Goal: Task Accomplishment & Management: Complete application form

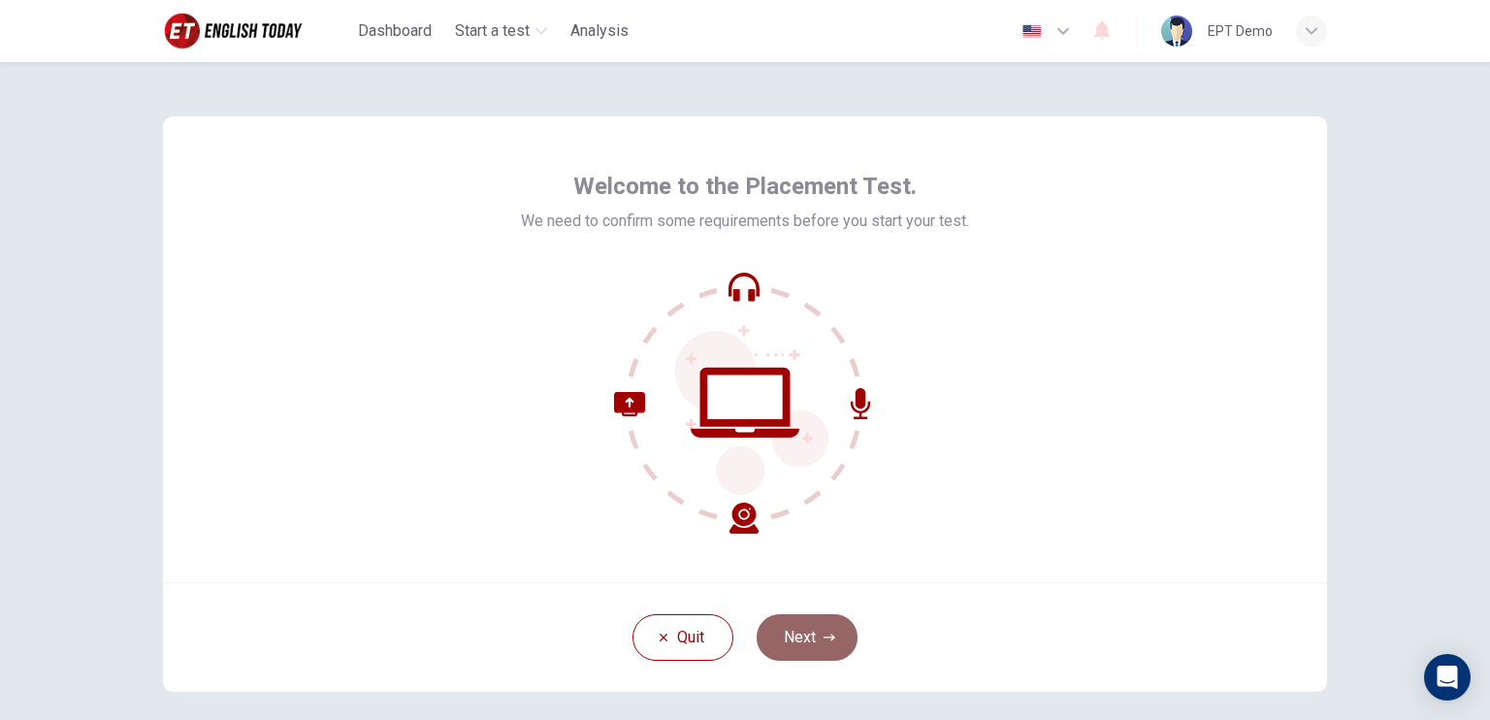
click at [837, 631] on button "Next" at bounding box center [807, 637] width 101 height 47
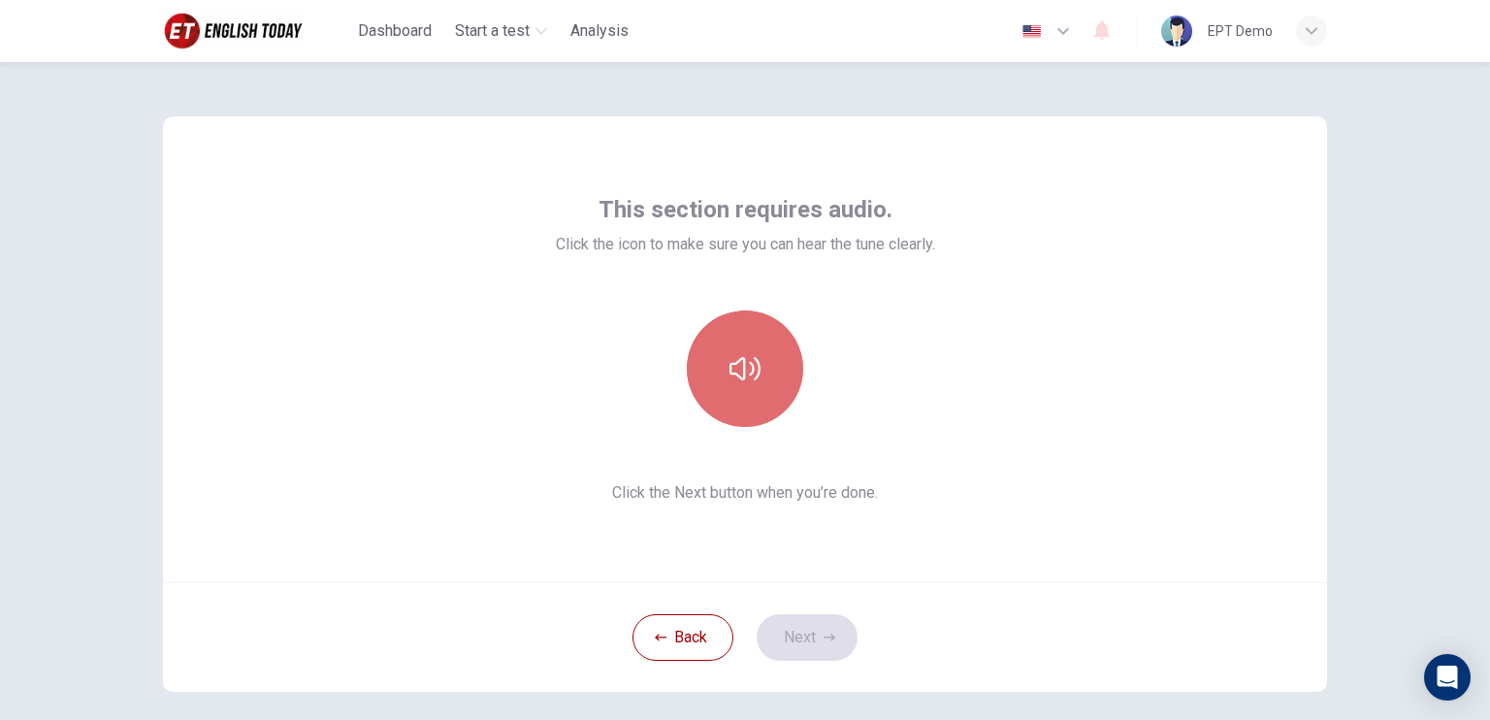
click at [769, 366] on button "button" at bounding box center [745, 368] width 116 height 116
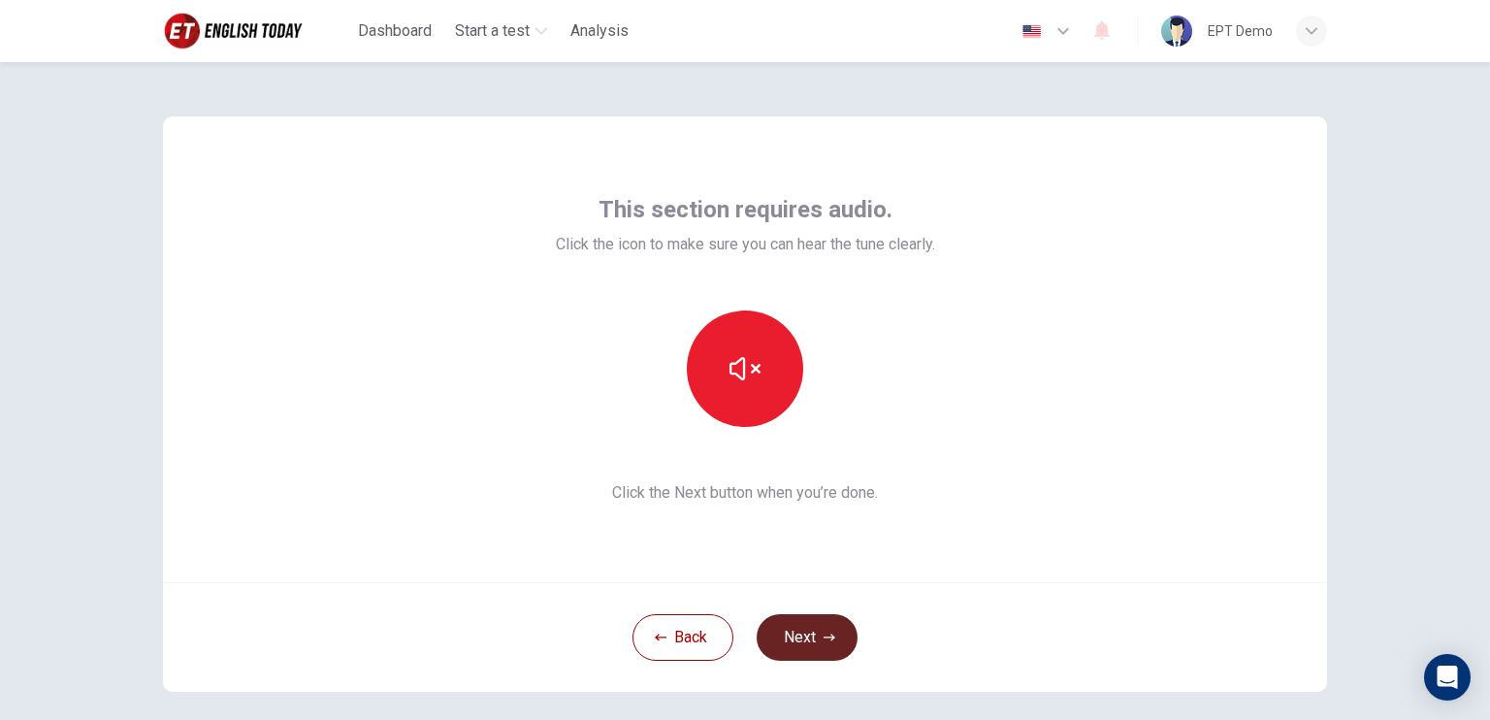
click at [811, 633] on button "Next" at bounding box center [807, 637] width 101 height 47
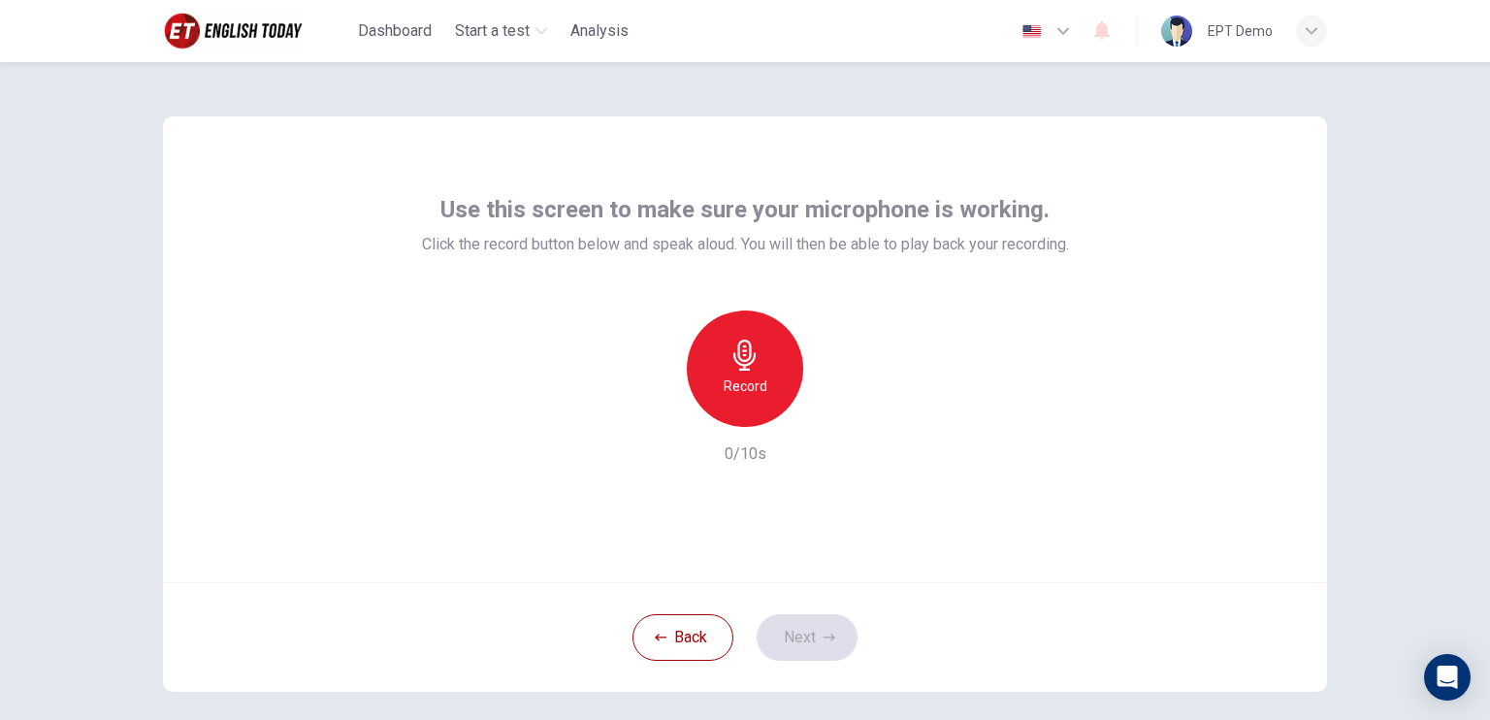
click at [757, 377] on h6 "Record" at bounding box center [746, 385] width 44 height 23
click at [754, 414] on div "Stop" at bounding box center [745, 368] width 116 height 116
click at [791, 642] on button "Next" at bounding box center [807, 637] width 101 height 47
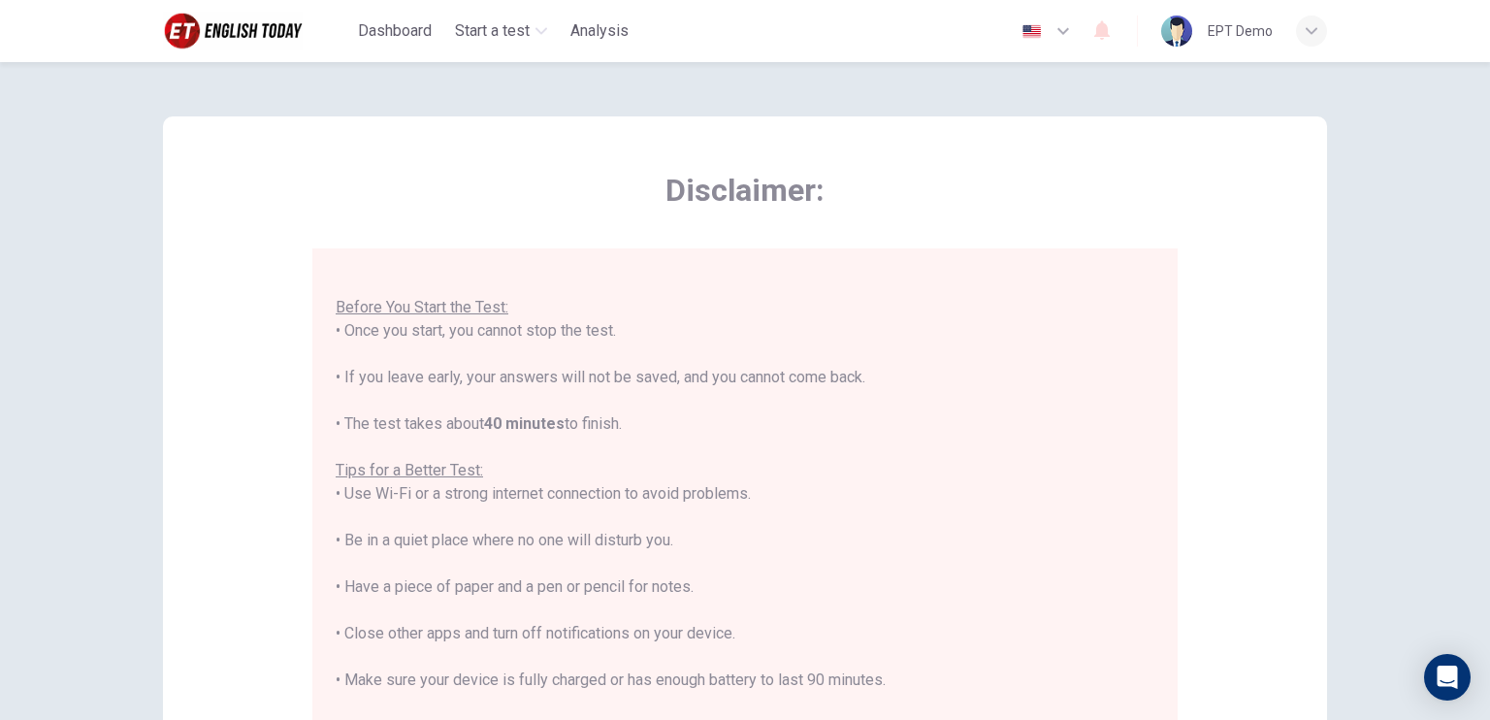
scroll to position [358, 0]
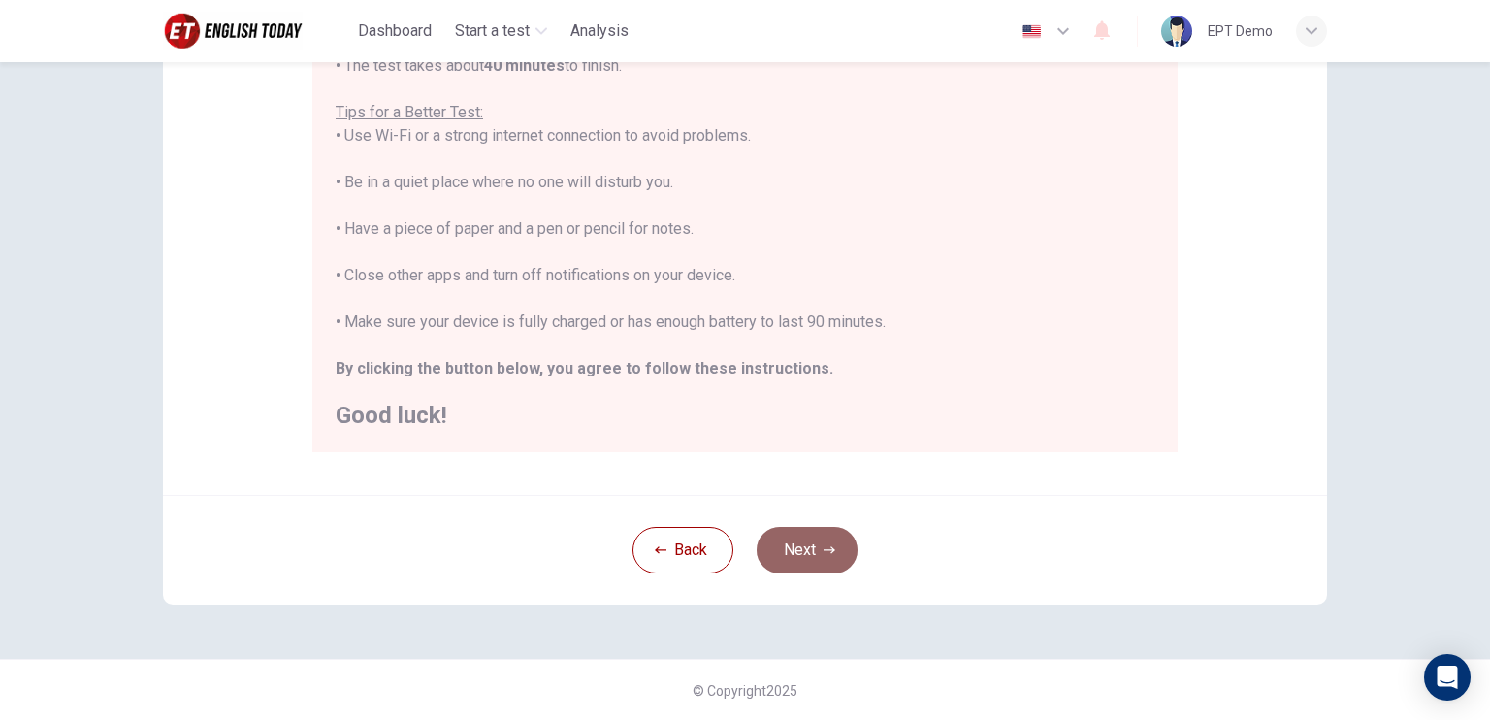
click at [825, 558] on button "Next" at bounding box center [807, 550] width 101 height 47
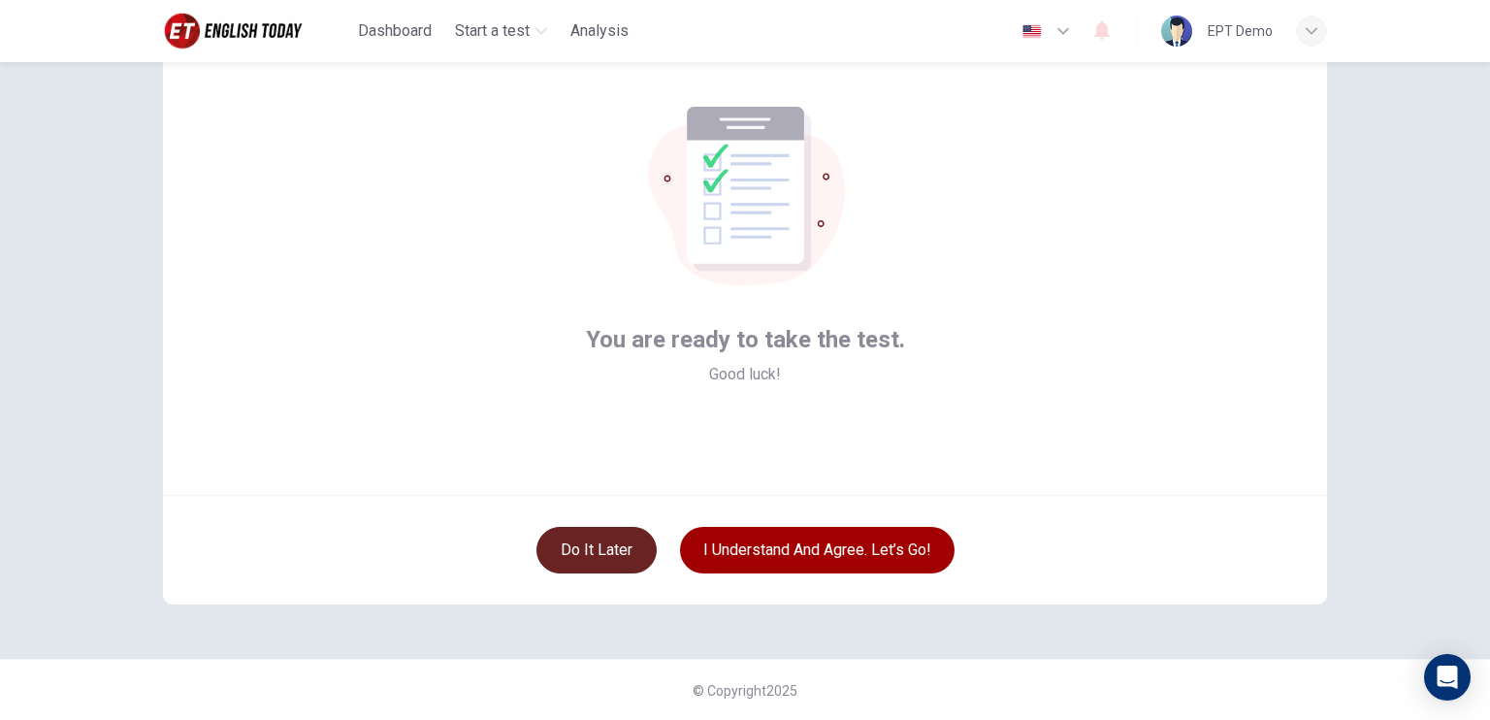
click at [568, 558] on button "Do it later" at bounding box center [596, 550] width 120 height 47
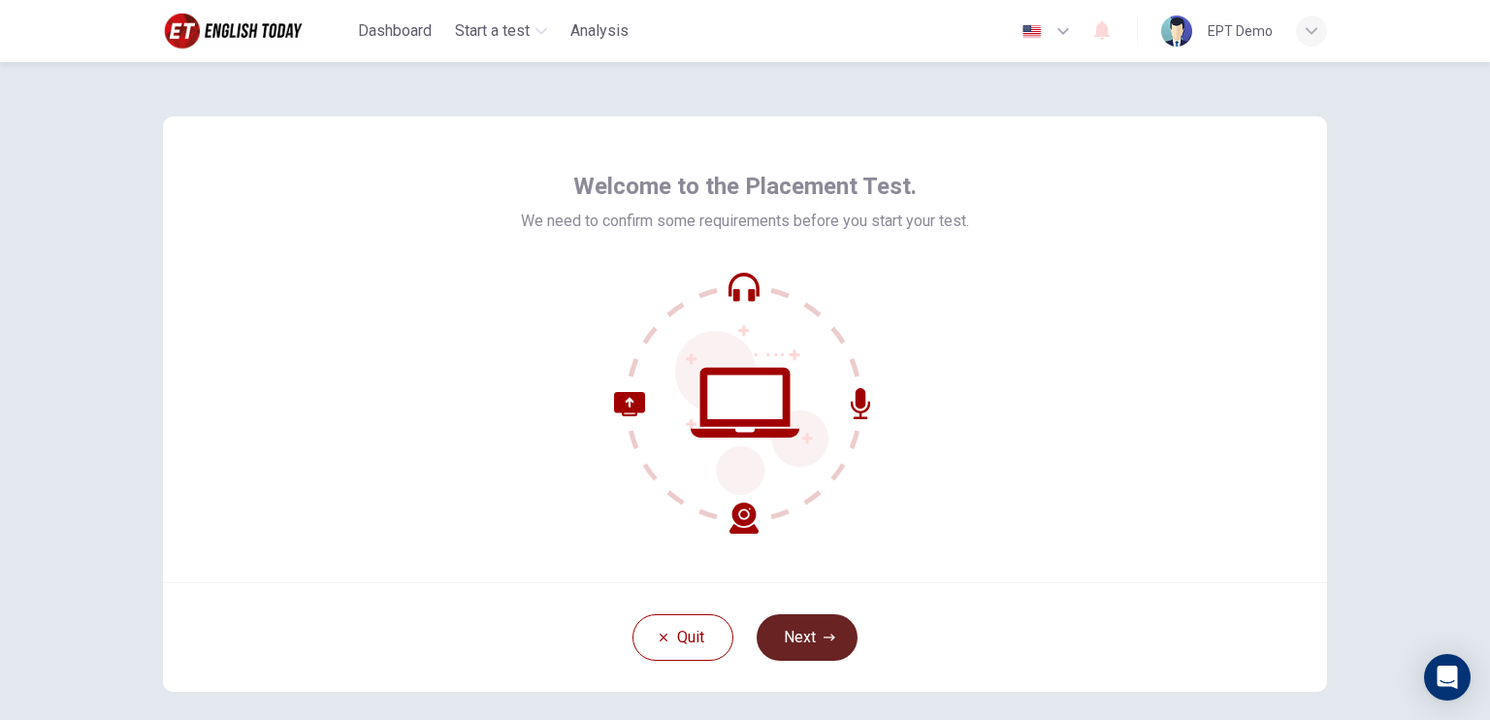
click at [813, 622] on button "Next" at bounding box center [807, 637] width 101 height 47
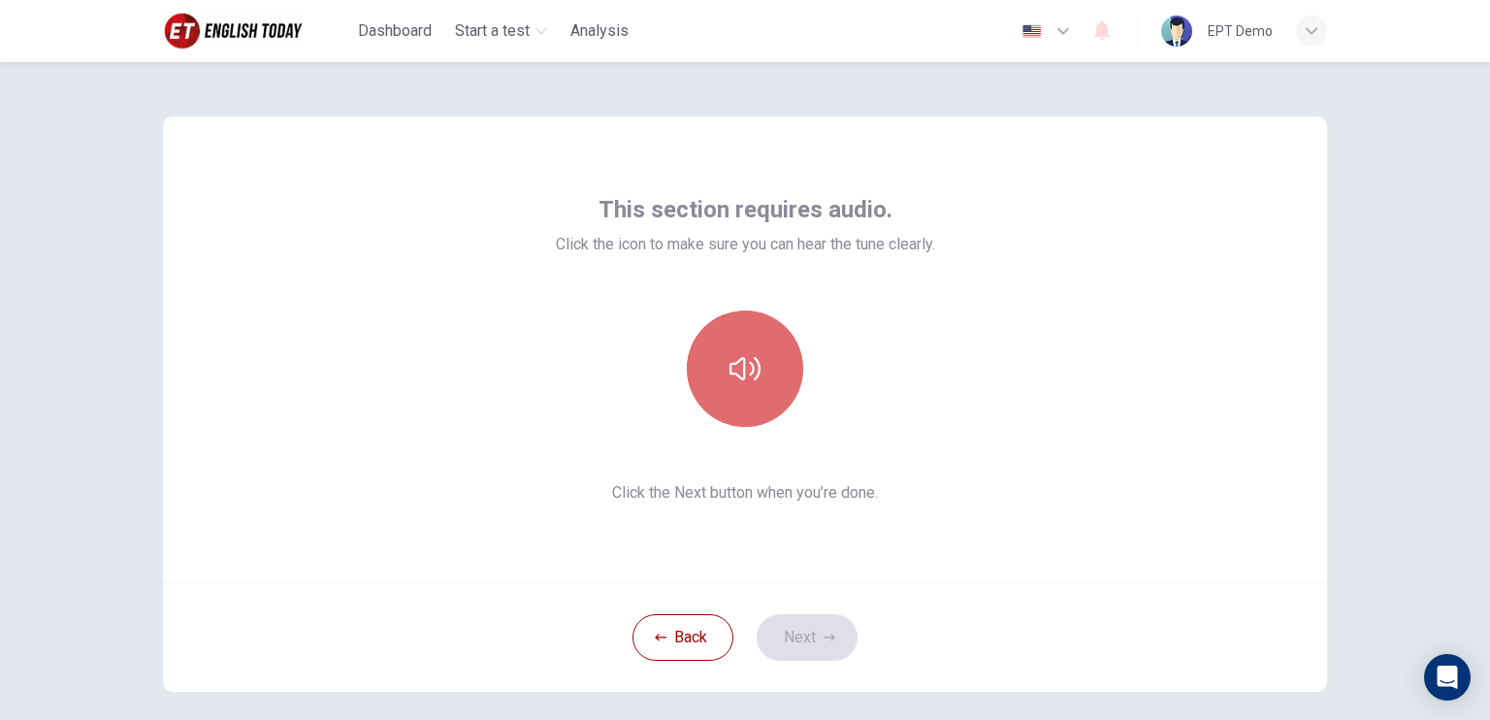
click at [735, 360] on icon "button" at bounding box center [744, 368] width 31 height 23
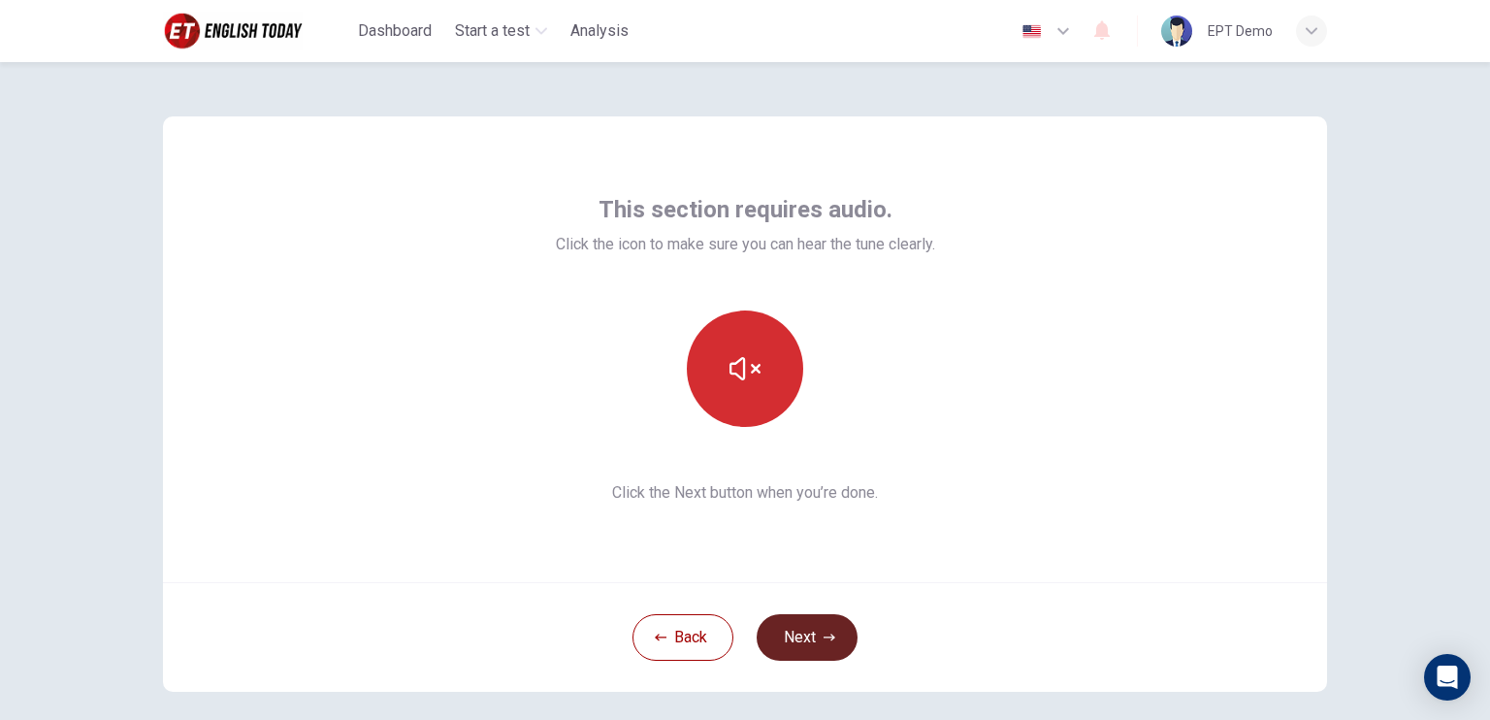
click at [788, 646] on button "Next" at bounding box center [807, 637] width 101 height 47
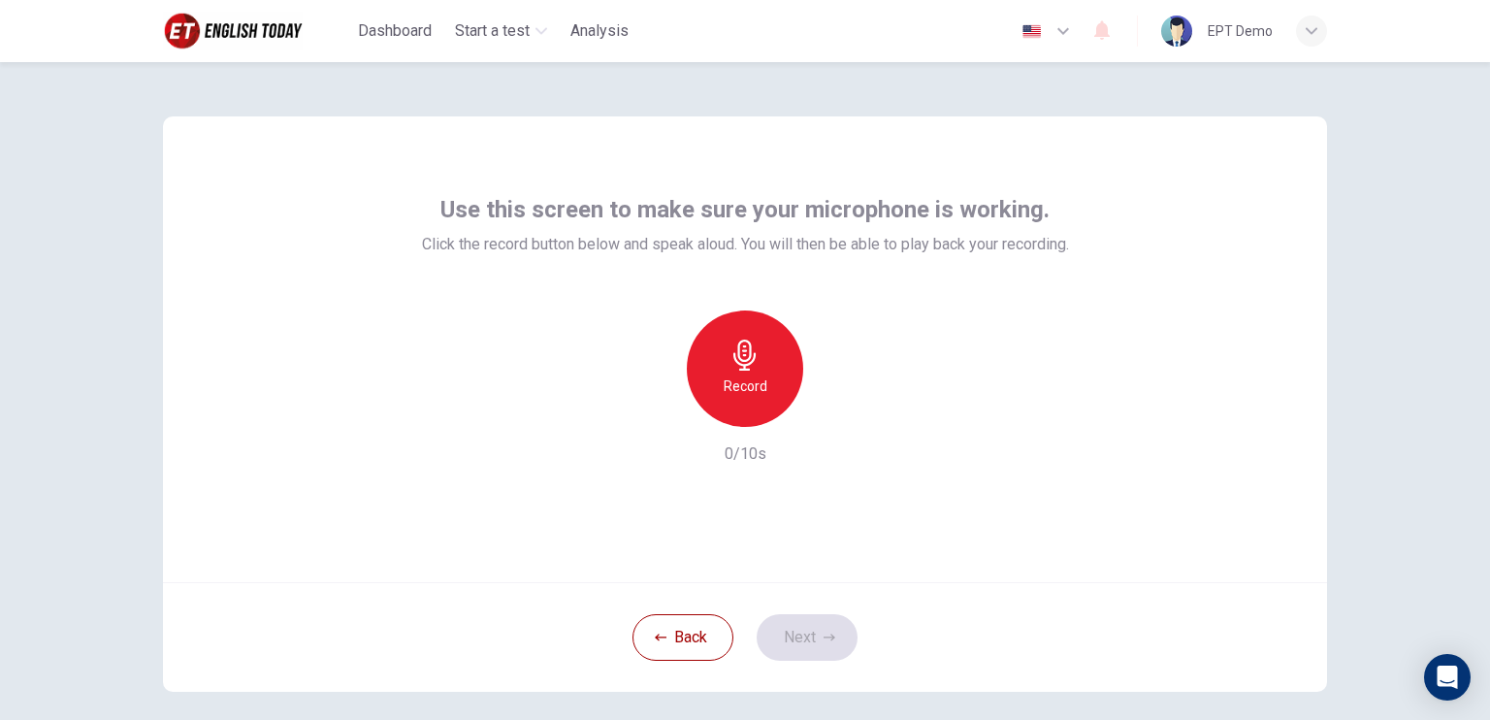
click at [780, 339] on div "Record" at bounding box center [745, 368] width 116 height 116
click at [839, 614] on div "Back Next" at bounding box center [745, 637] width 1164 height 110
click at [753, 387] on h6 "Stop" at bounding box center [744, 385] width 29 height 23
click at [803, 628] on button "Next" at bounding box center [807, 637] width 101 height 47
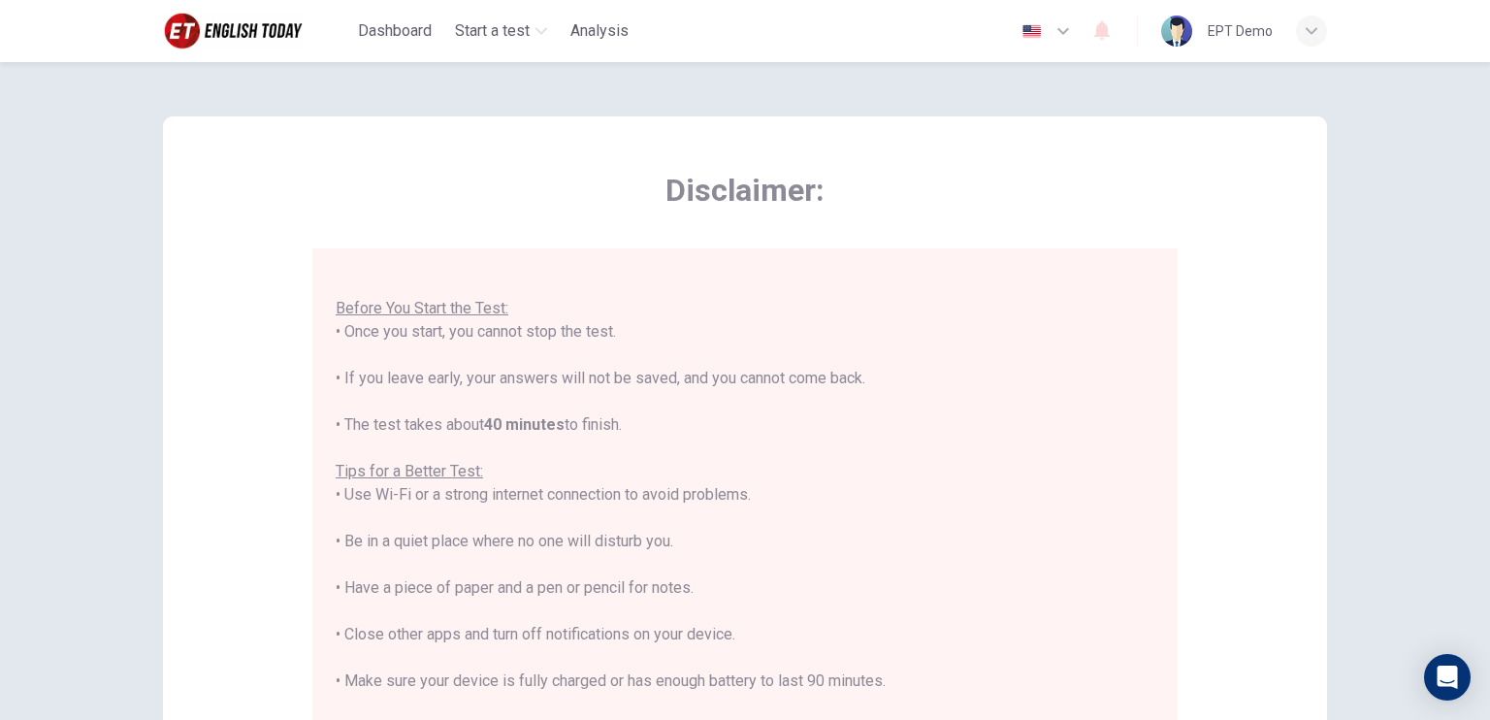
scroll to position [22, 0]
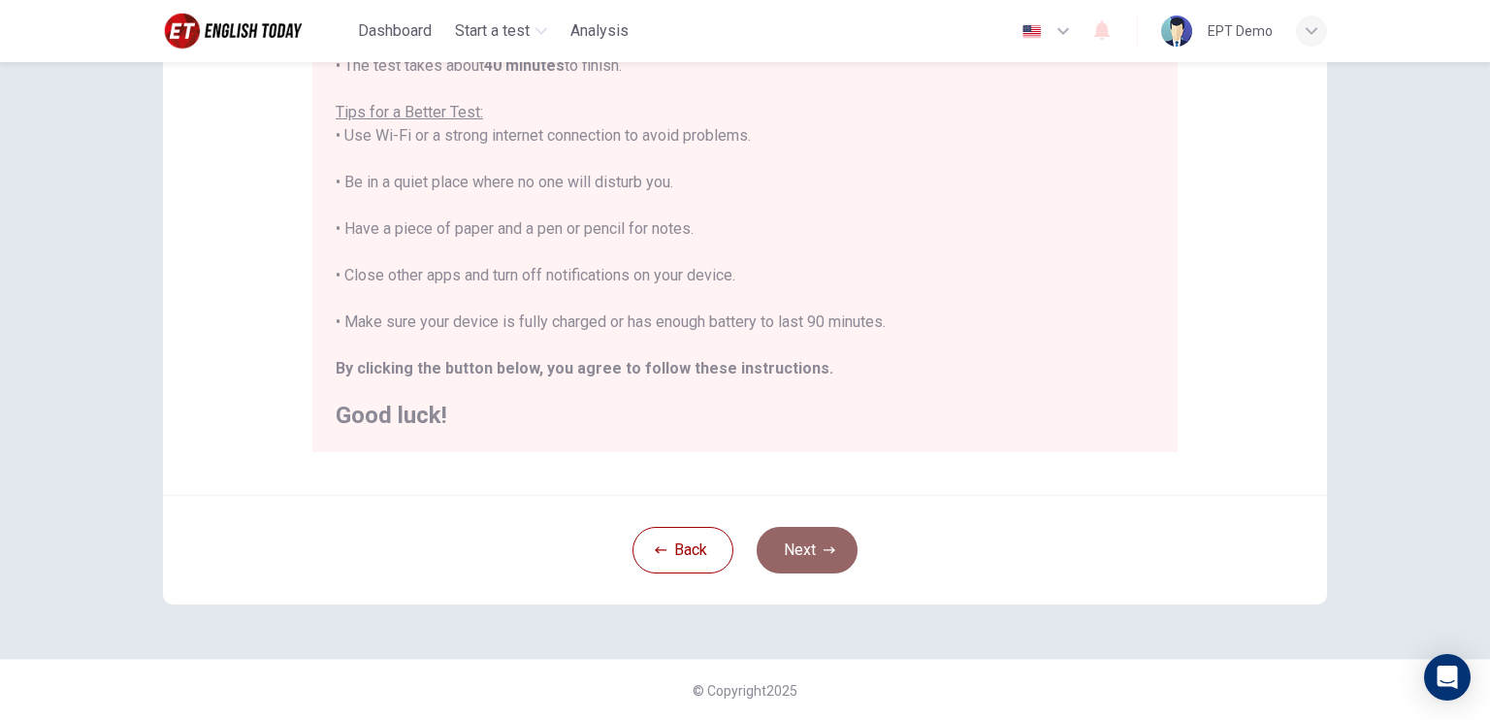
click at [799, 550] on button "Next" at bounding box center [807, 550] width 101 height 47
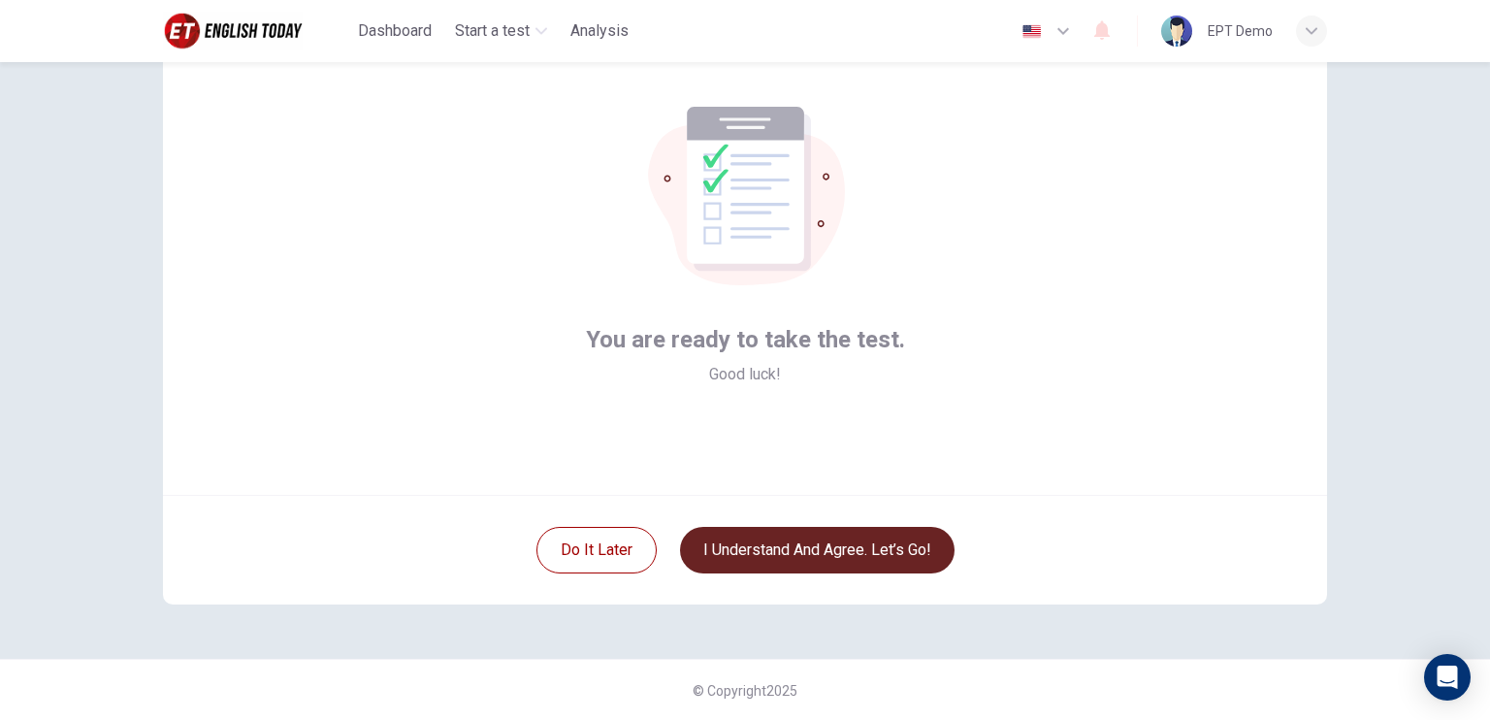
click at [797, 547] on button "I understand and agree. Let’s go!" at bounding box center [817, 550] width 274 height 47
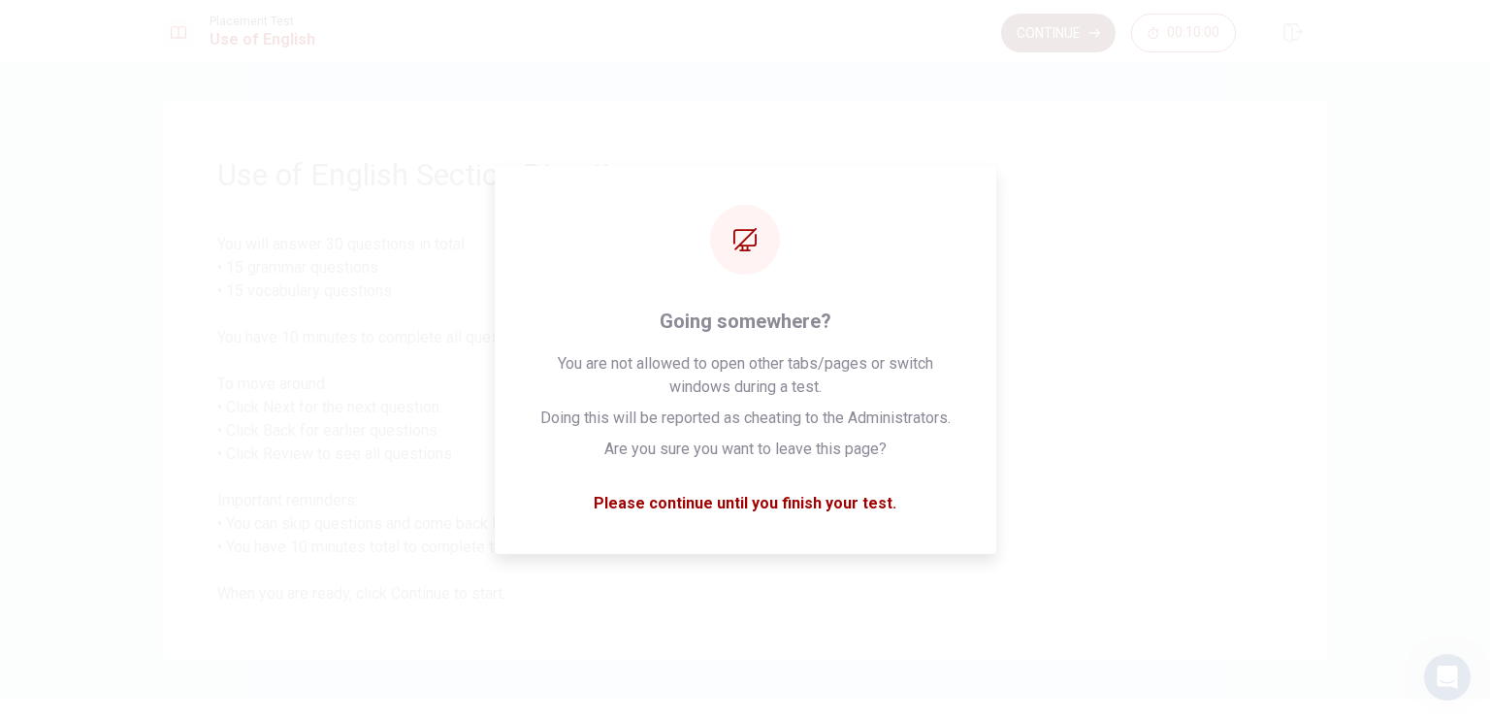
click at [1051, 17] on button "Continue" at bounding box center [1058, 33] width 114 height 39
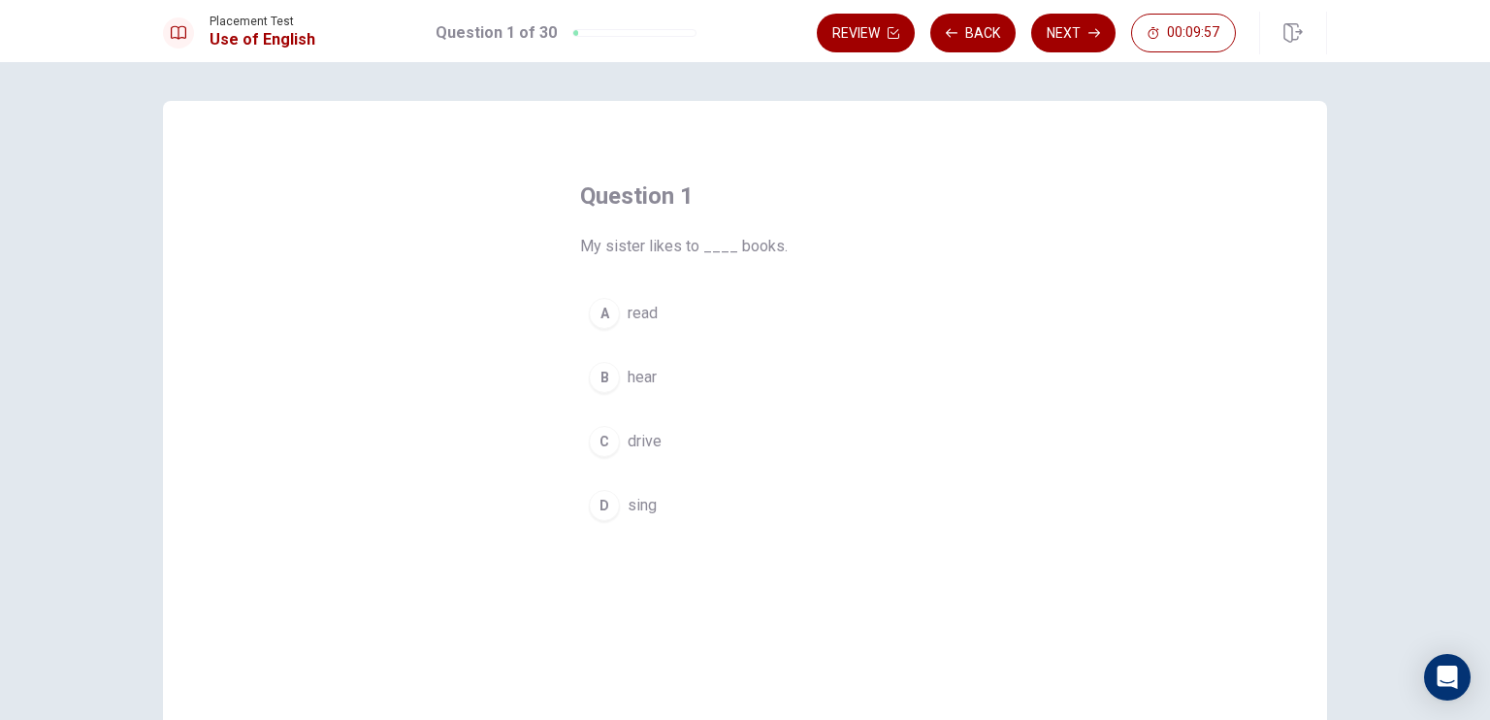
click at [628, 317] on span "read" at bounding box center [643, 313] width 30 height 23
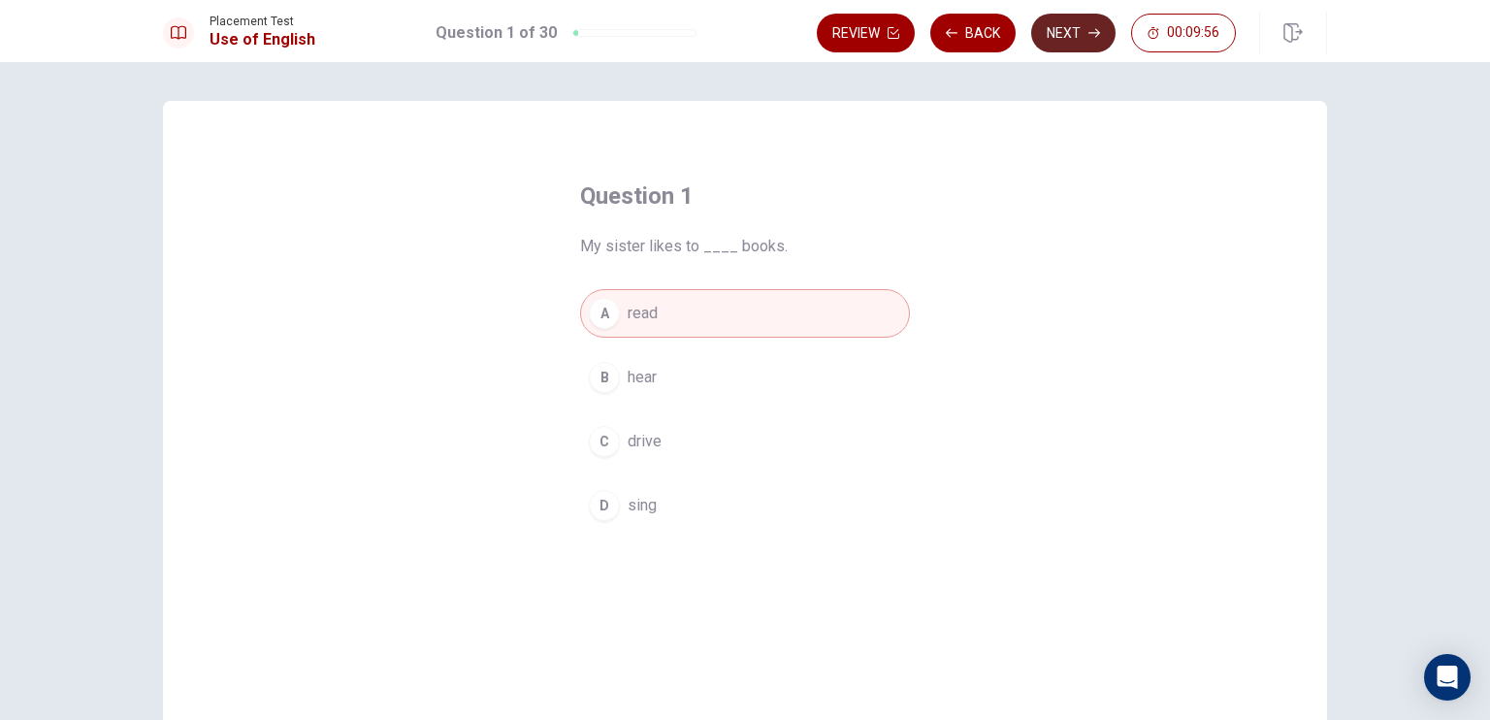
click at [1063, 34] on button "Next" at bounding box center [1073, 33] width 84 height 39
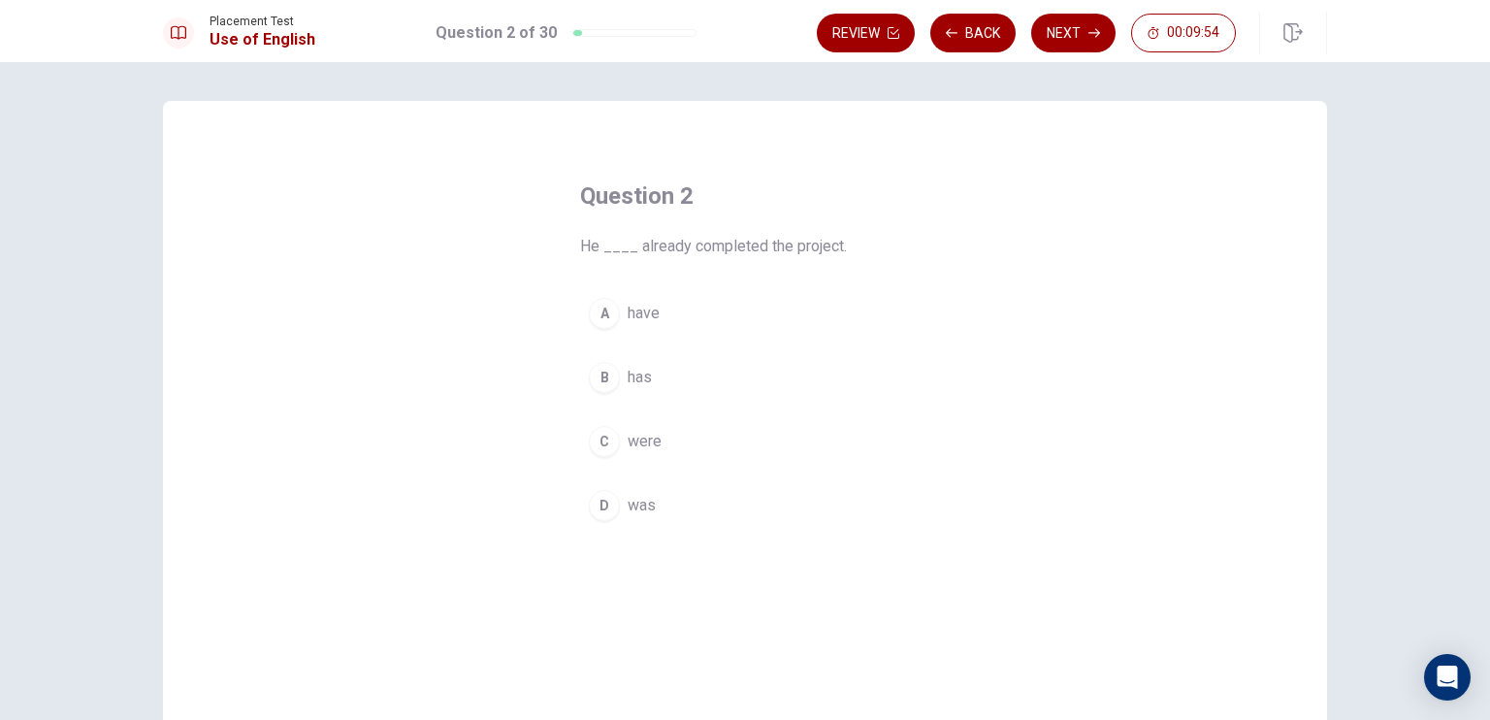
click at [628, 377] on span "has" at bounding box center [640, 377] width 24 height 23
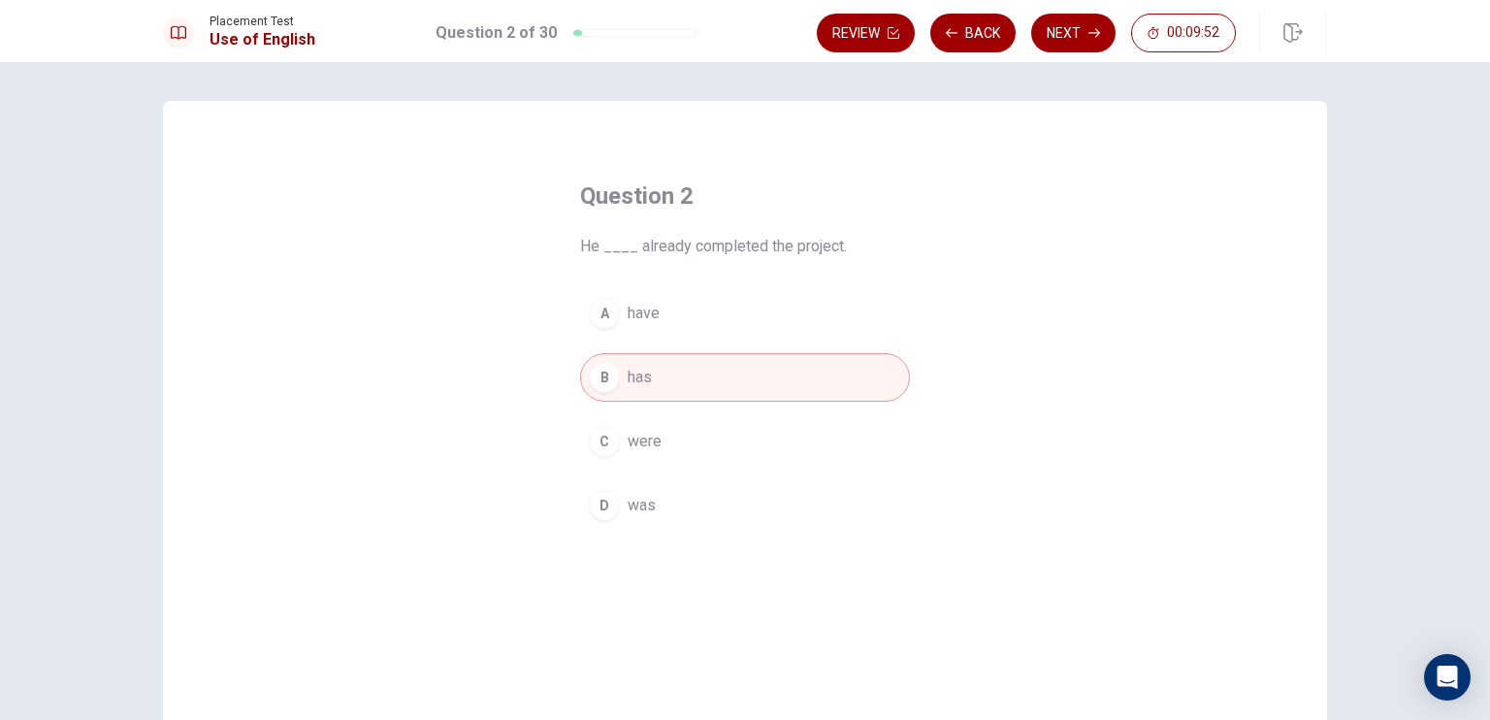
click at [1066, 34] on button "Next" at bounding box center [1073, 33] width 84 height 39
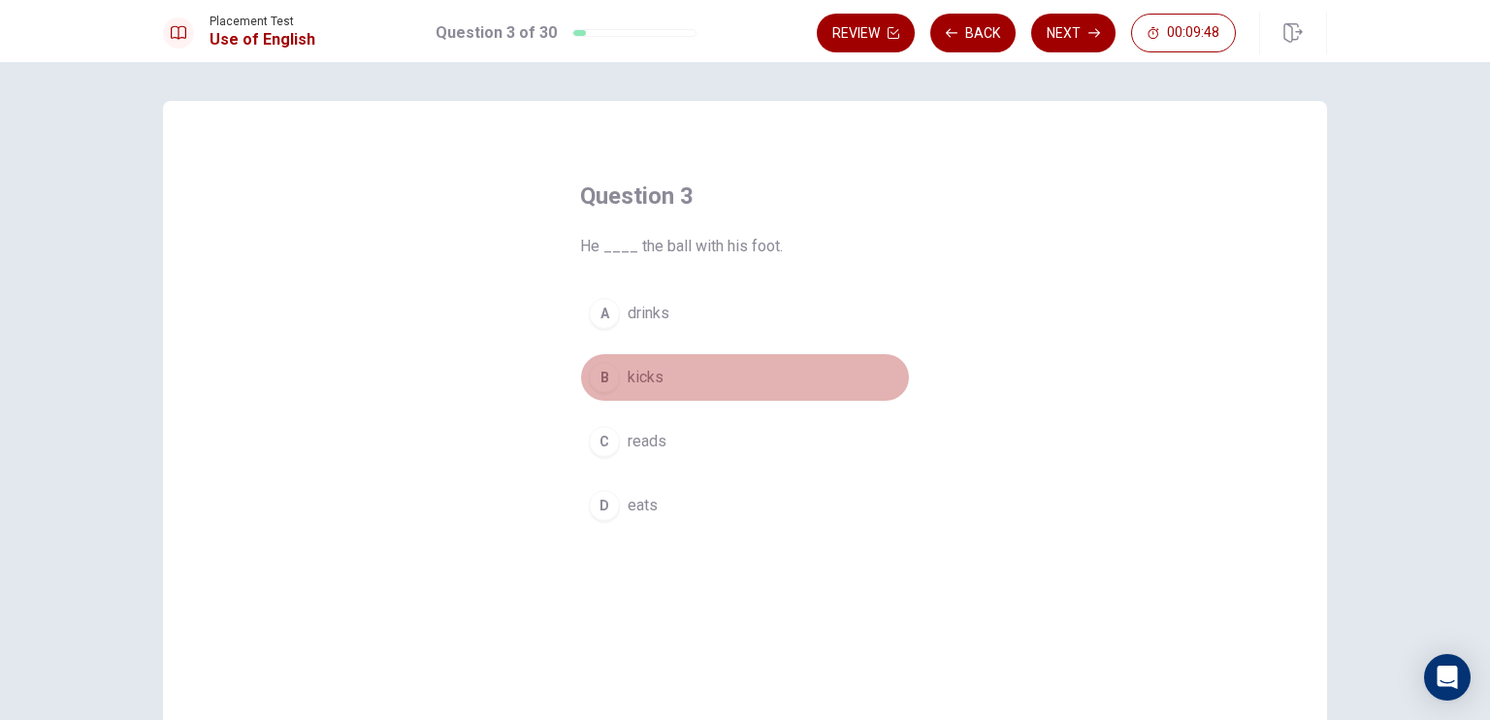
click at [628, 386] on span "kicks" at bounding box center [646, 377] width 36 height 23
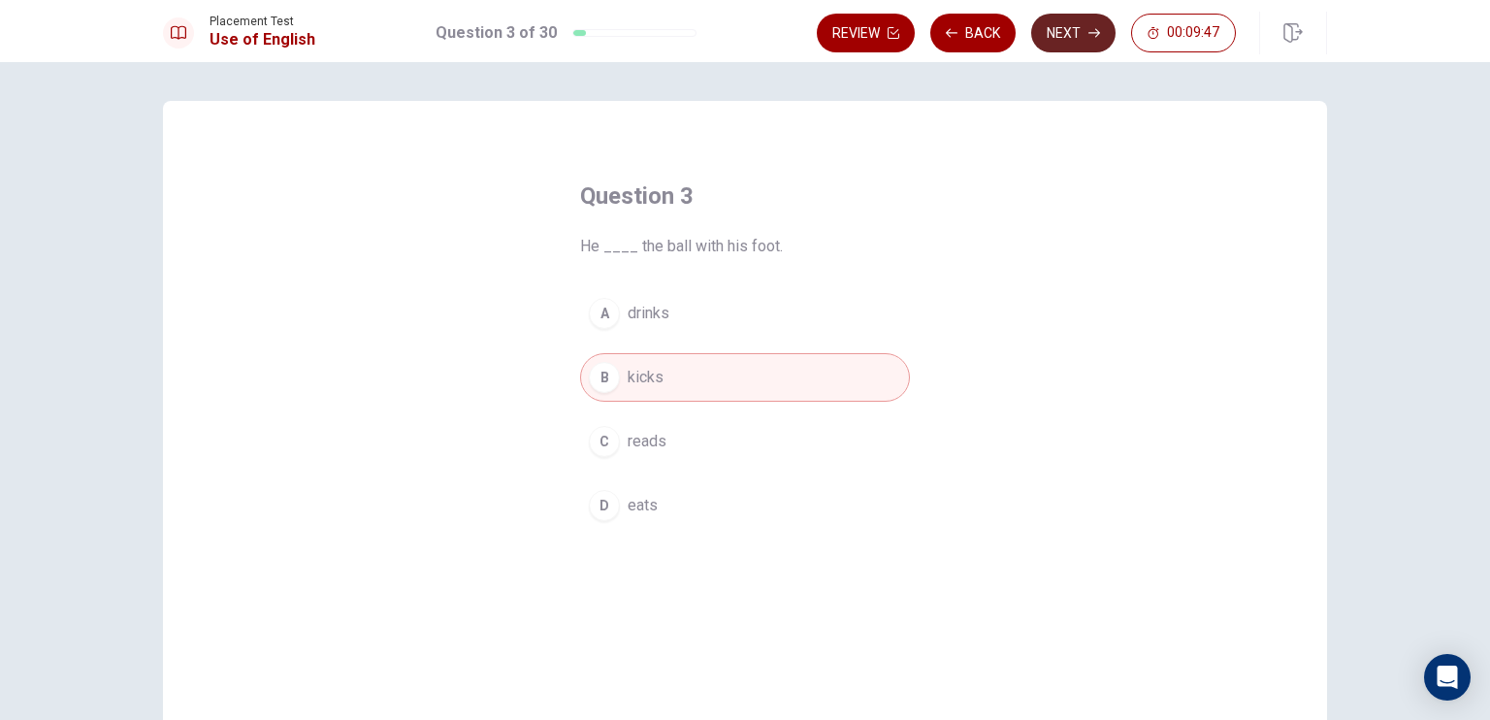
click at [1075, 21] on button "Next" at bounding box center [1073, 33] width 84 height 39
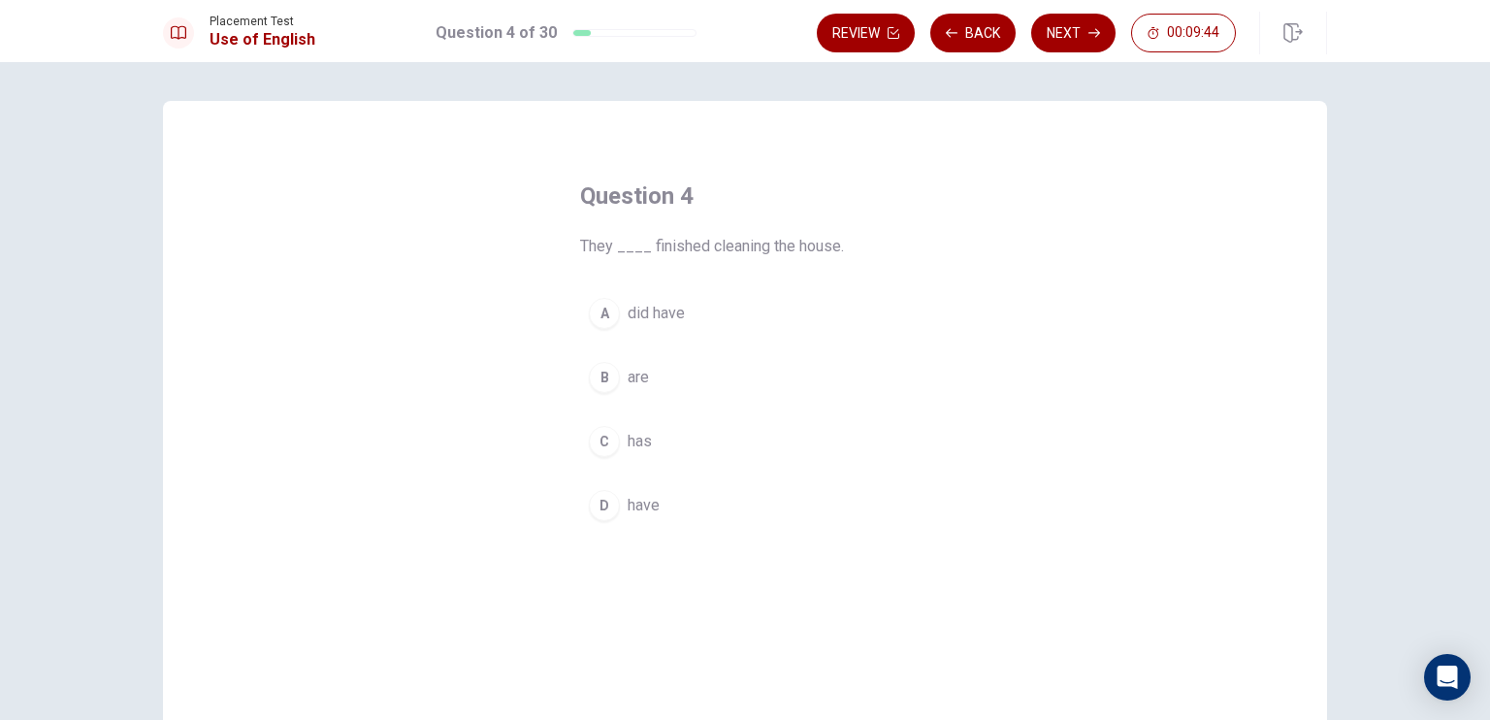
click at [628, 501] on span "have" at bounding box center [644, 505] width 32 height 23
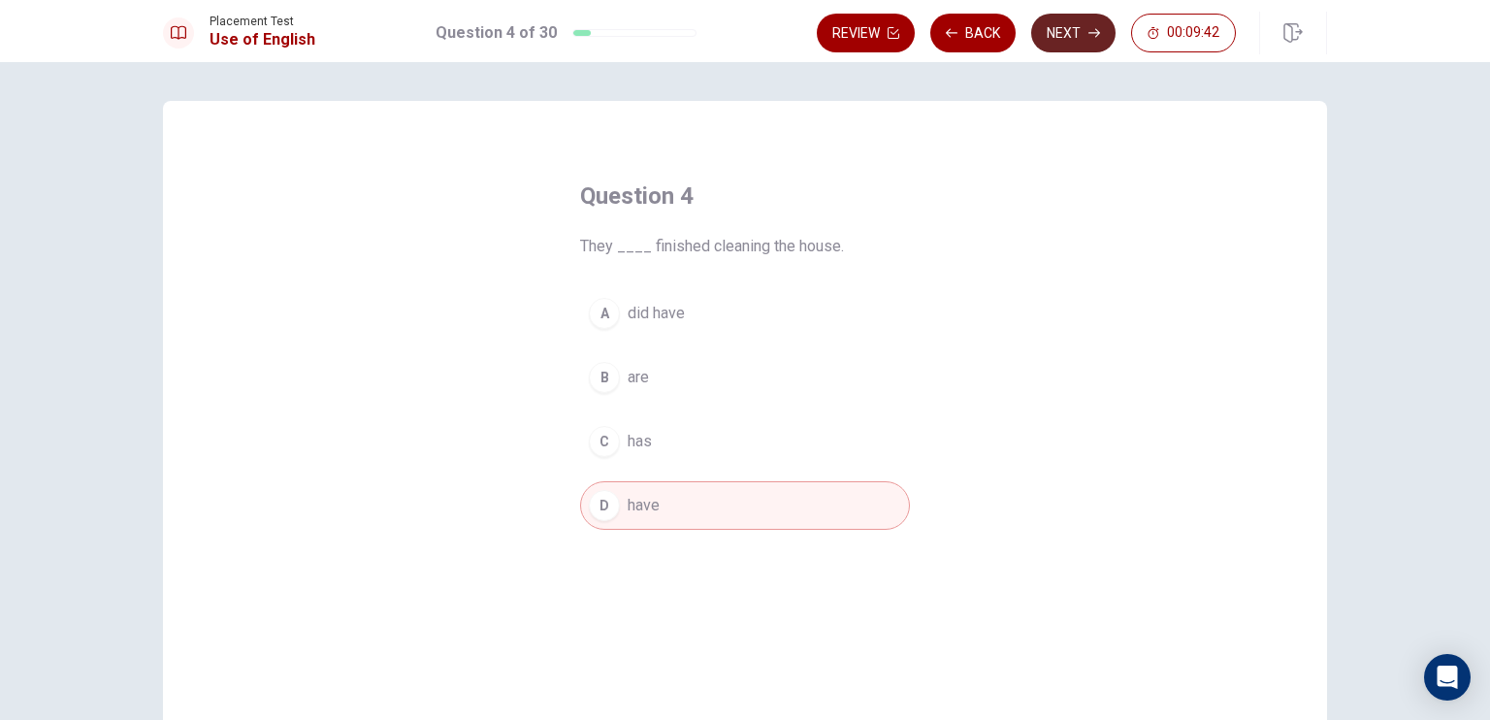
click at [1060, 26] on button "Next" at bounding box center [1073, 33] width 84 height 39
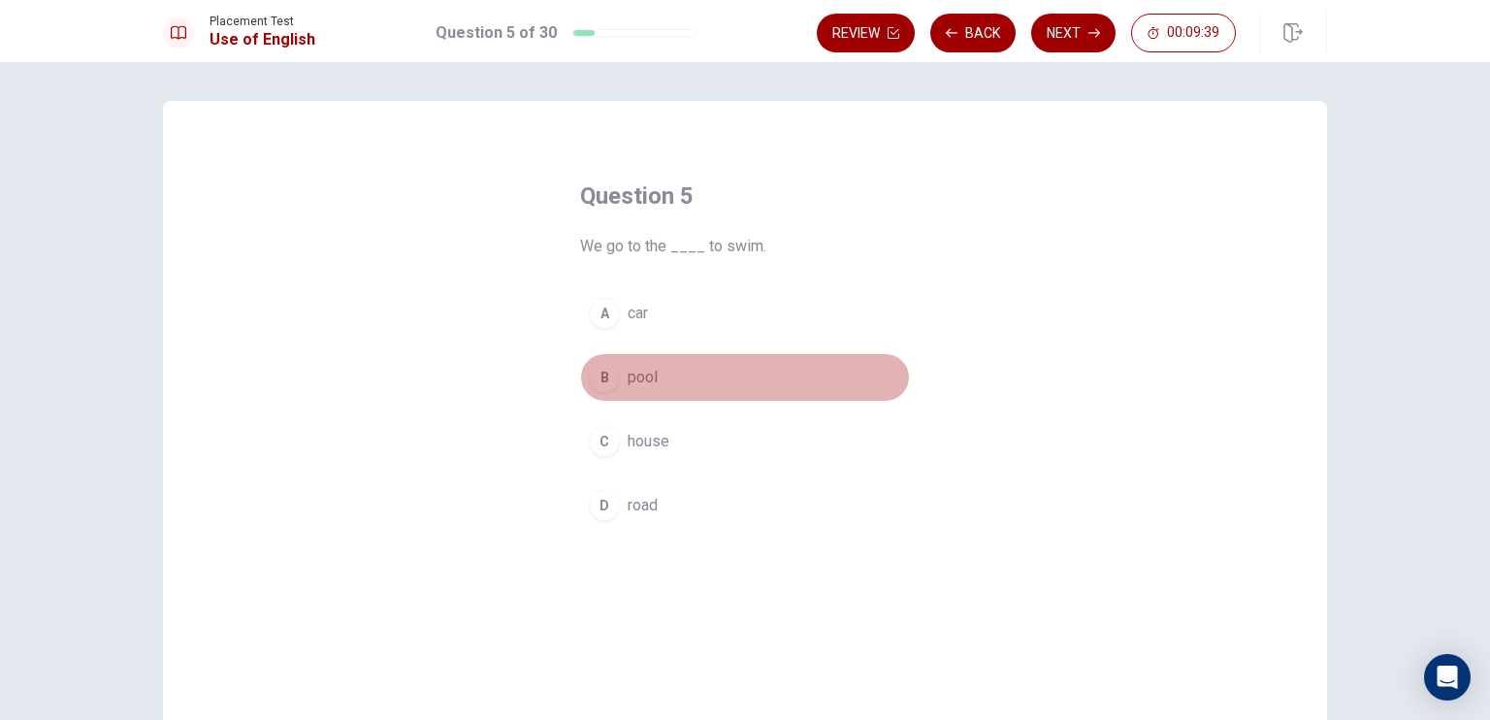
click at [628, 371] on span "pool" at bounding box center [643, 377] width 30 height 23
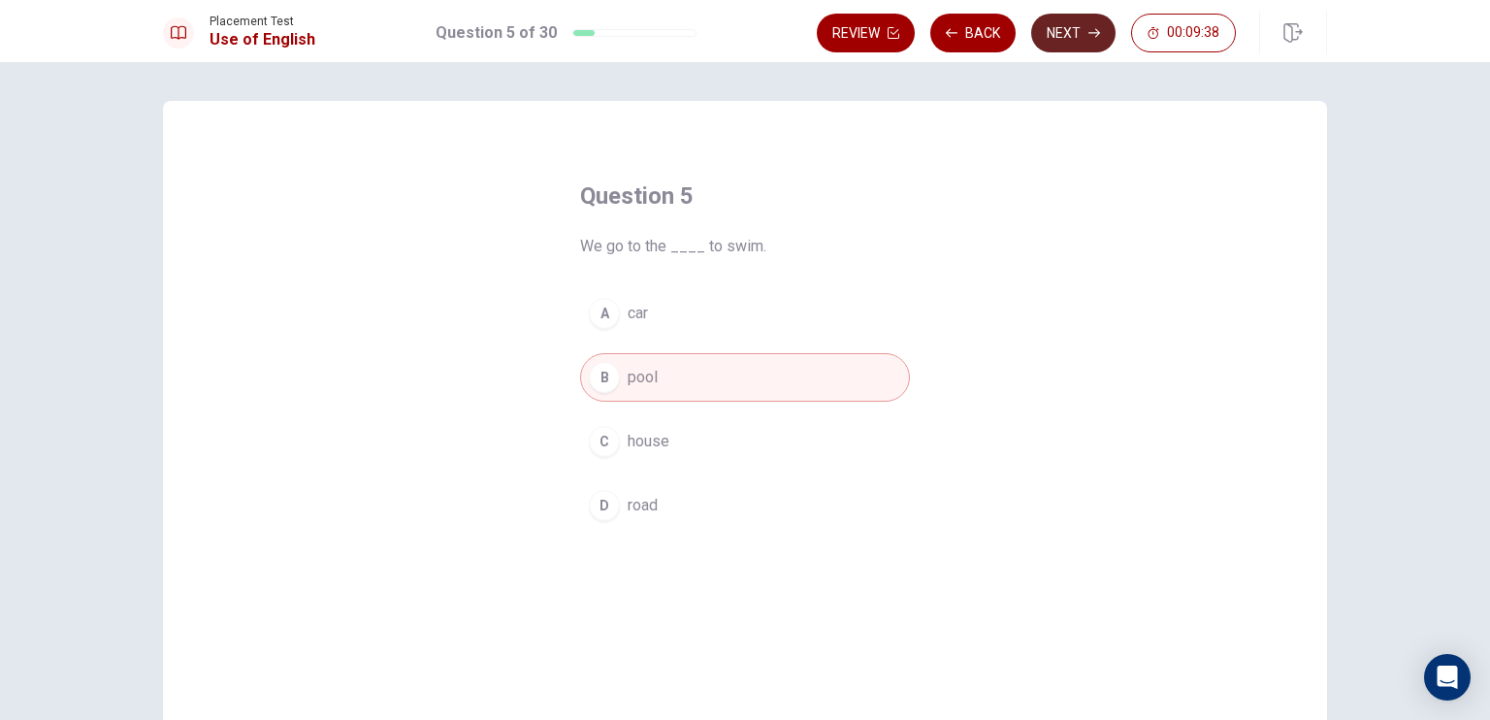
click at [1047, 40] on button "Next" at bounding box center [1073, 33] width 84 height 39
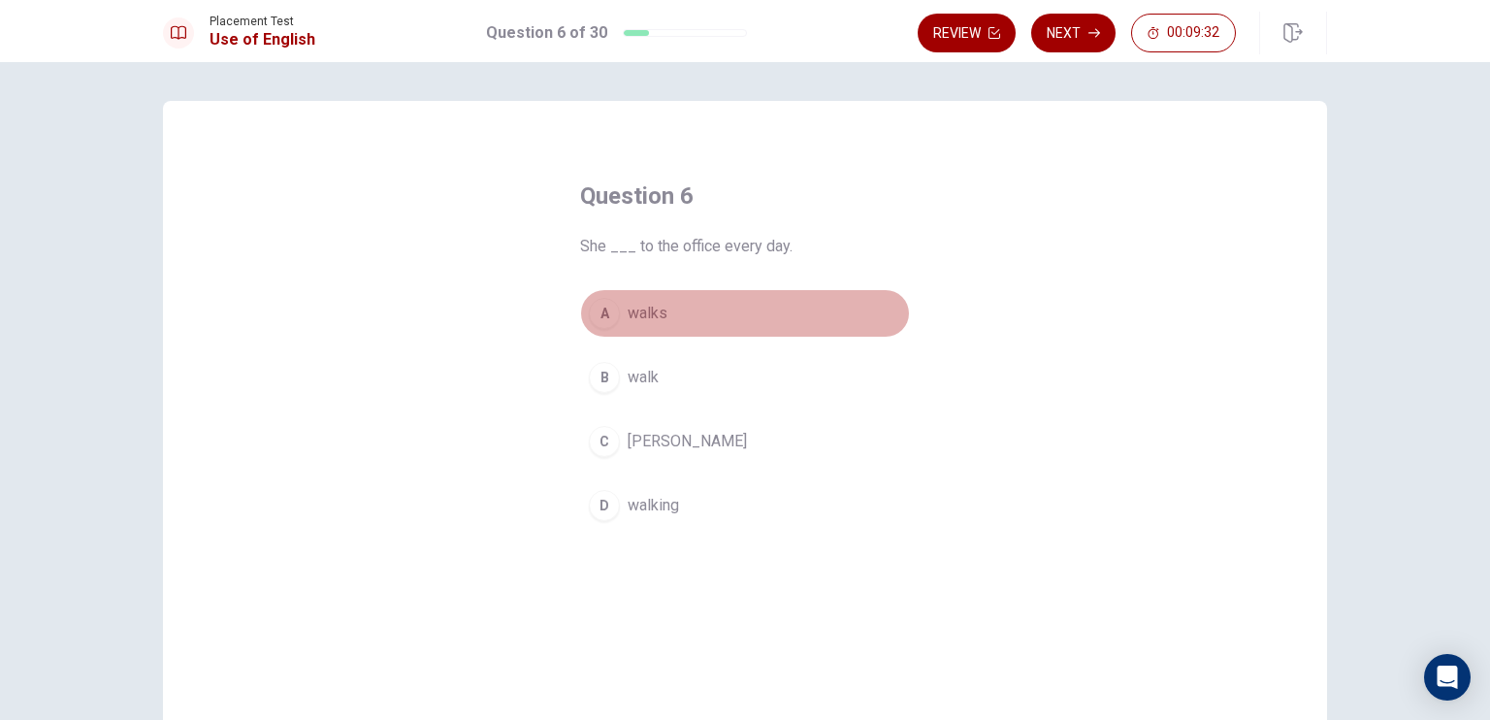
click at [660, 321] on span "walks" at bounding box center [648, 313] width 40 height 23
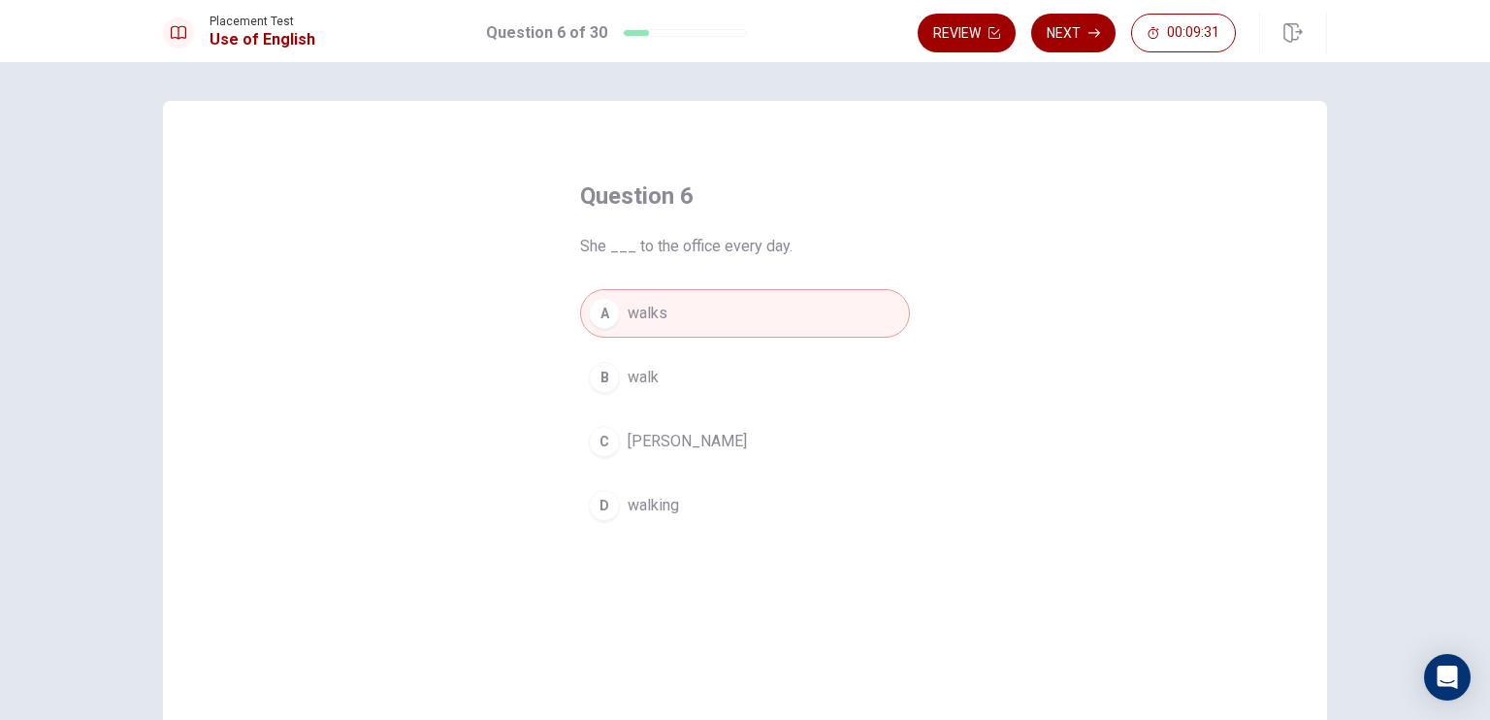
click at [1090, 34] on icon "button" at bounding box center [1094, 33] width 12 height 12
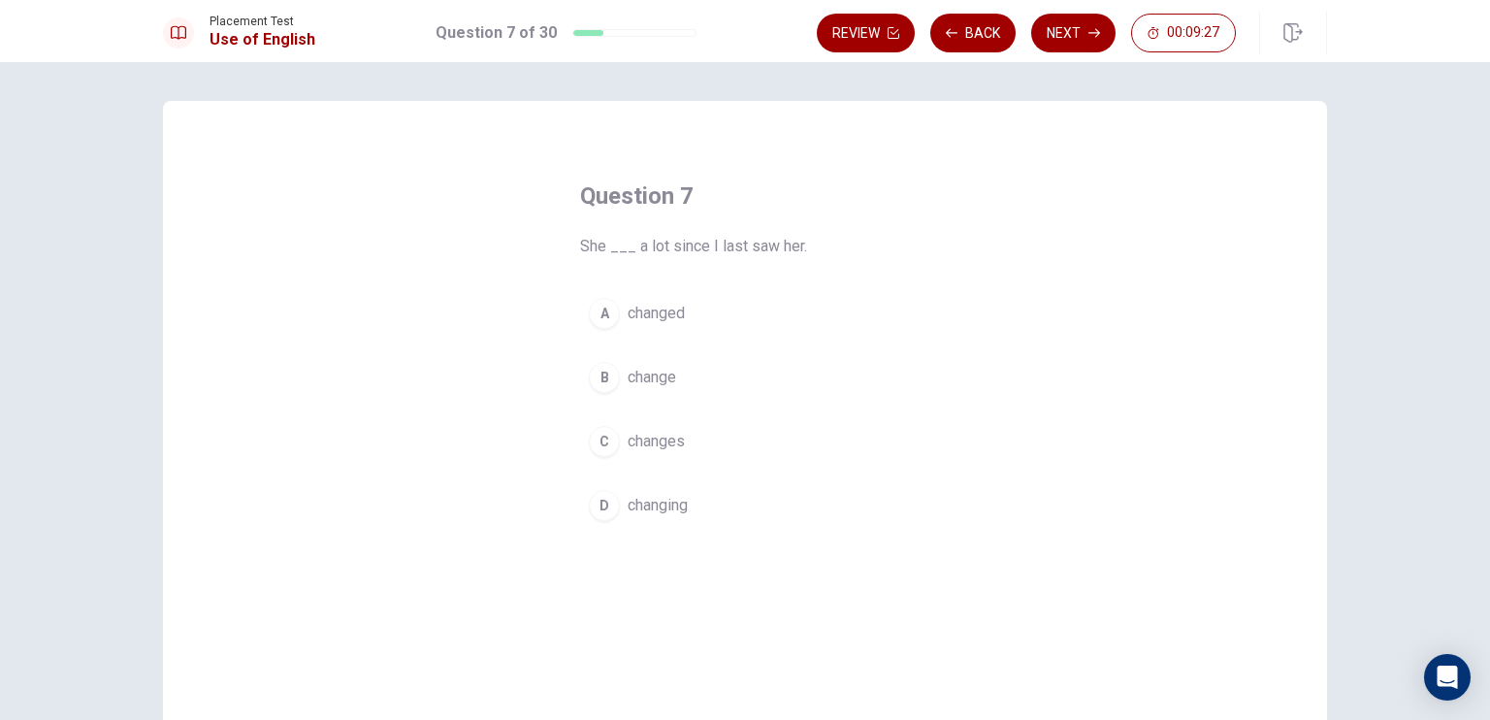
click at [662, 294] on button "A changed" at bounding box center [745, 313] width 330 height 48
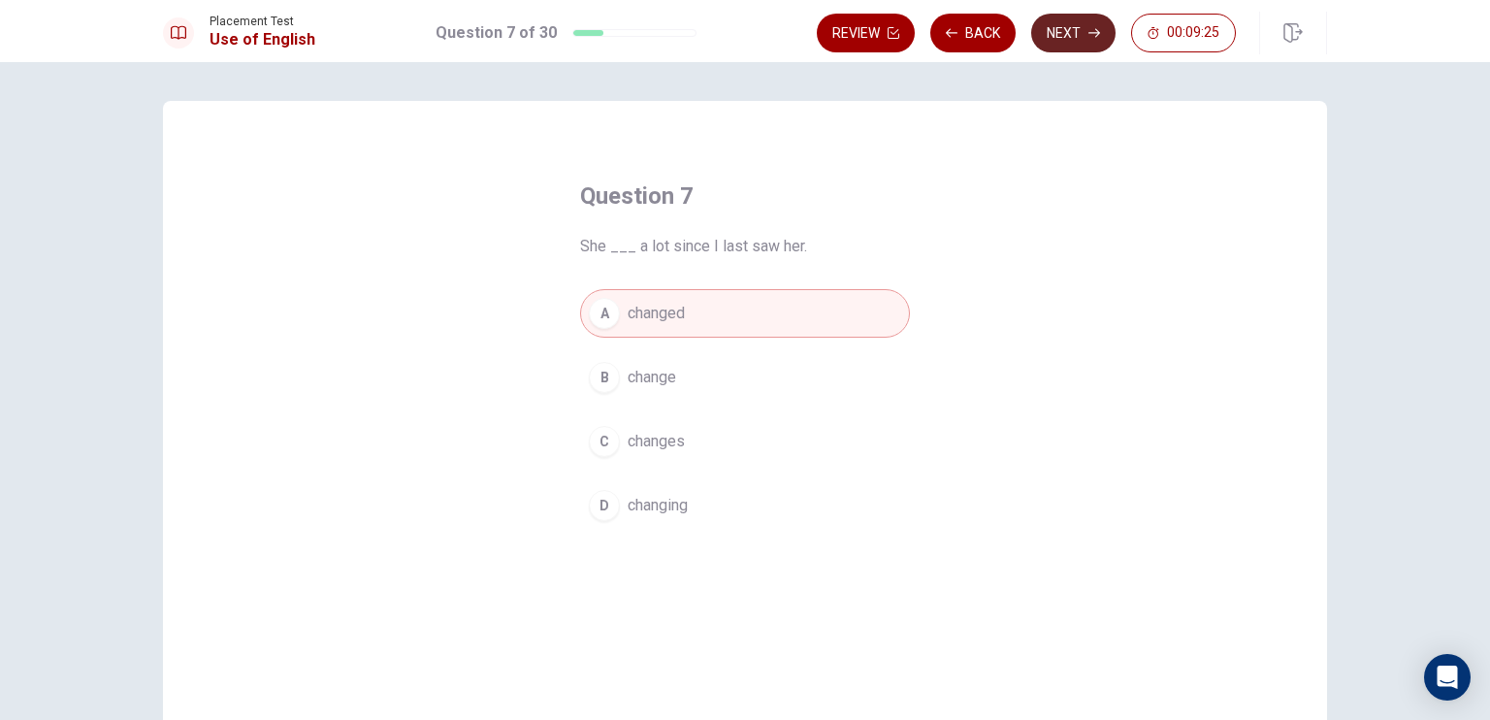
click at [1046, 39] on button "Next" at bounding box center [1073, 33] width 84 height 39
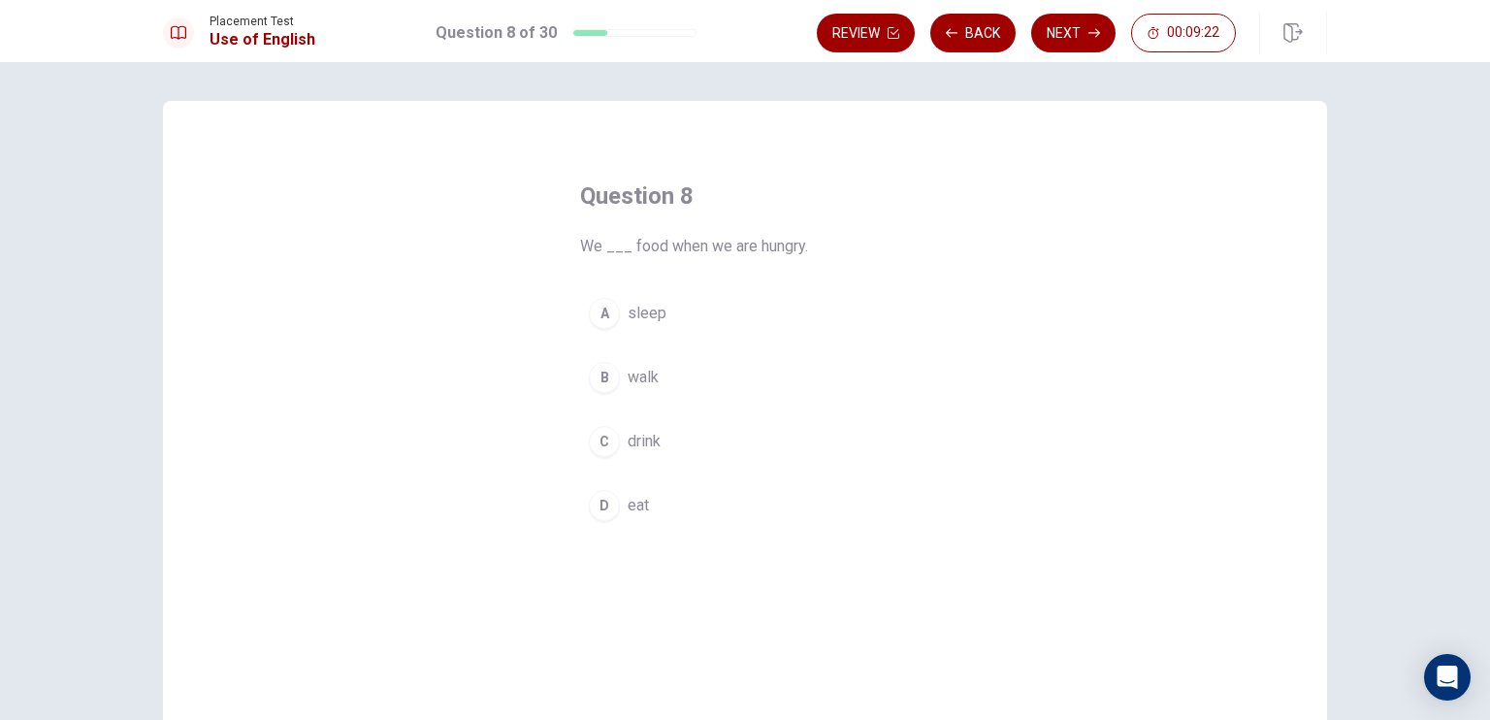
click at [628, 507] on span "eat" at bounding box center [638, 505] width 21 height 23
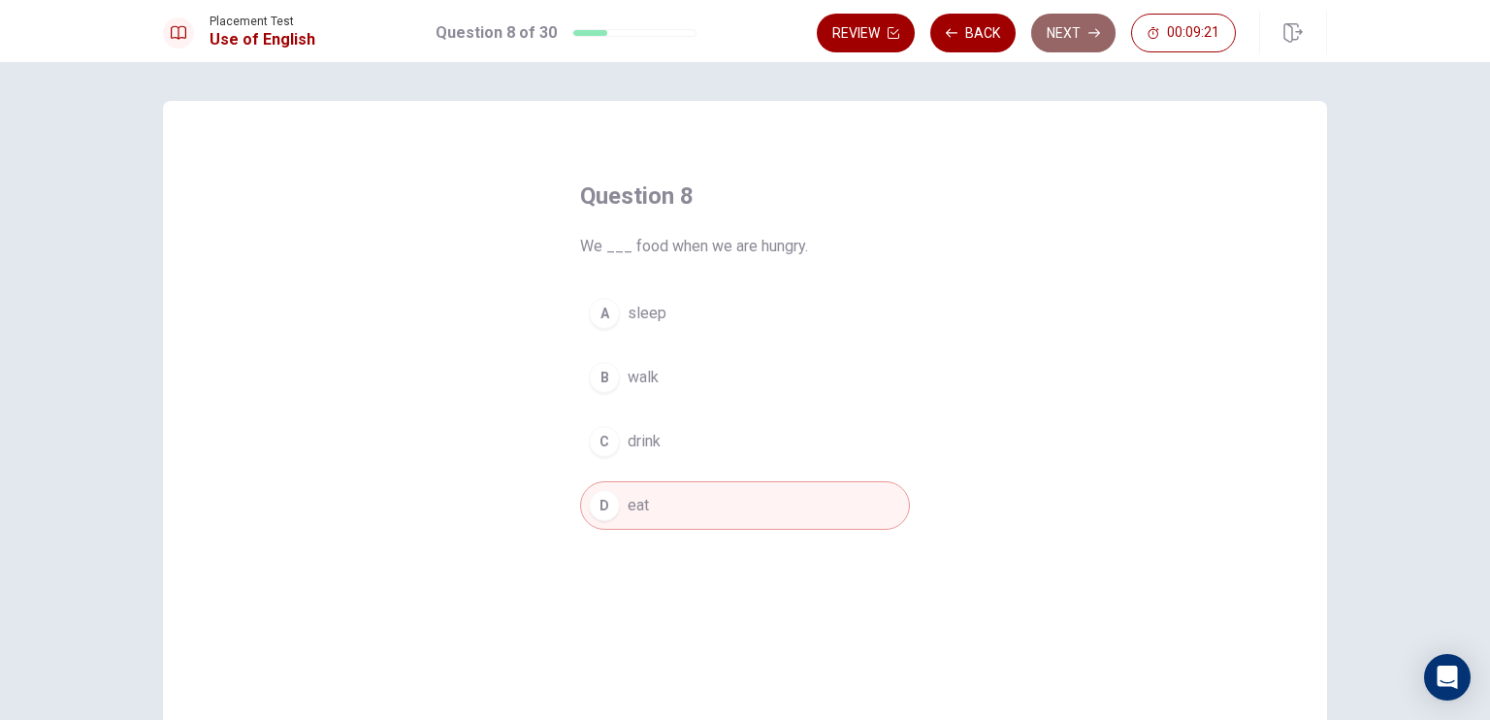
click at [1055, 29] on button "Next" at bounding box center [1073, 33] width 84 height 39
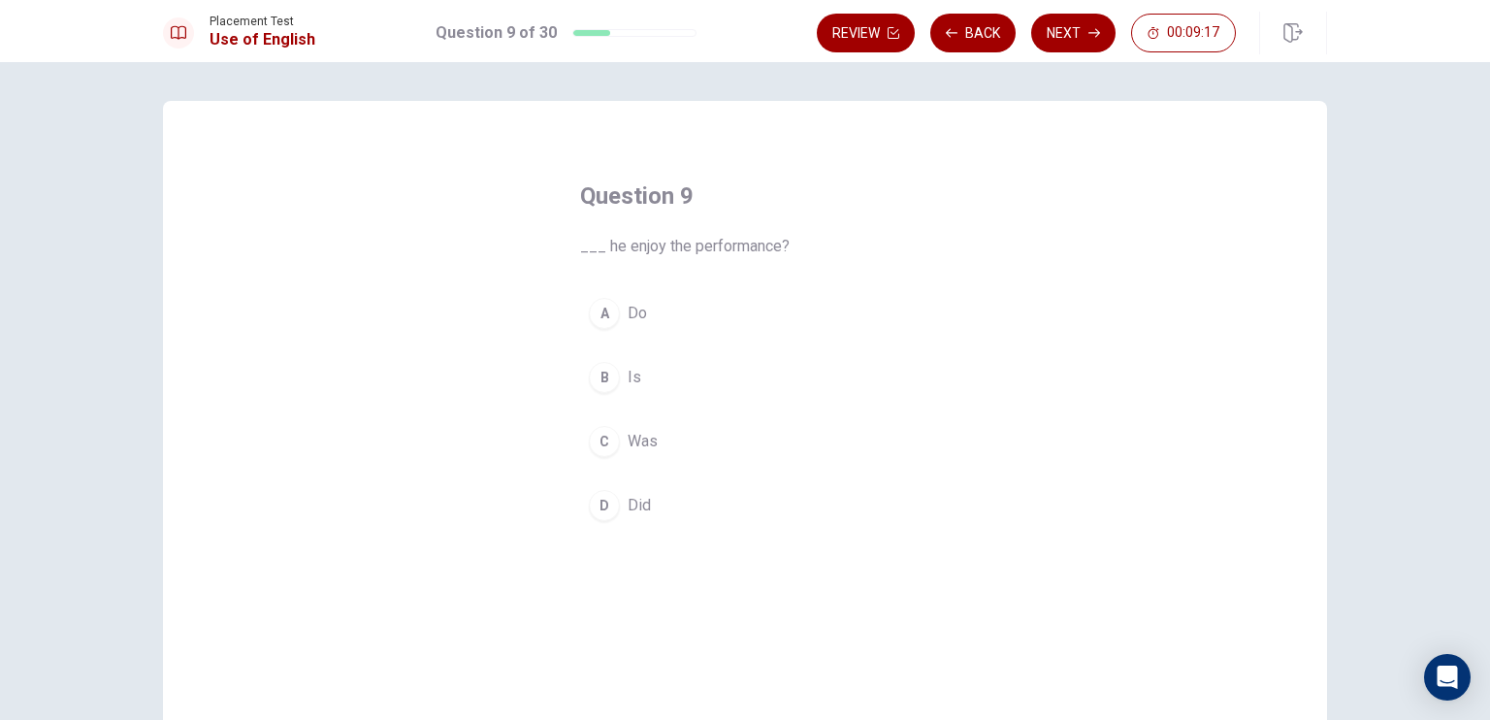
click at [640, 506] on span "Did" at bounding box center [639, 505] width 23 height 23
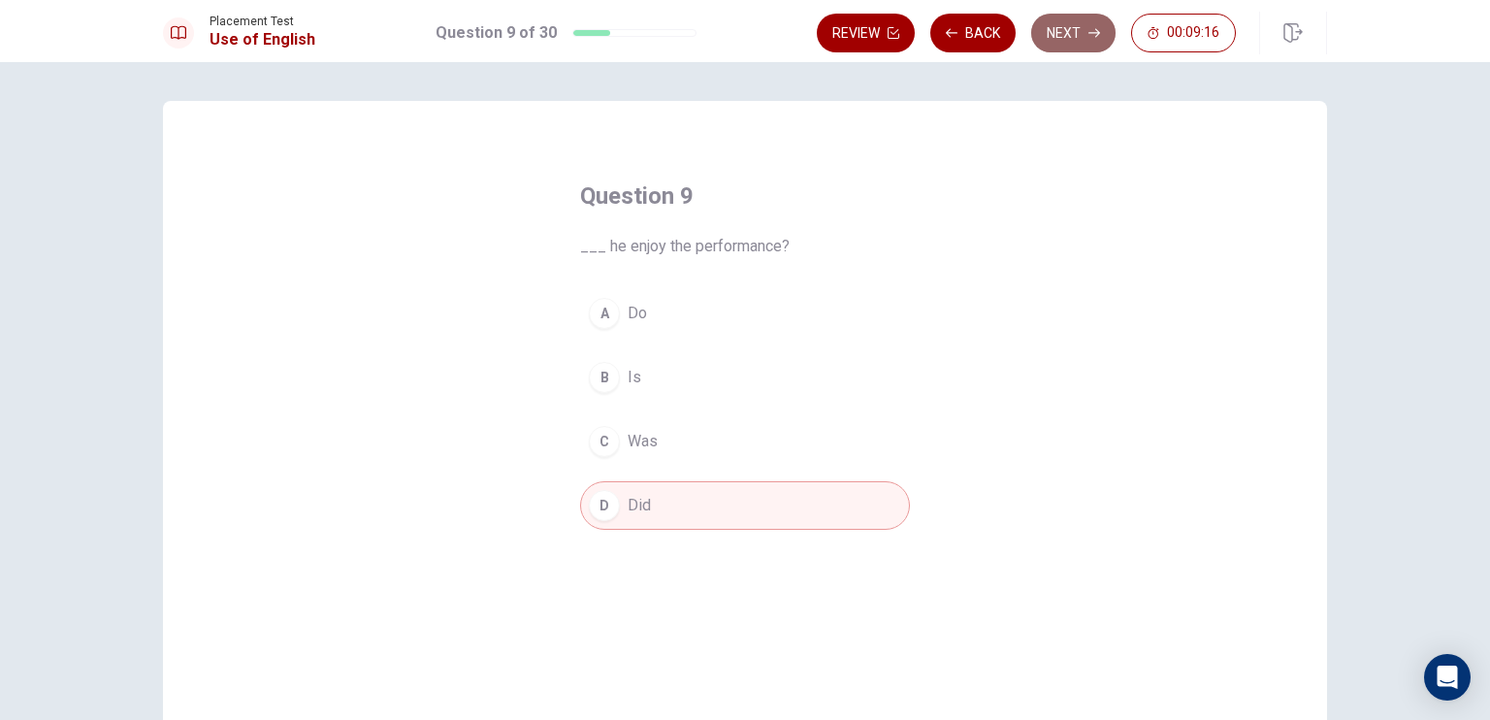
click at [1080, 30] on button "Next" at bounding box center [1073, 33] width 84 height 39
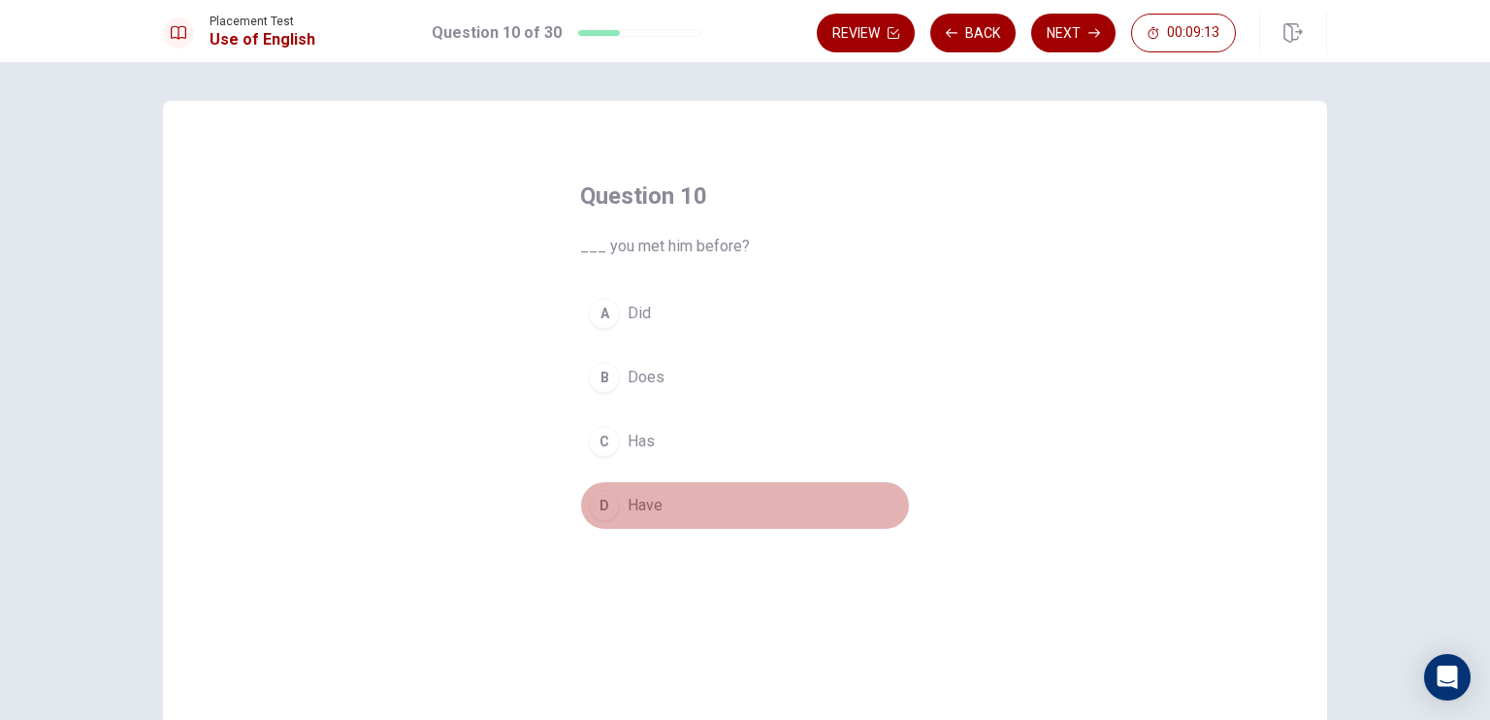
click at [628, 494] on span "Have" at bounding box center [645, 505] width 35 height 23
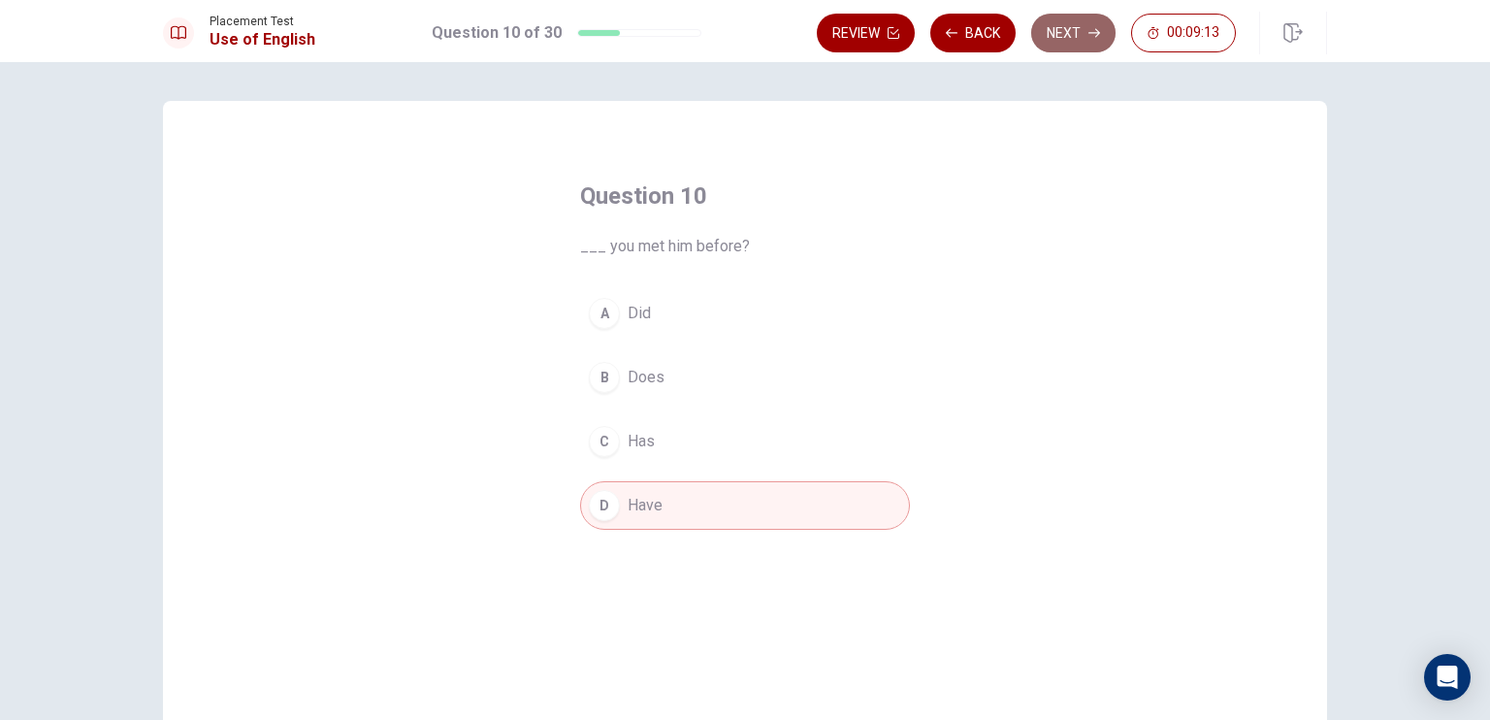
click at [1052, 30] on button "Next" at bounding box center [1073, 33] width 84 height 39
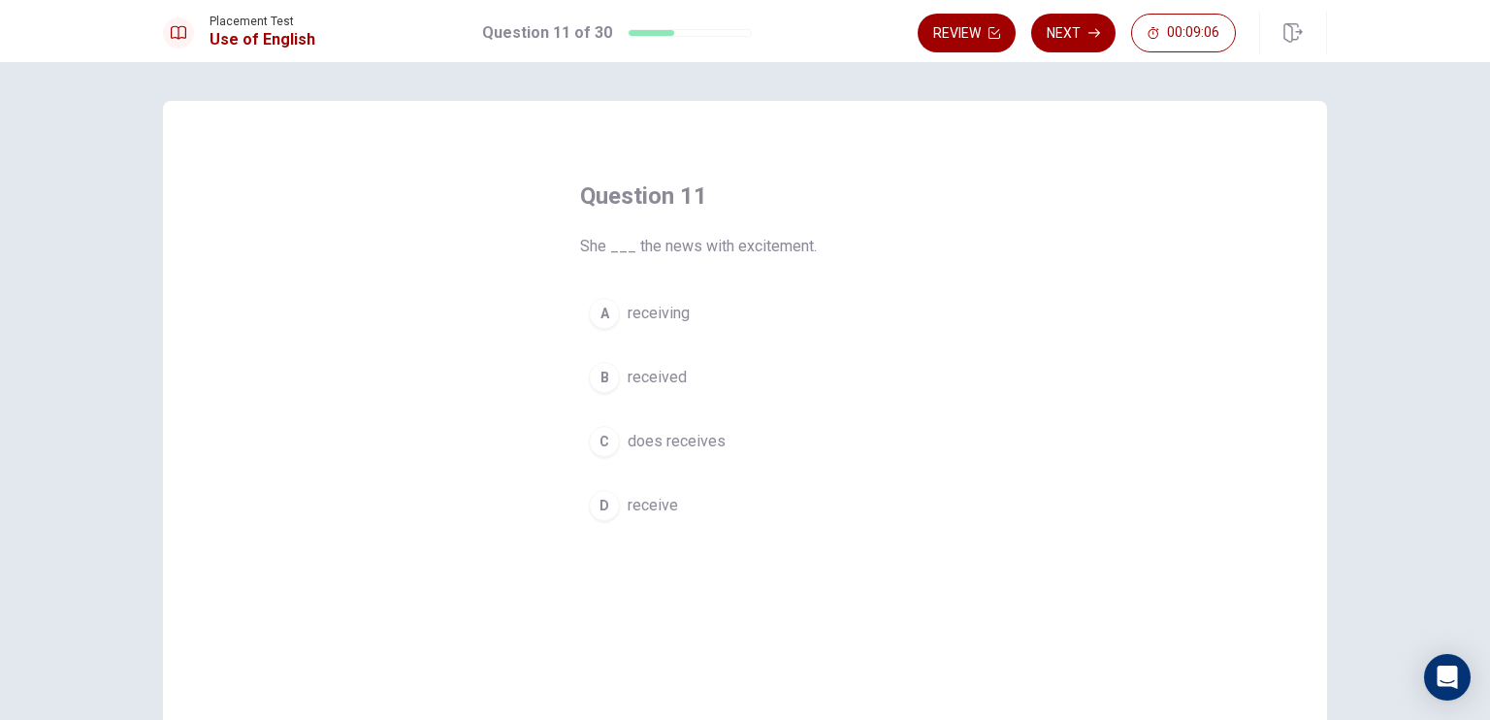
click at [653, 375] on span "received" at bounding box center [657, 377] width 59 height 23
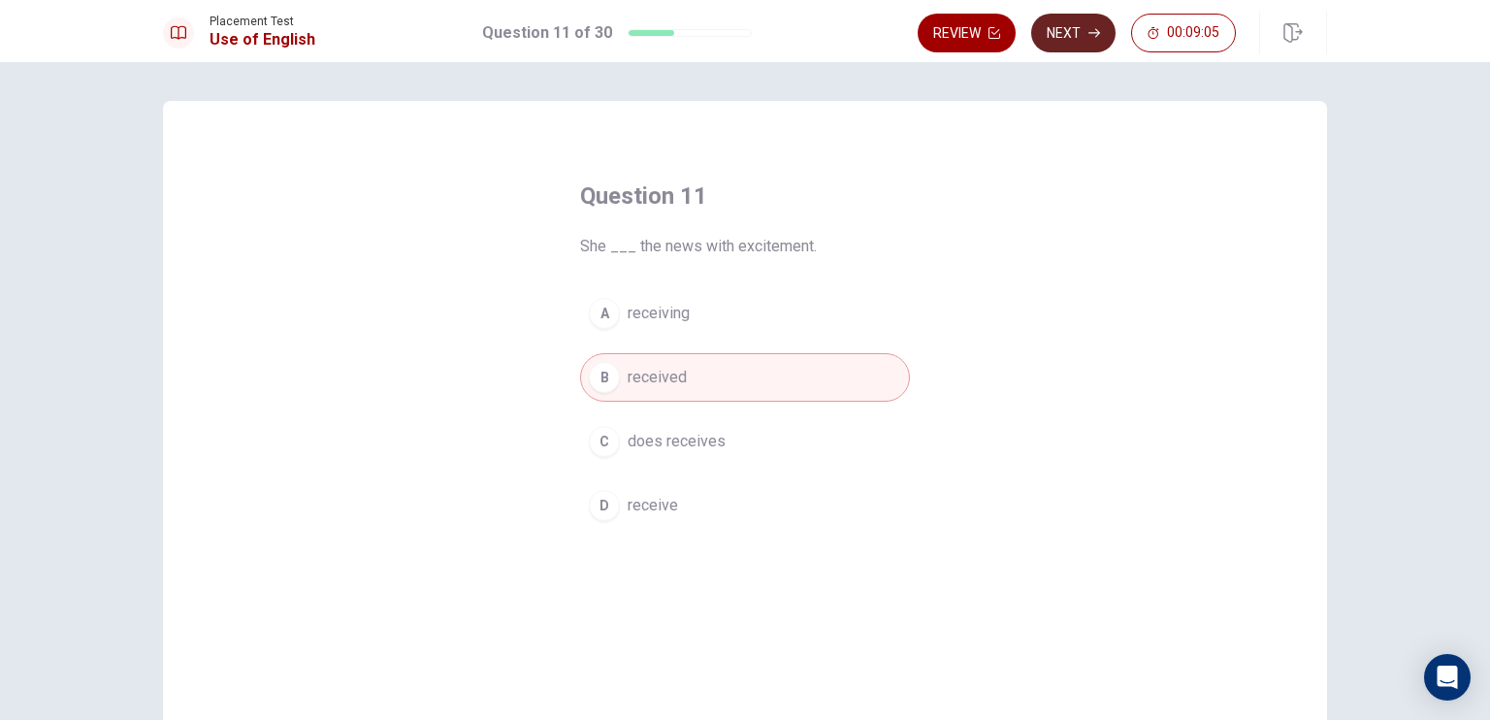
click at [1086, 29] on button "Next" at bounding box center [1073, 33] width 84 height 39
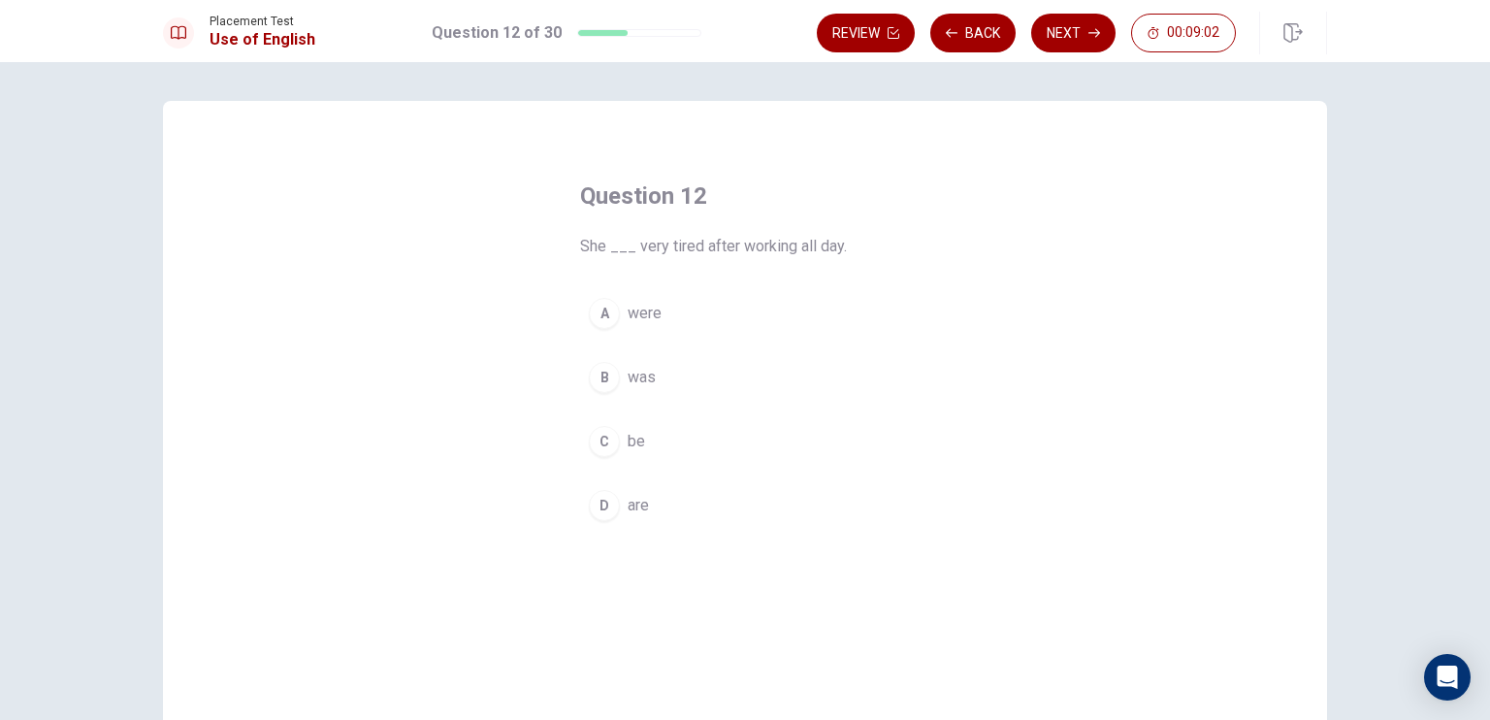
click at [635, 375] on span "was" at bounding box center [642, 377] width 28 height 23
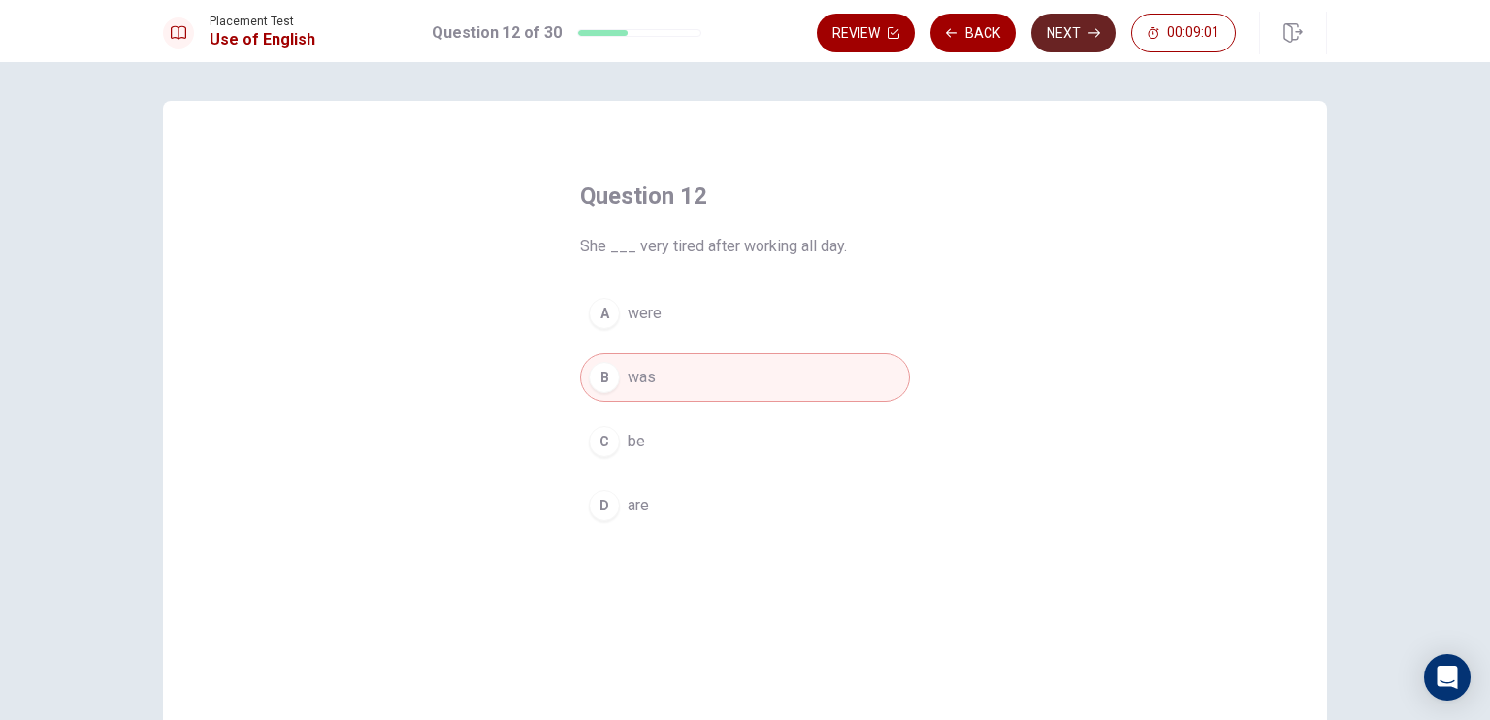
click at [1066, 34] on button "Next" at bounding box center [1073, 33] width 84 height 39
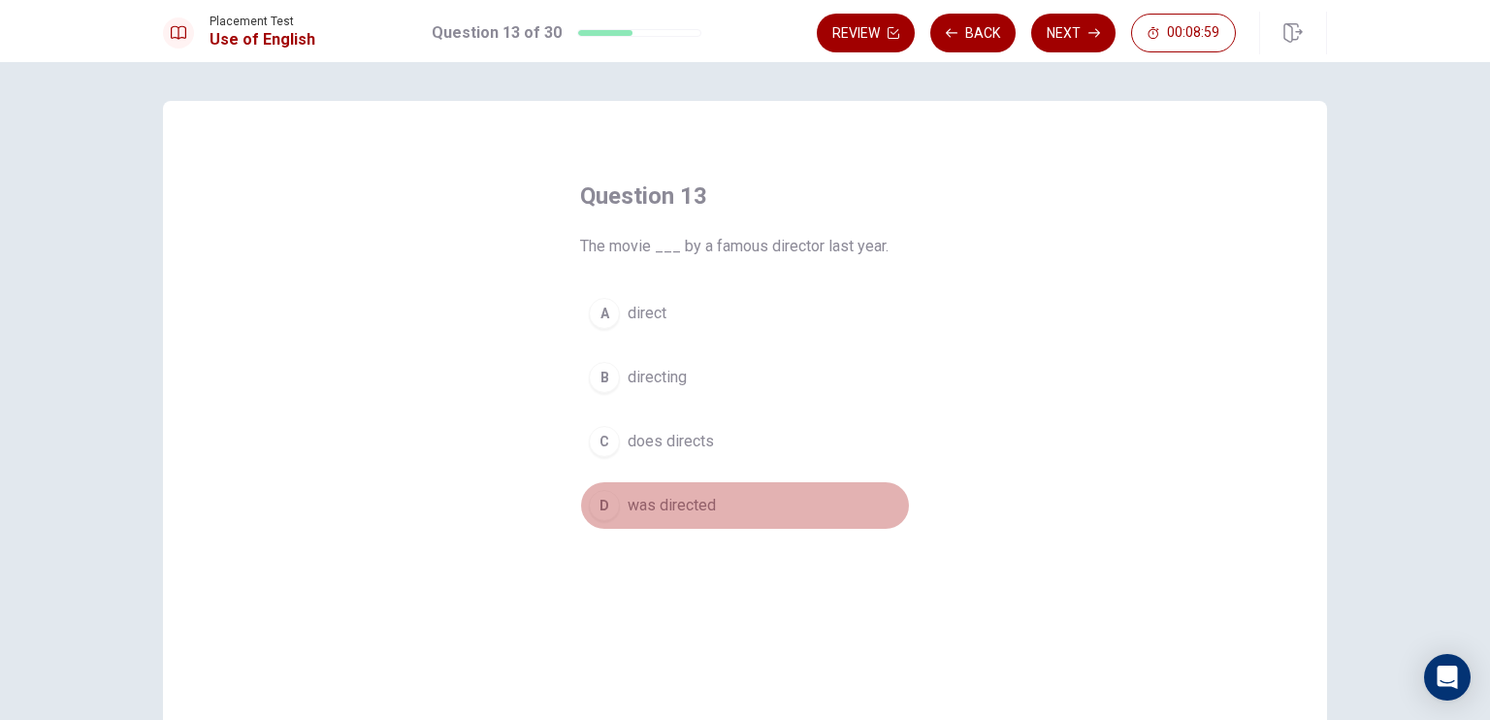
click at [636, 521] on button "D was directed" at bounding box center [745, 505] width 330 height 48
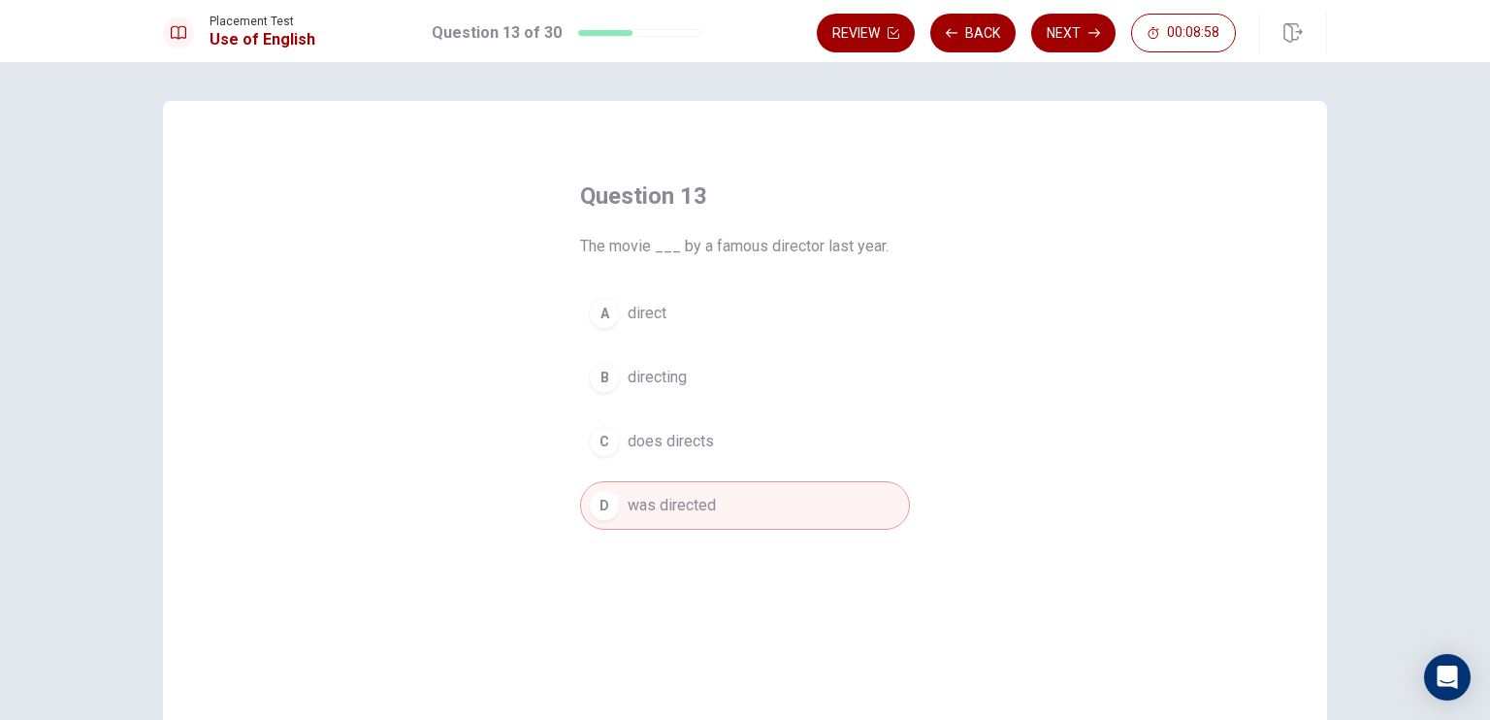
click at [1047, 32] on button "Next" at bounding box center [1073, 33] width 84 height 39
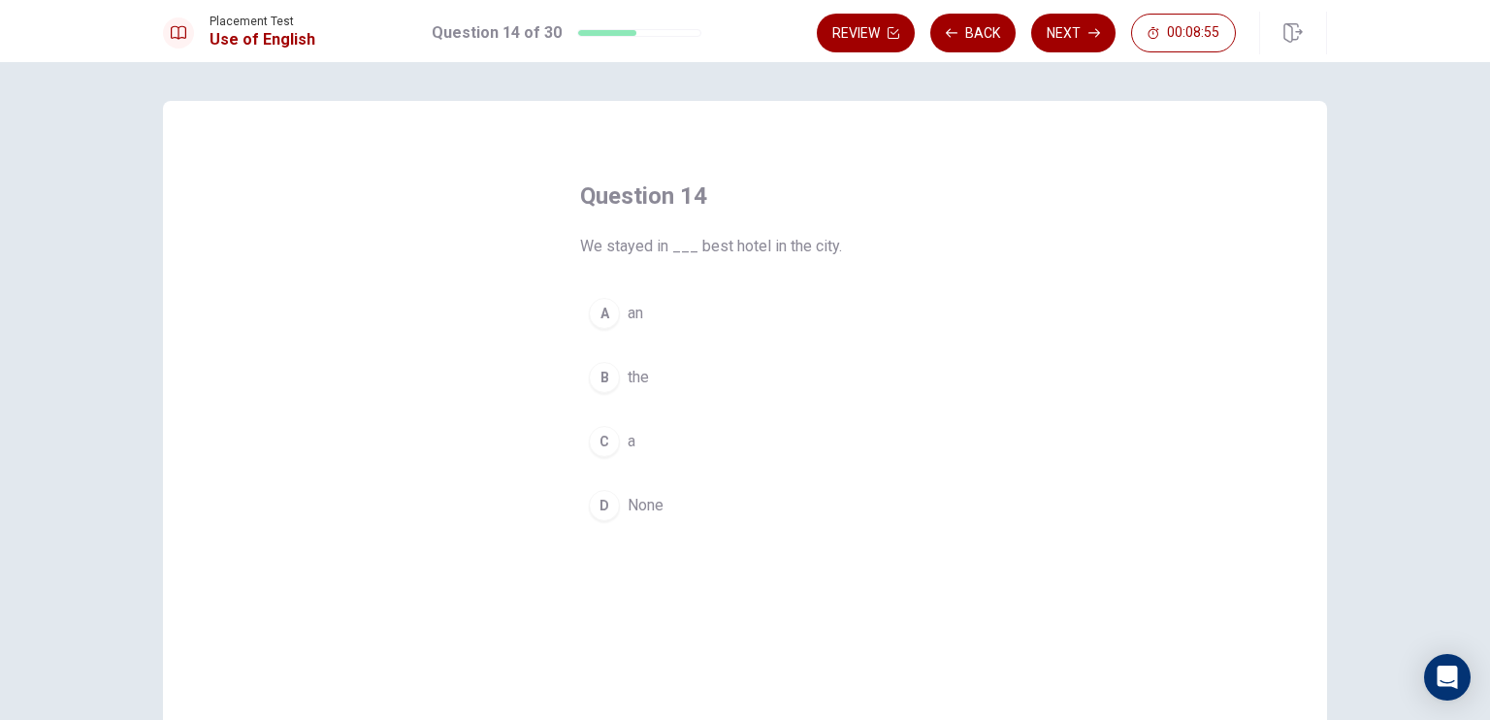
click at [618, 368] on button "B the" at bounding box center [745, 377] width 330 height 48
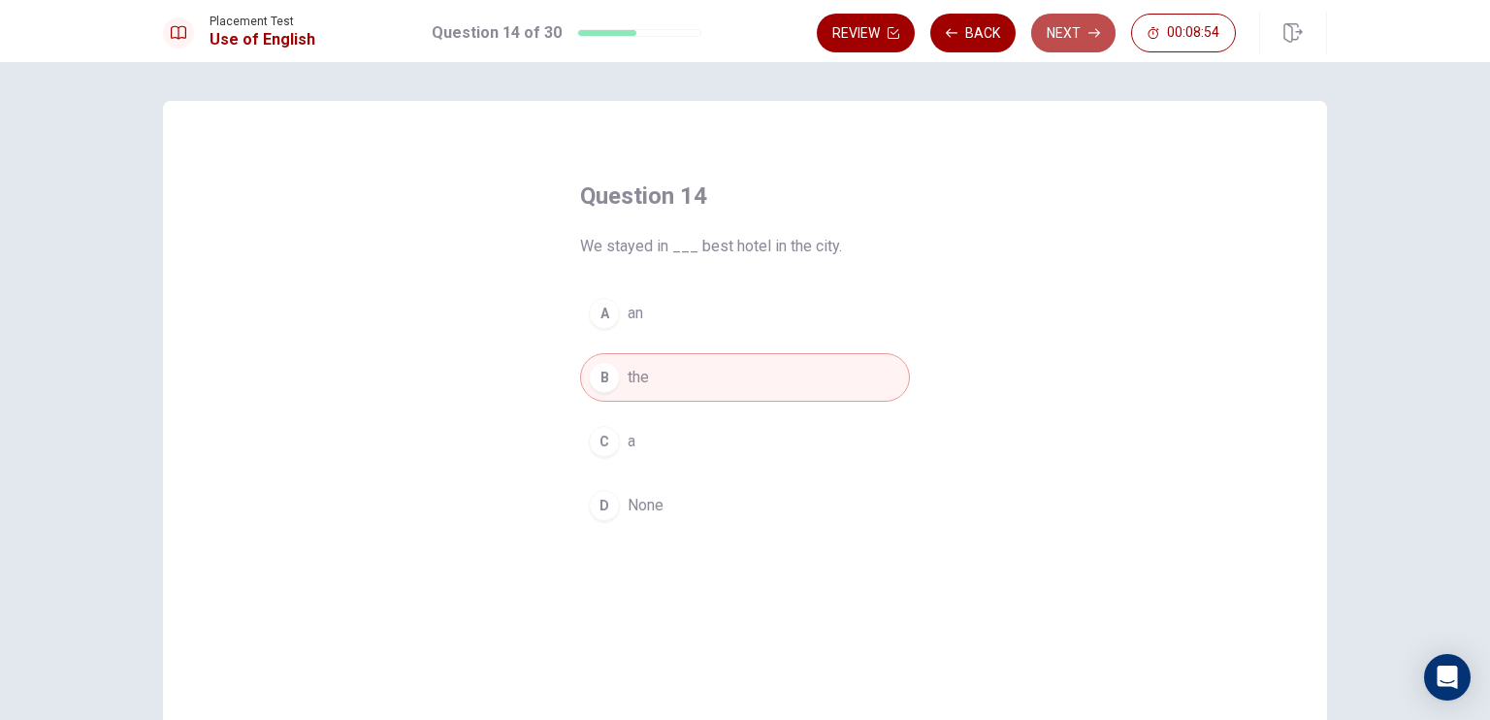
click at [1067, 42] on button "Next" at bounding box center [1073, 33] width 84 height 39
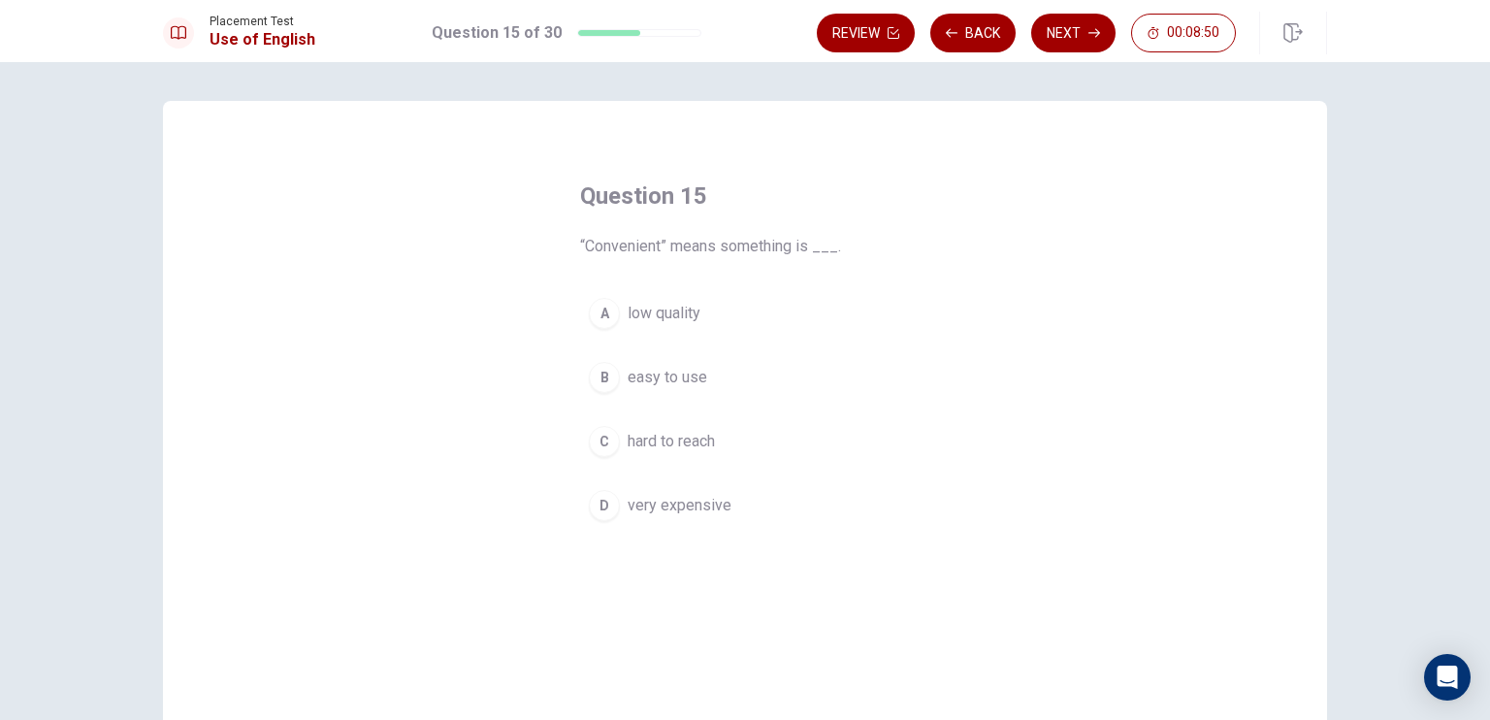
click at [652, 373] on span "easy to use" at bounding box center [668, 377] width 80 height 23
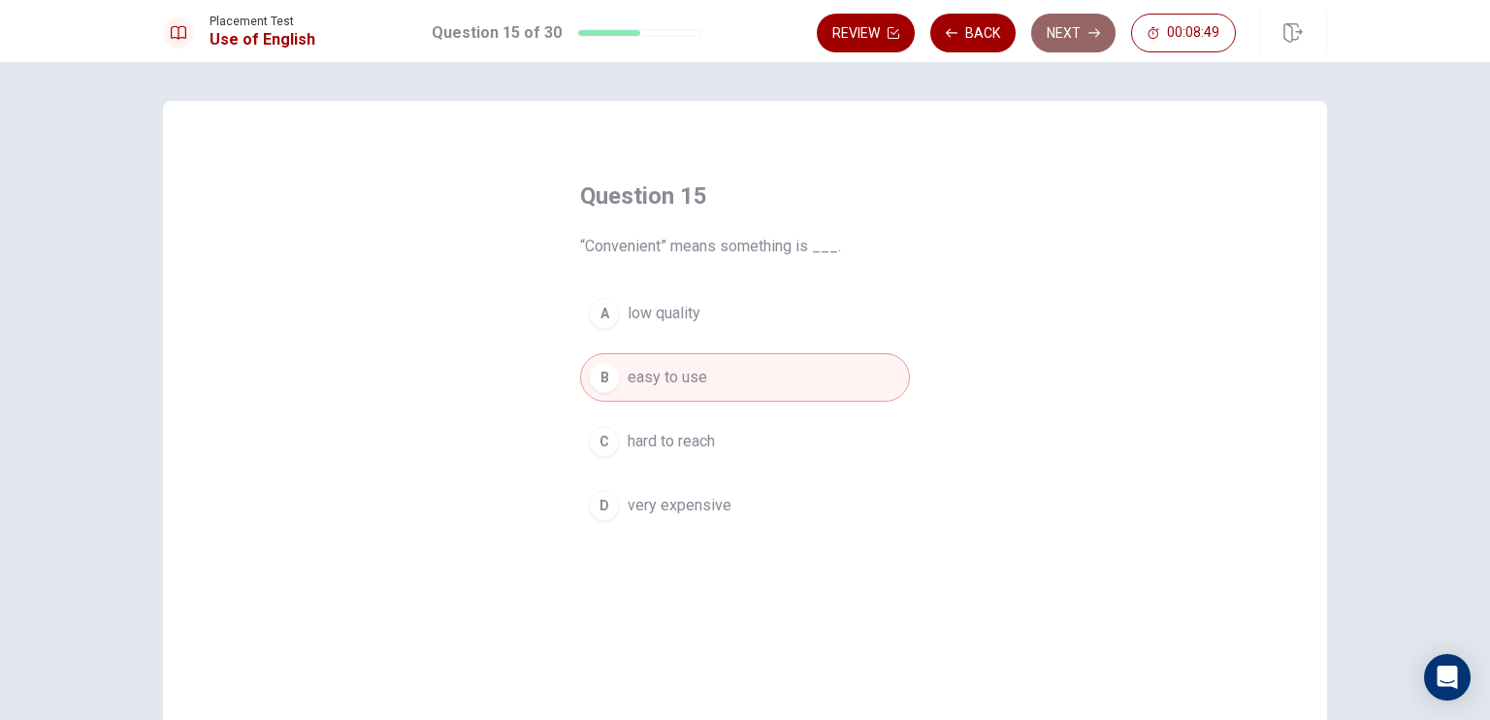
click at [1073, 26] on button "Next" at bounding box center [1073, 33] width 84 height 39
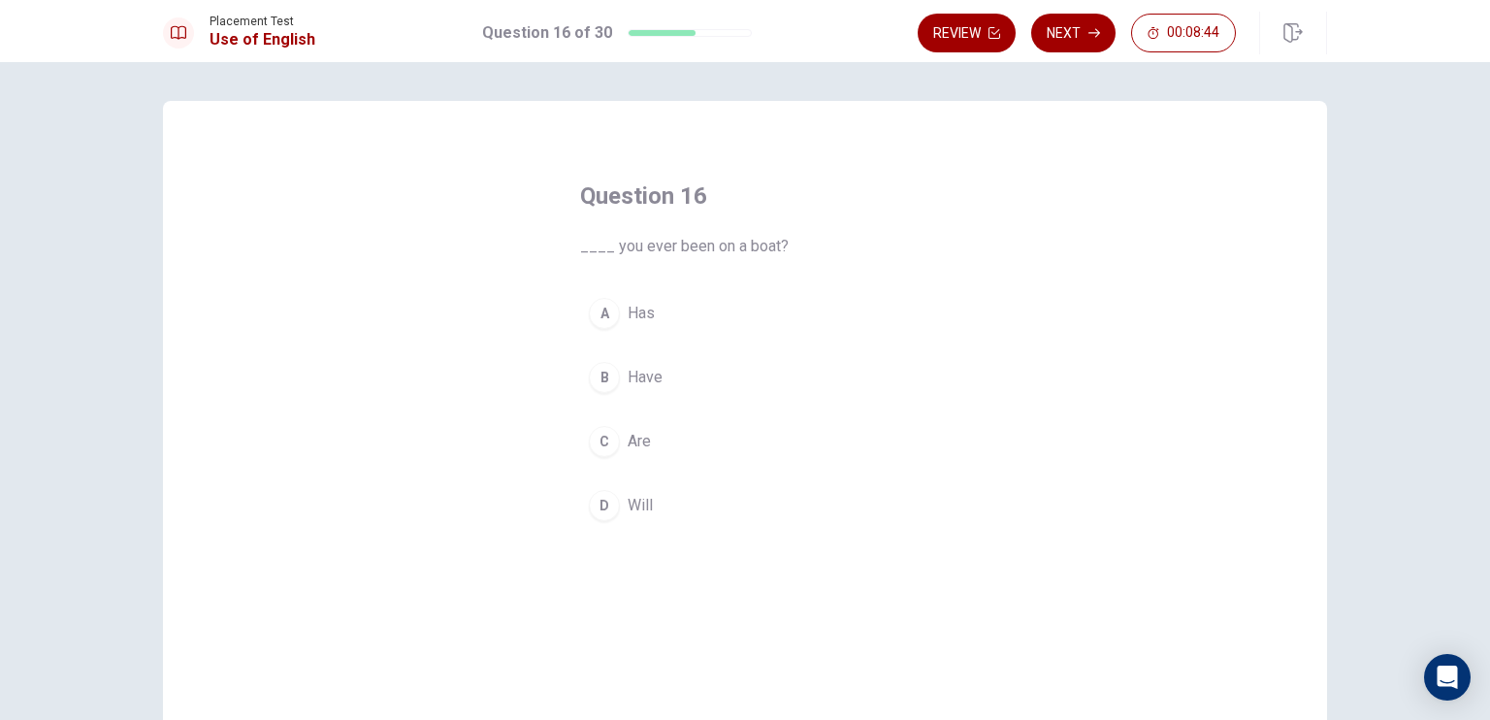
click at [642, 383] on span "Have" at bounding box center [645, 377] width 35 height 23
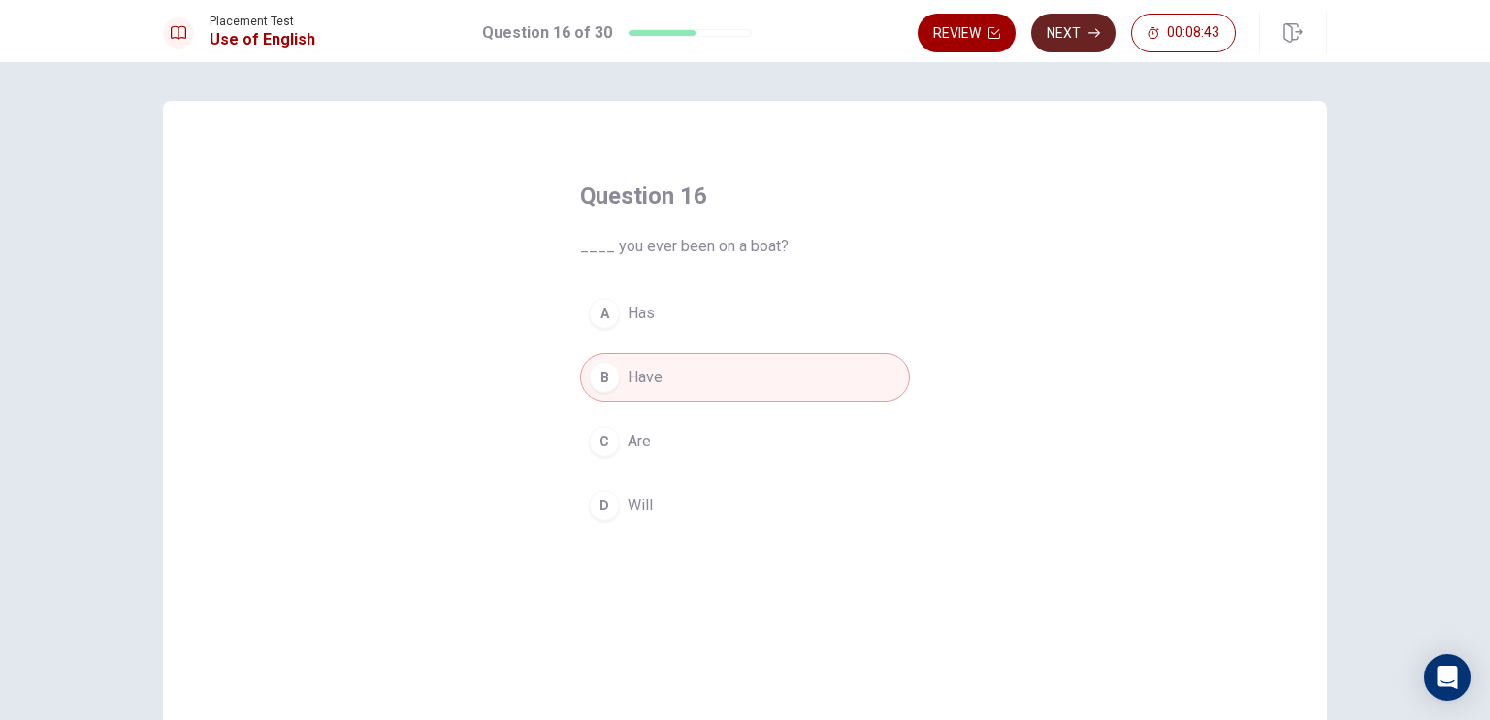
click at [1082, 35] on button "Next" at bounding box center [1073, 33] width 84 height 39
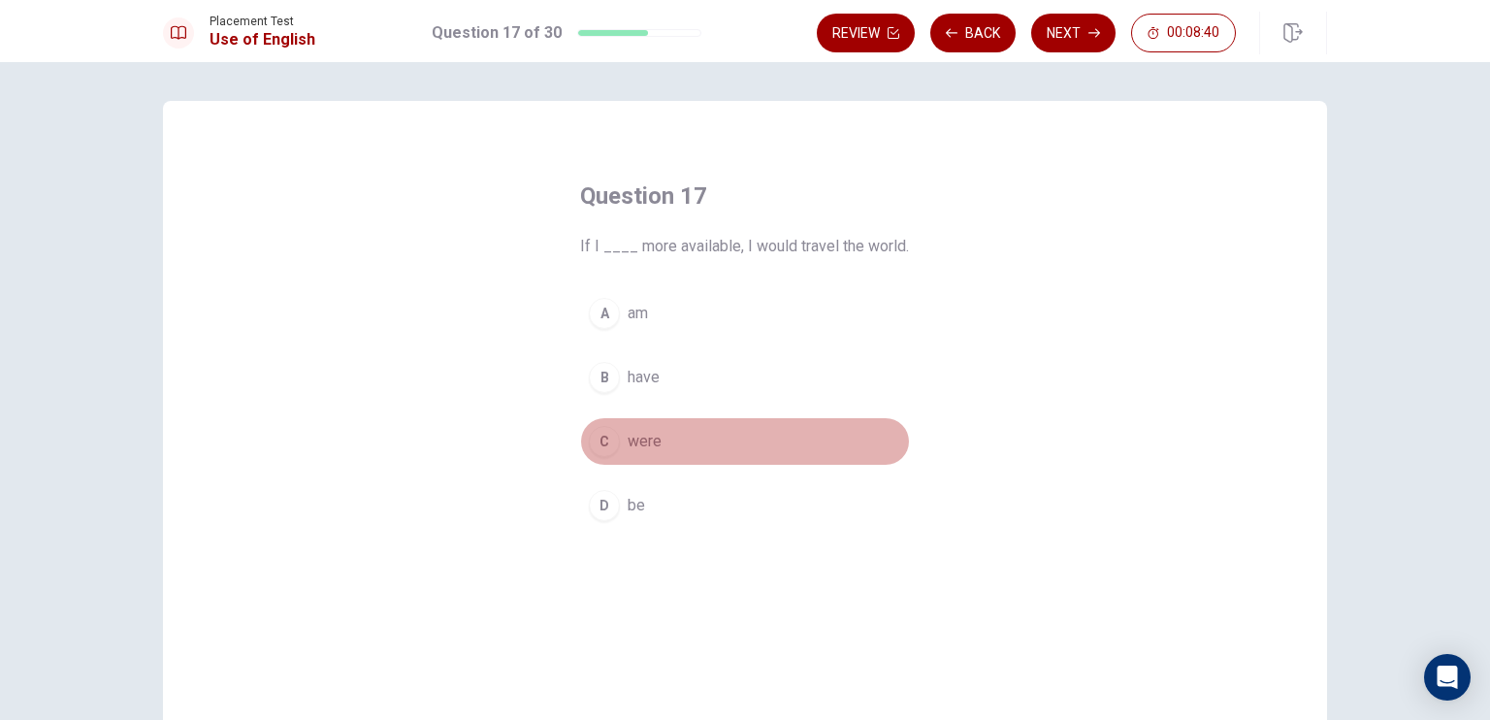
click at [640, 443] on span "were" at bounding box center [645, 441] width 34 height 23
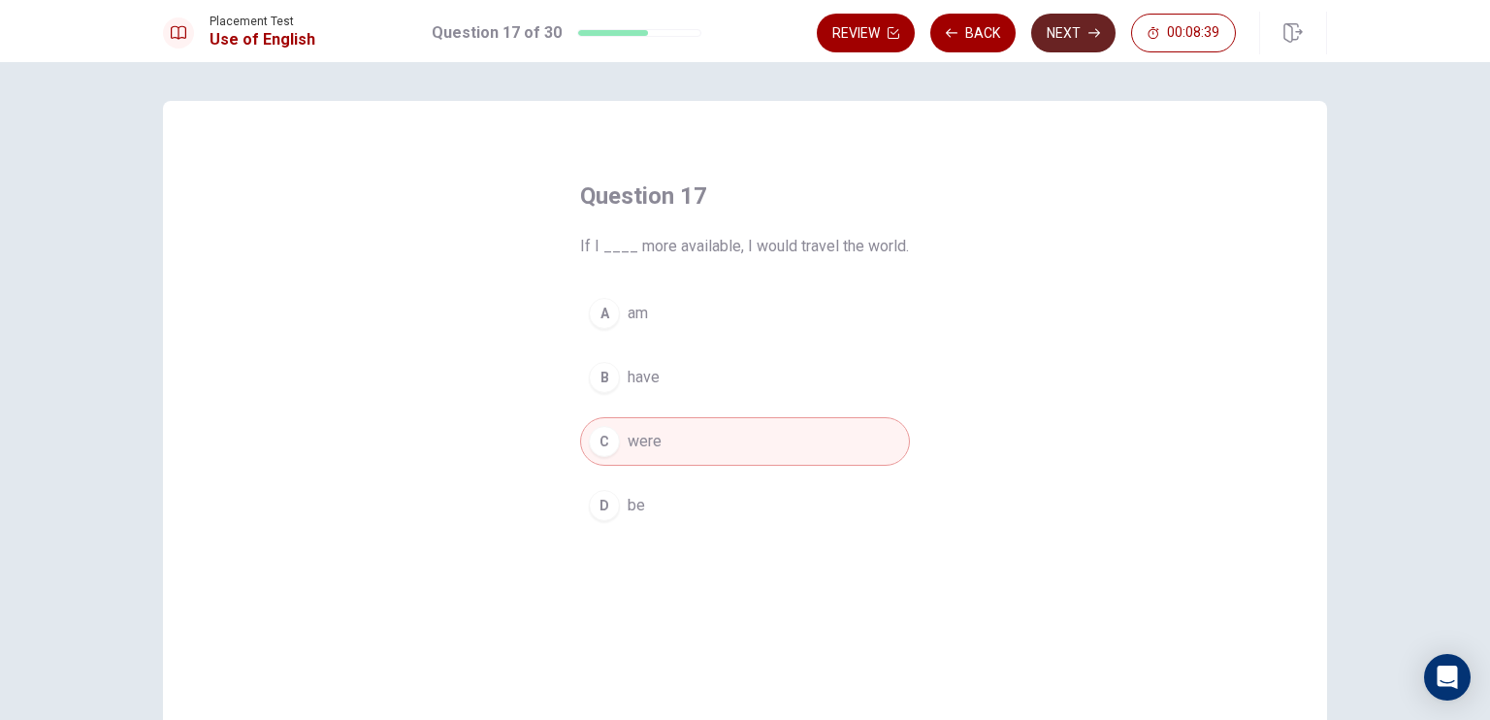
click at [1067, 22] on button "Next" at bounding box center [1073, 33] width 84 height 39
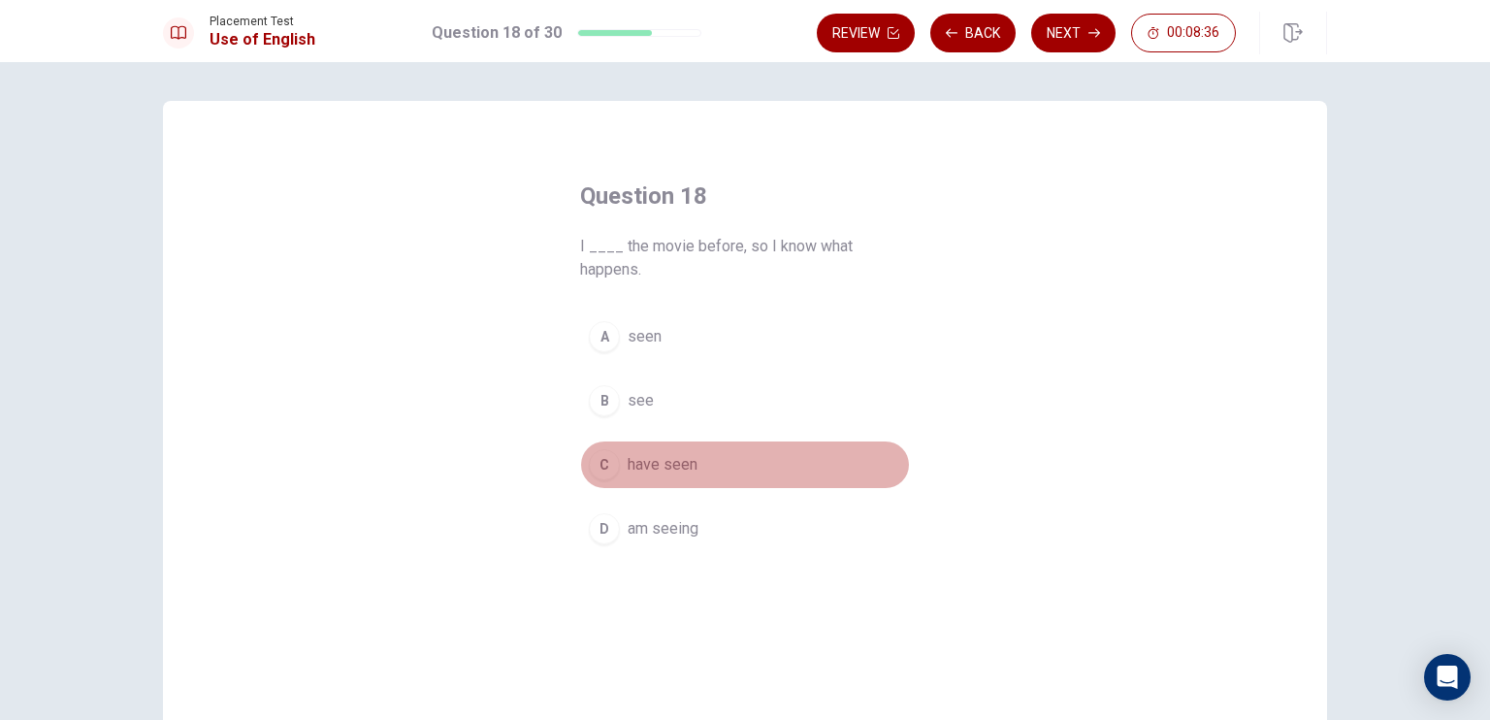
click at [648, 461] on span "have seen" at bounding box center [663, 464] width 70 height 23
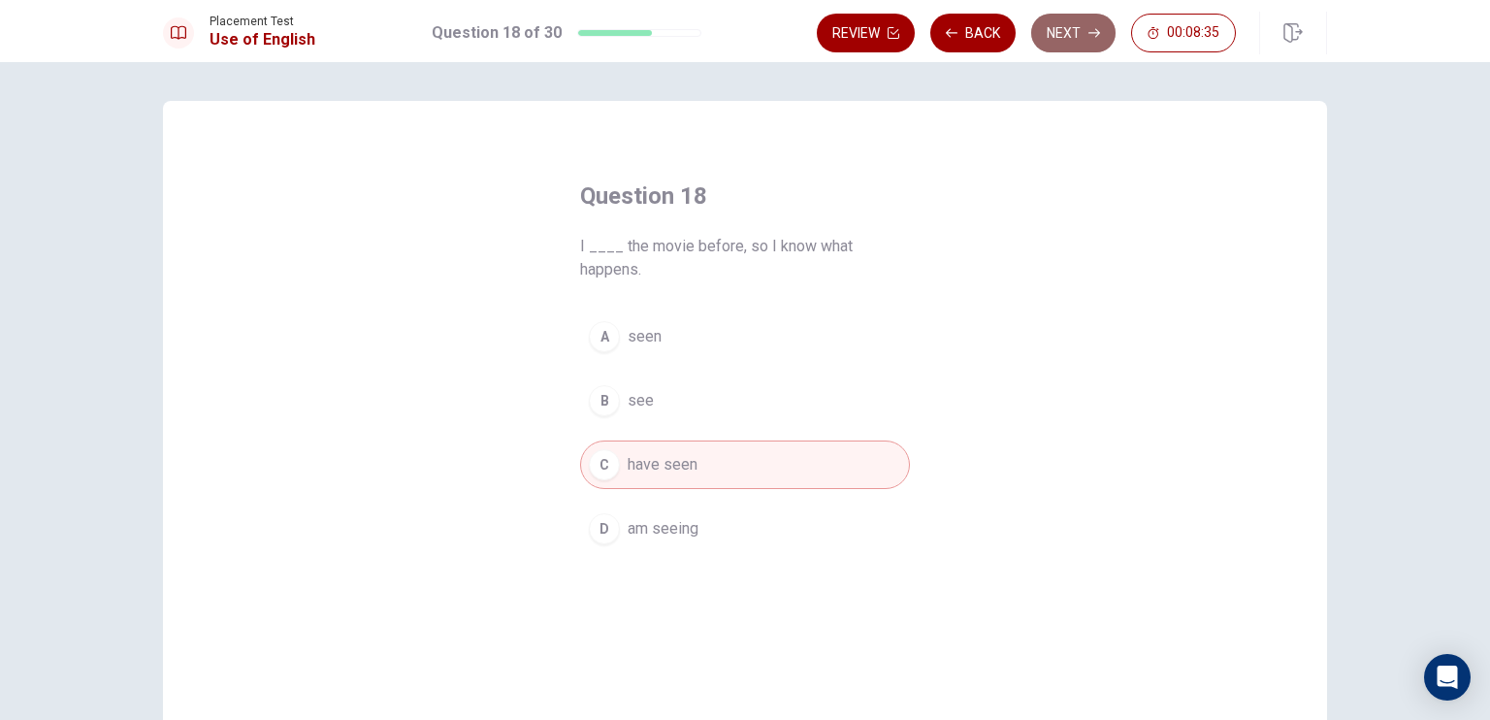
click at [1090, 15] on button "Next" at bounding box center [1073, 33] width 84 height 39
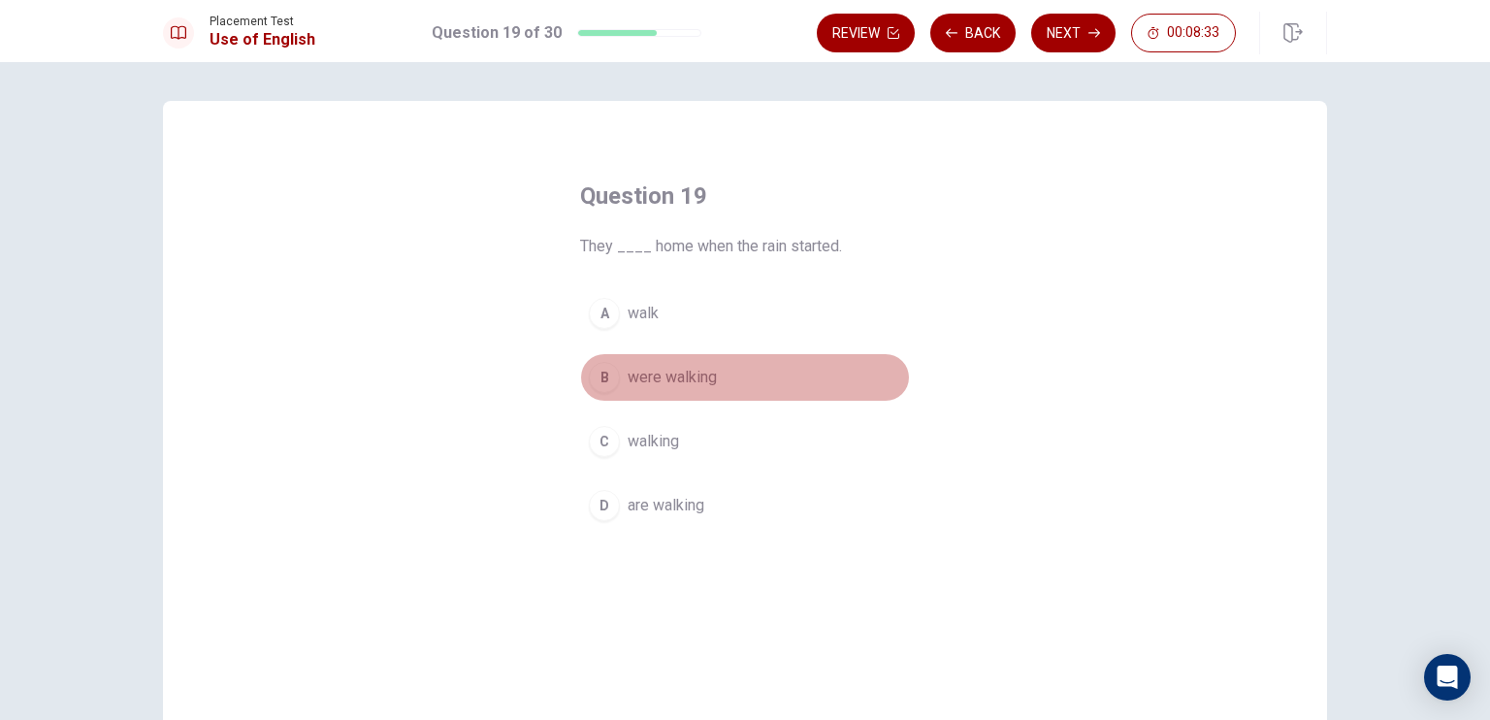
click at [655, 379] on span "were walking" at bounding box center [672, 377] width 89 height 23
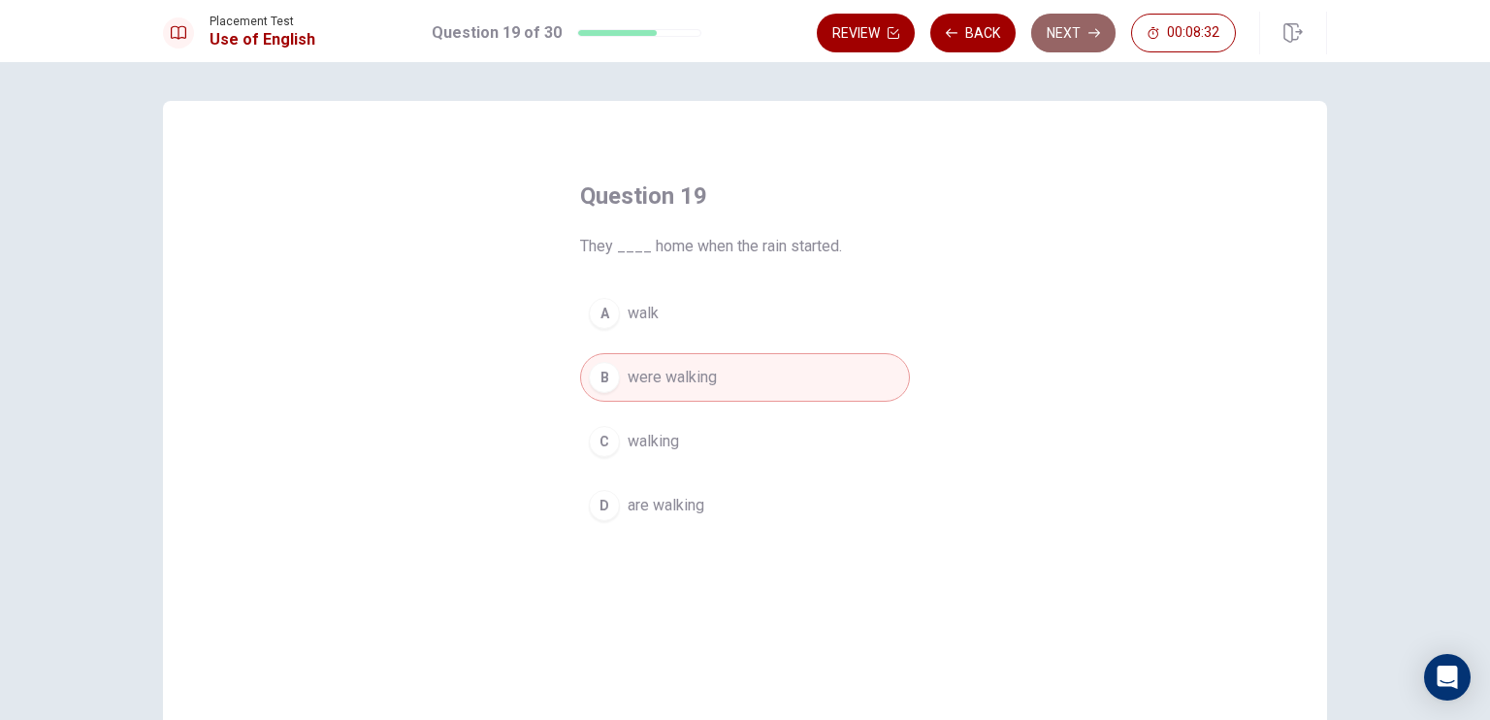
click at [1087, 38] on button "Next" at bounding box center [1073, 33] width 84 height 39
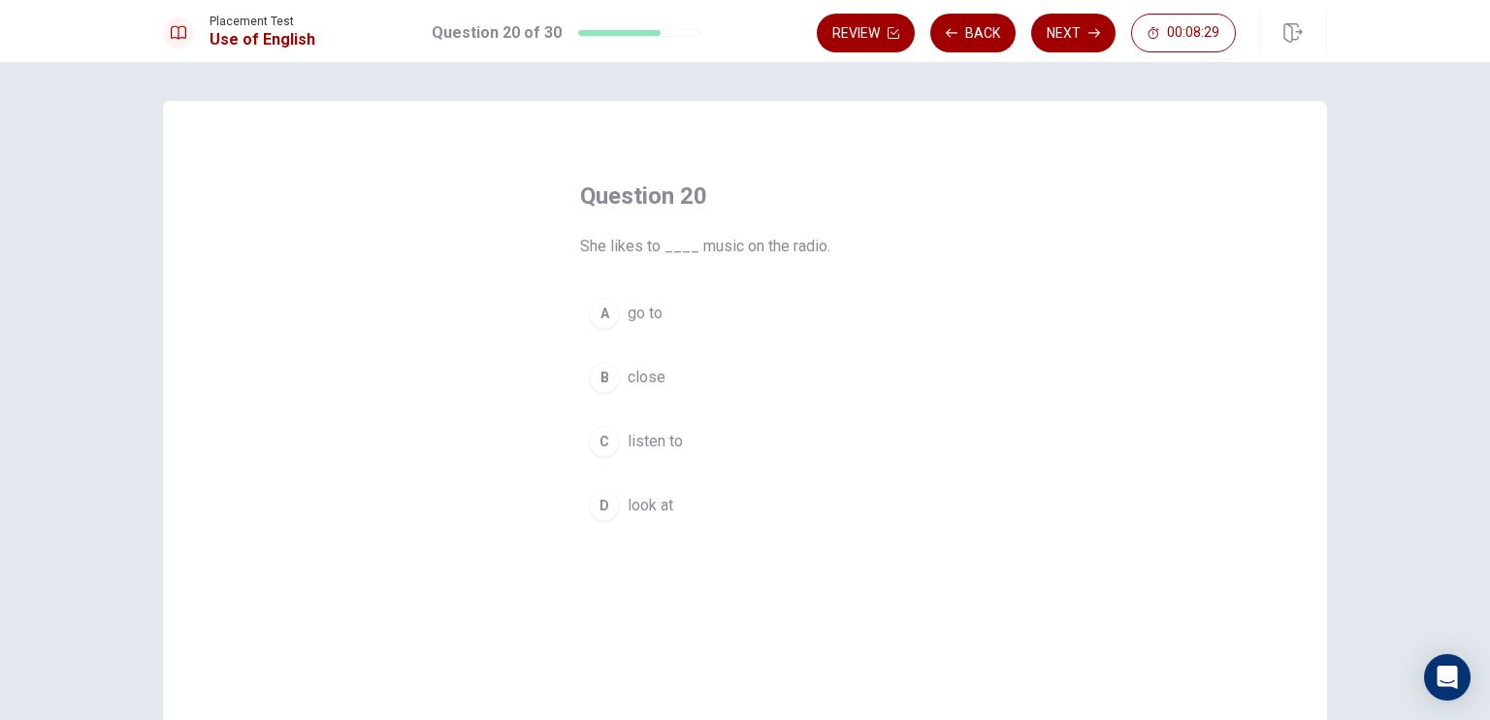
click at [633, 453] on button "C listen to" at bounding box center [745, 441] width 330 height 48
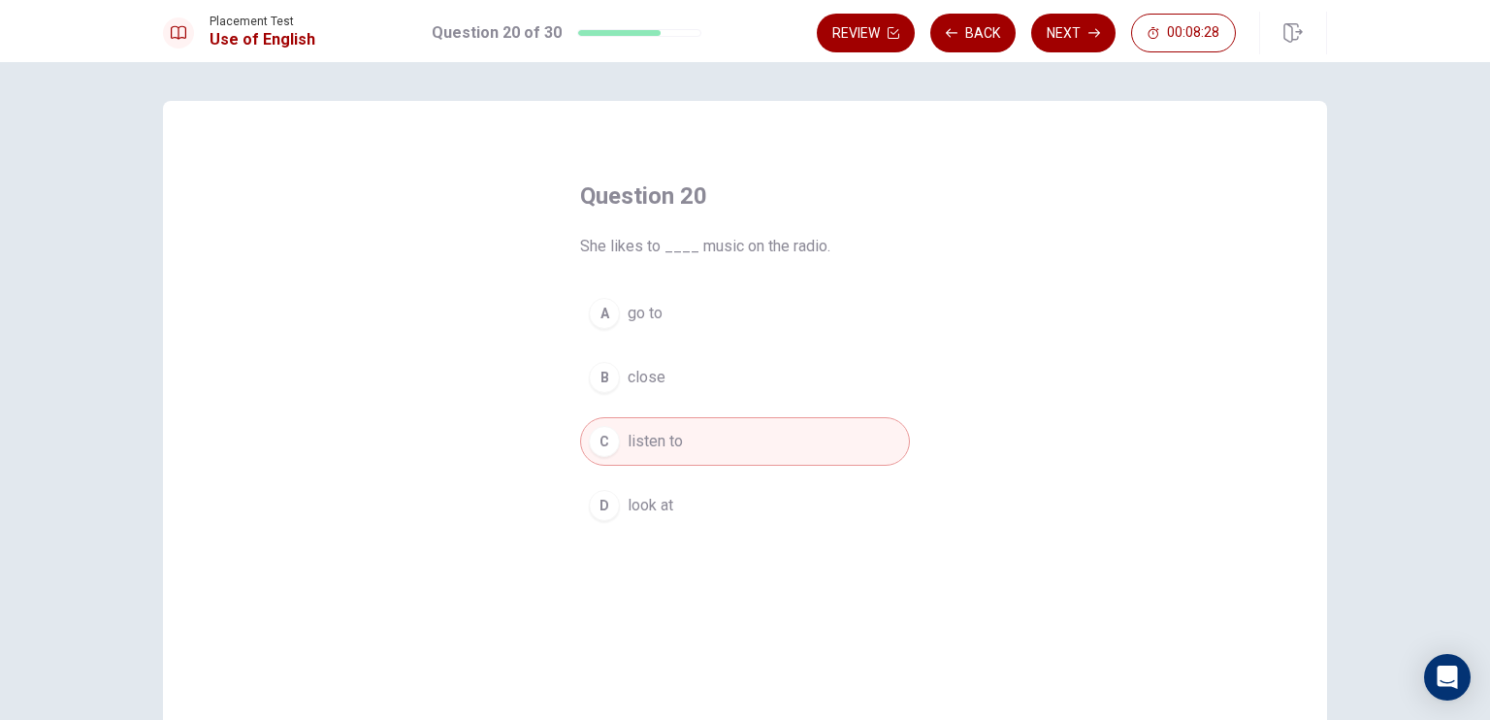
click at [1080, 34] on button "Next" at bounding box center [1073, 33] width 84 height 39
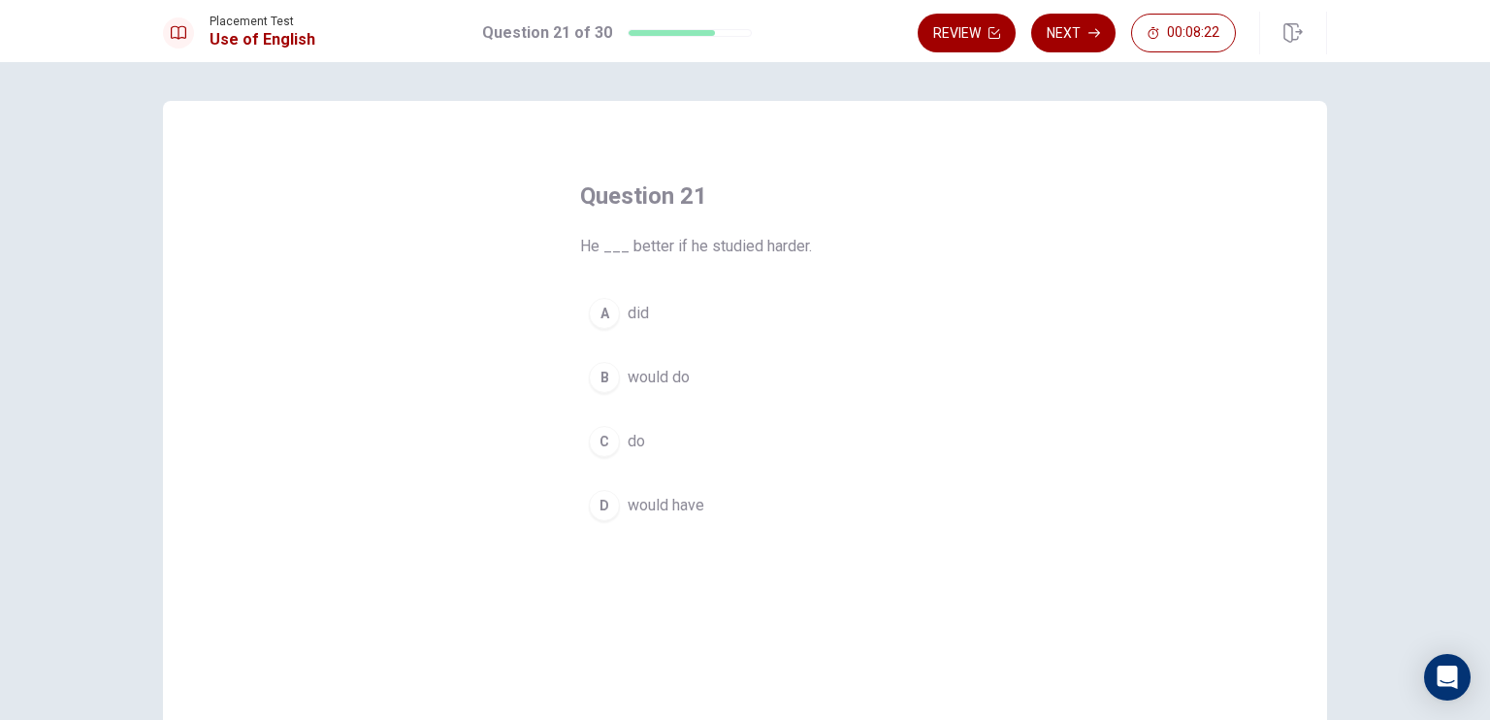
click at [637, 382] on span "would do" at bounding box center [659, 377] width 62 height 23
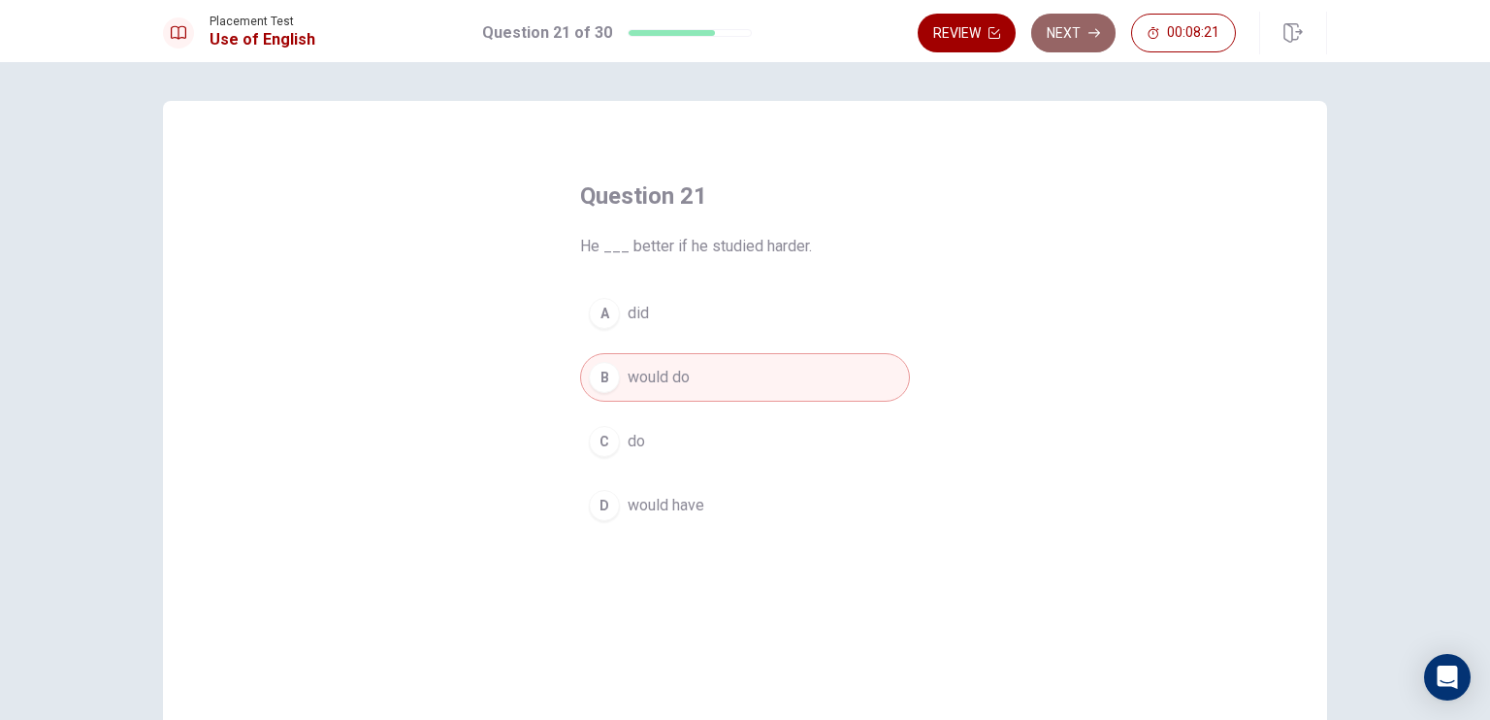
click at [1073, 17] on button "Next" at bounding box center [1073, 33] width 84 height 39
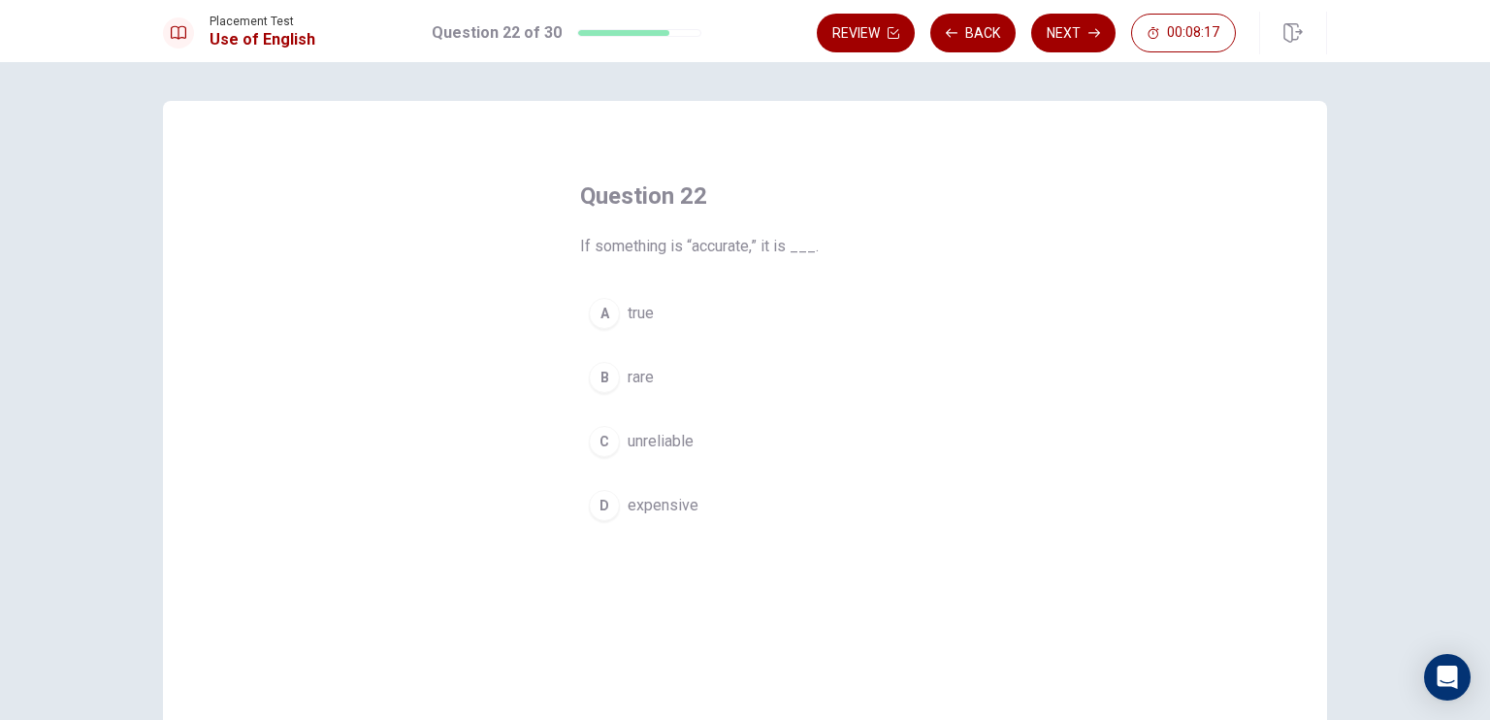
click at [628, 304] on span "true" at bounding box center [641, 313] width 26 height 23
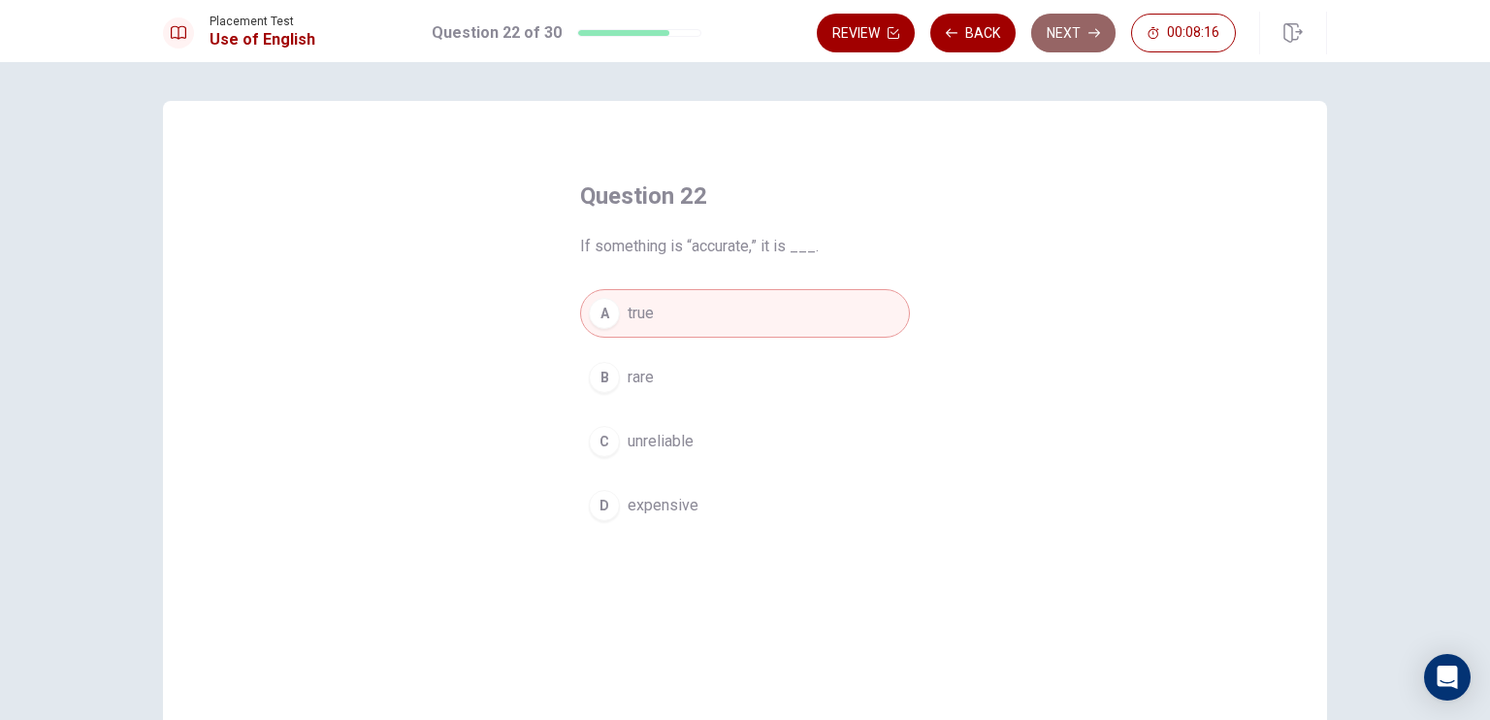
click at [1059, 49] on button "Next" at bounding box center [1073, 33] width 84 height 39
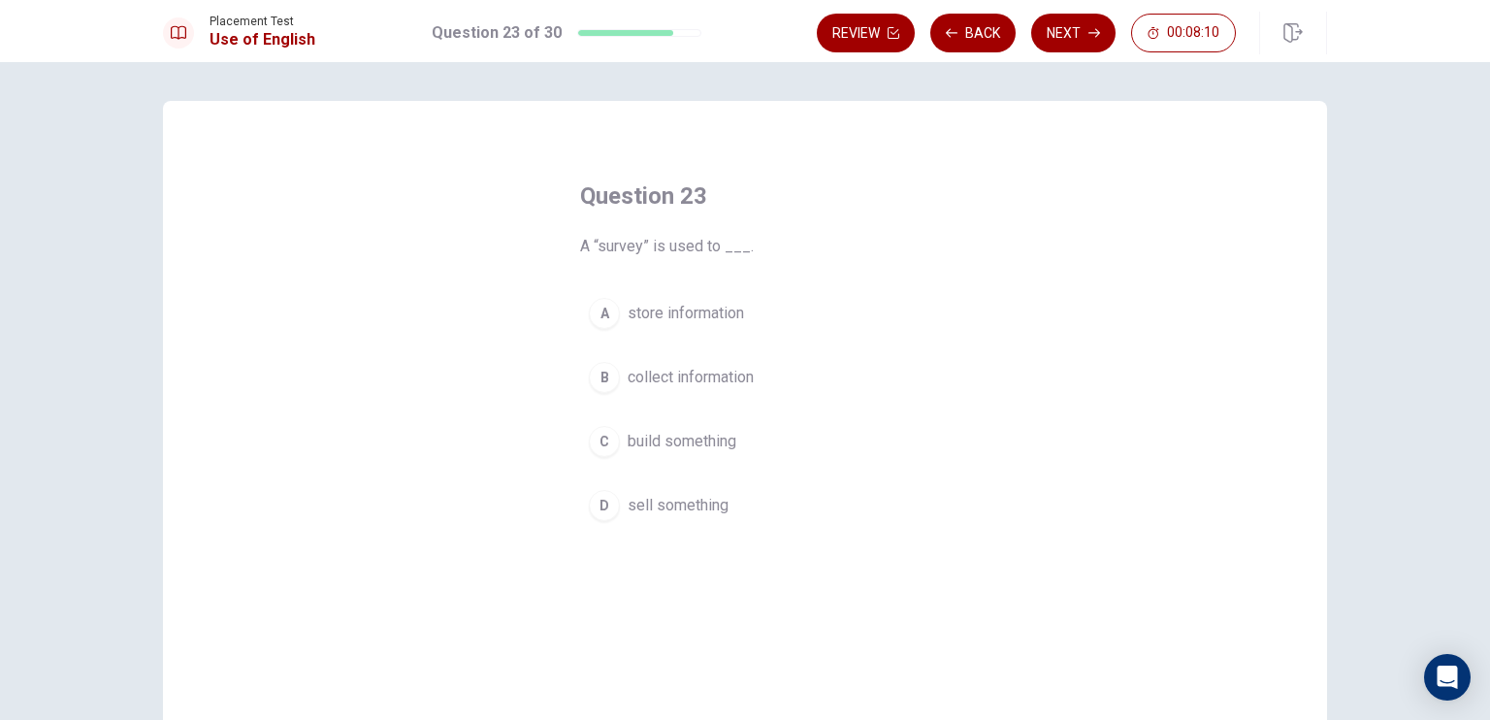
click at [677, 372] on span "collect information" at bounding box center [691, 377] width 126 height 23
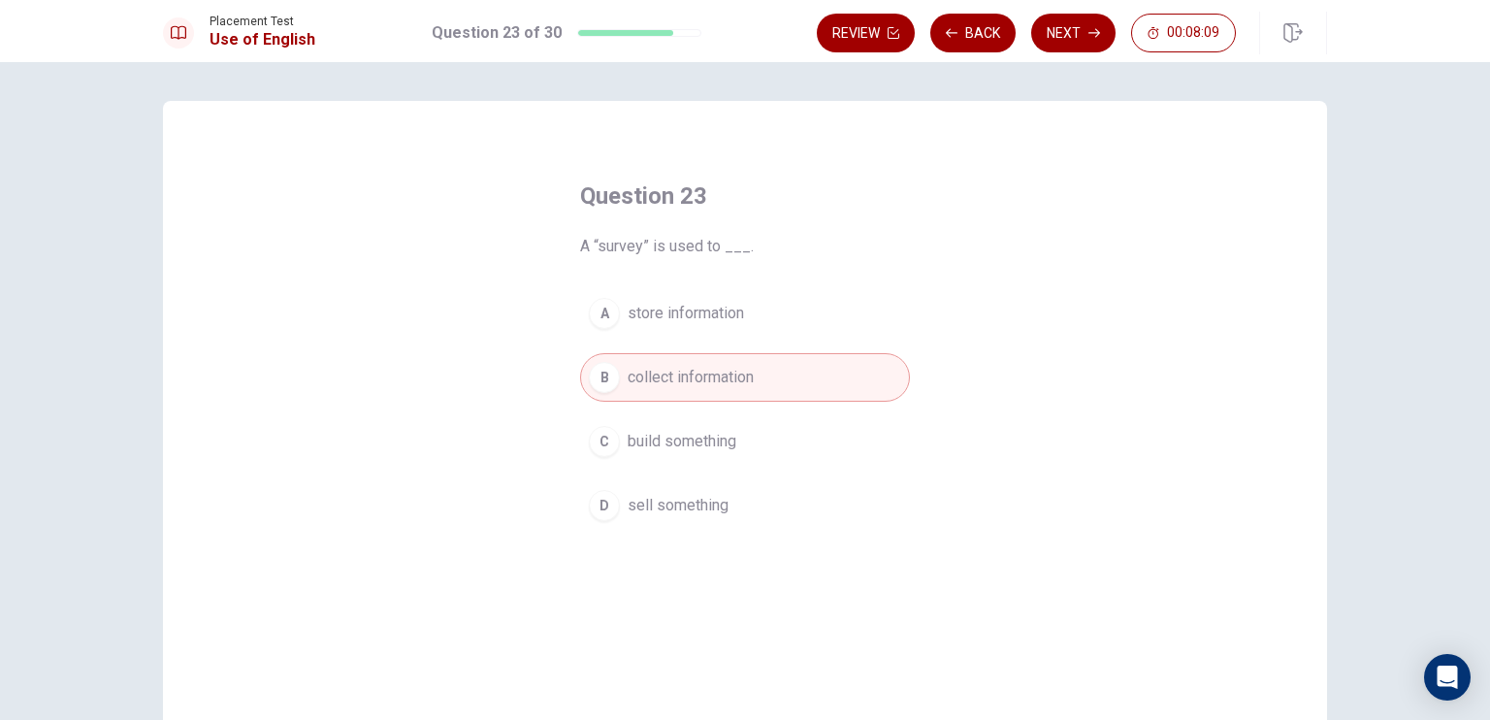
click at [1071, 52] on div "Review Back Next 00:08:09" at bounding box center [1072, 33] width 510 height 43
click at [1072, 34] on button "Next" at bounding box center [1073, 33] width 84 height 39
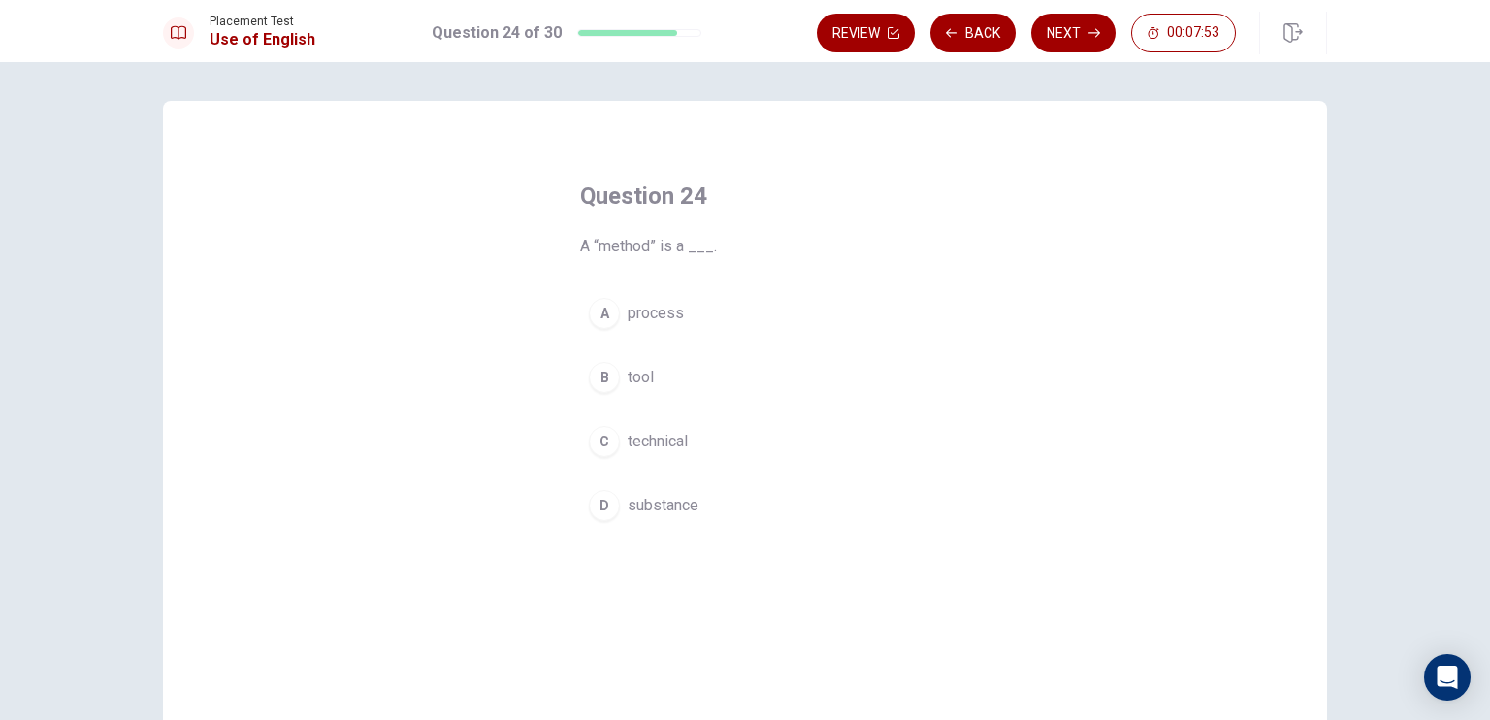
click at [630, 369] on span "tool" at bounding box center [641, 377] width 26 height 23
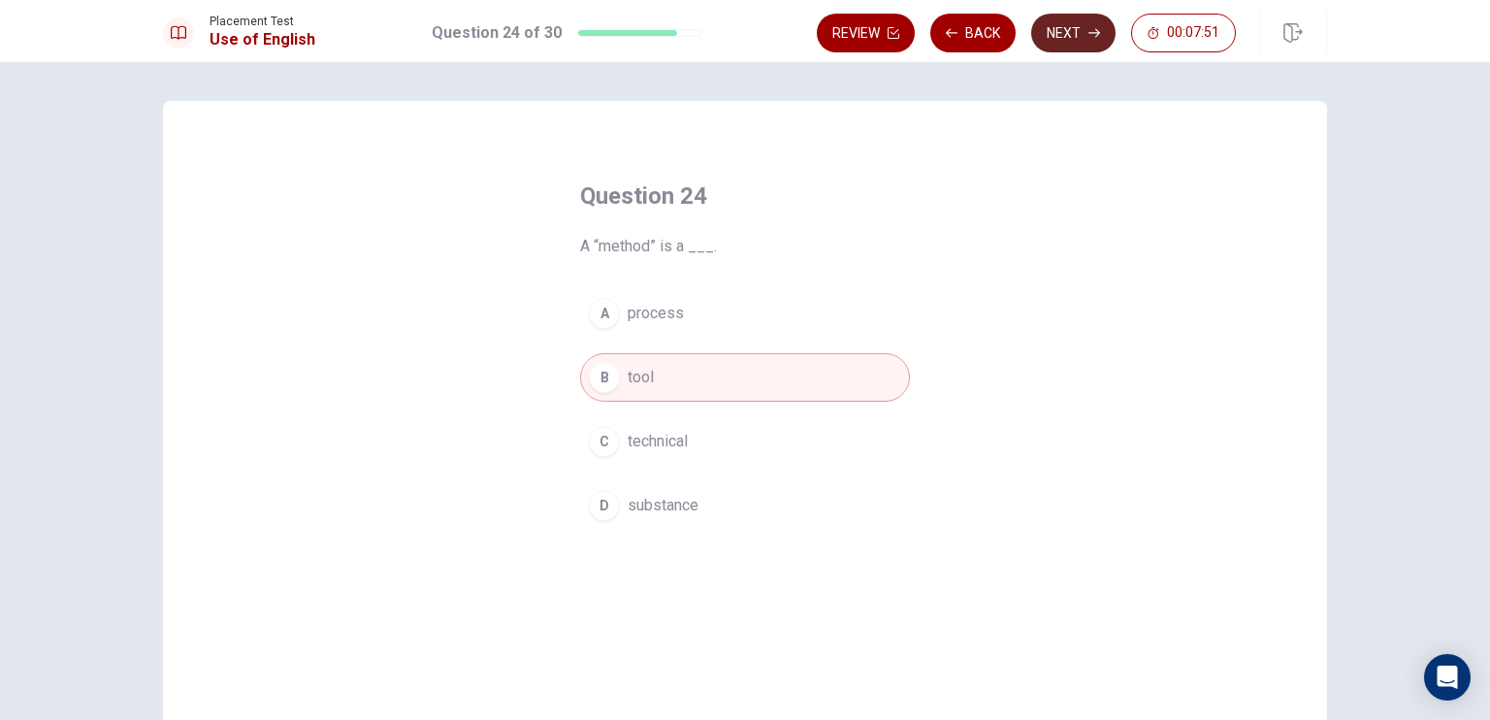
click at [1080, 37] on button "Next" at bounding box center [1073, 33] width 84 height 39
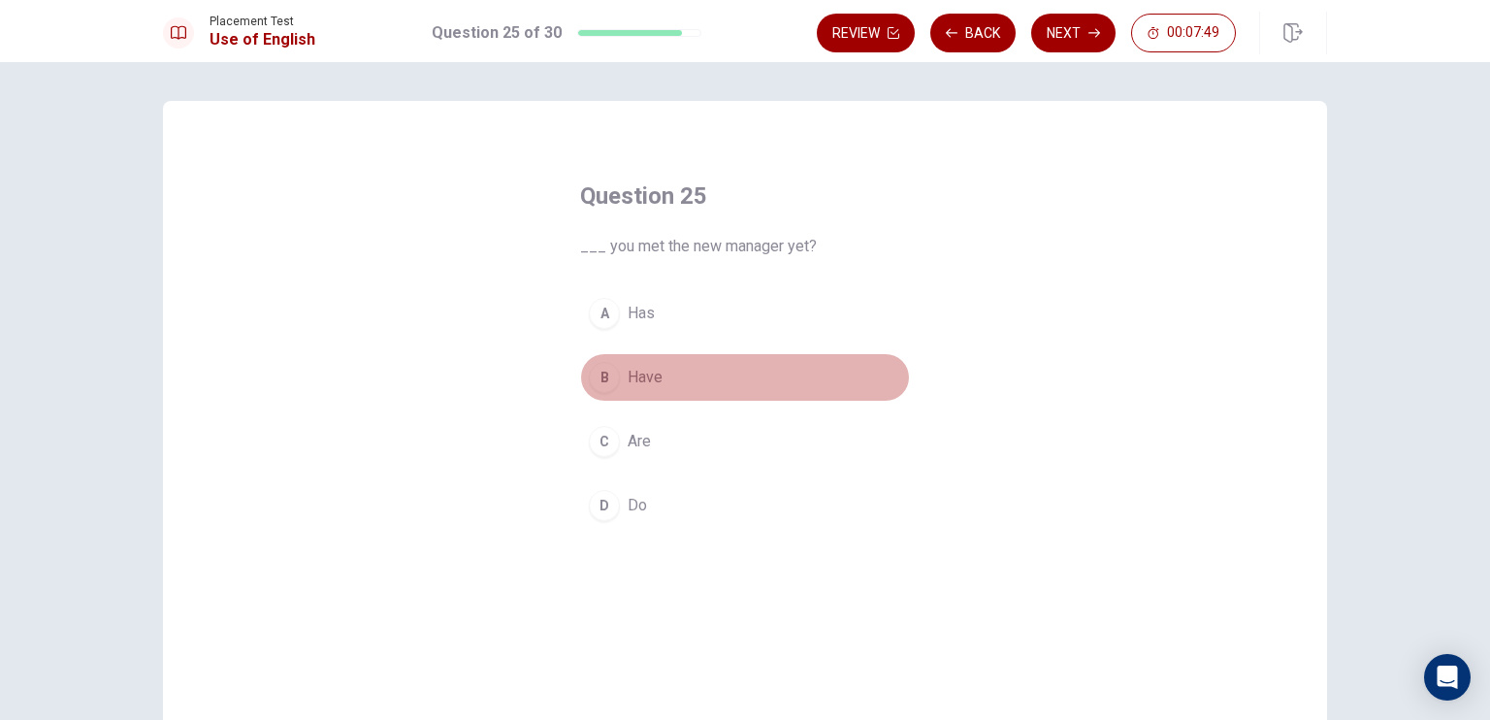
drag, startPoint x: 640, startPoint y: 380, endPoint x: 825, endPoint y: 241, distance: 232.0
click at [640, 381] on span "Have" at bounding box center [645, 377] width 35 height 23
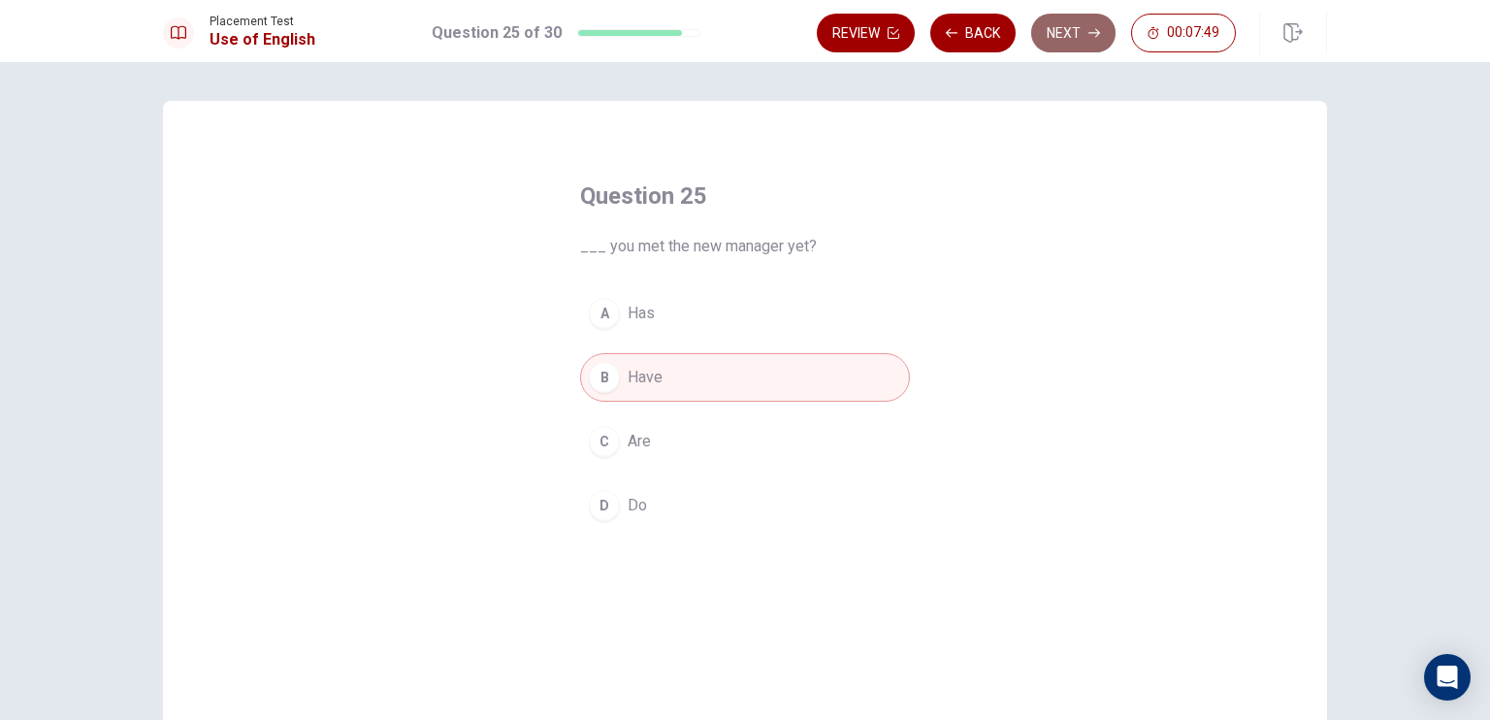
click at [1071, 29] on button "Next" at bounding box center [1073, 33] width 84 height 39
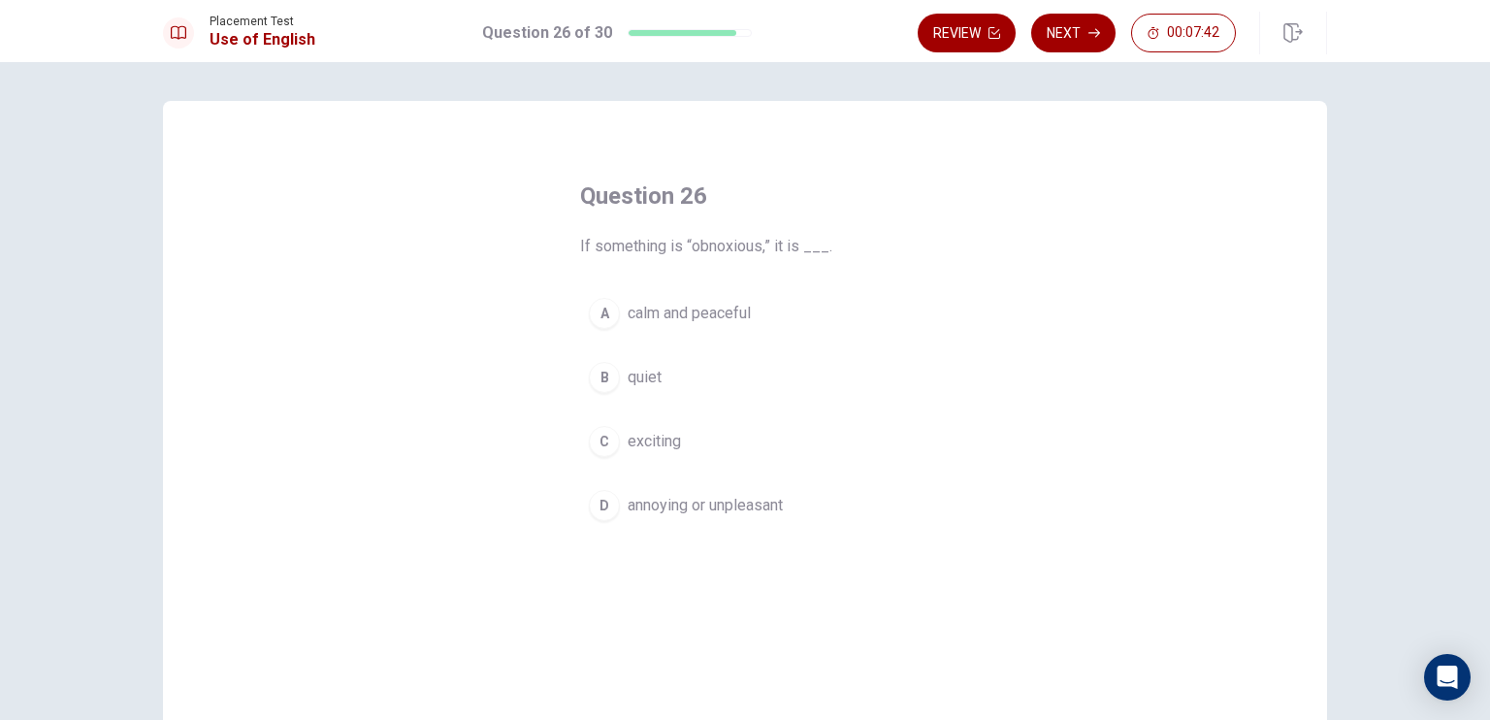
click at [660, 496] on span "annoying or unpleasant" at bounding box center [705, 505] width 155 height 23
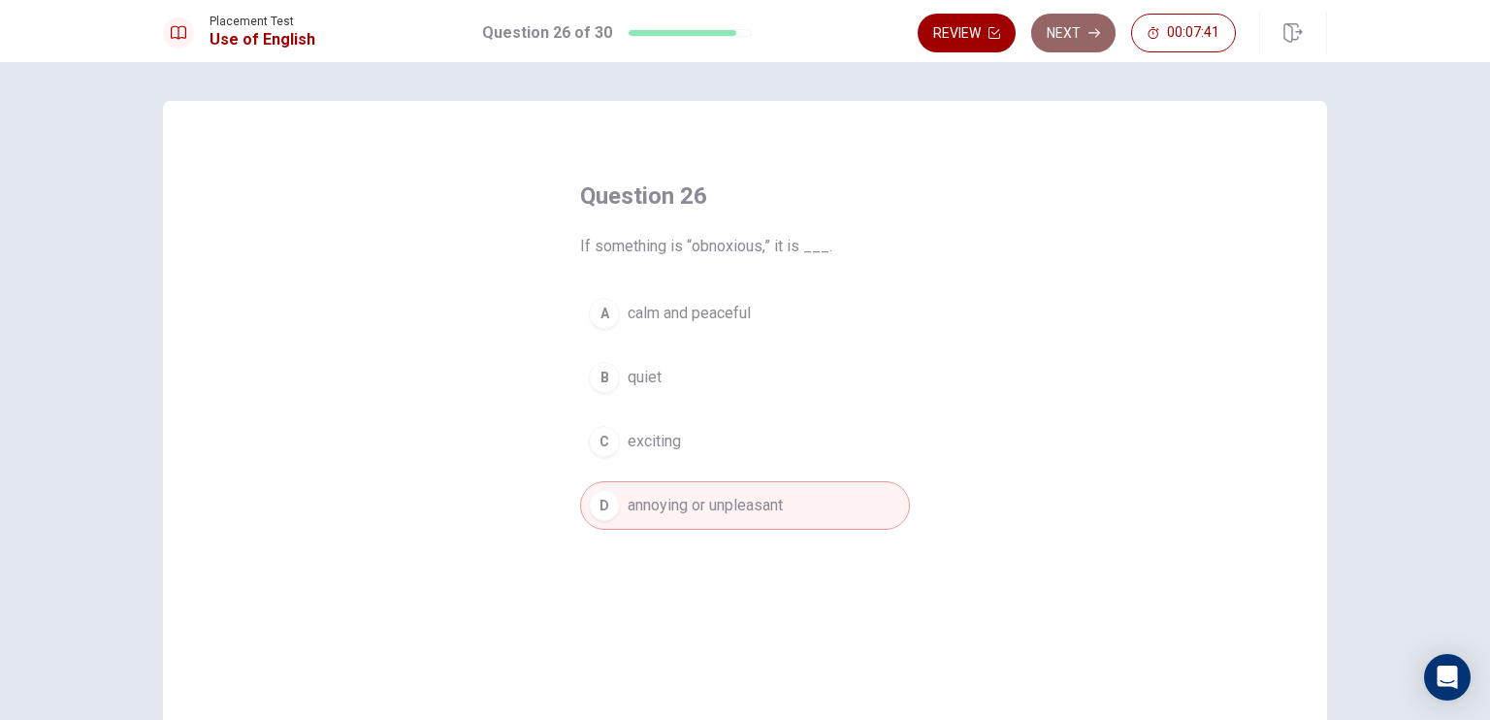
click at [1077, 36] on button "Next" at bounding box center [1073, 33] width 84 height 39
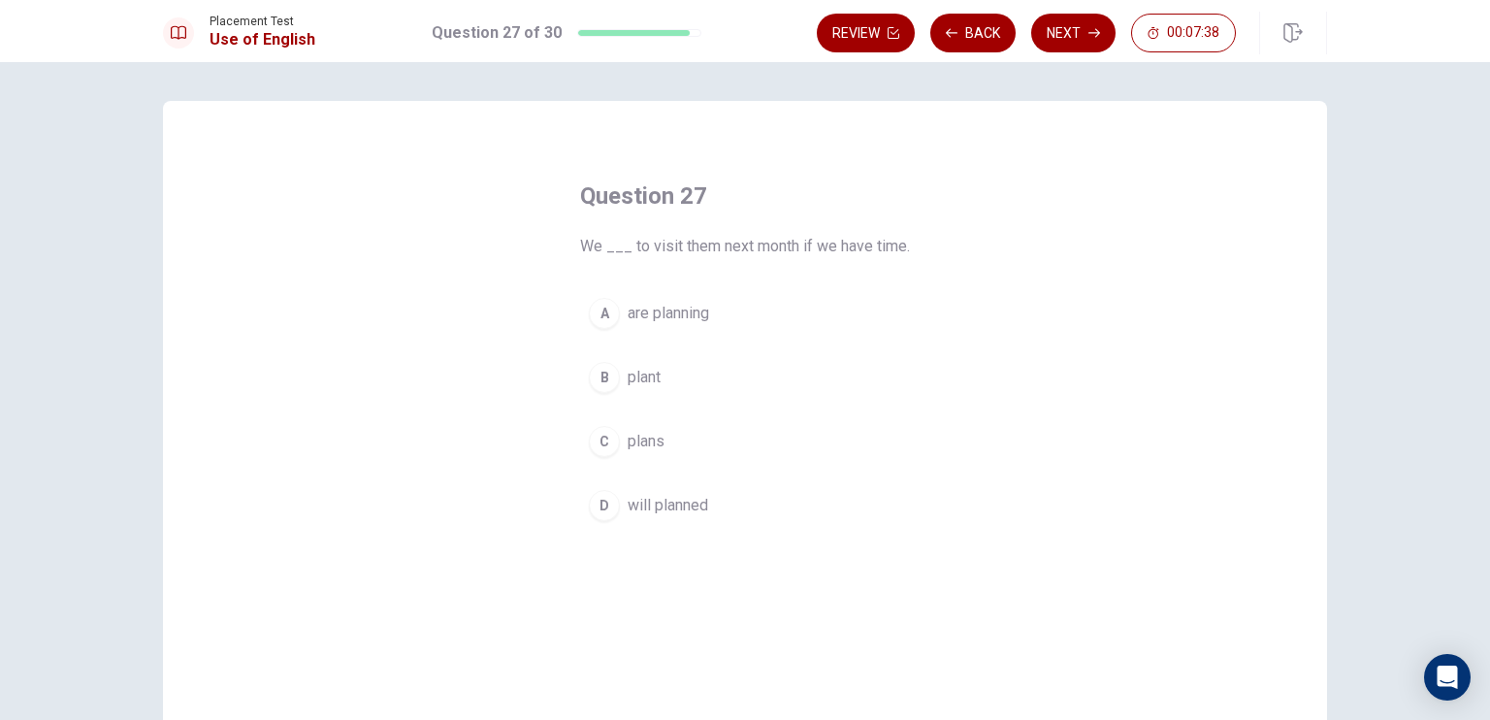
click at [642, 306] on span "are planning" at bounding box center [668, 313] width 81 height 23
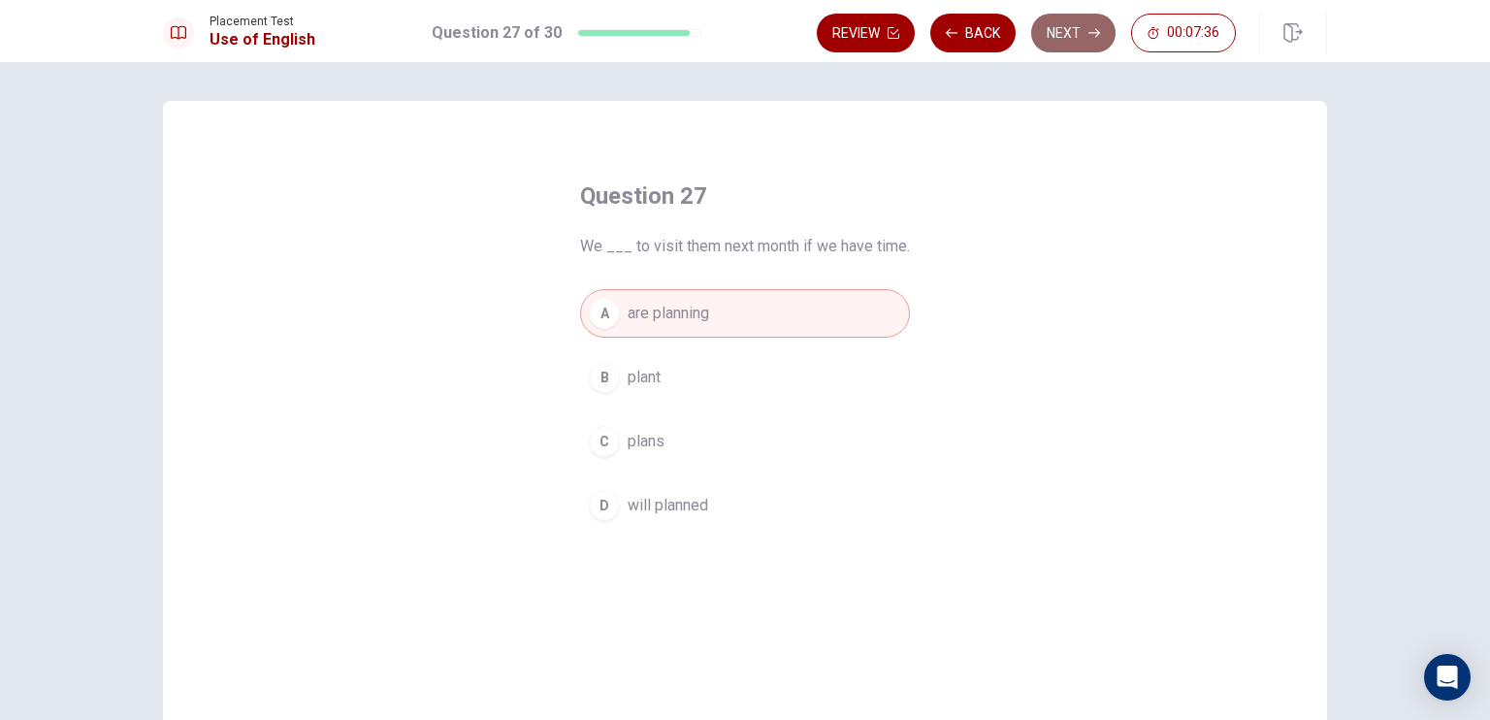
click at [1070, 44] on button "Next" at bounding box center [1073, 33] width 84 height 39
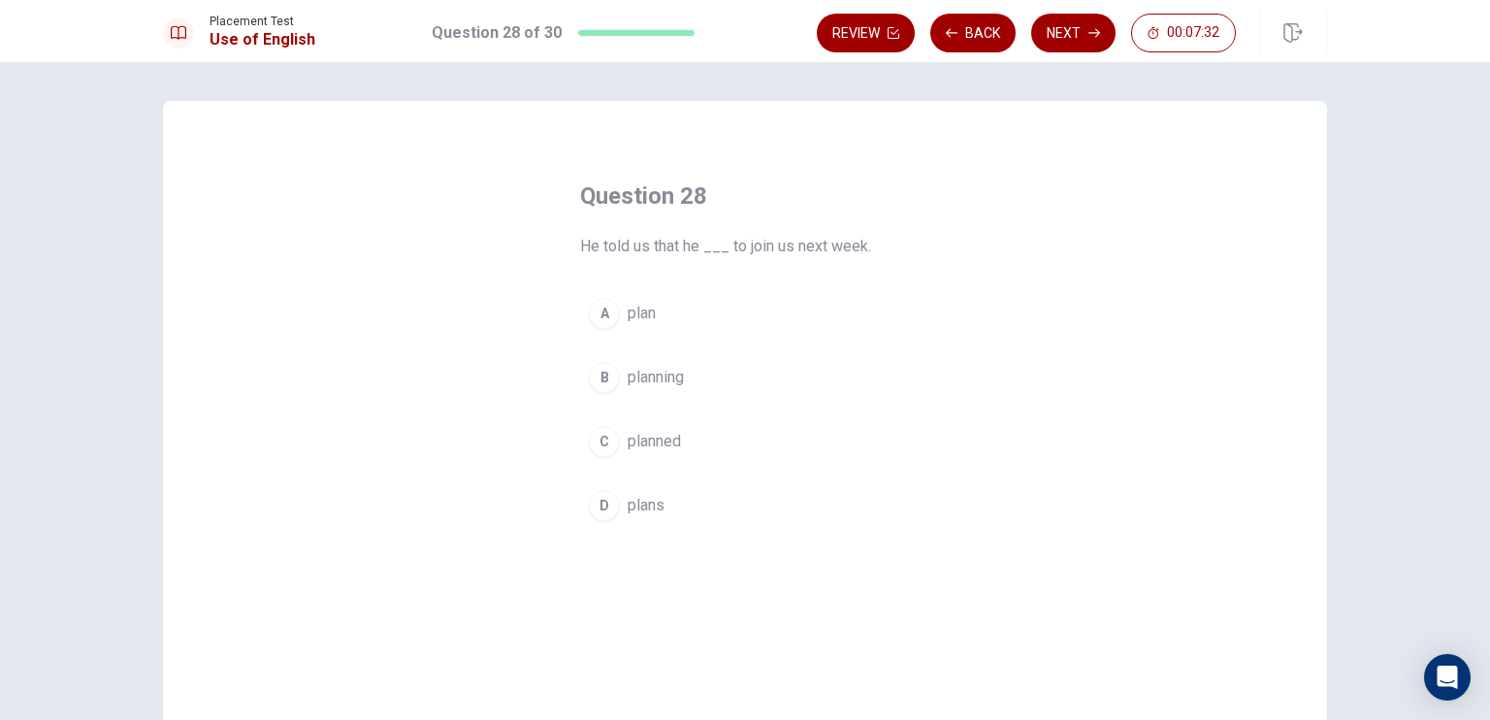
click at [664, 426] on button "C planned" at bounding box center [745, 441] width 330 height 48
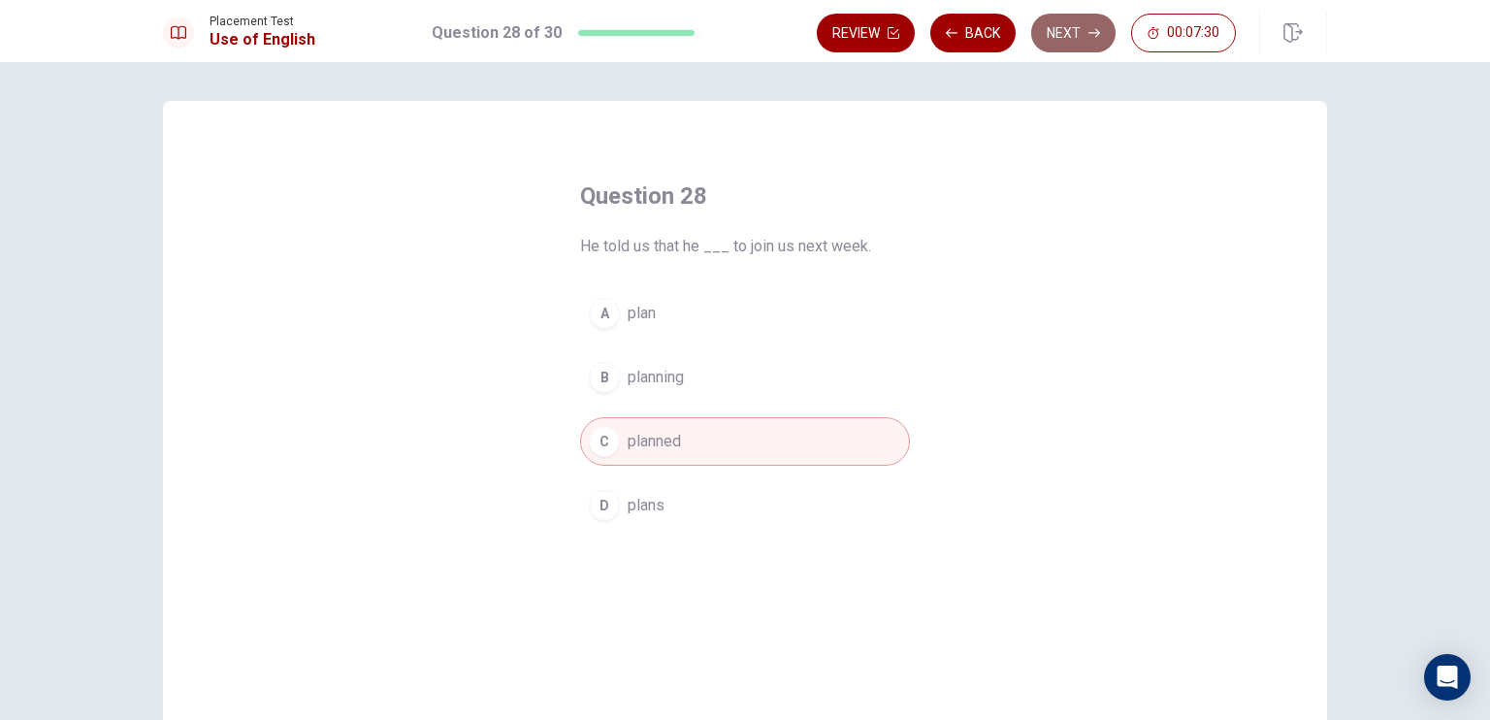
click at [1079, 33] on button "Next" at bounding box center [1073, 33] width 84 height 39
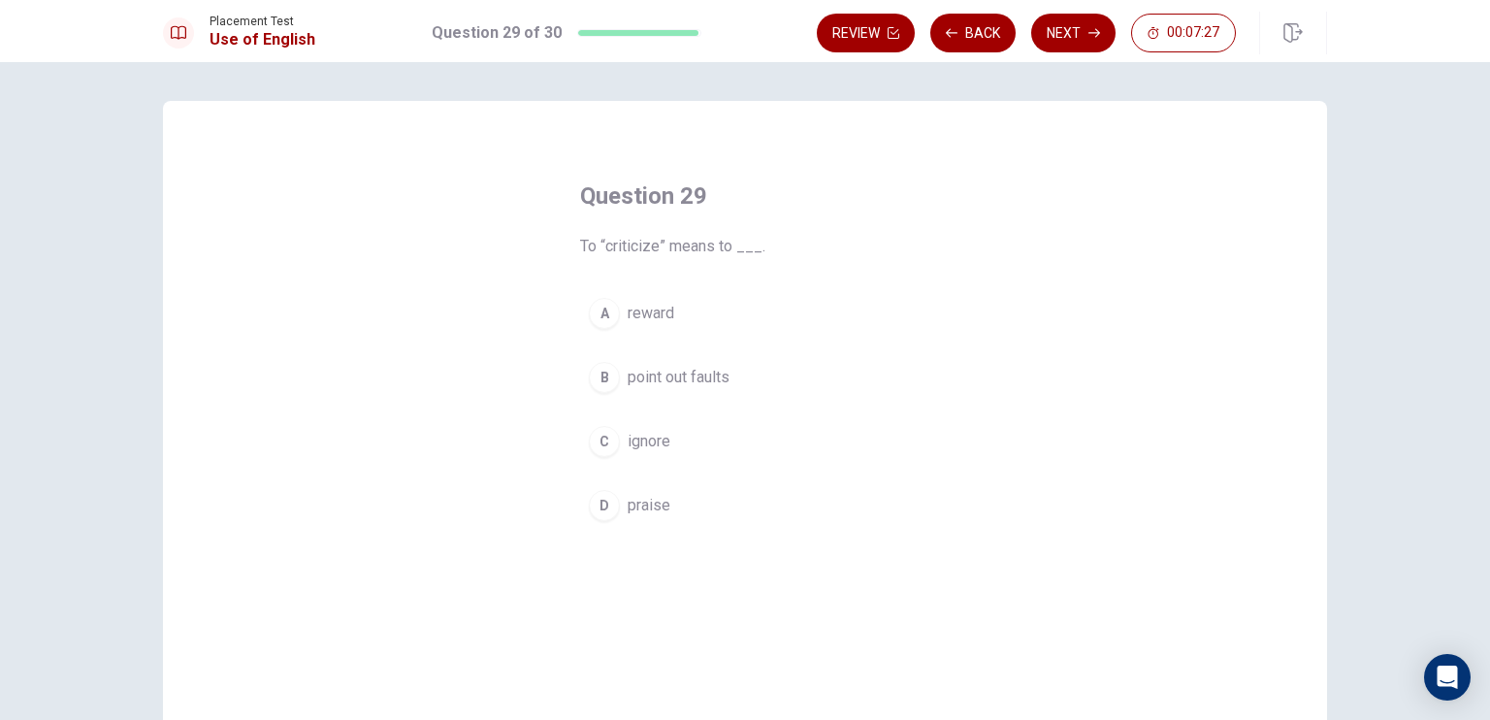
click at [693, 371] on span "point out faults" at bounding box center [679, 377] width 102 height 23
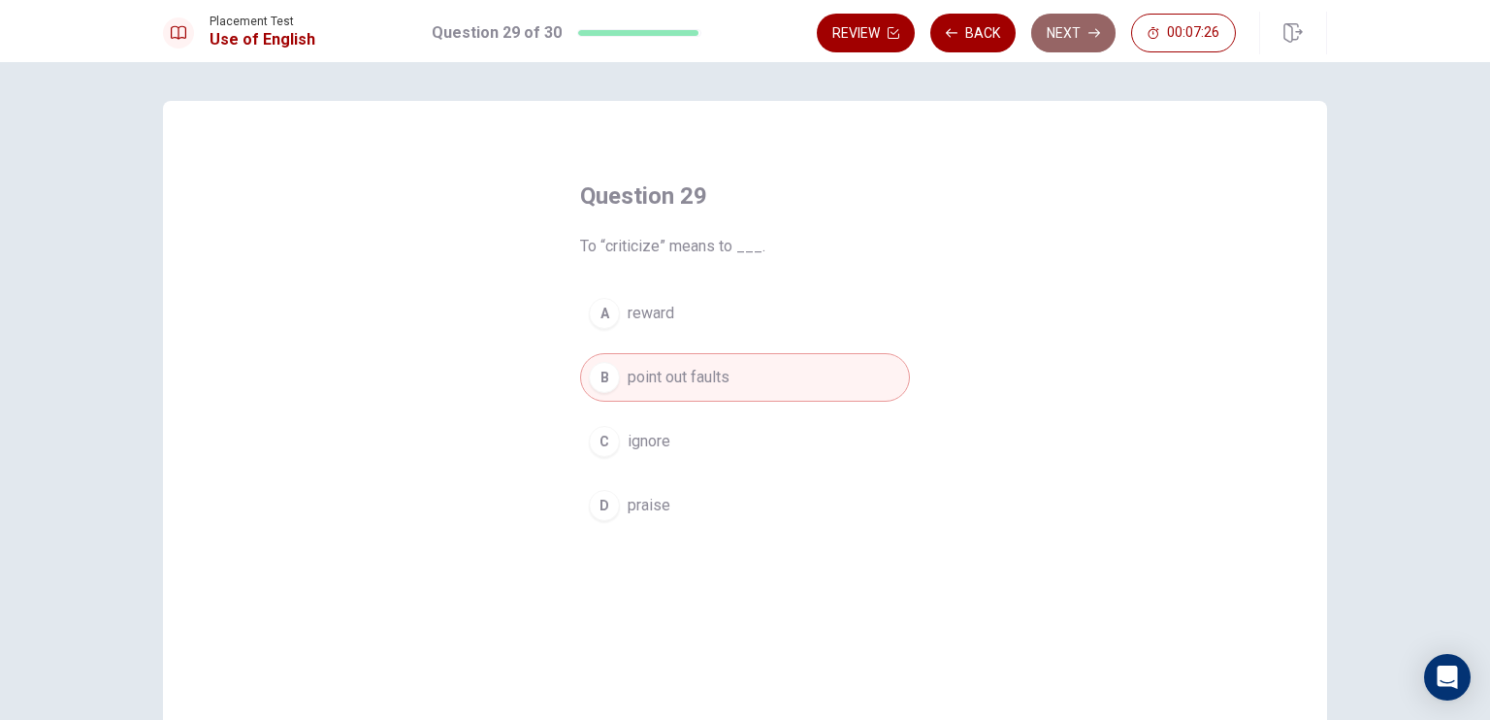
click at [1064, 49] on button "Next" at bounding box center [1073, 33] width 84 height 39
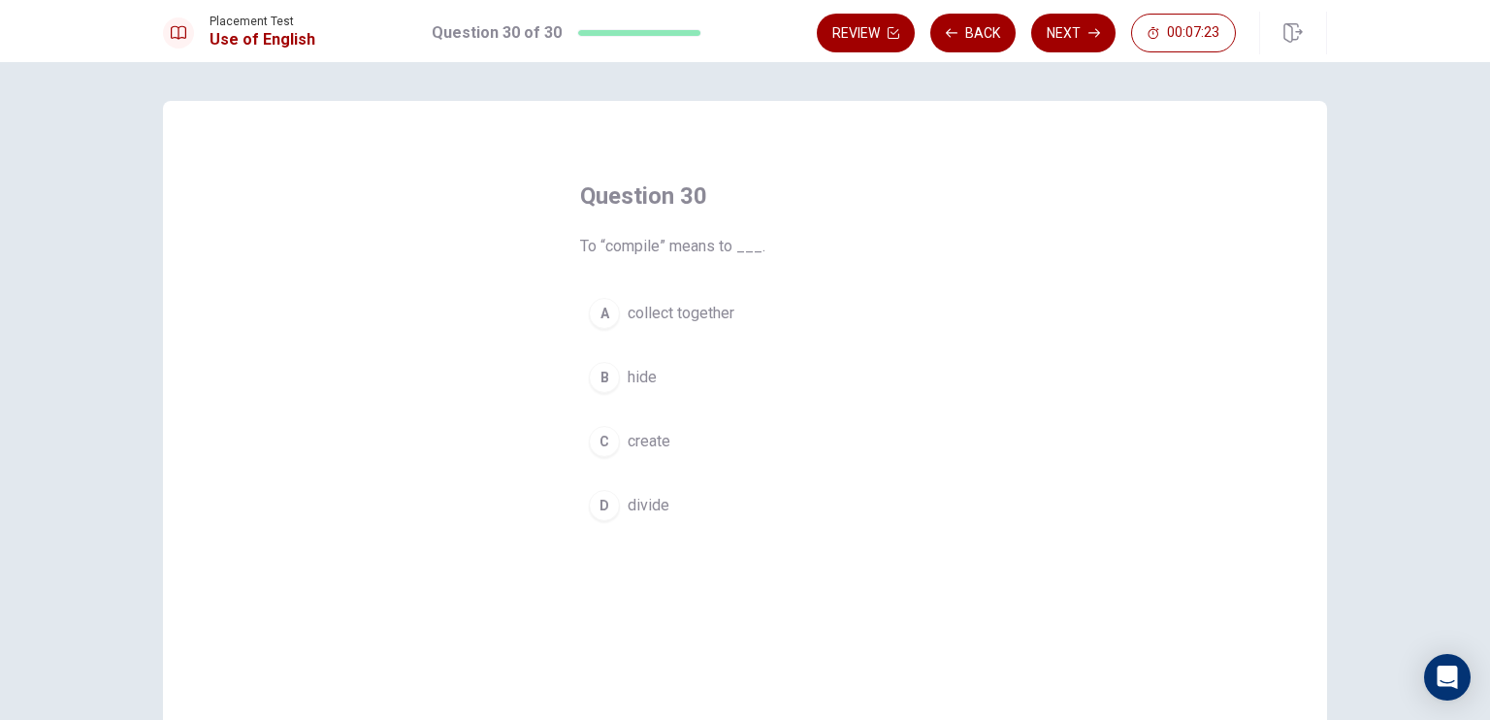
click at [693, 313] on span "collect together" at bounding box center [681, 313] width 107 height 23
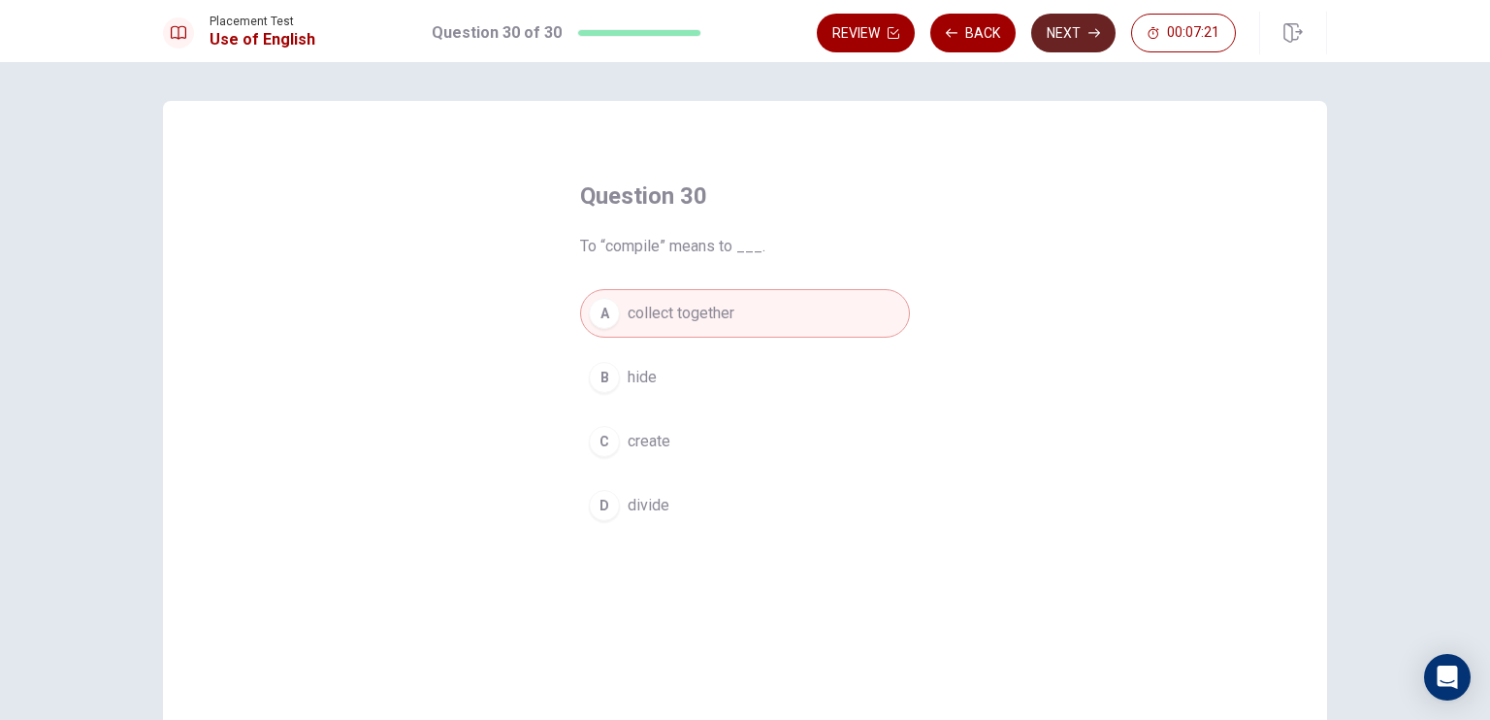
click at [1052, 39] on button "Next" at bounding box center [1073, 33] width 84 height 39
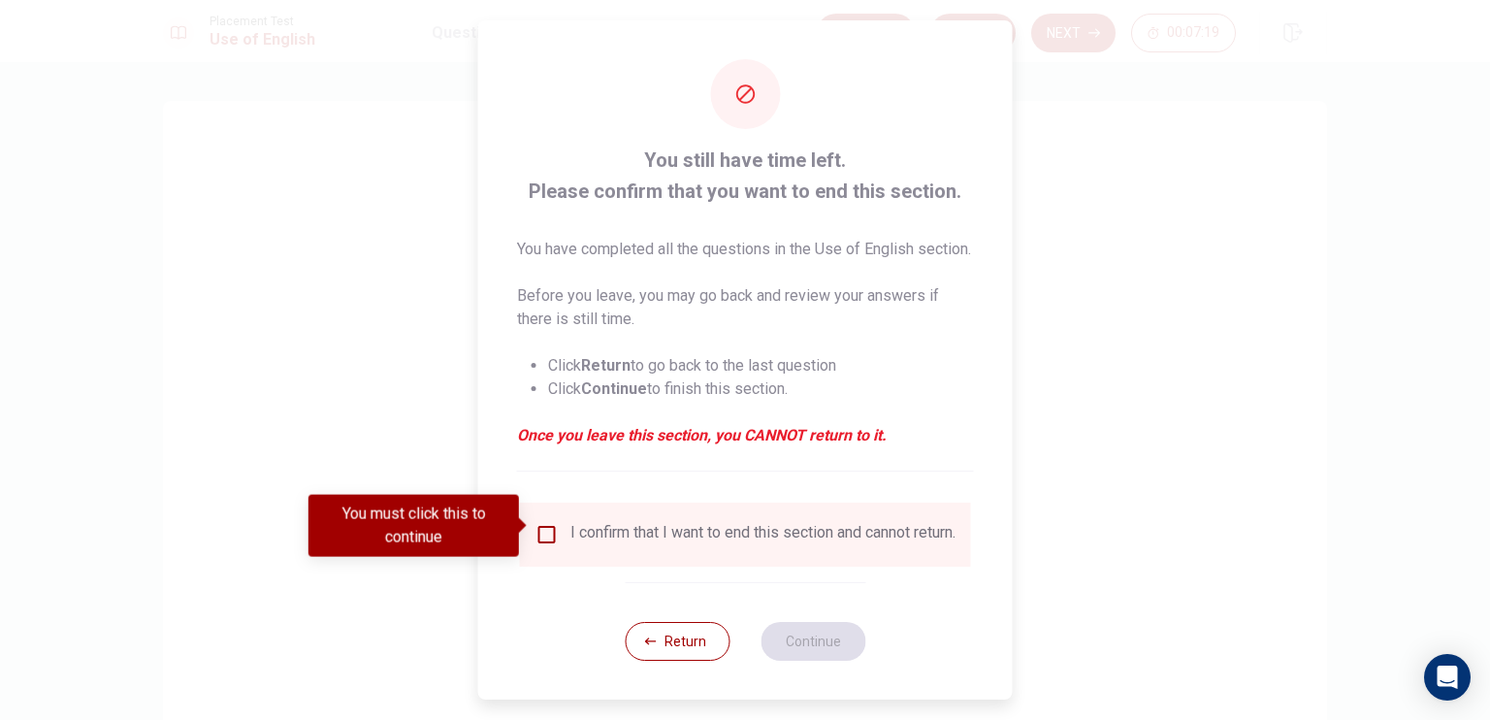
scroll to position [27, 0]
click at [589, 523] on div "I confirm that I want to end this section and cannot return." at bounding box center [762, 534] width 385 height 23
click at [563, 531] on div "I confirm that I want to end this section and cannot return." at bounding box center [745, 534] width 420 height 23
click at [546, 534] on input "You must click this to continue" at bounding box center [546, 534] width 23 height 23
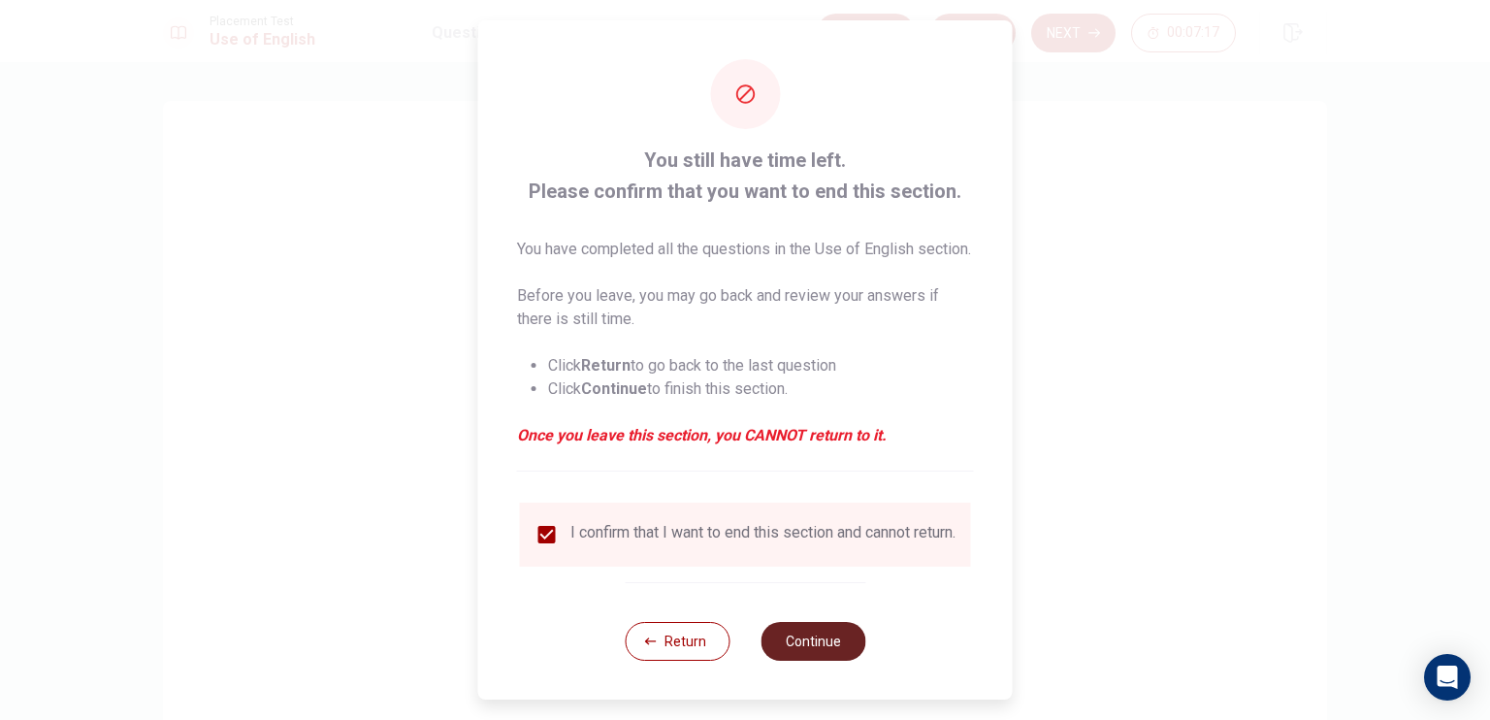
click at [813, 646] on button "Continue" at bounding box center [812, 641] width 105 height 39
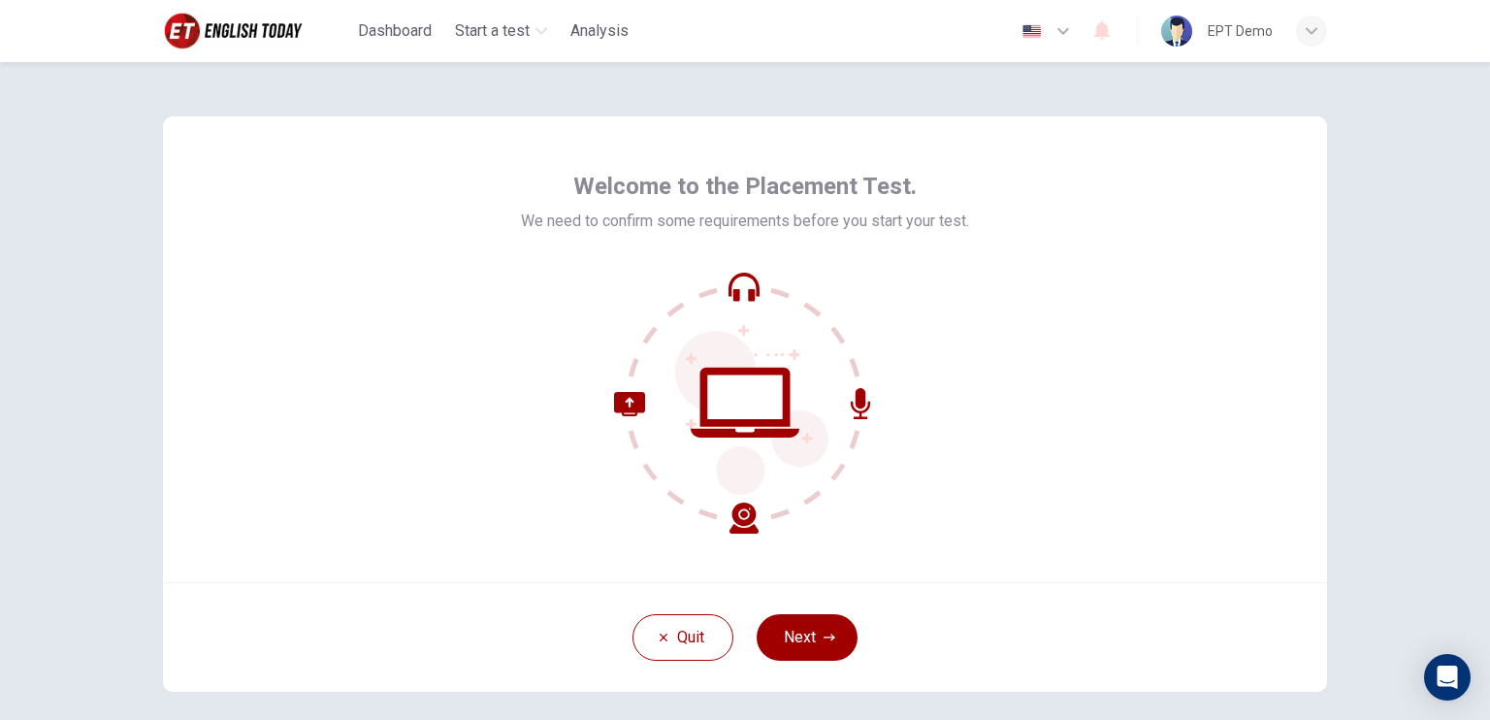
click at [213, 37] on img at bounding box center [234, 31] width 143 height 39
click at [800, 649] on button "Next" at bounding box center [807, 637] width 101 height 47
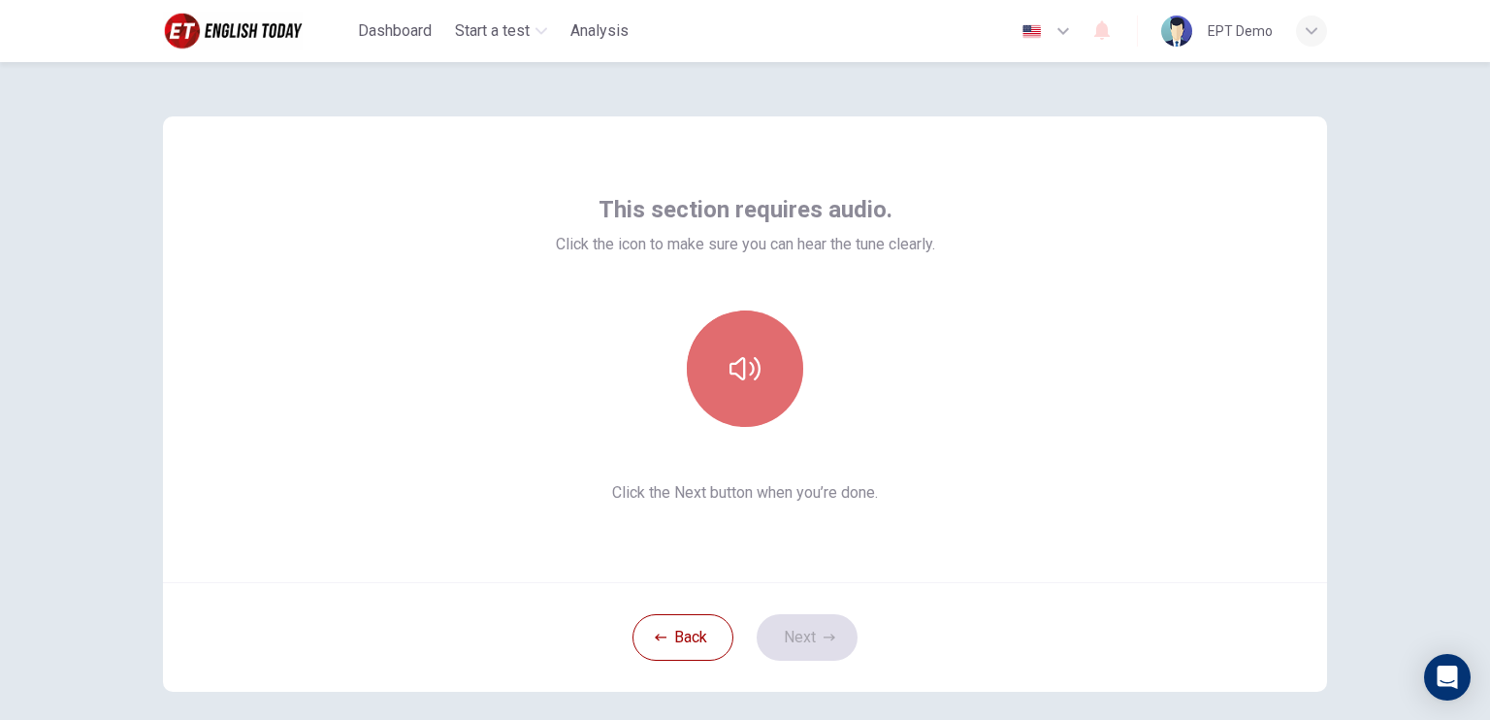
click at [699, 403] on button "button" at bounding box center [745, 368] width 116 height 116
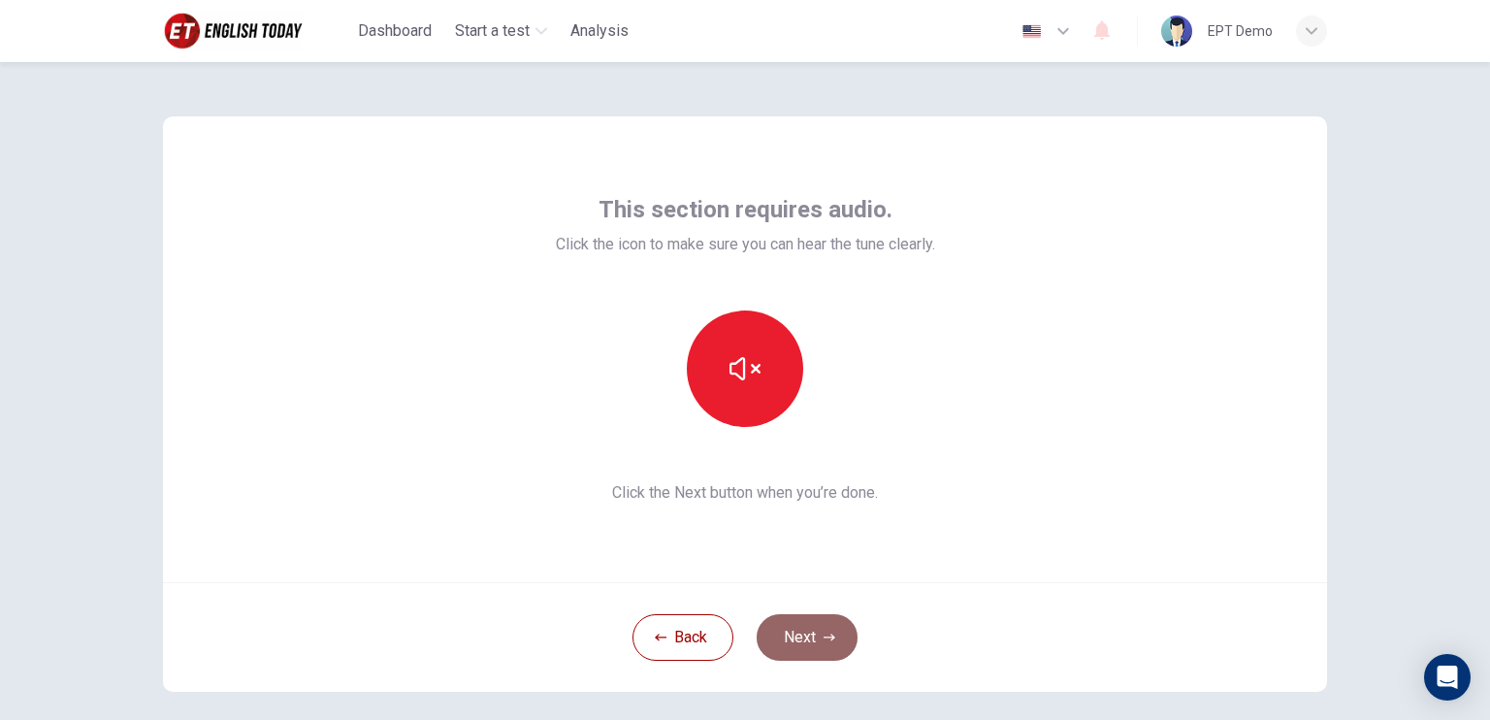
click at [792, 636] on button "Next" at bounding box center [807, 637] width 101 height 47
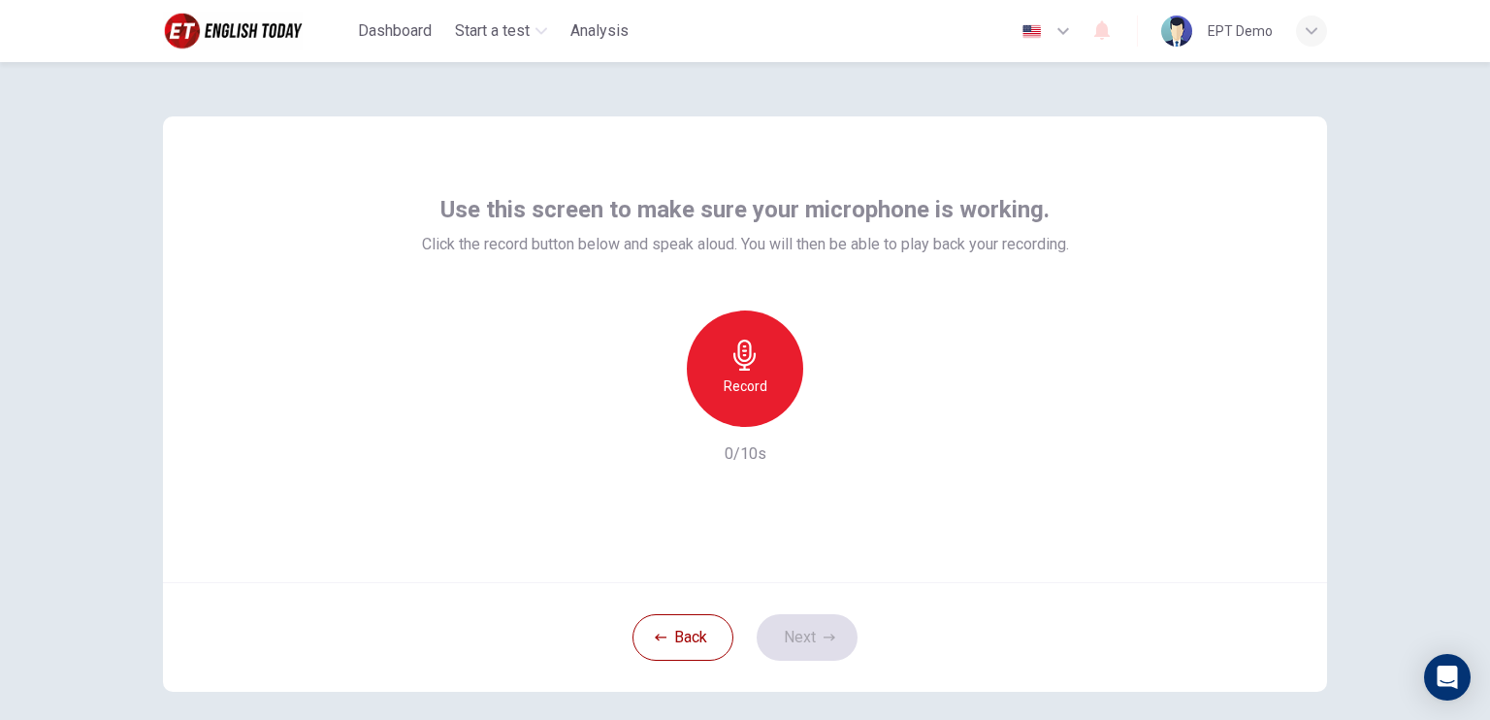
click at [755, 371] on div "Record" at bounding box center [745, 368] width 116 height 116
click at [814, 628] on div "Back Next" at bounding box center [745, 637] width 1164 height 110
click at [734, 389] on h6 "Stop" at bounding box center [744, 385] width 29 height 23
click at [806, 645] on button "Next" at bounding box center [807, 637] width 101 height 47
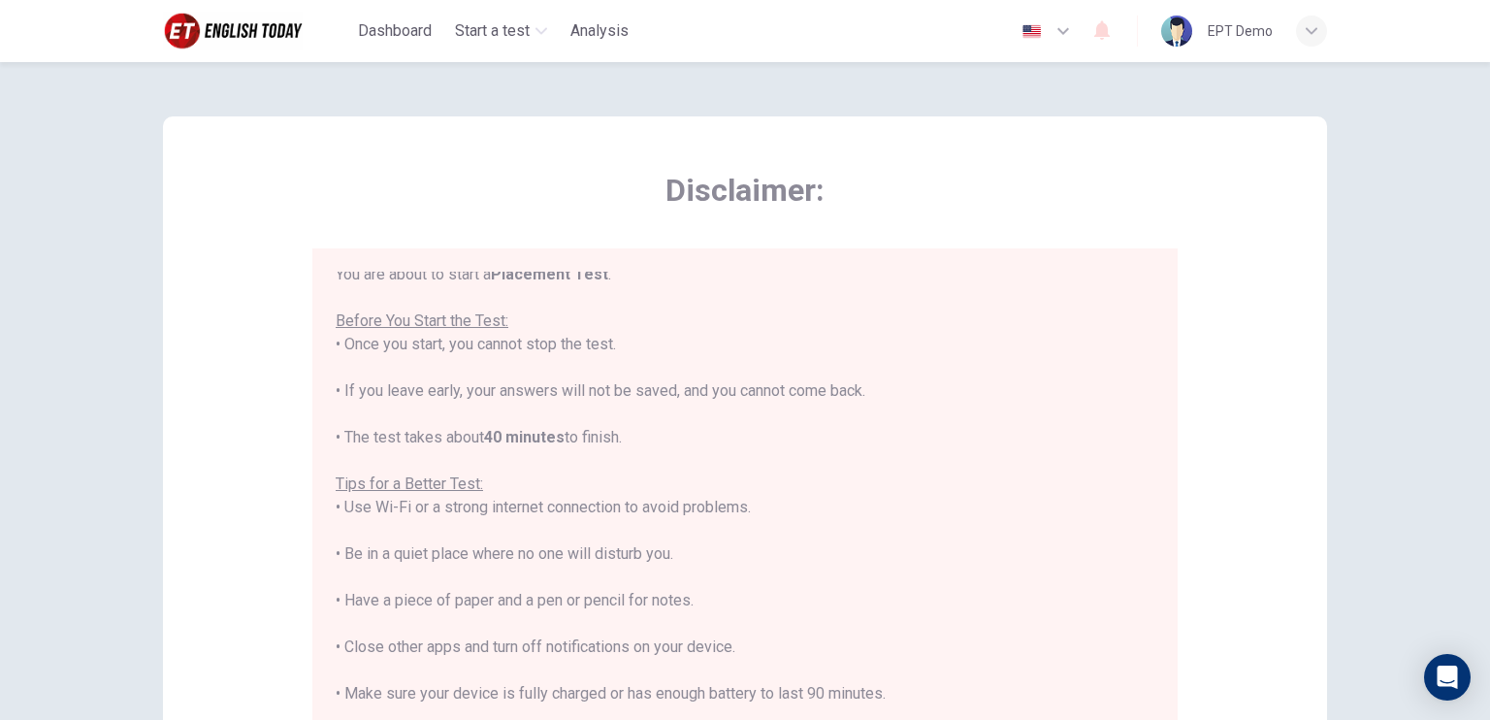
scroll to position [22, 0]
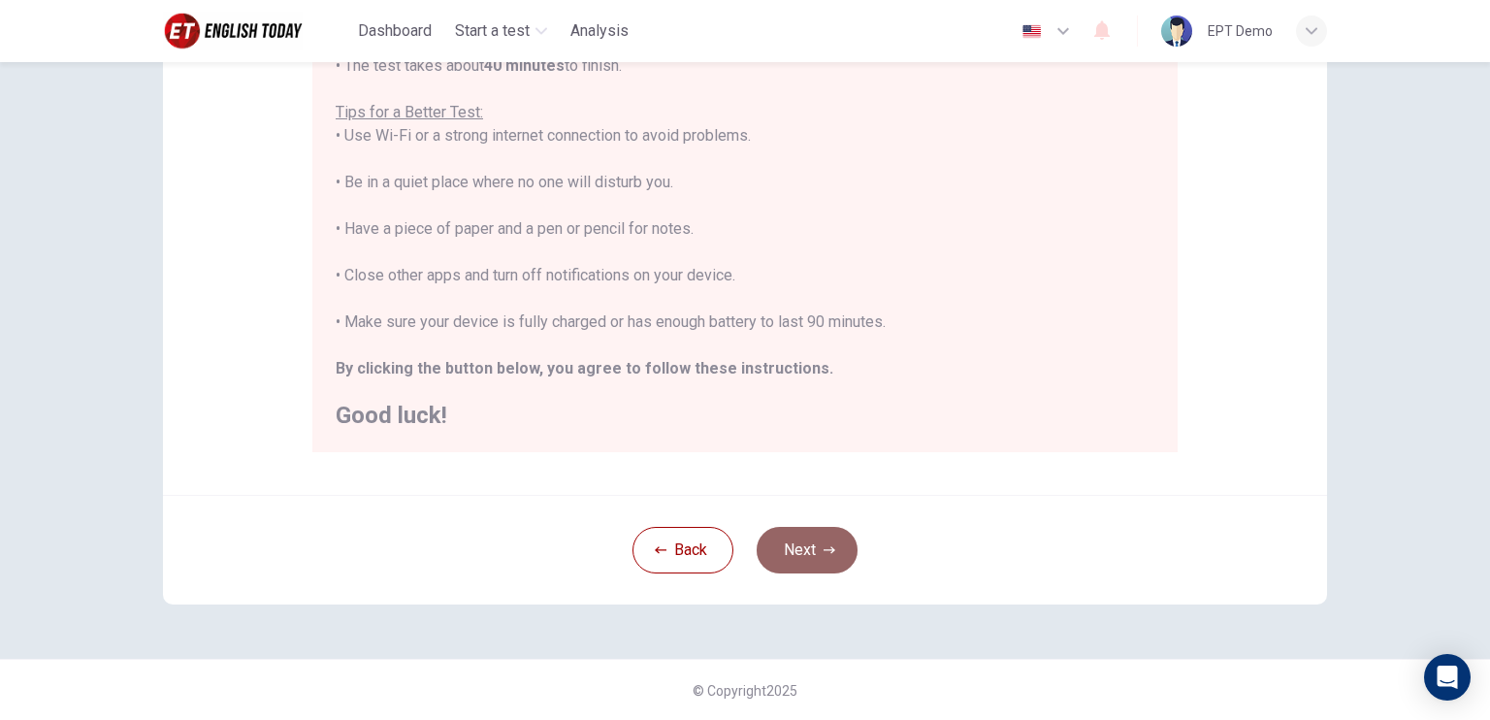
click at [813, 531] on button "Next" at bounding box center [807, 550] width 101 height 47
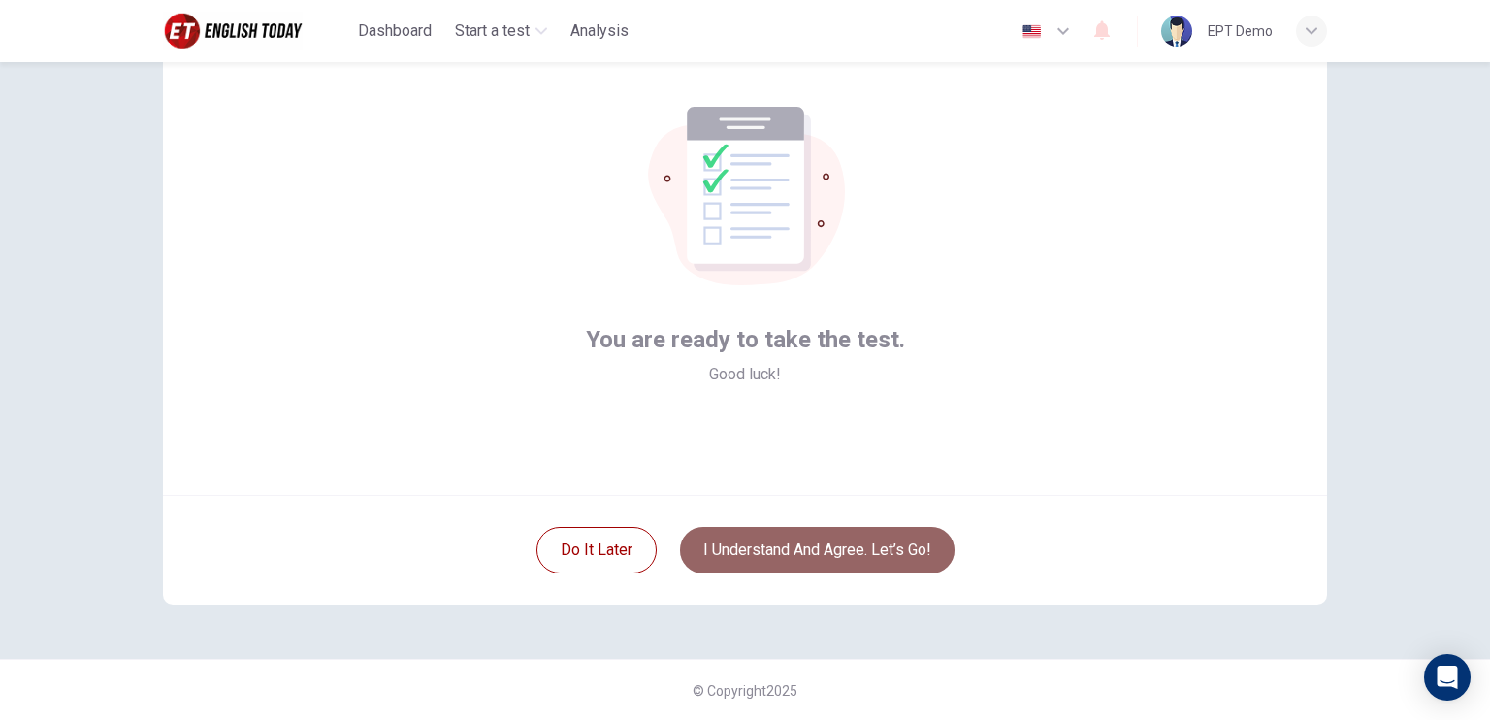
click at [836, 546] on button "I understand and agree. Let’s go!" at bounding box center [817, 550] width 274 height 47
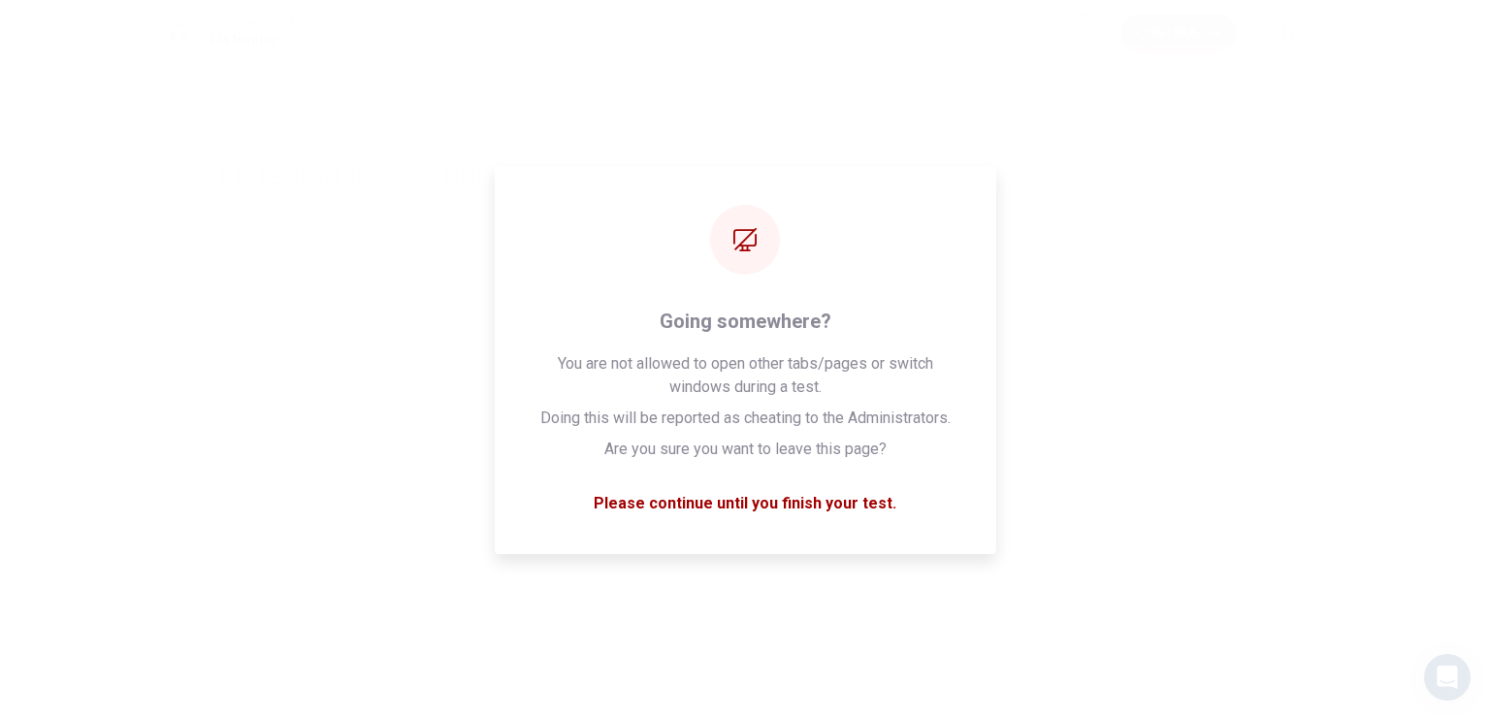
click at [827, 589] on div "Please wait... 100%" at bounding box center [745, 360] width 1490 height 720
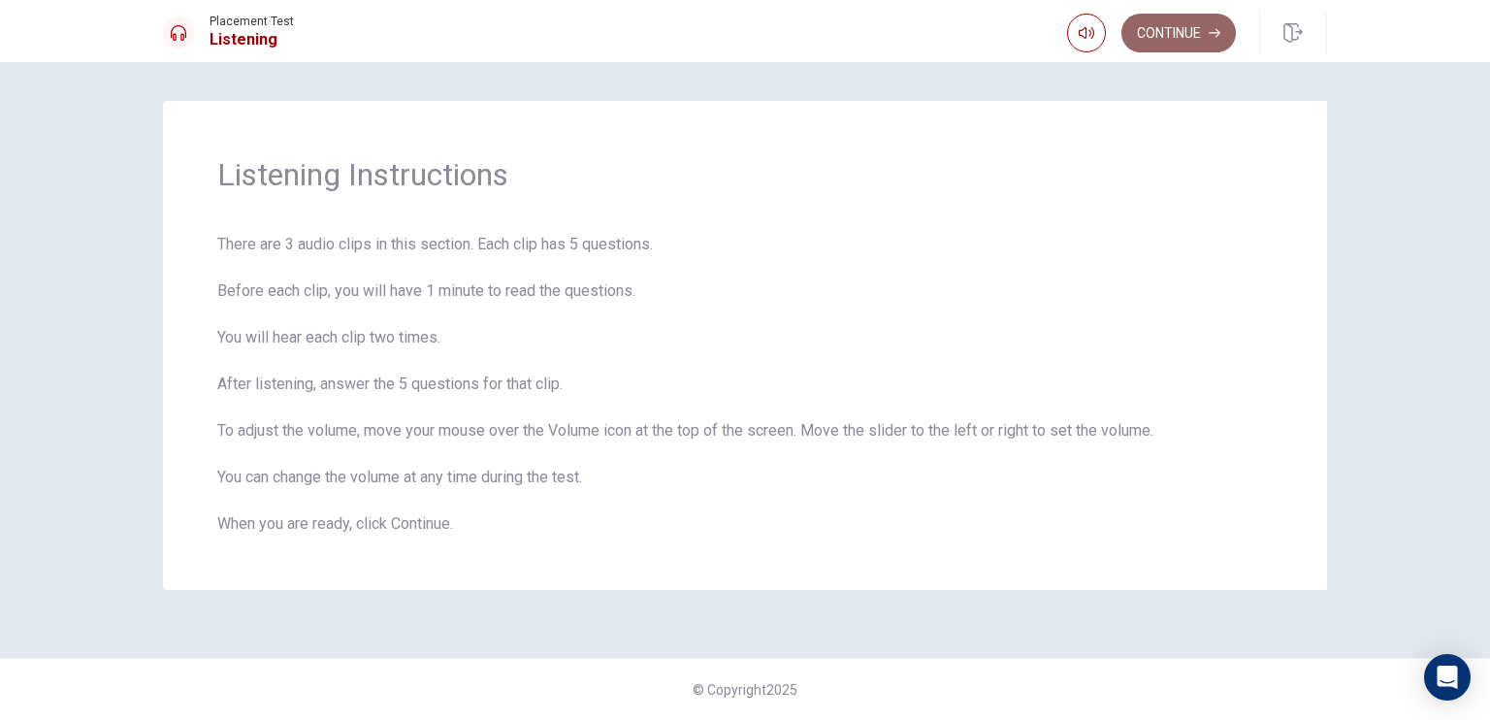
click at [1207, 39] on button "Continue" at bounding box center [1178, 33] width 114 height 39
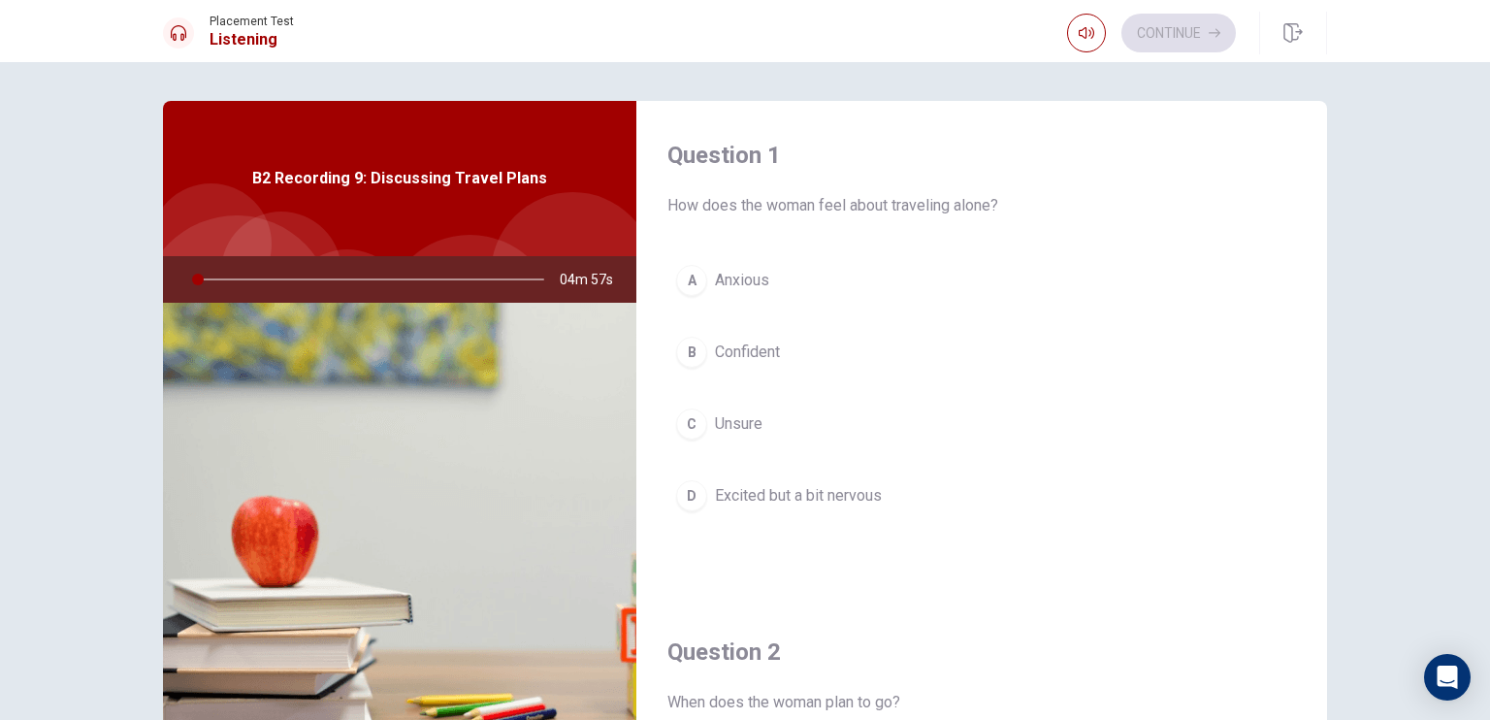
click at [681, 357] on div "B" at bounding box center [691, 352] width 31 height 31
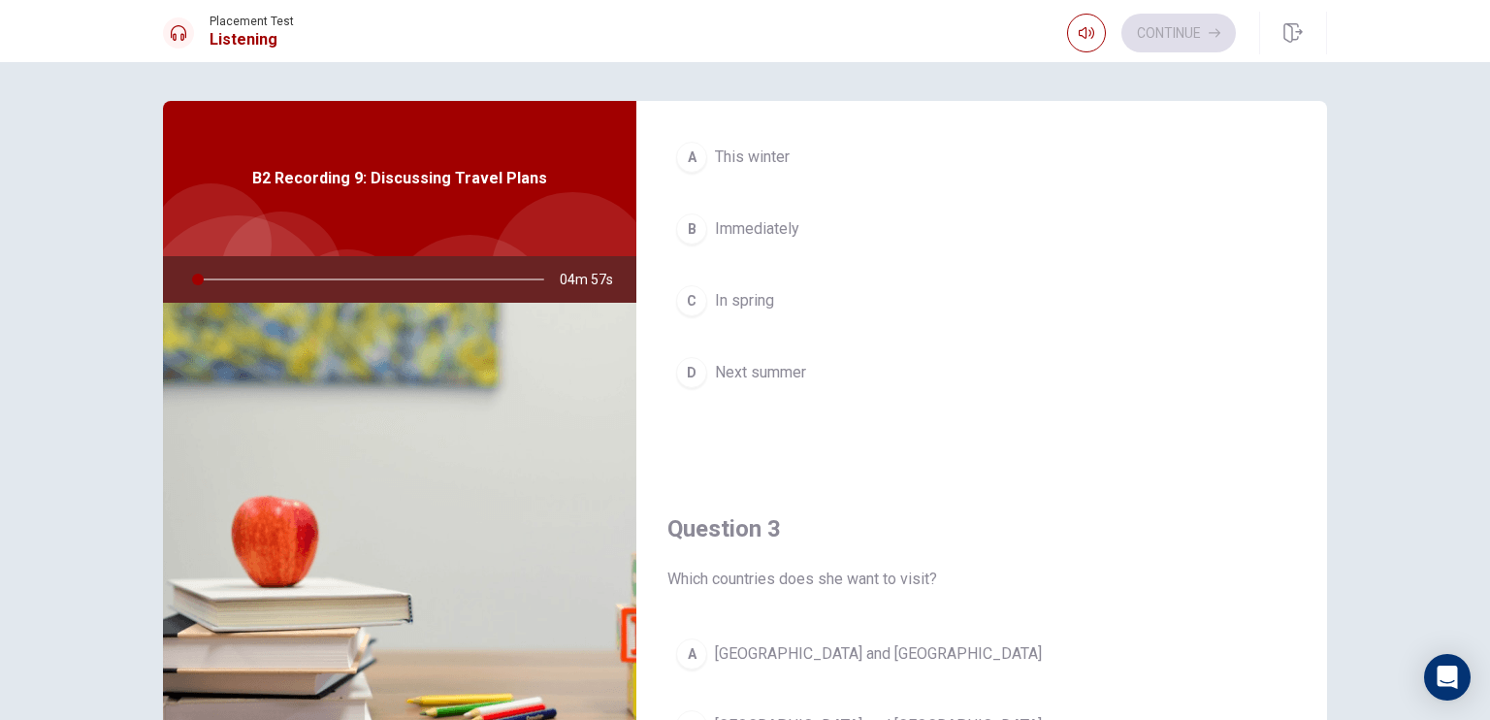
scroll to position [679, 0]
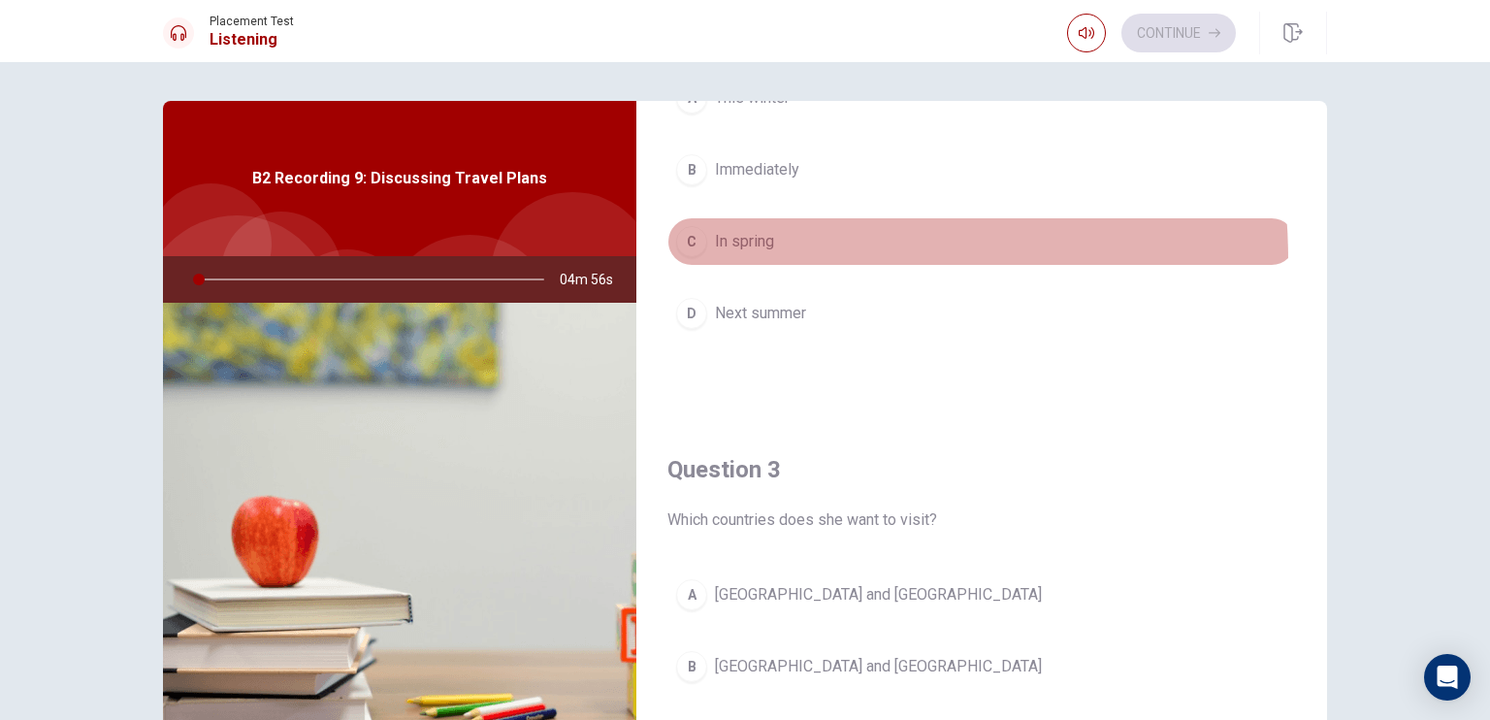
click at [696, 258] on button "C In spring" at bounding box center [981, 241] width 628 height 48
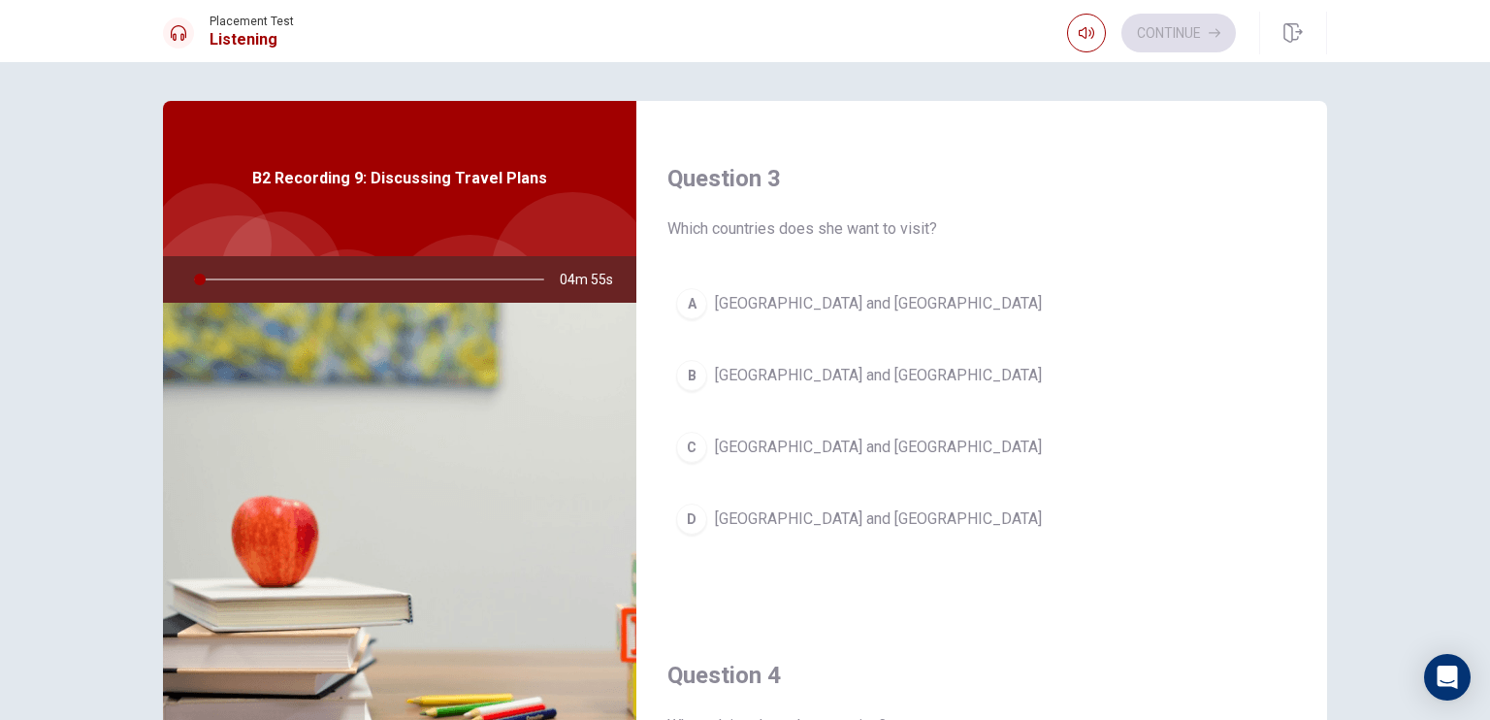
click at [696, 304] on div "A" at bounding box center [691, 303] width 31 height 31
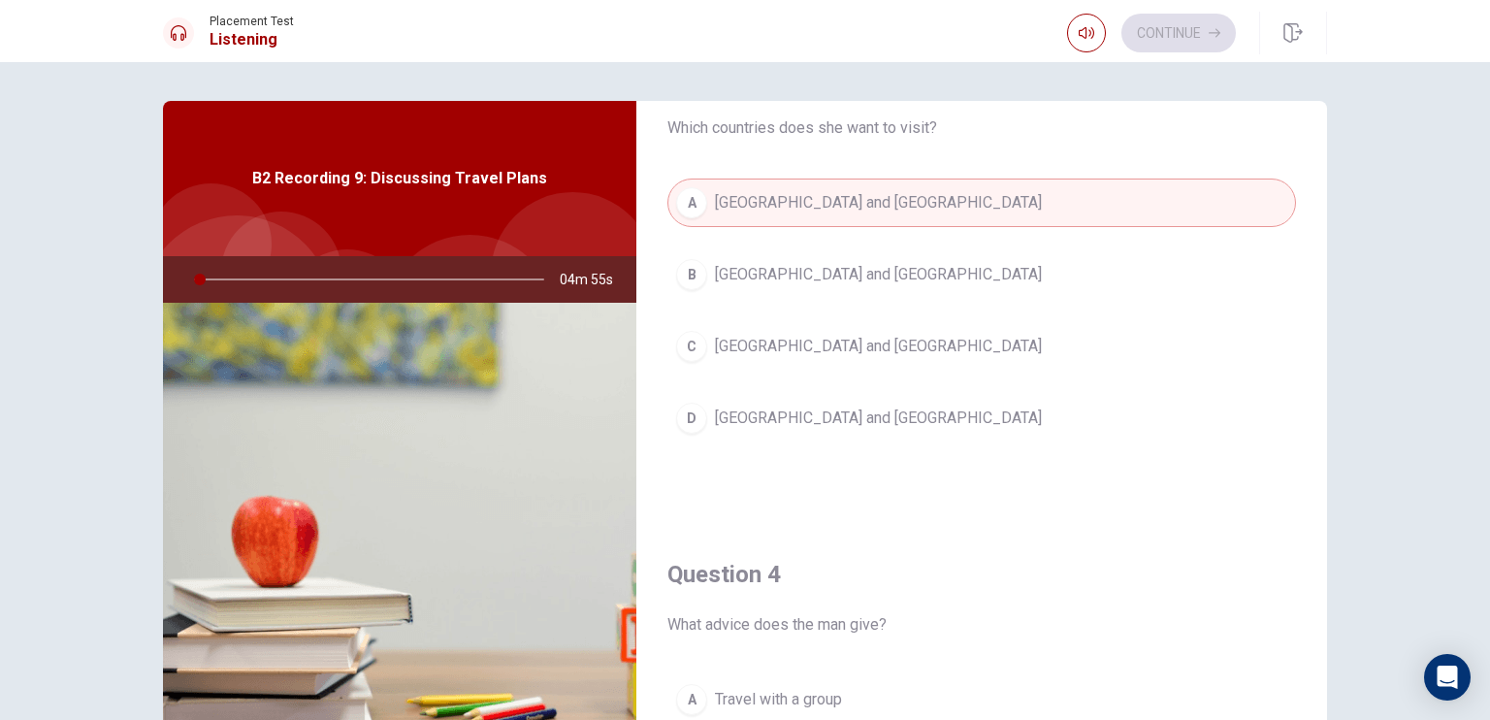
scroll to position [1552, 0]
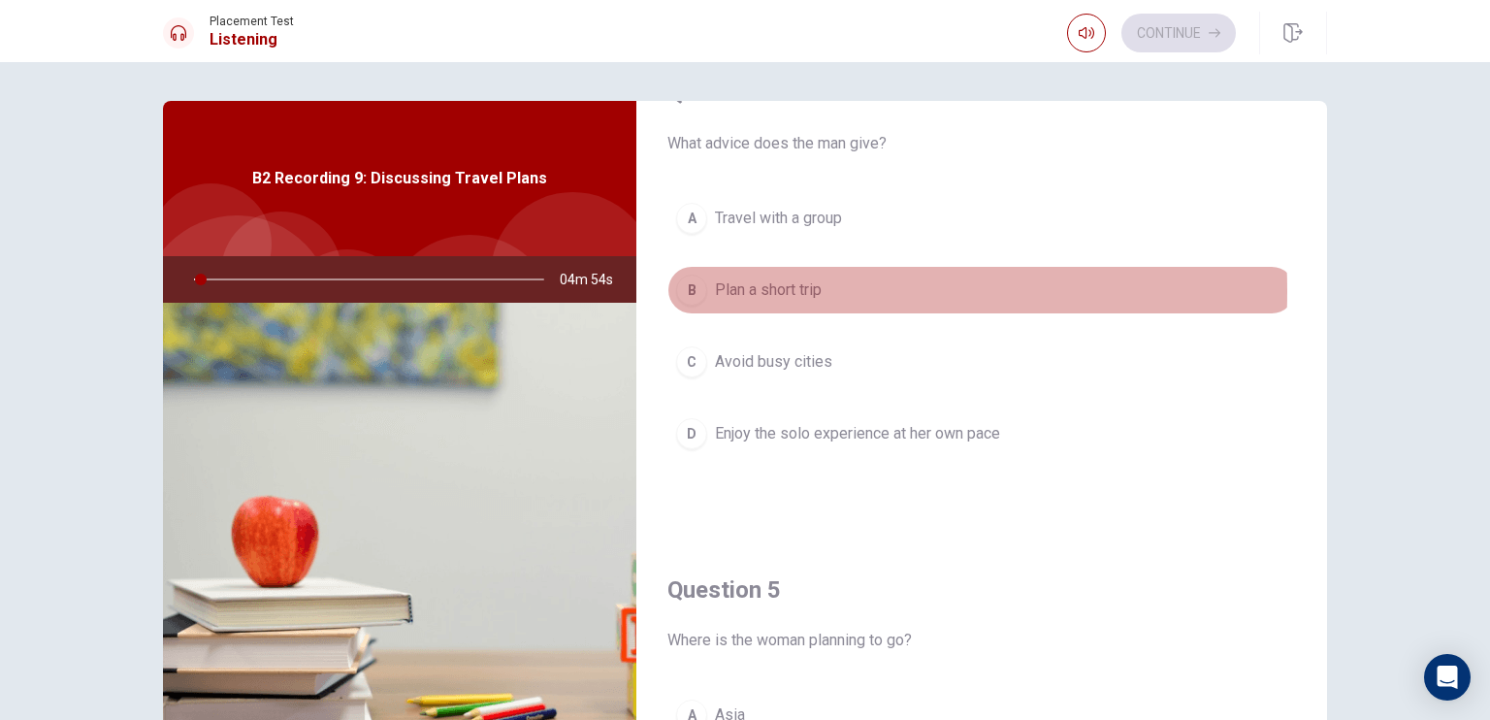
click at [715, 286] on span "Plan a short trip" at bounding box center [768, 289] width 107 height 23
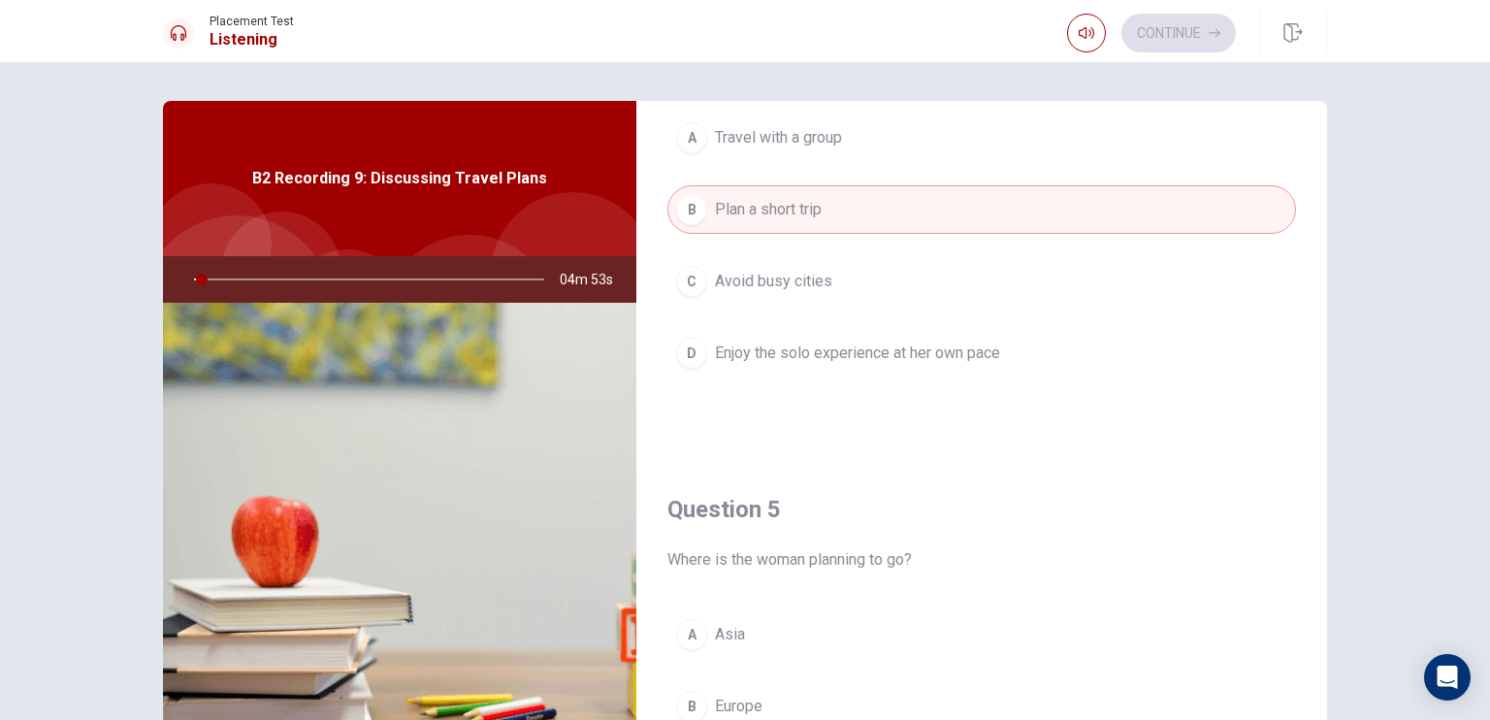
scroll to position [1800, 0]
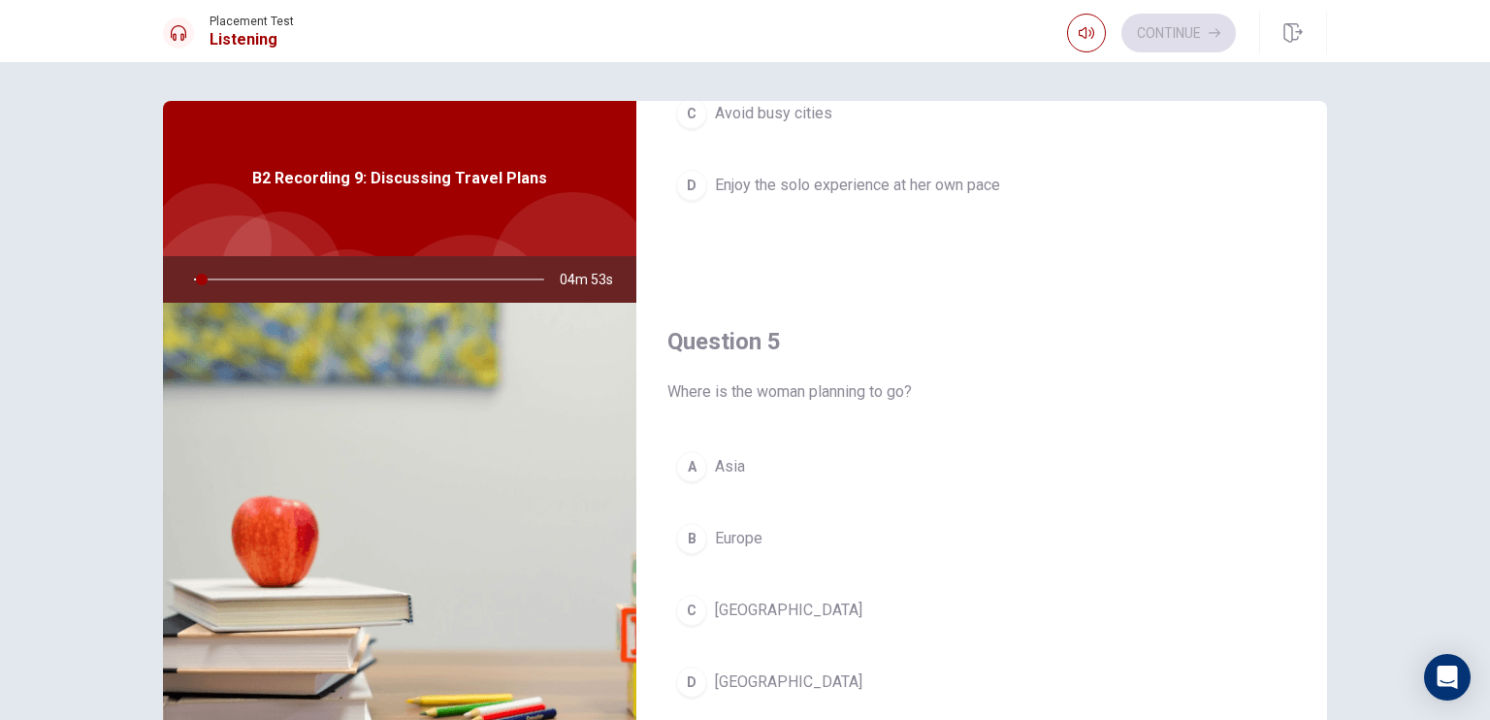
click at [699, 487] on div "A Asia B Europe C South America D Australia" at bounding box center [981, 593] width 628 height 303
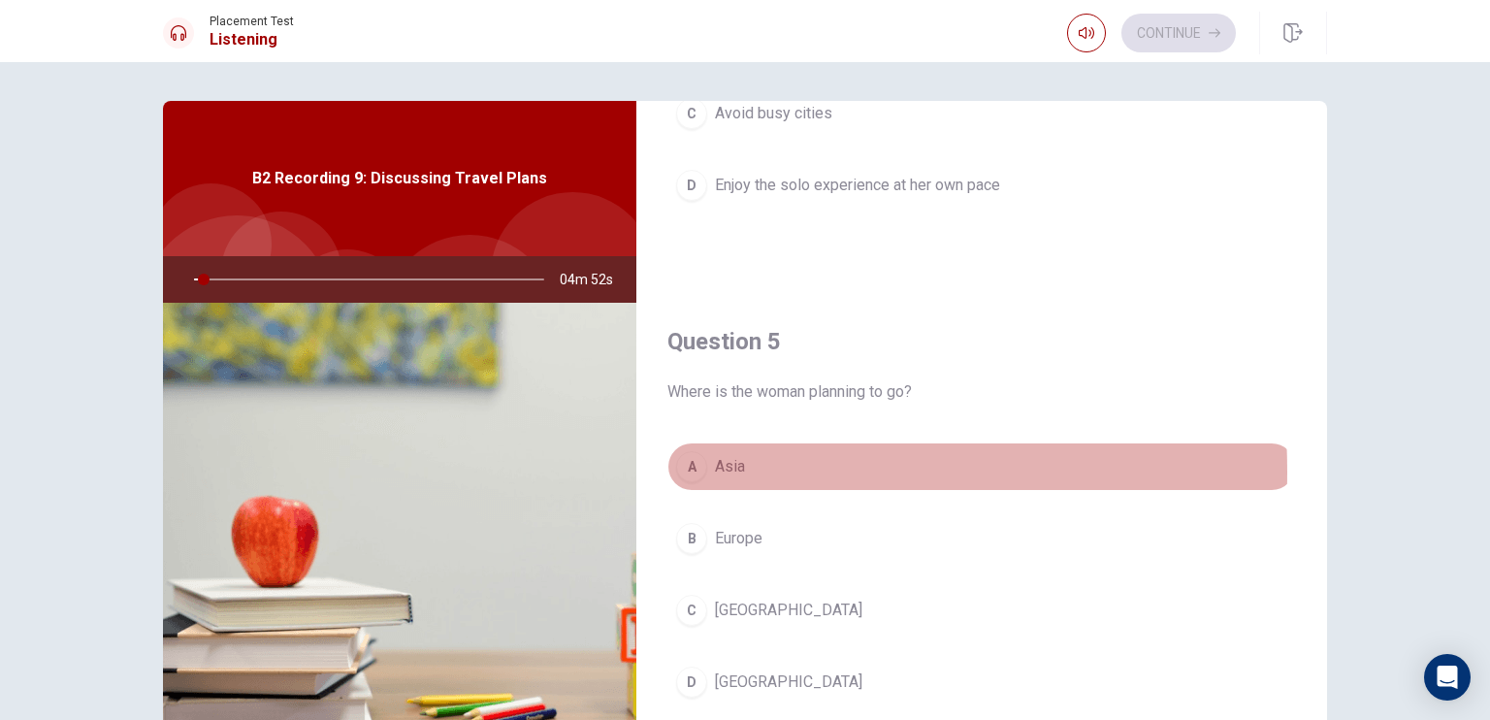
click at [702, 465] on button "A Asia" at bounding box center [981, 466] width 628 height 48
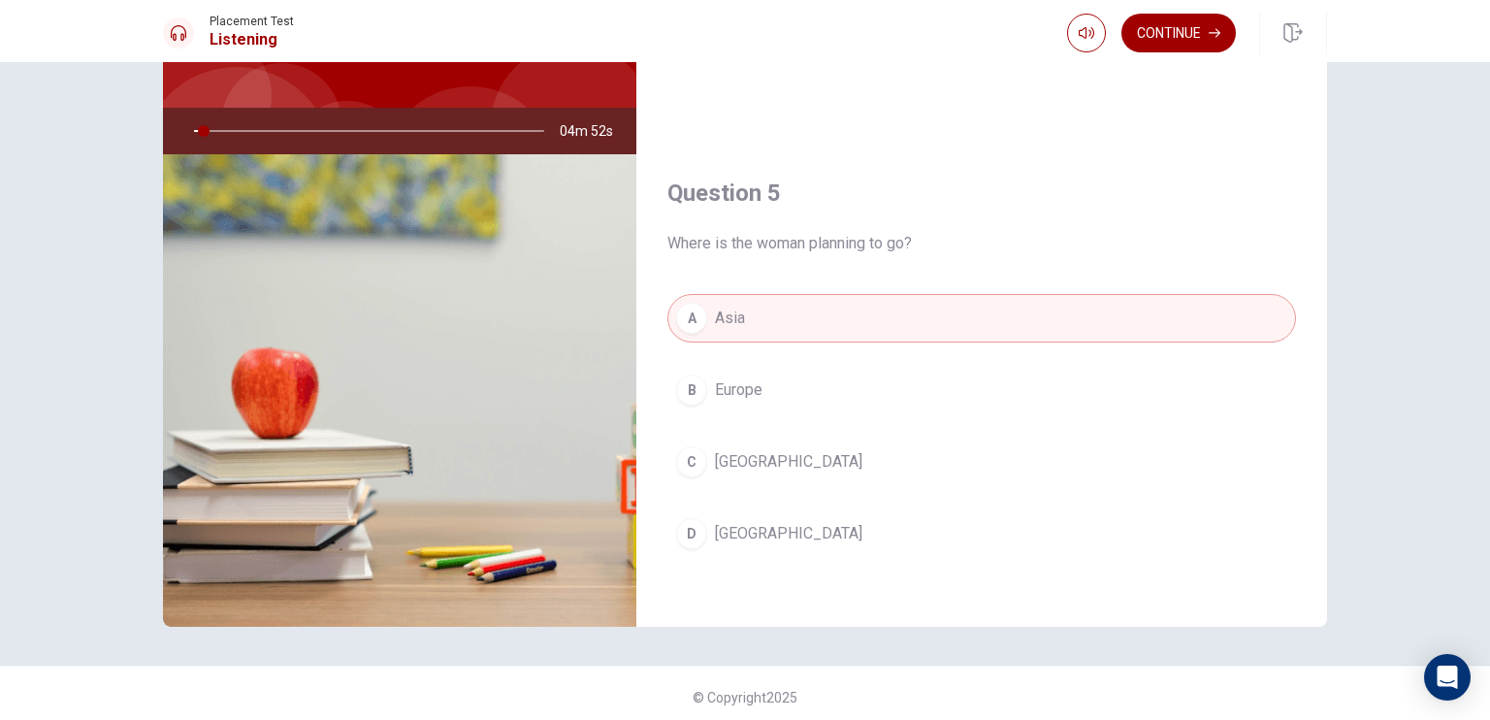
scroll to position [155, 0]
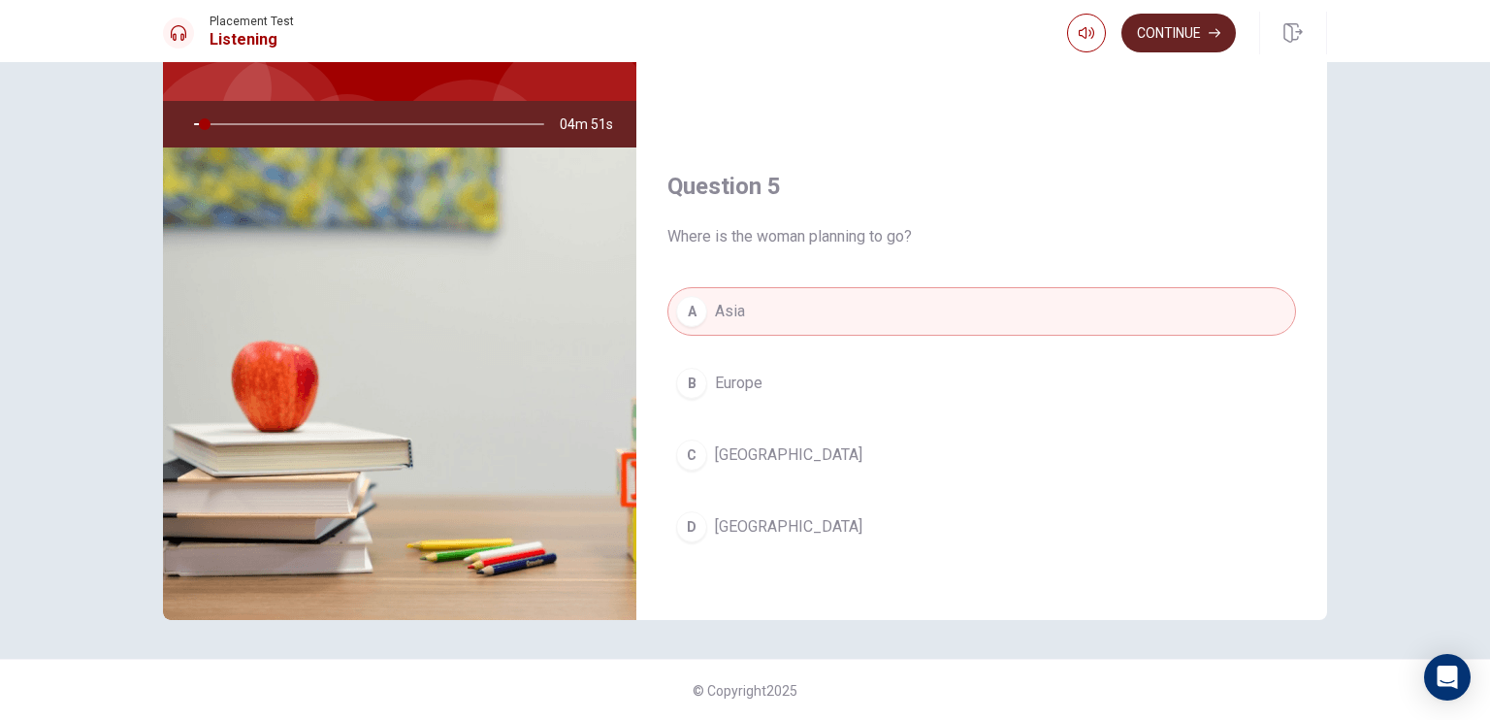
click at [1203, 16] on button "Continue" at bounding box center [1178, 33] width 114 height 39
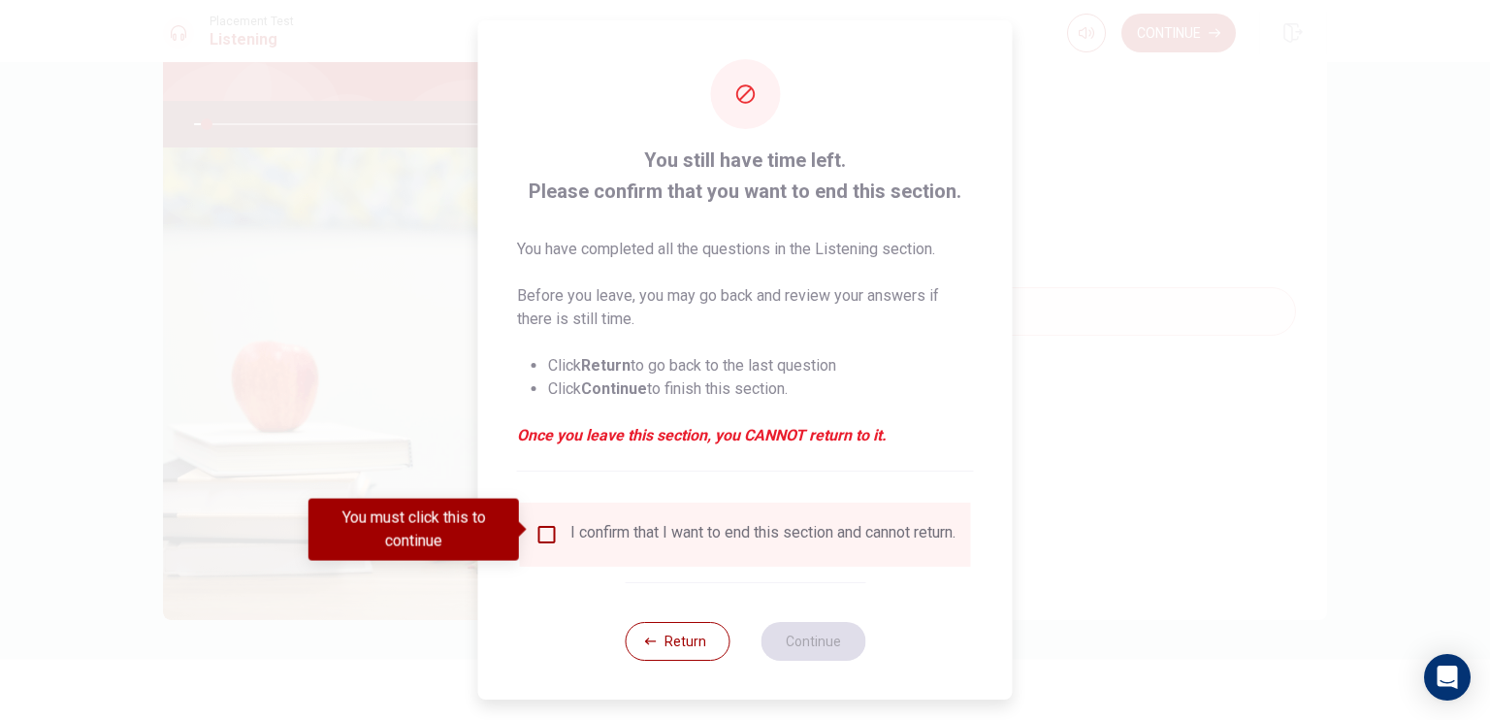
click at [563, 523] on div "I confirm that I want to end this section and cannot return." at bounding box center [745, 534] width 420 height 23
drag, startPoint x: 547, startPoint y: 524, endPoint x: 631, endPoint y: 553, distance: 89.3
click at [547, 525] on input "You must click this to continue" at bounding box center [546, 534] width 23 height 23
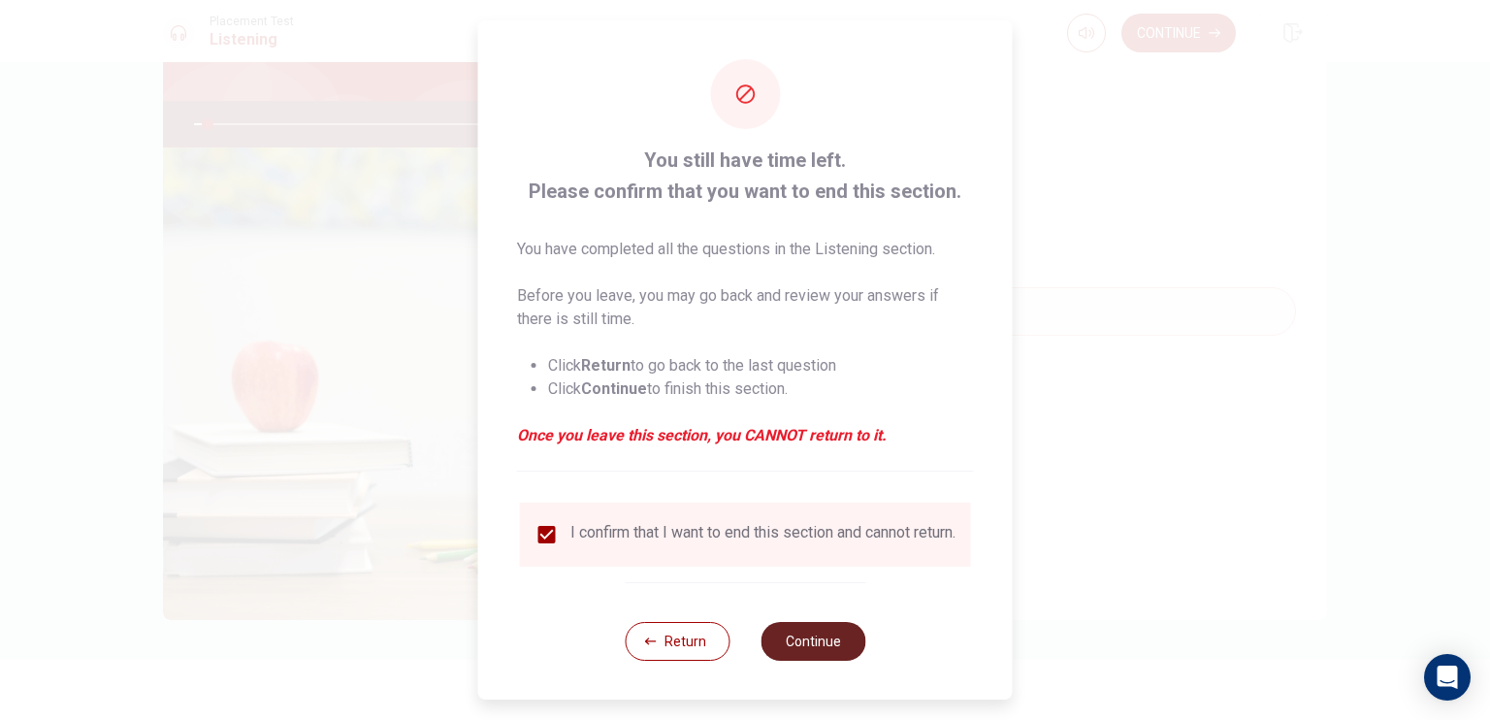
click at [819, 658] on button "Continue" at bounding box center [812, 641] width 105 height 39
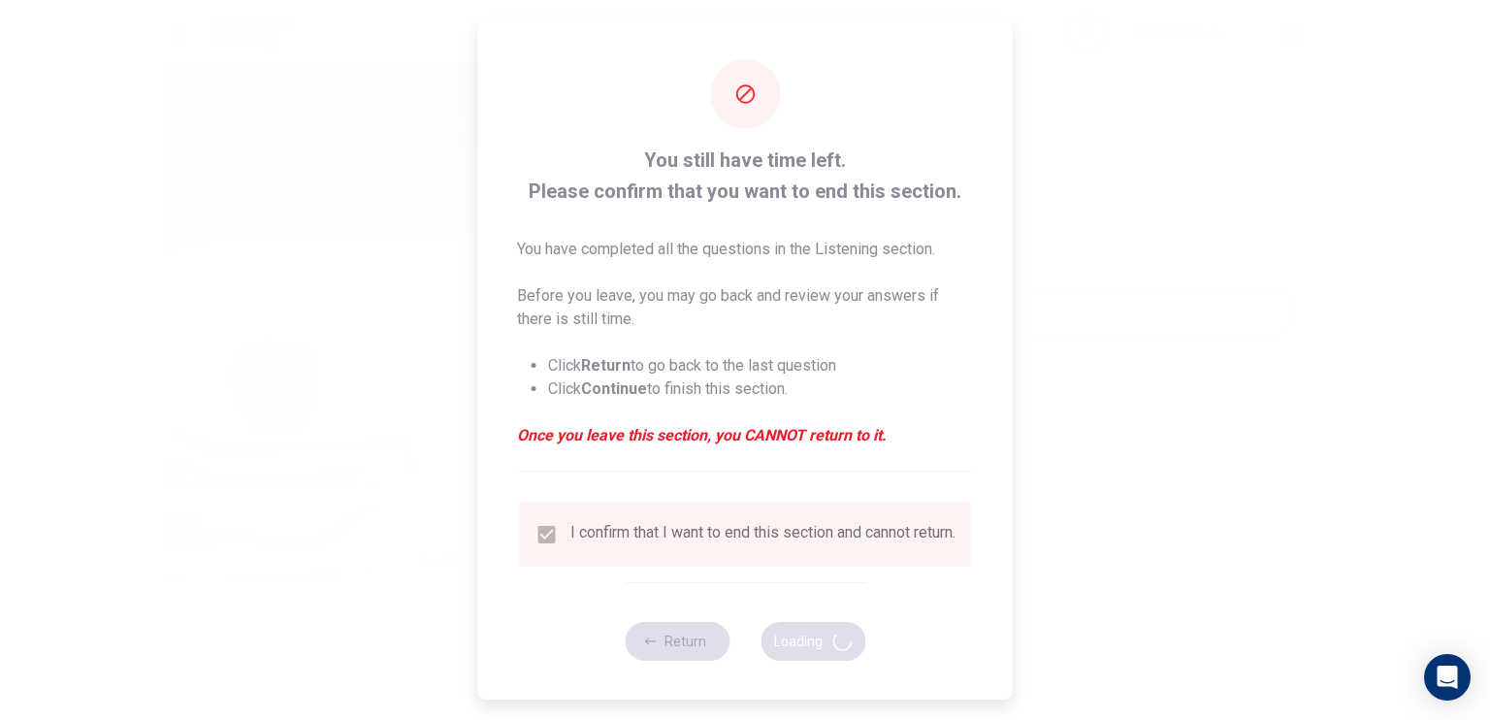
type input "4"
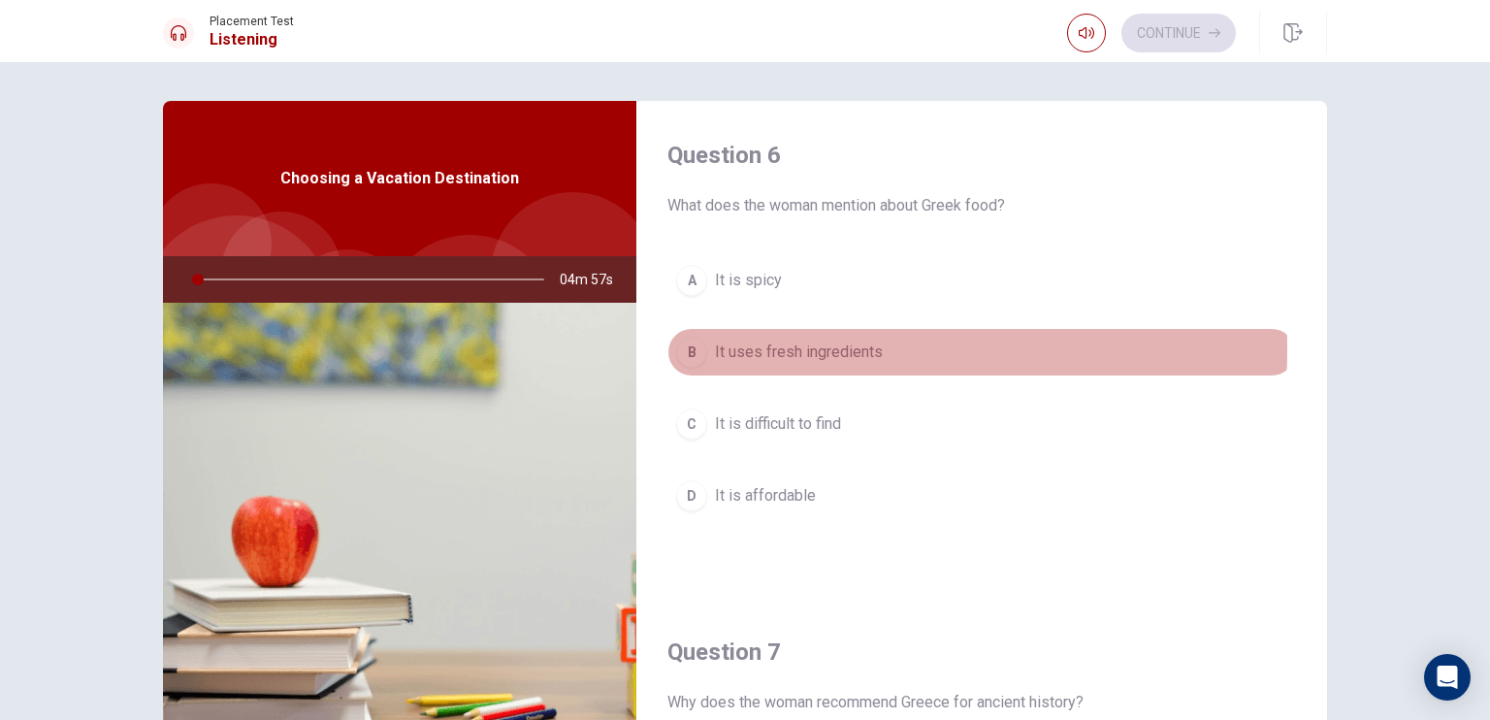
click at [738, 348] on span "It uses fresh ingredients" at bounding box center [799, 351] width 168 height 23
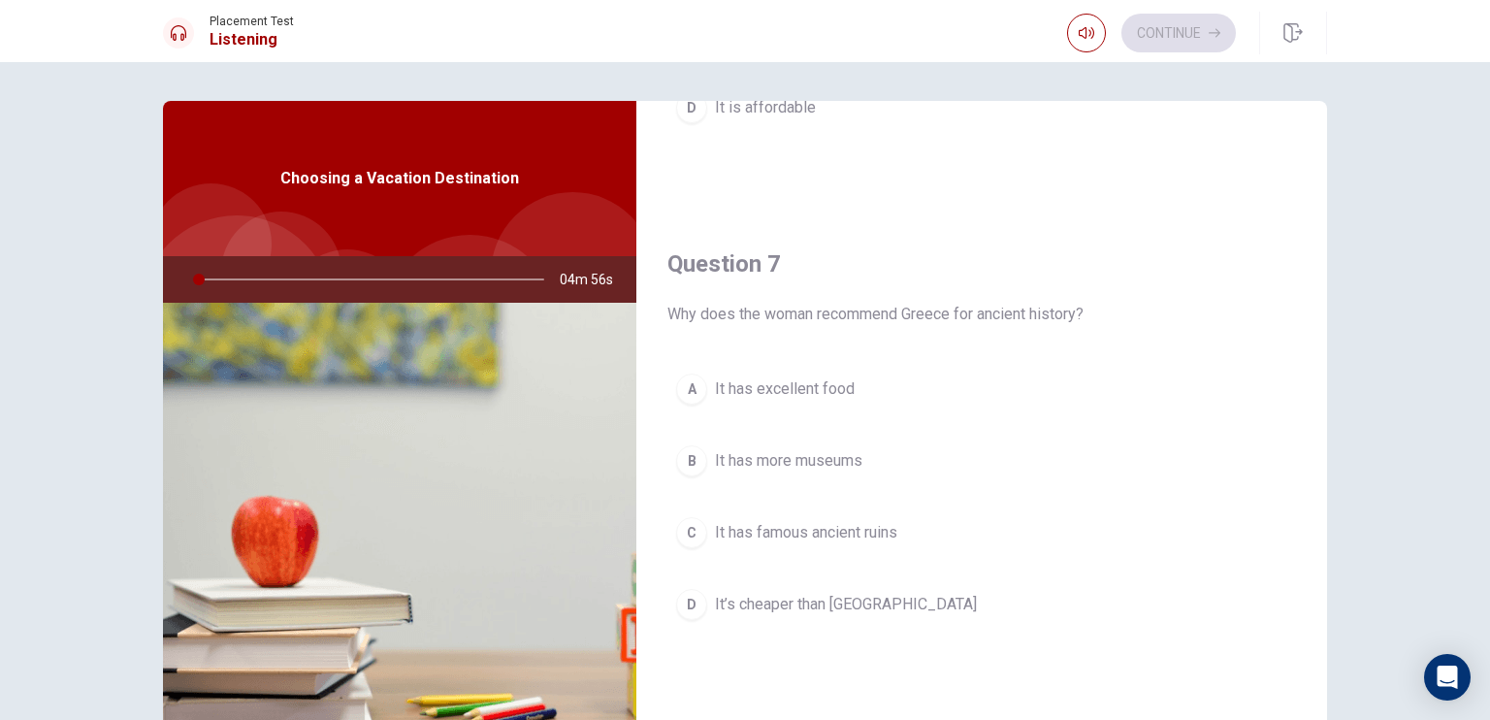
scroll to position [582, 0]
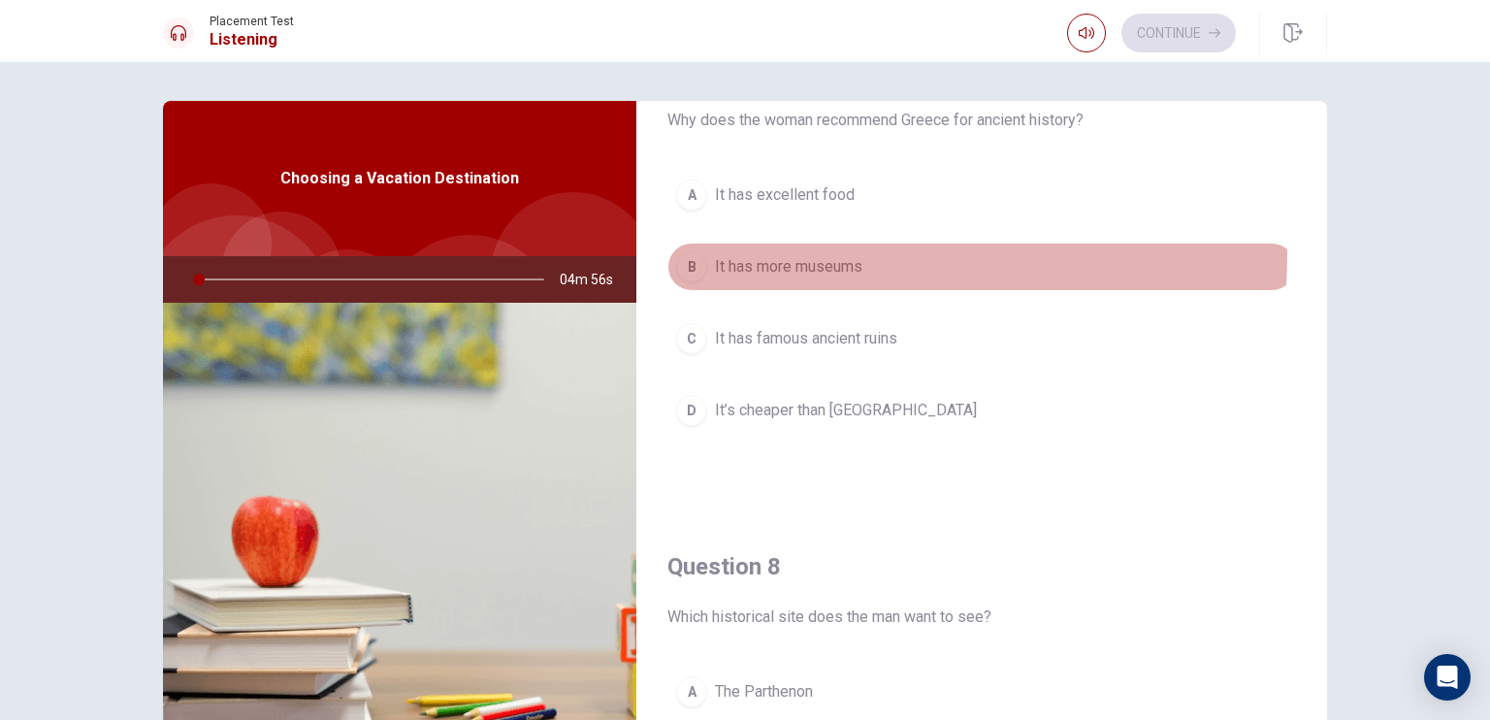
click at [734, 251] on button "B It has more museums" at bounding box center [981, 266] width 628 height 48
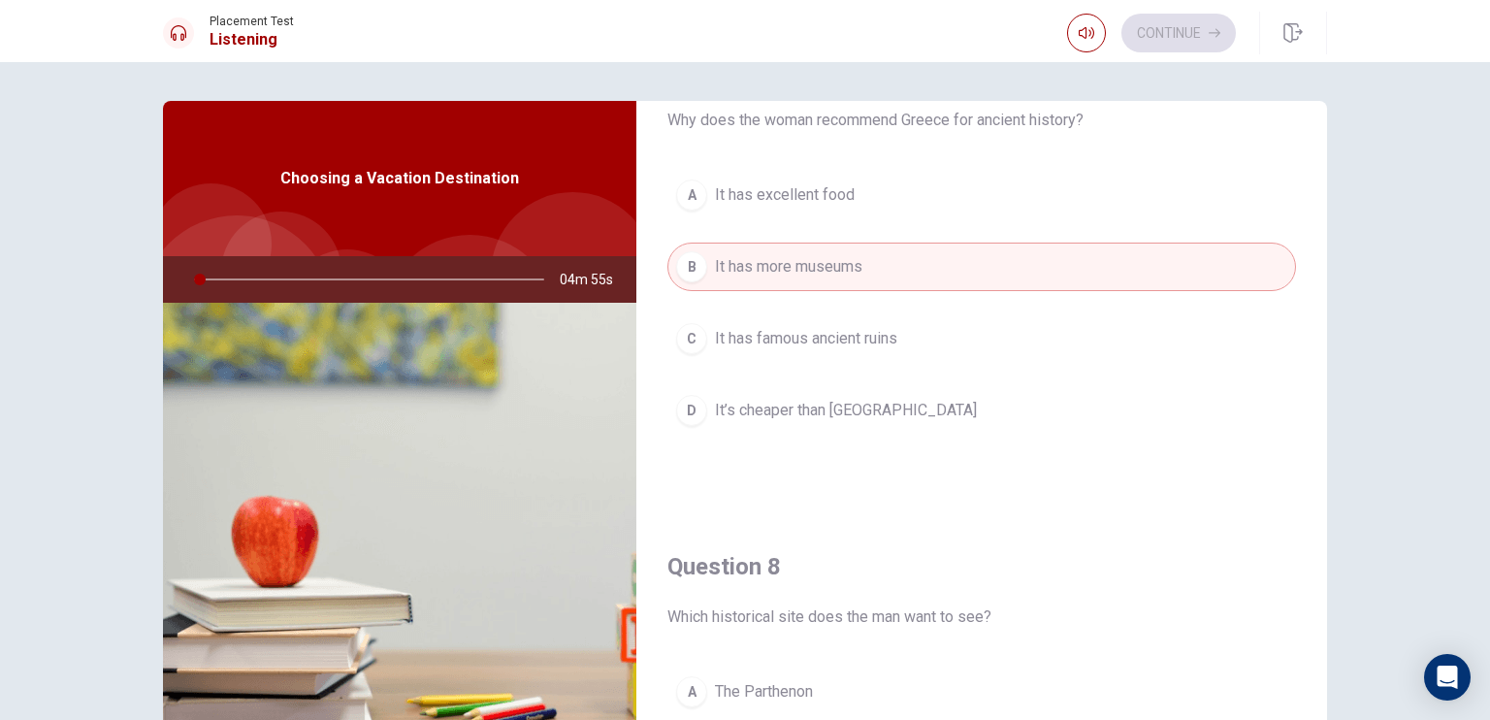
click at [734, 214] on button "A It has excellent food" at bounding box center [981, 195] width 628 height 48
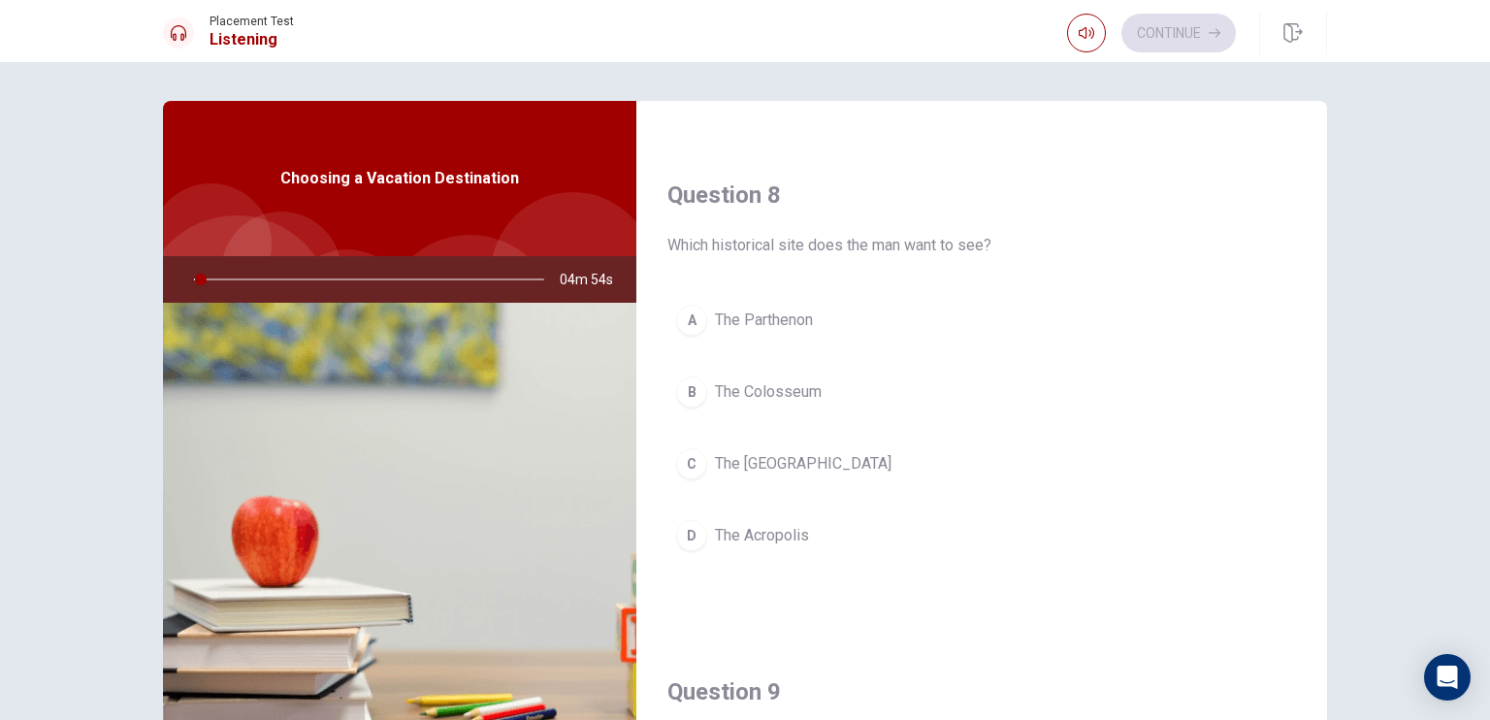
scroll to position [970, 0]
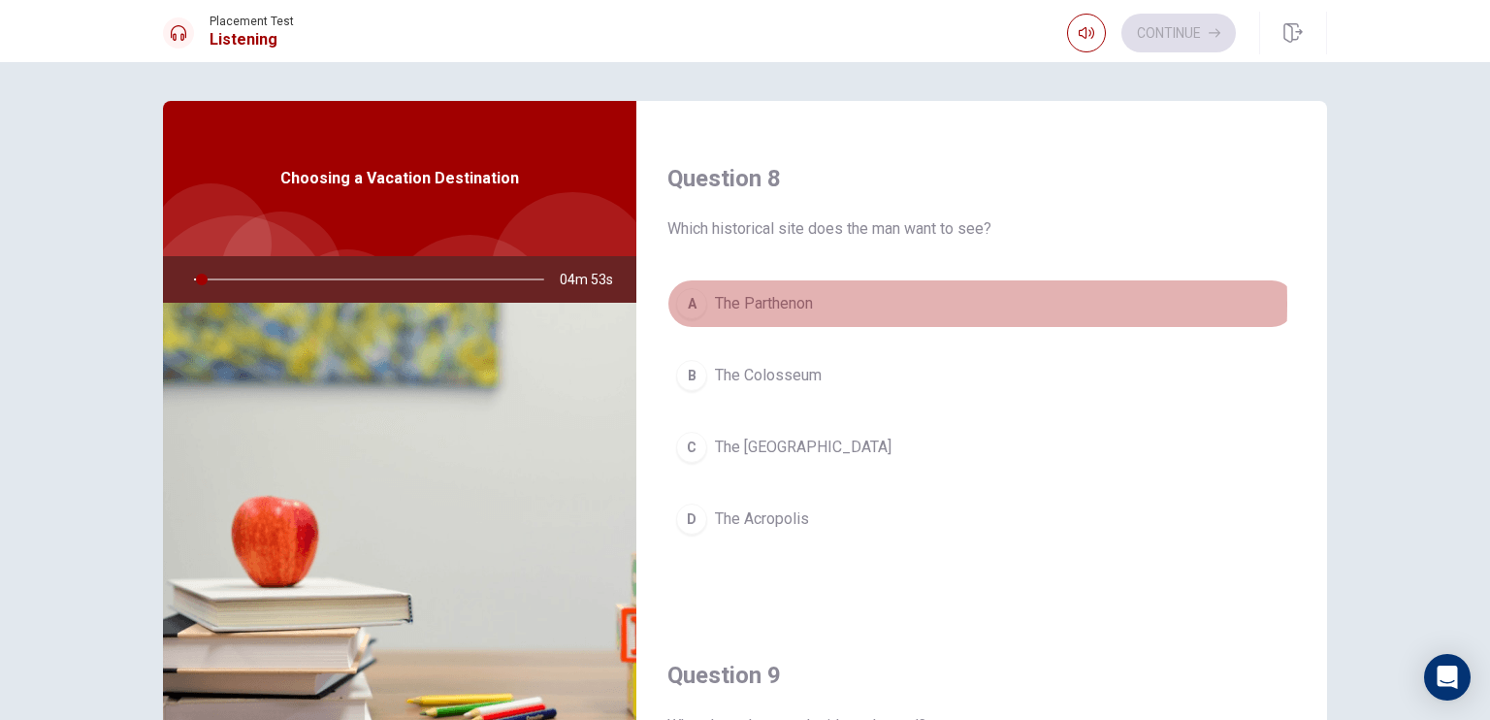
click at [746, 301] on span "The Parthenon" at bounding box center [764, 303] width 98 height 23
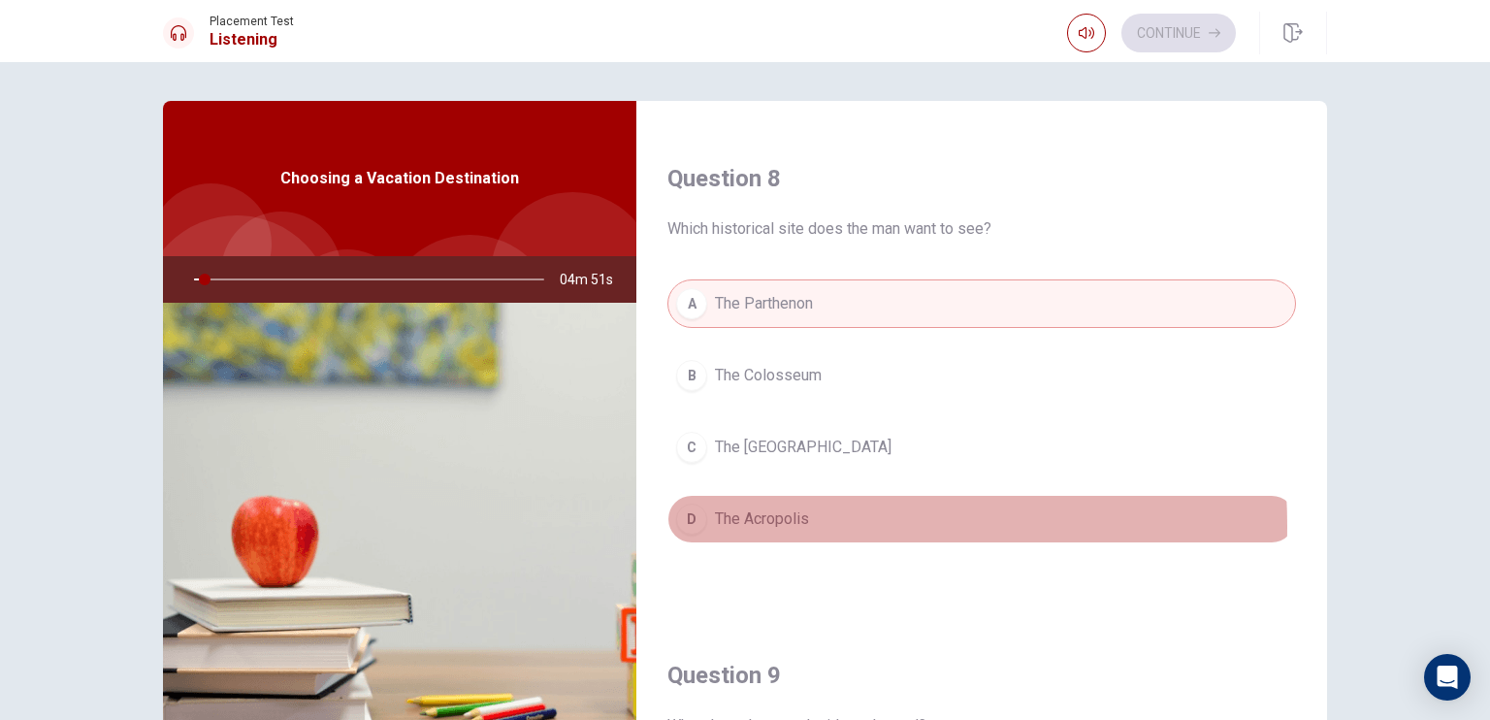
click at [749, 521] on span "The Acropolis" at bounding box center [762, 518] width 94 height 23
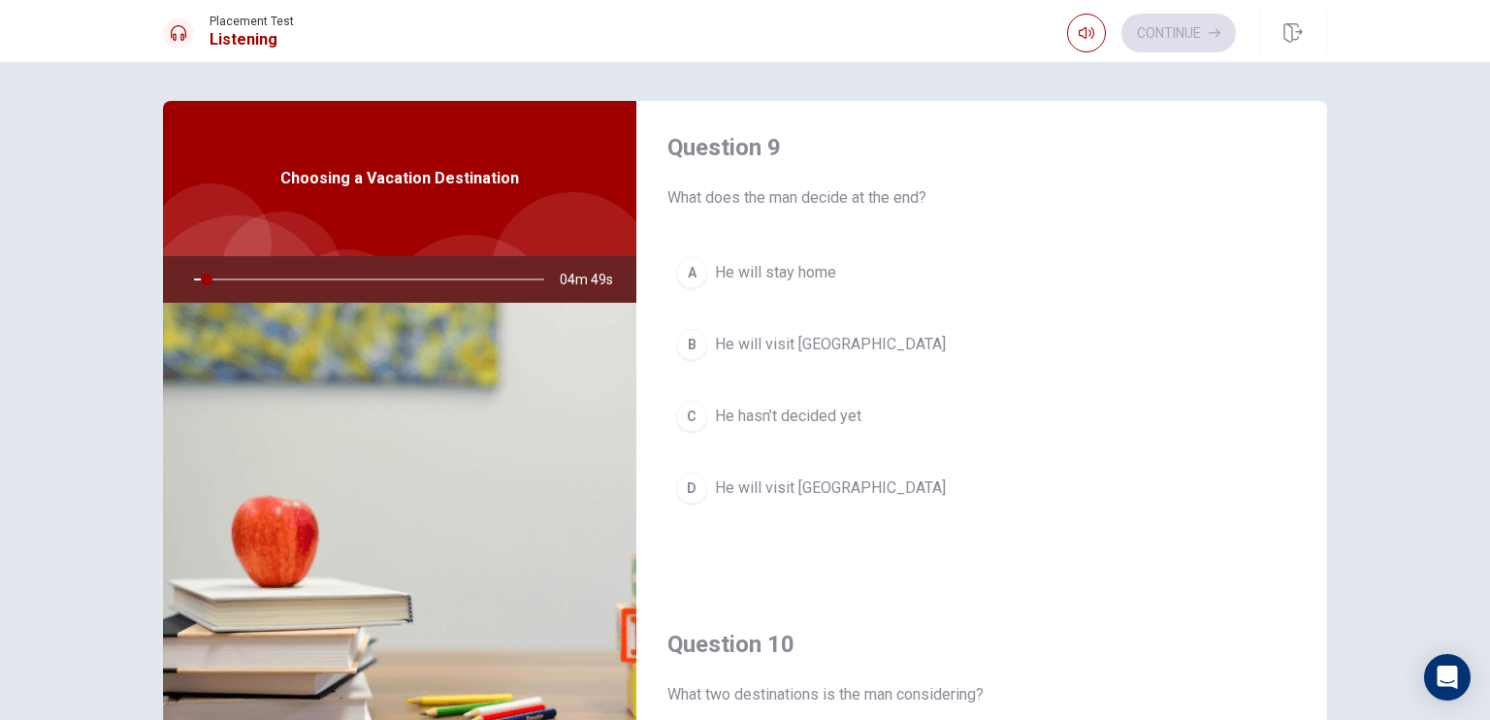
scroll to position [1455, 0]
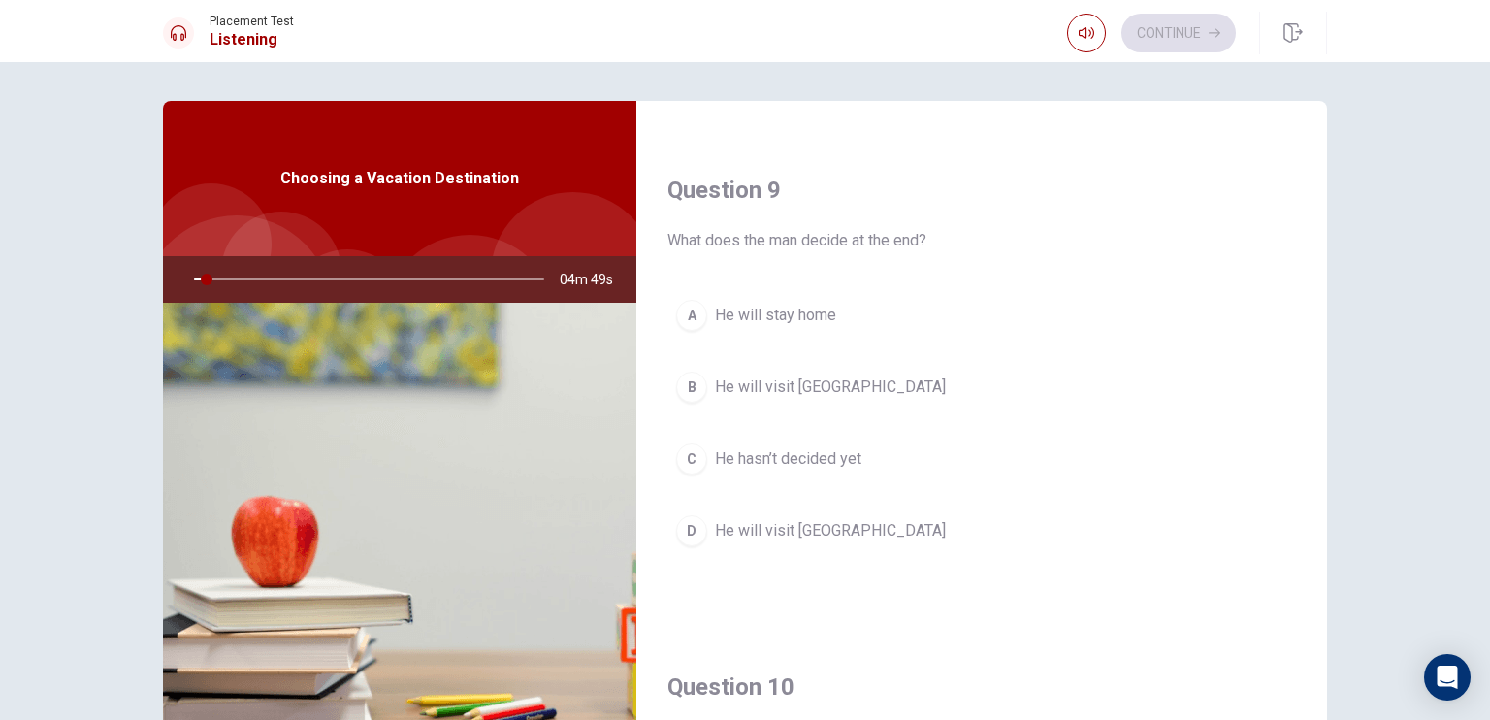
click at [746, 428] on div "A He will stay home B He will visit Italy C He hasn’t decided yet D He will vis…" at bounding box center [981, 442] width 628 height 303
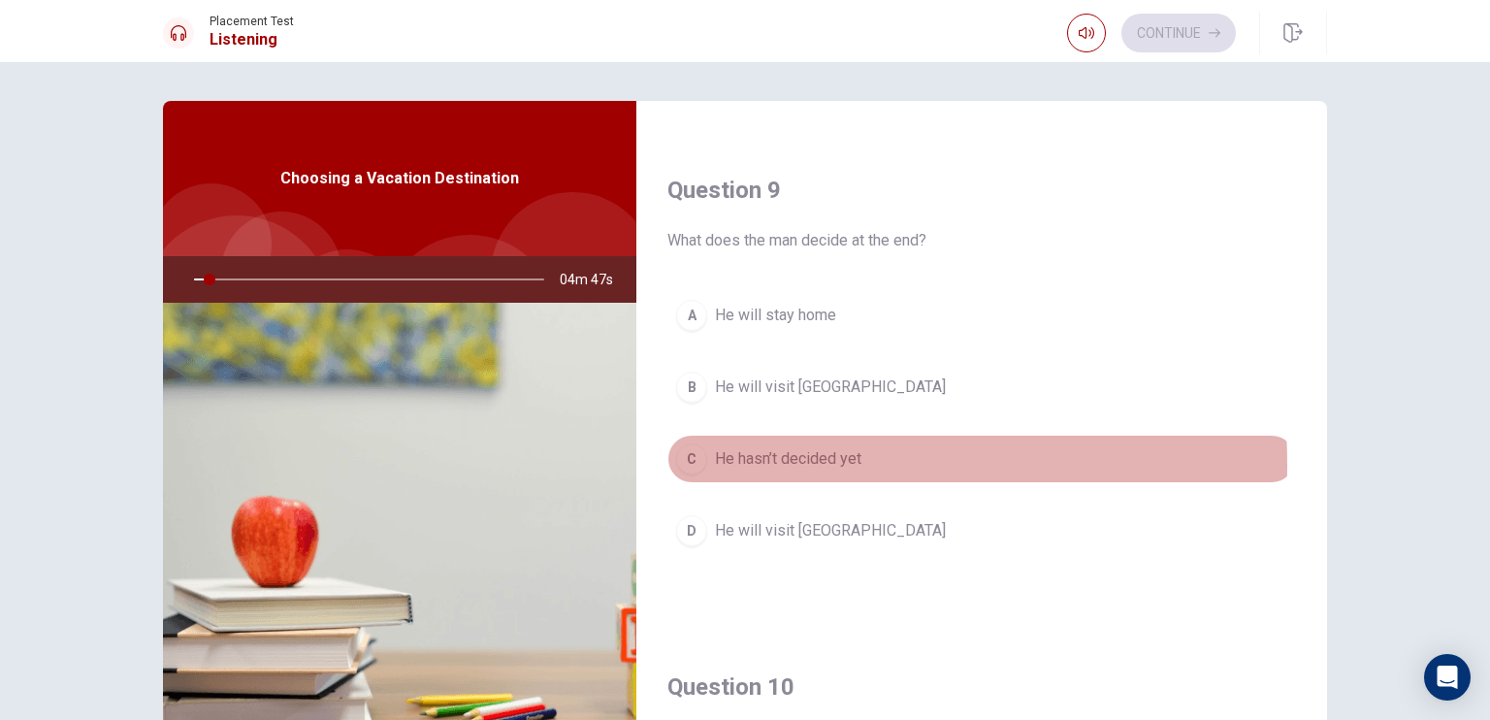
click at [753, 459] on span "He hasn’t decided yet" at bounding box center [788, 458] width 146 height 23
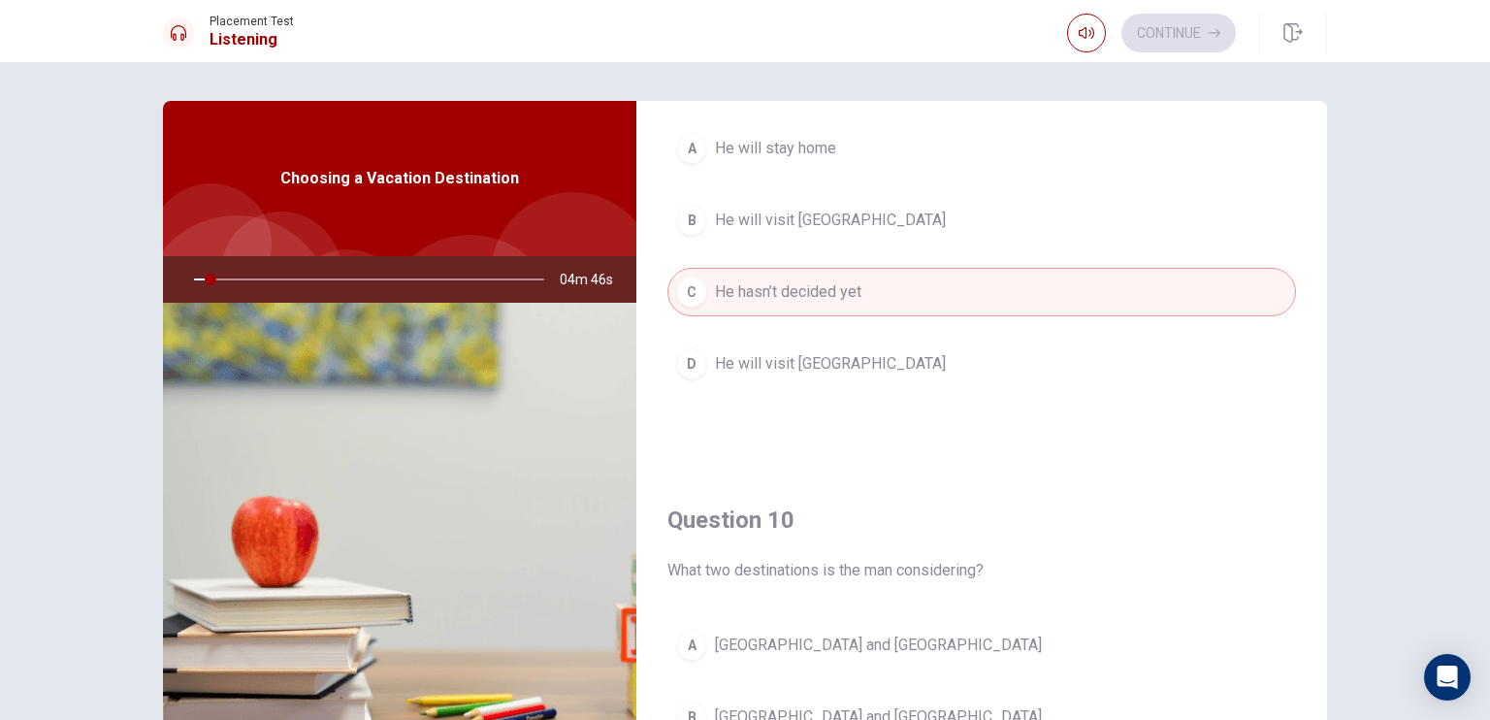
scroll to position [1800, 0]
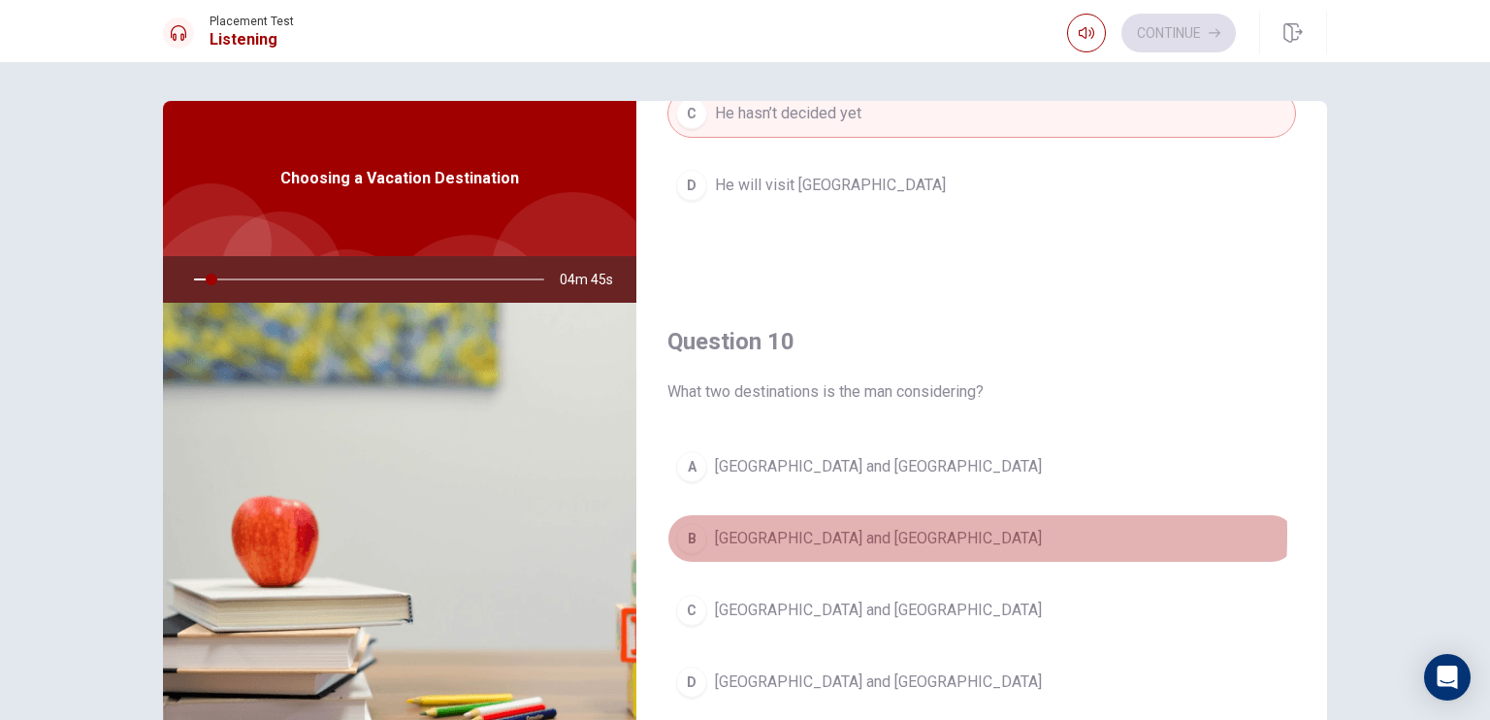
click at [745, 527] on span "Greece and Italy" at bounding box center [878, 538] width 327 height 23
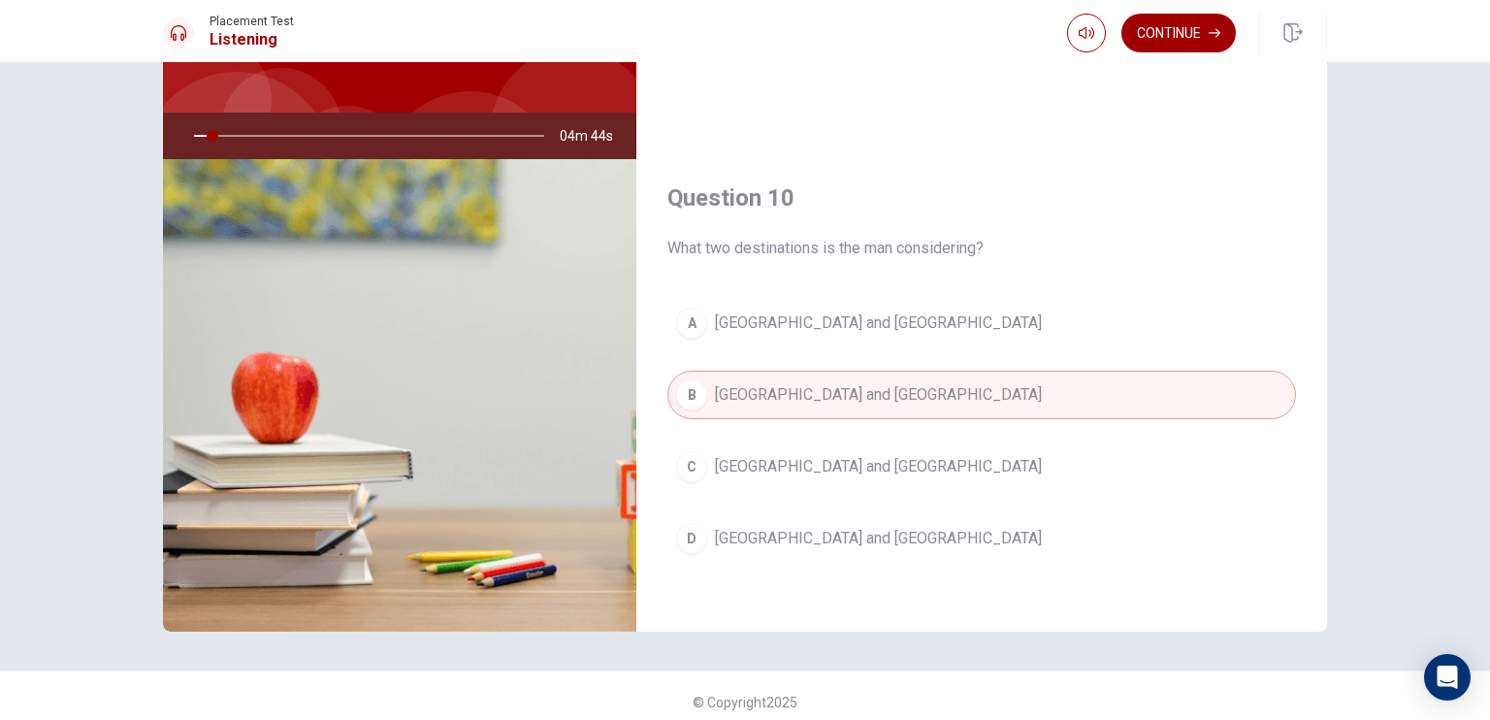
scroll to position [155, 0]
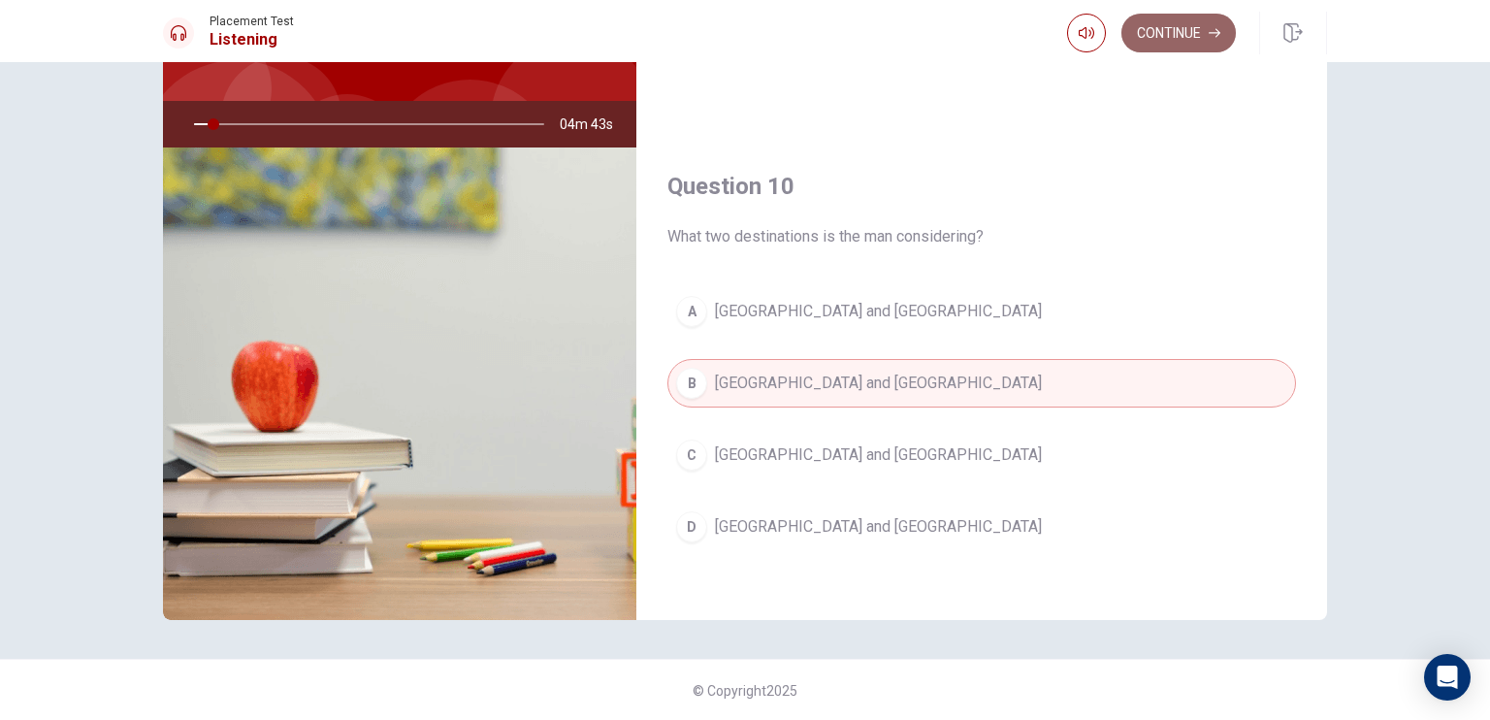
click at [1184, 45] on button "Continue" at bounding box center [1178, 33] width 114 height 39
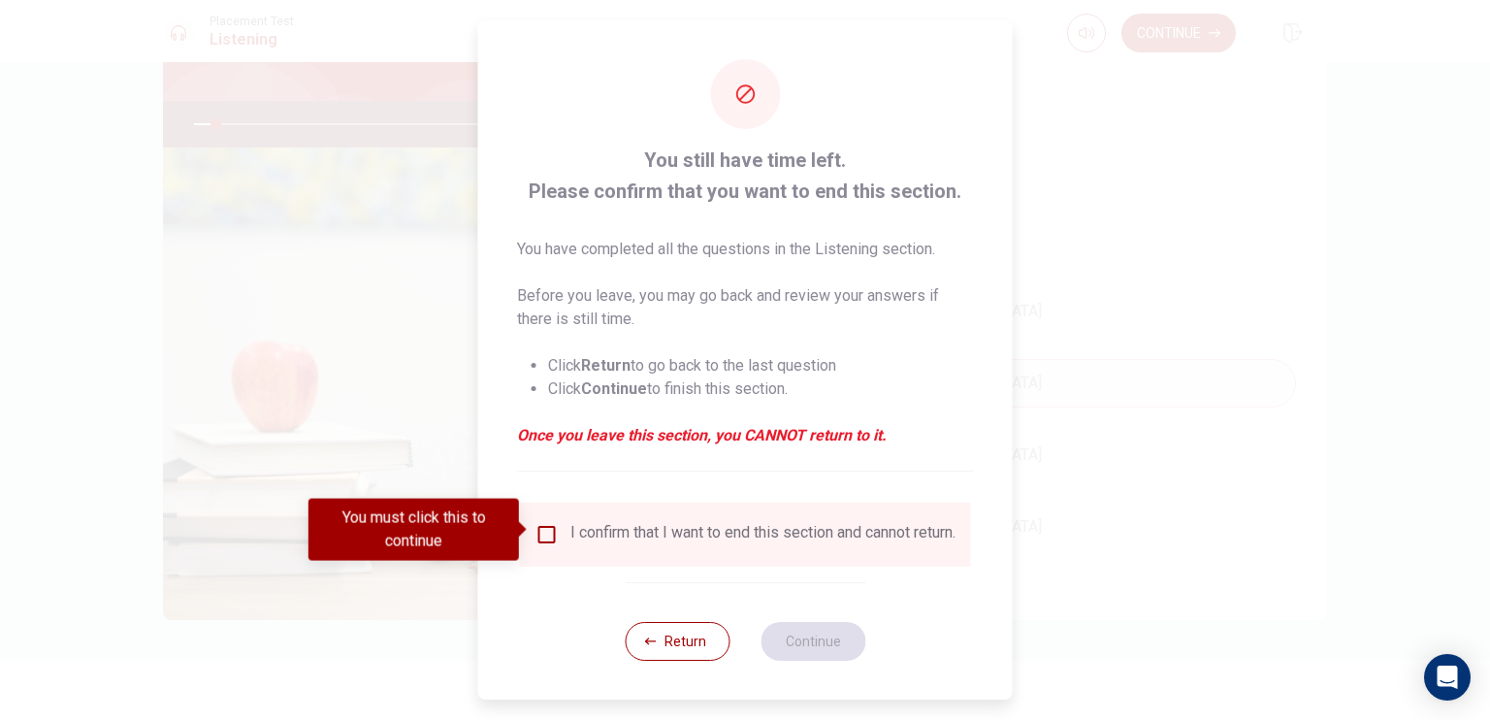
drag, startPoint x: 563, startPoint y: 531, endPoint x: 549, endPoint y: 530, distance: 13.6
click at [561, 531] on div "I confirm that I want to end this section and cannot return." at bounding box center [745, 534] width 420 height 23
click at [549, 530] on input "You must click this to continue" at bounding box center [546, 534] width 23 height 23
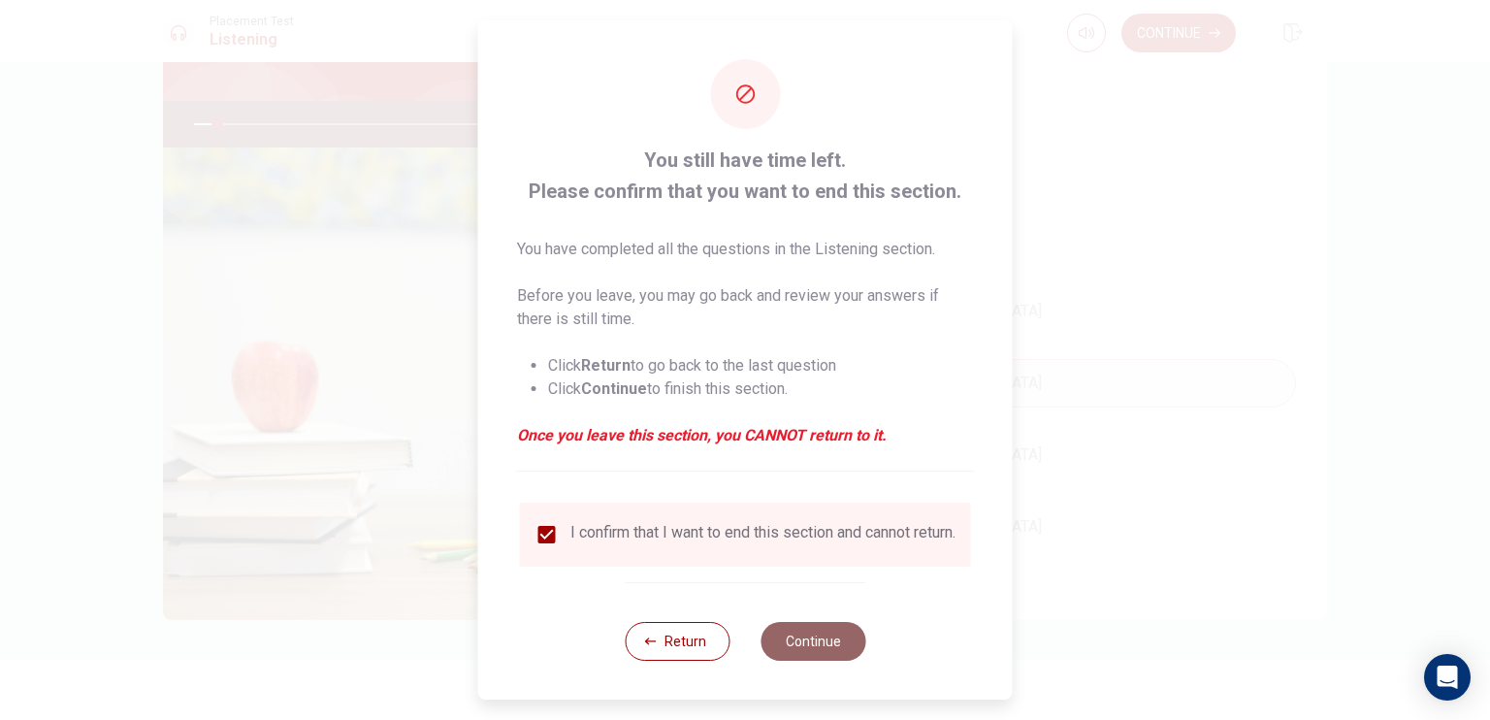
click at [798, 647] on button "Continue" at bounding box center [812, 641] width 105 height 39
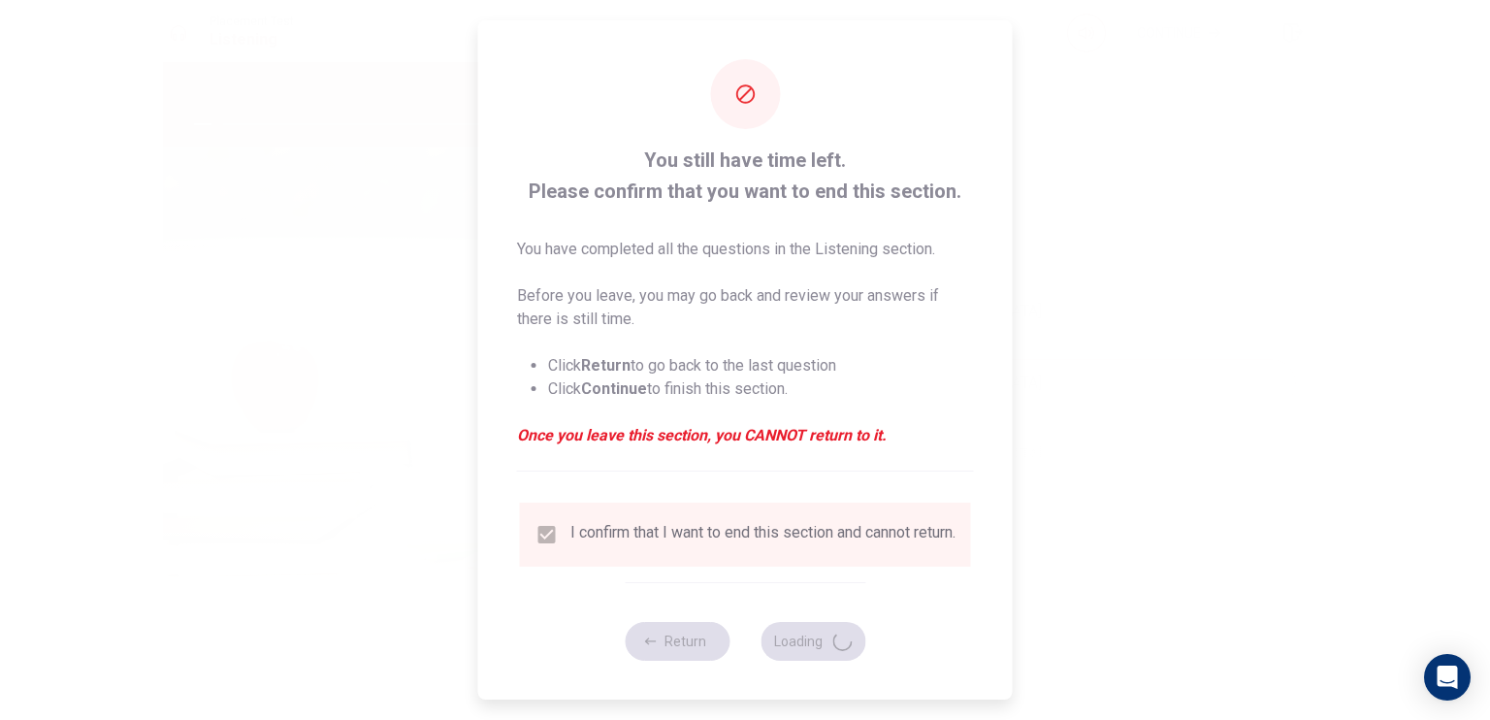
type input "7"
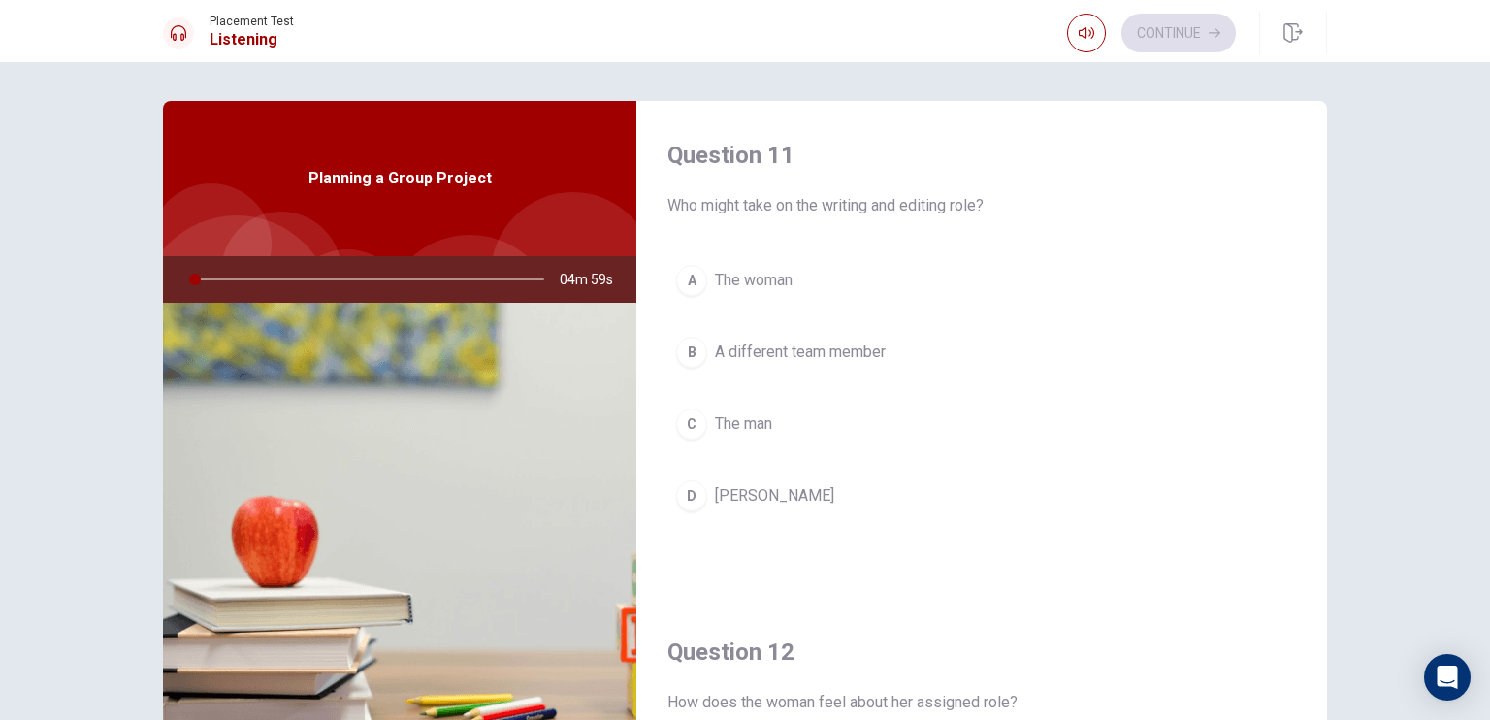
click at [741, 426] on span "The man" at bounding box center [743, 423] width 57 height 23
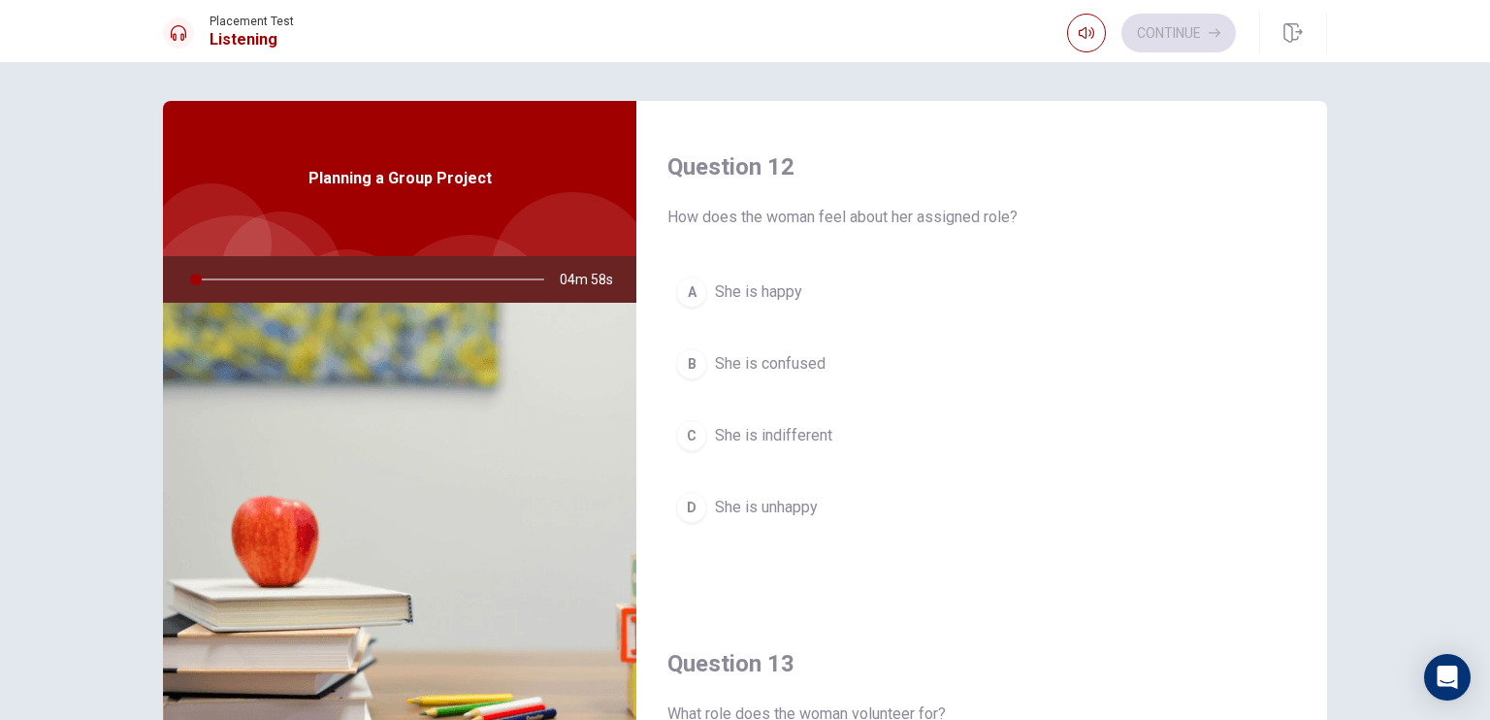
click at [741, 445] on button "C She is indifferent" at bounding box center [981, 435] width 628 height 48
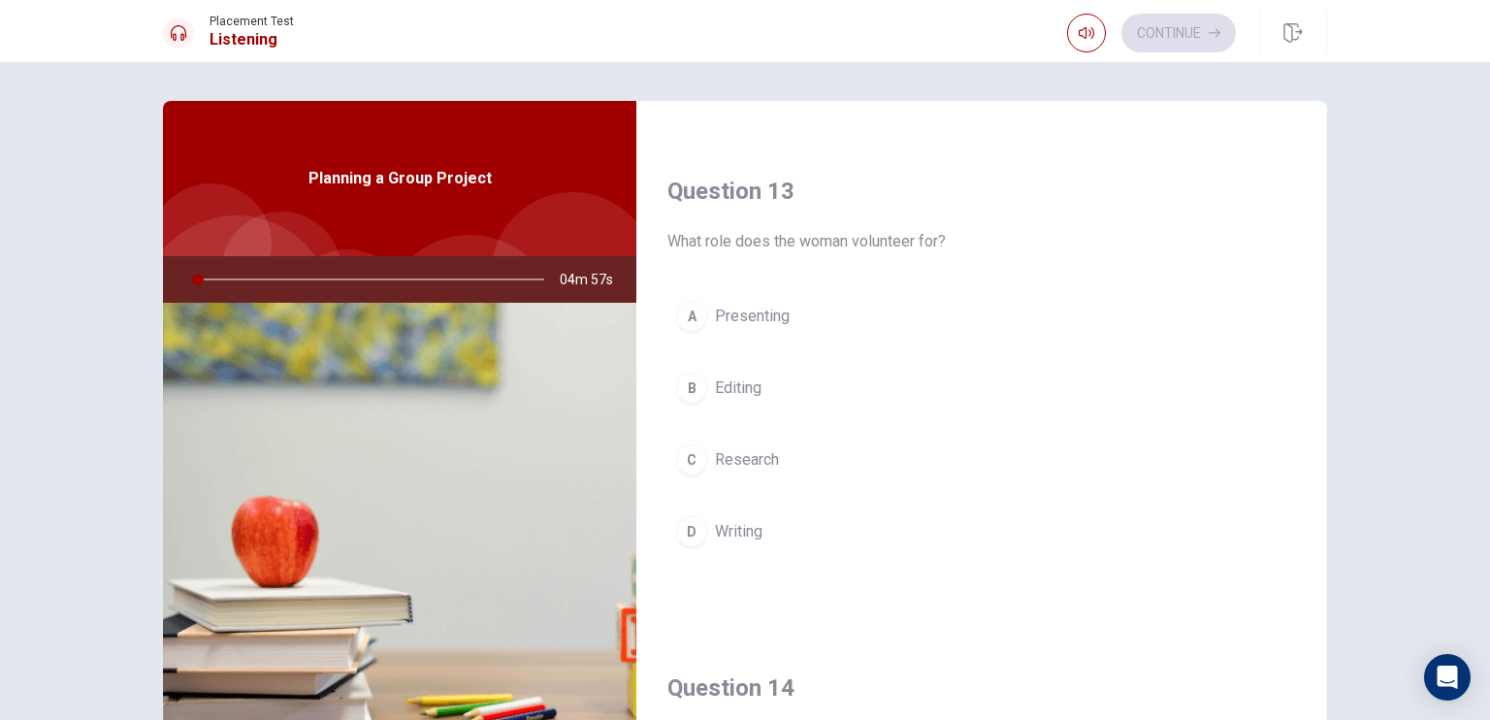
scroll to position [970, 0]
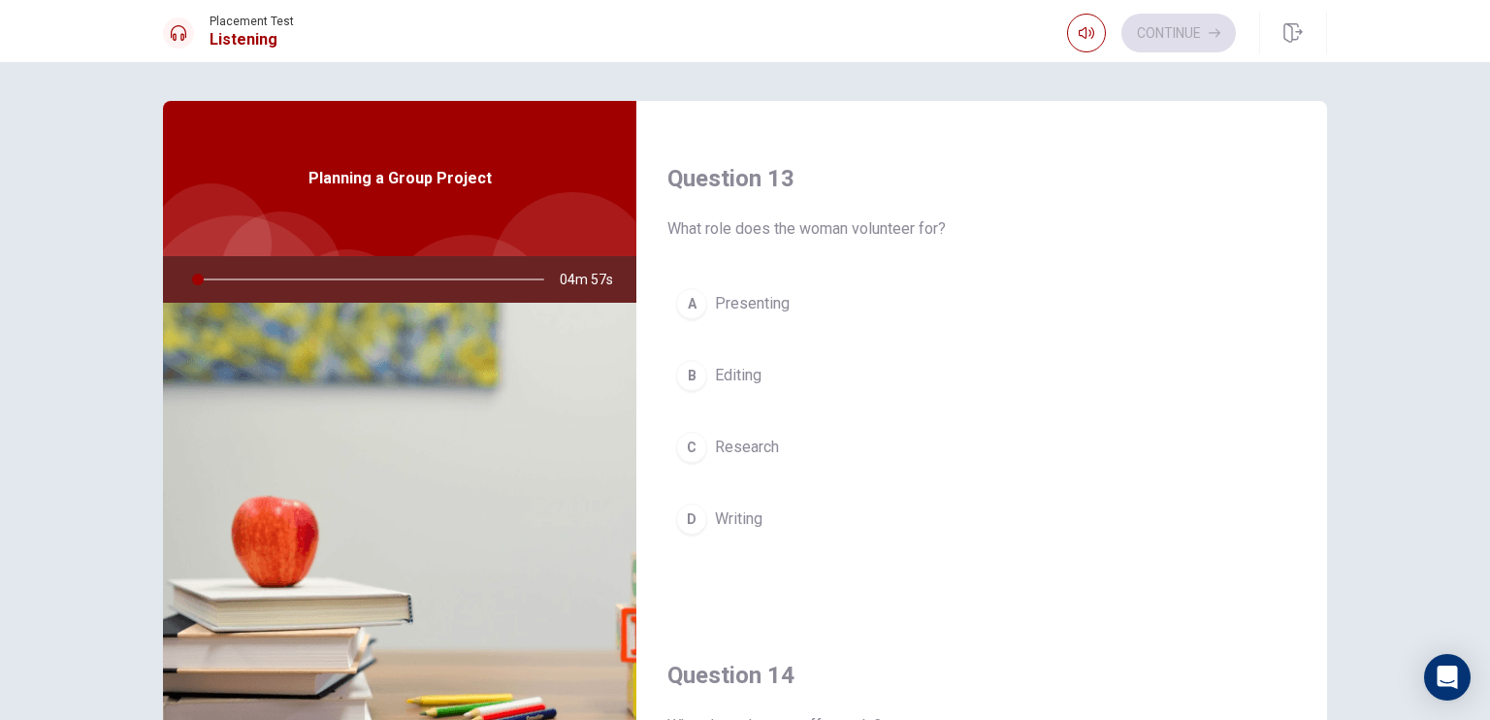
click at [743, 317] on button "A Presenting" at bounding box center [981, 303] width 628 height 48
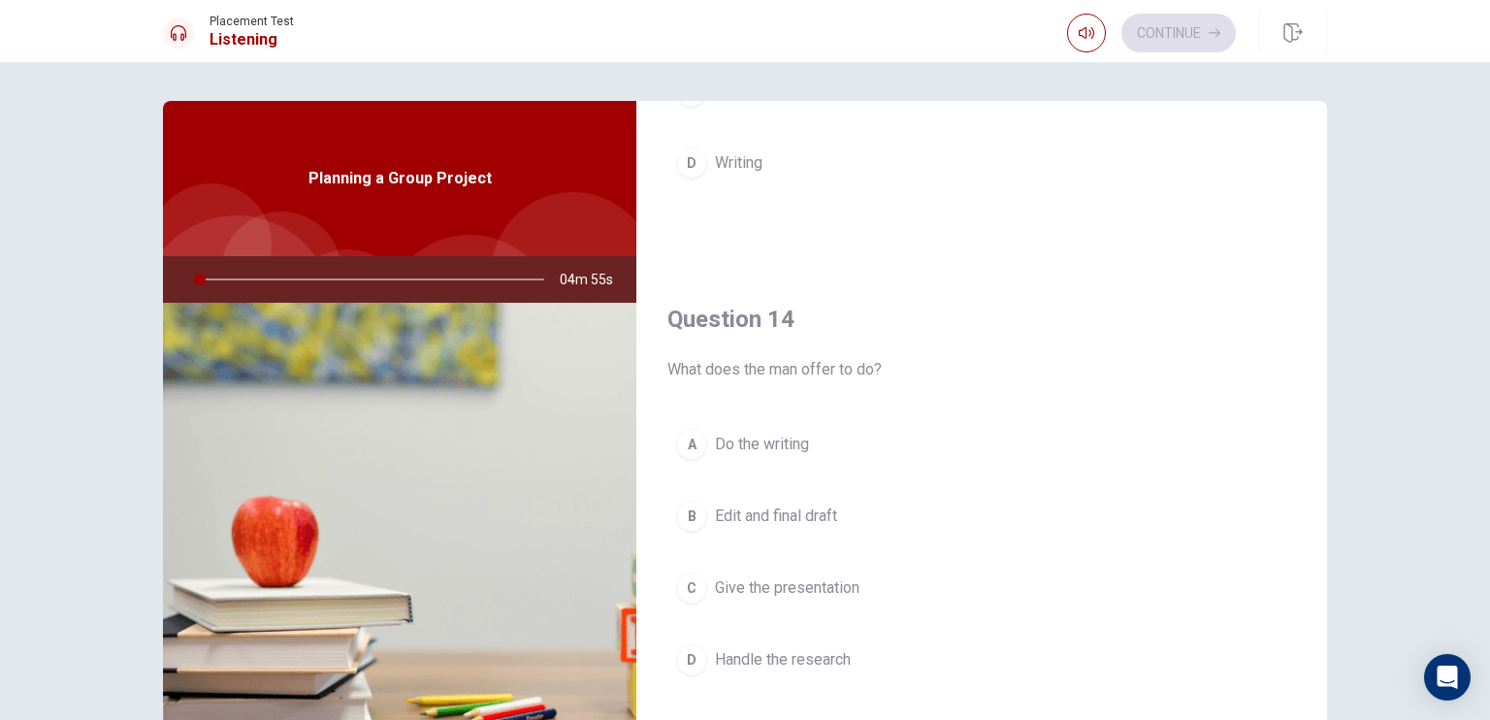
scroll to position [1649, 0]
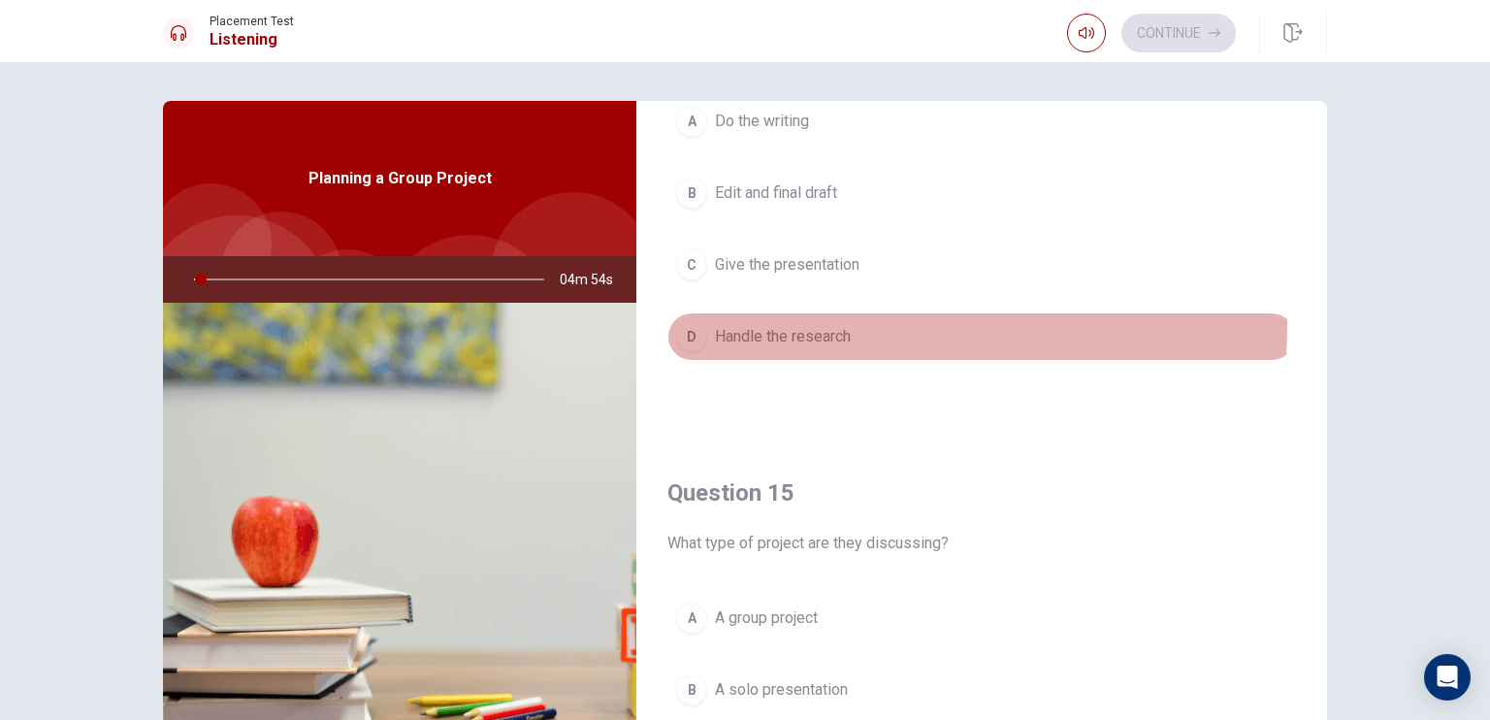
click at [761, 317] on button "D Handle the research" at bounding box center [981, 336] width 628 height 48
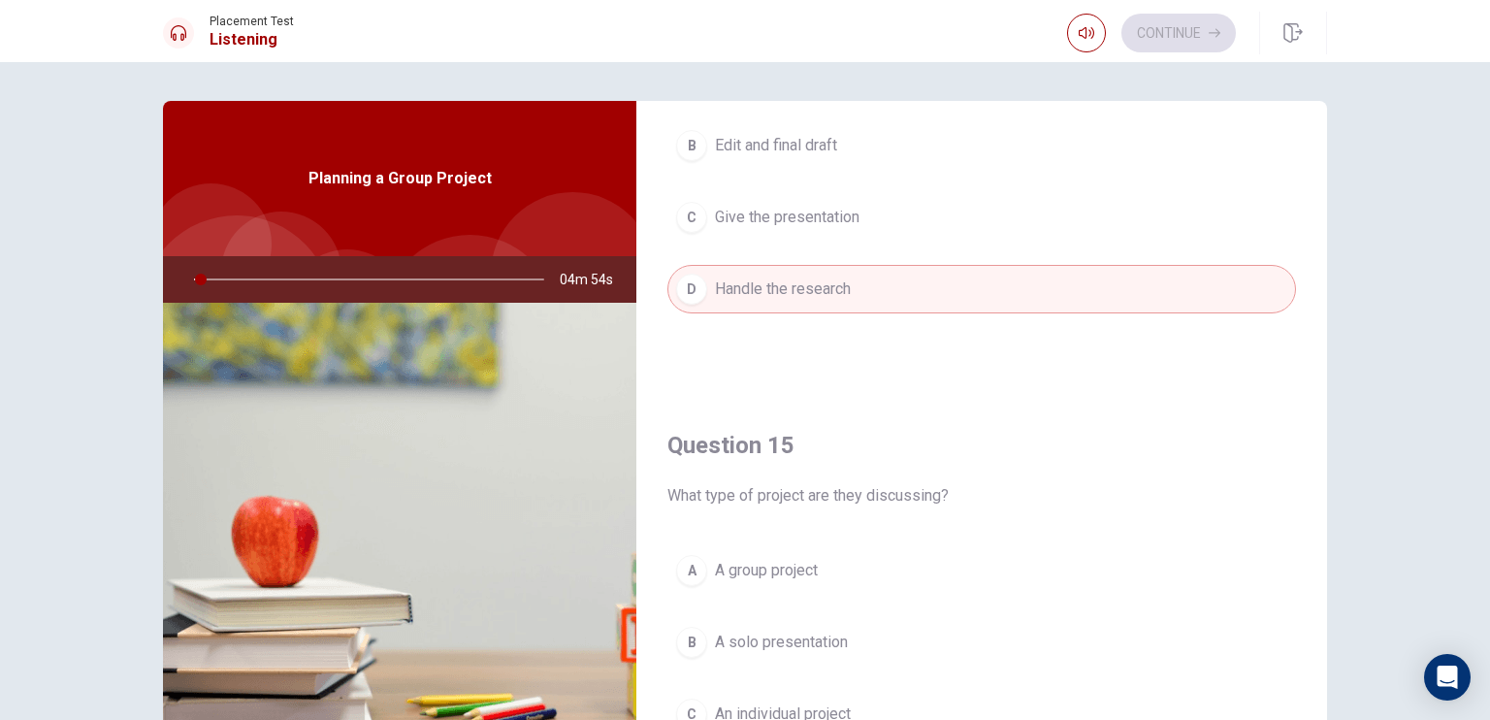
scroll to position [1800, 0]
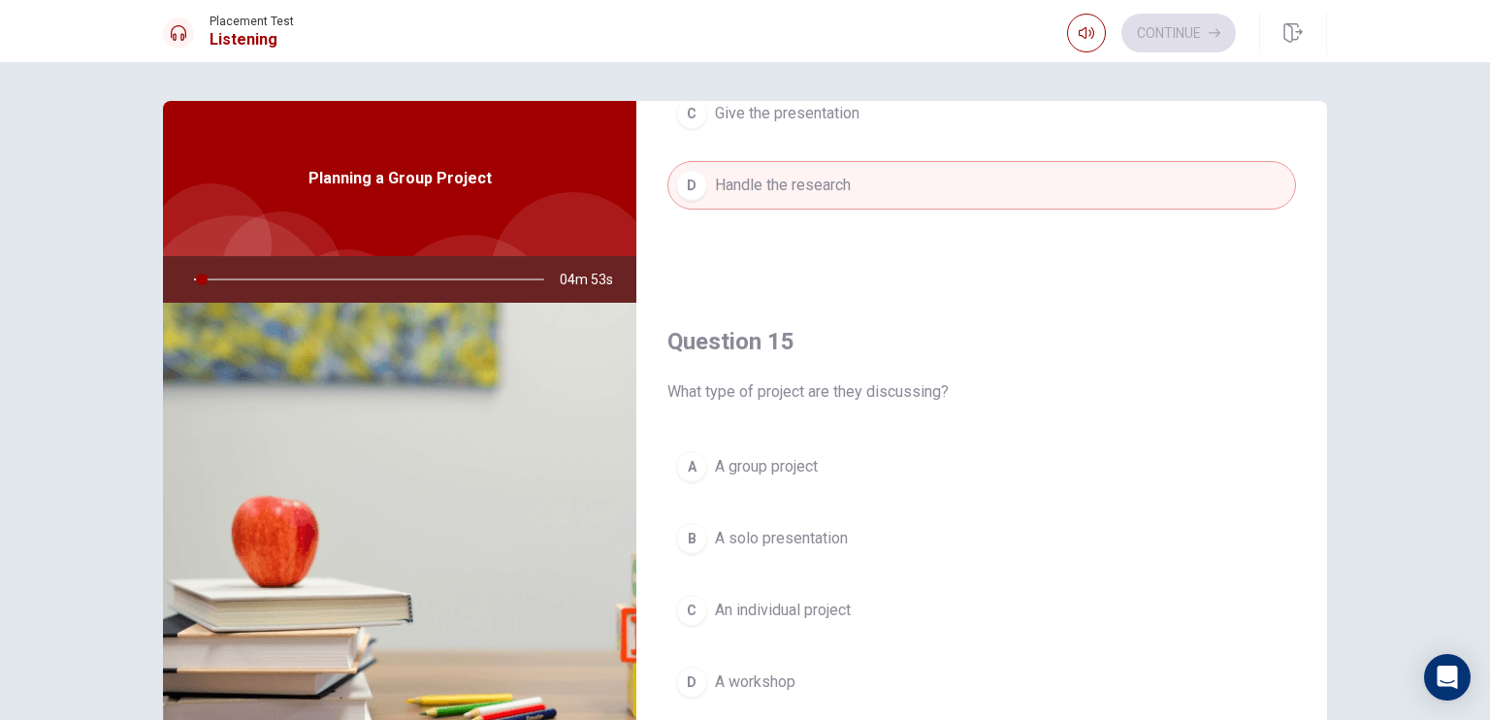
click at [759, 535] on span "A solo presentation" at bounding box center [781, 538] width 133 height 23
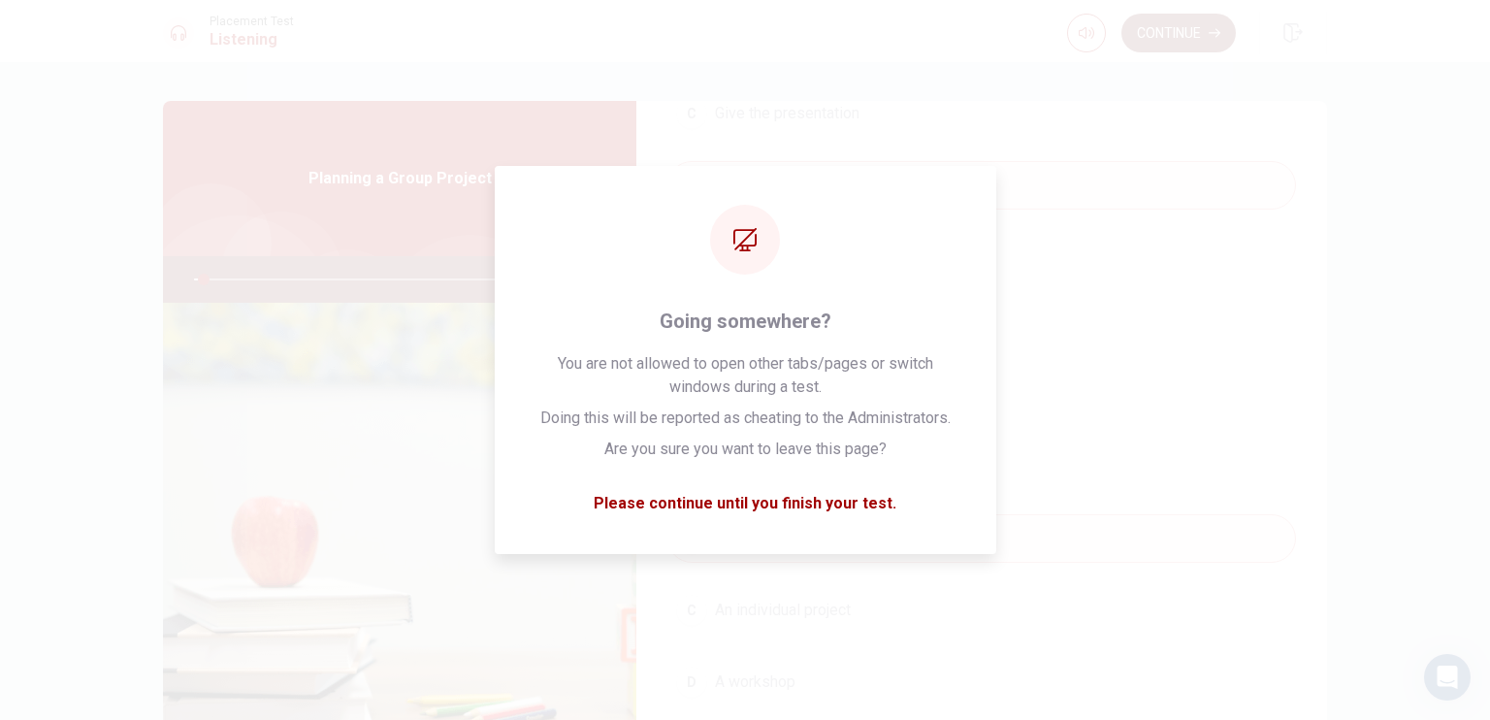
click at [1177, 43] on button "Continue" at bounding box center [1178, 33] width 114 height 39
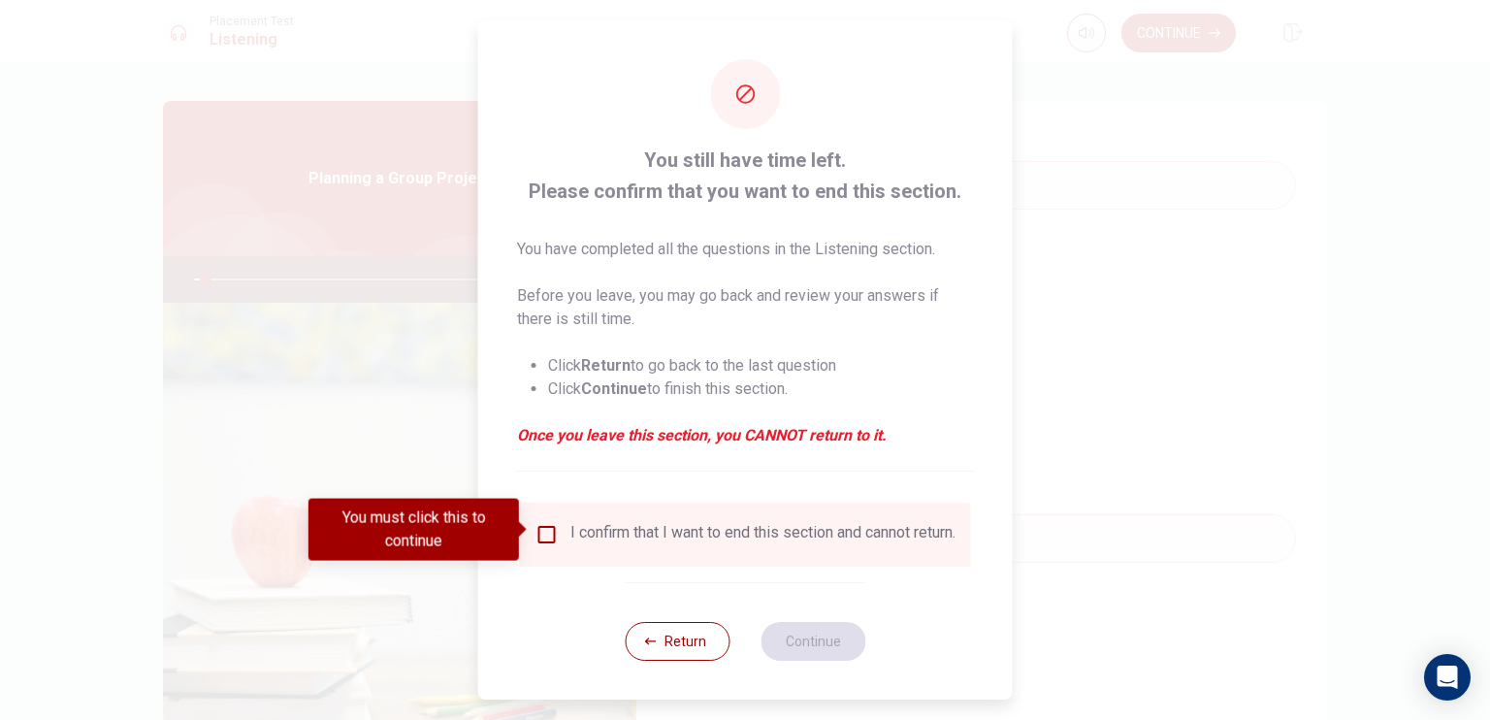
click at [538, 529] on input "You must click this to continue" at bounding box center [546, 534] width 23 height 23
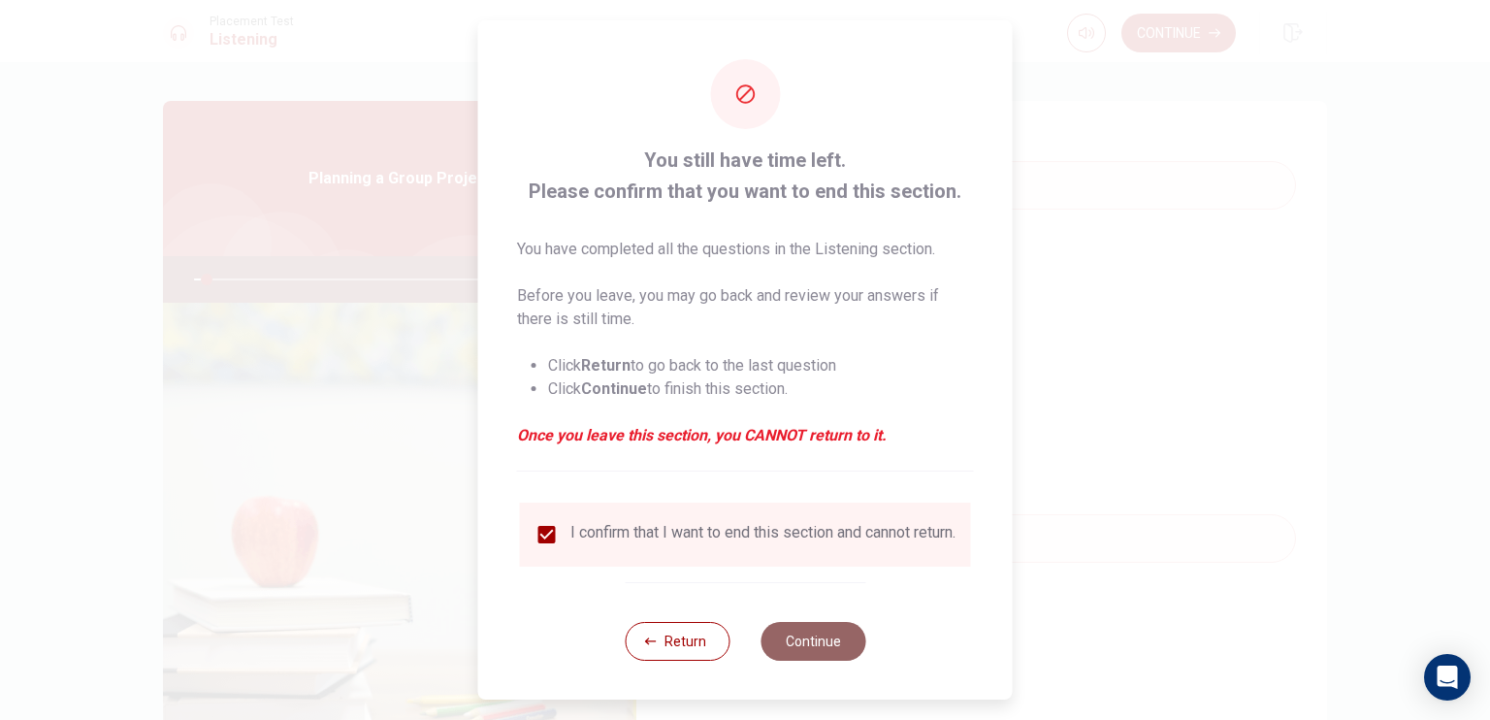
click at [788, 645] on button "Continue" at bounding box center [812, 641] width 105 height 39
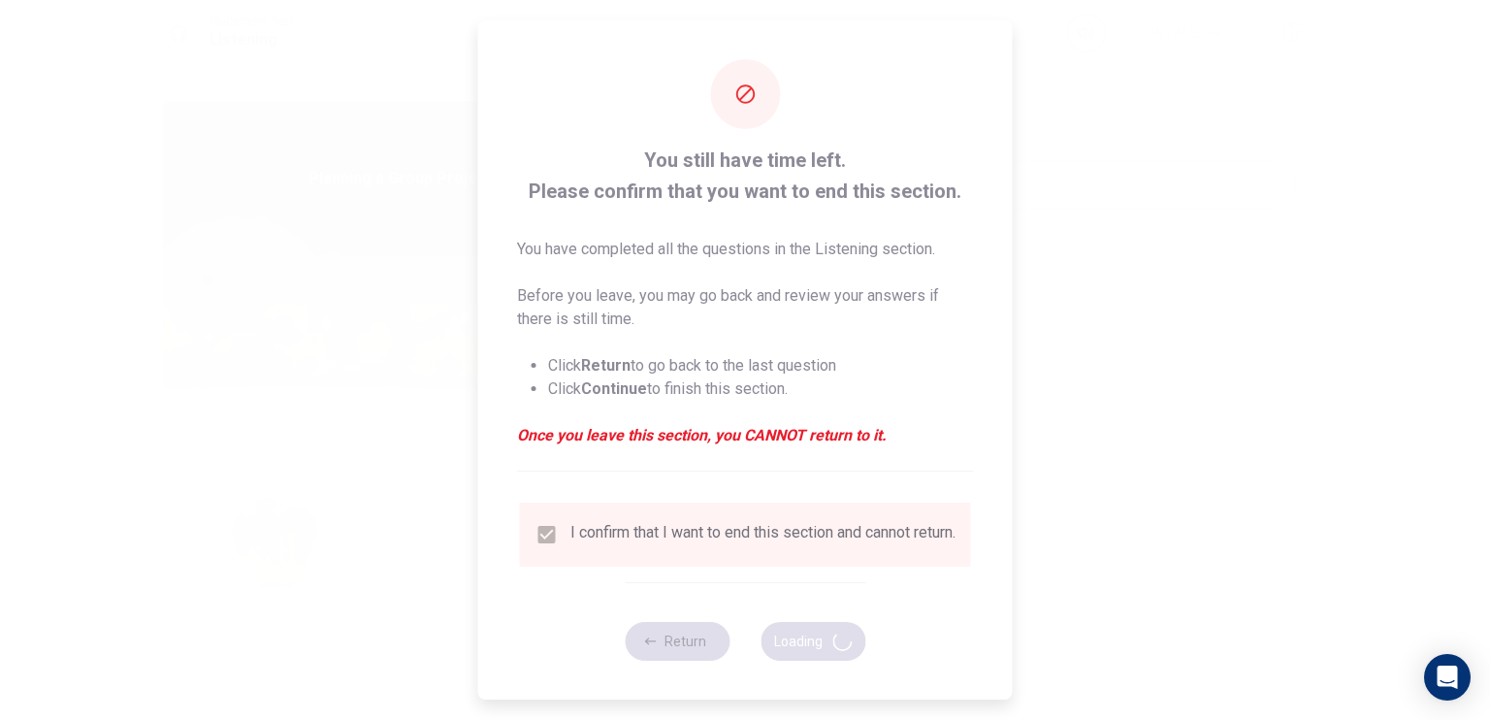
type input "4"
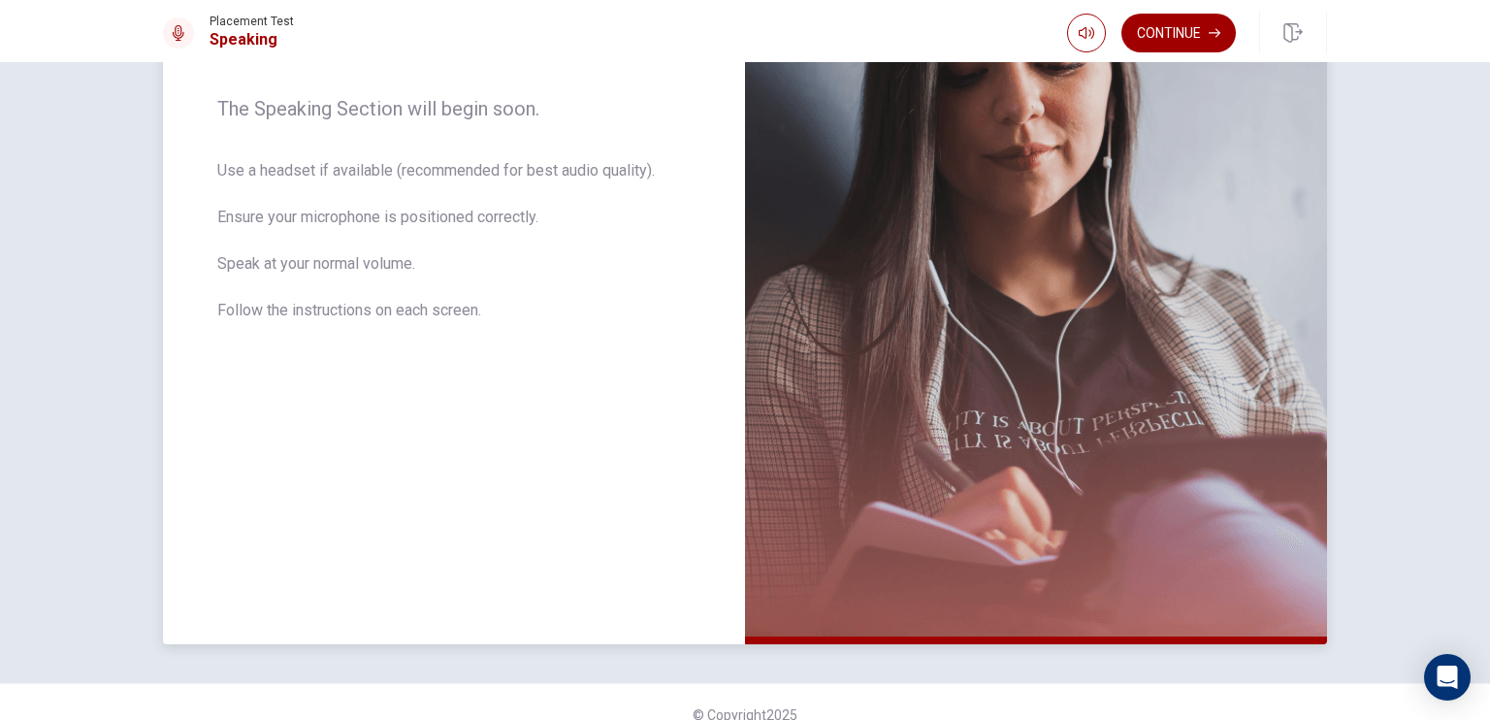
scroll to position [327, 0]
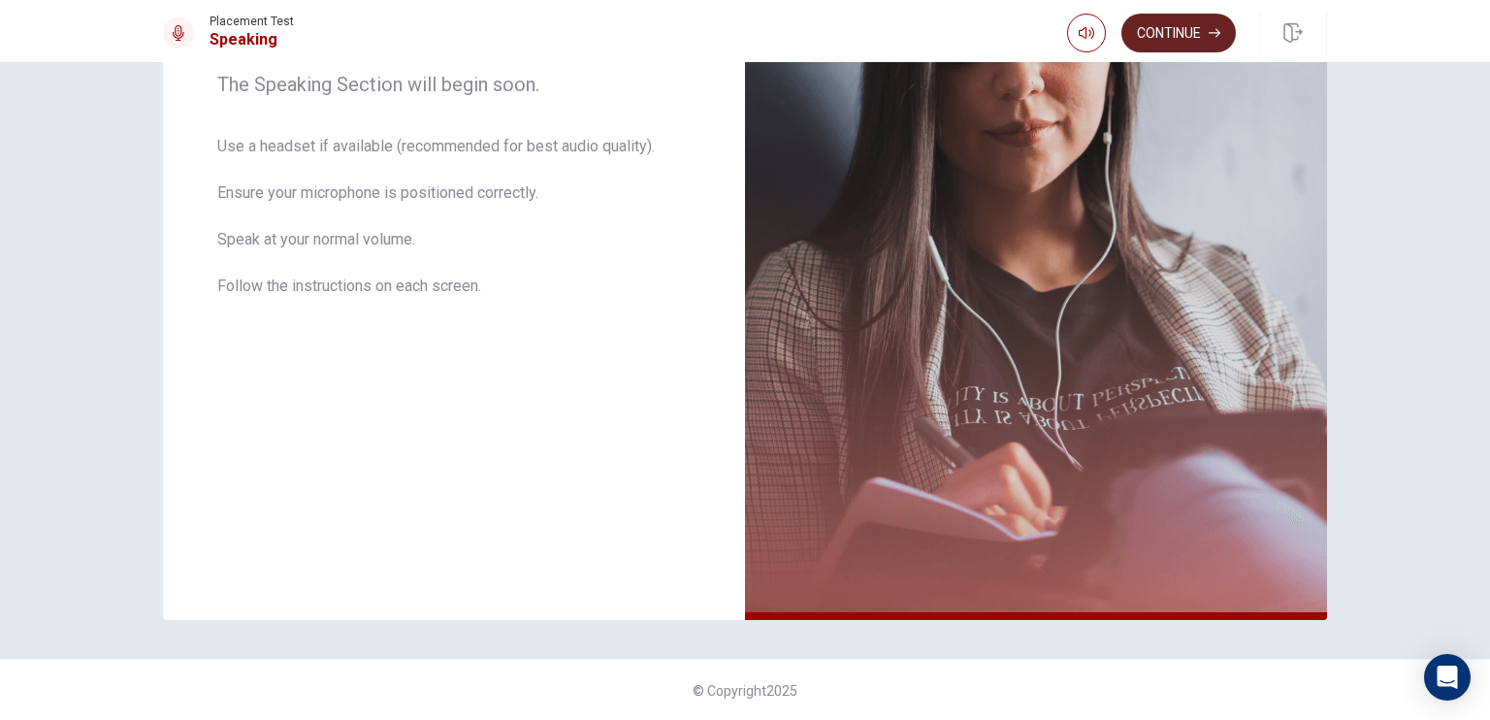
click at [1173, 34] on button "Continue" at bounding box center [1178, 33] width 114 height 39
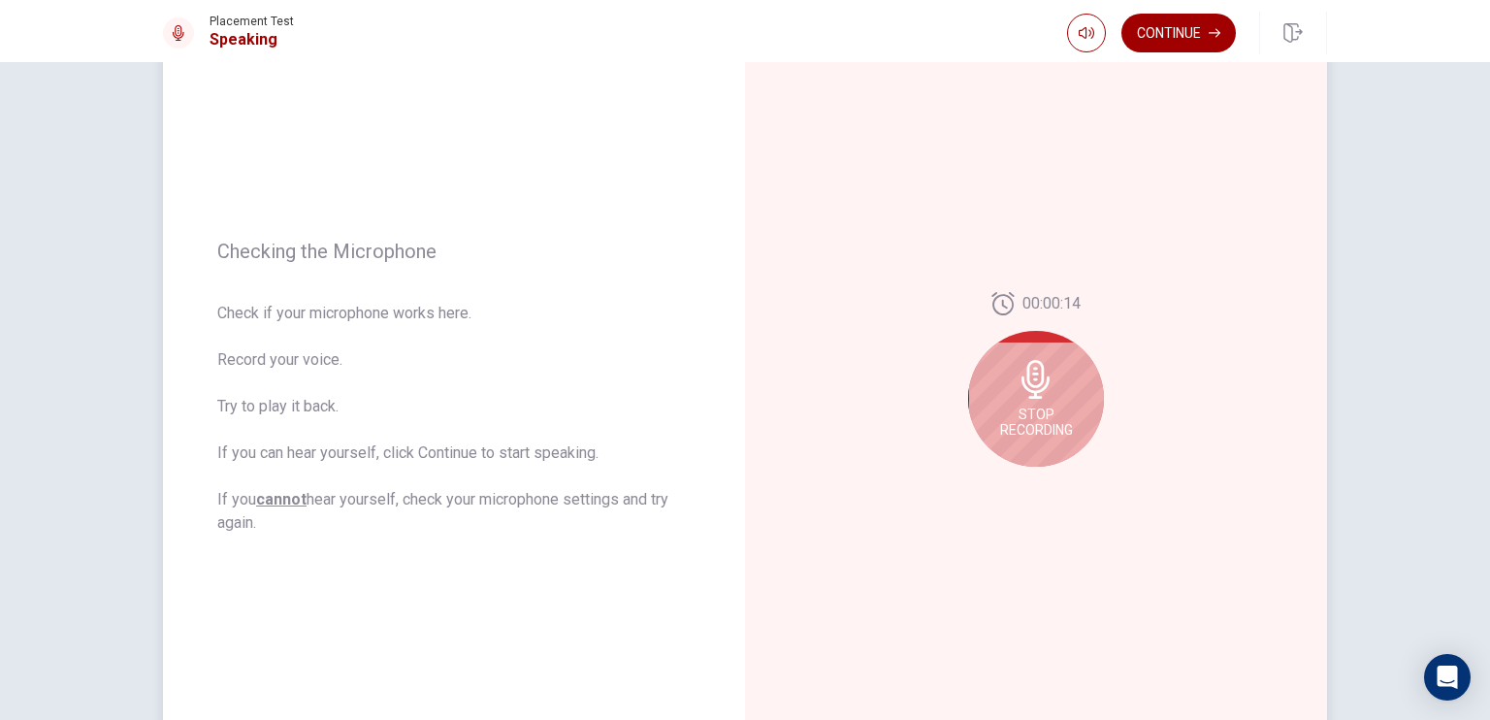
scroll to position [133, 0]
click at [1040, 398] on icon at bounding box center [1035, 383] width 39 height 39
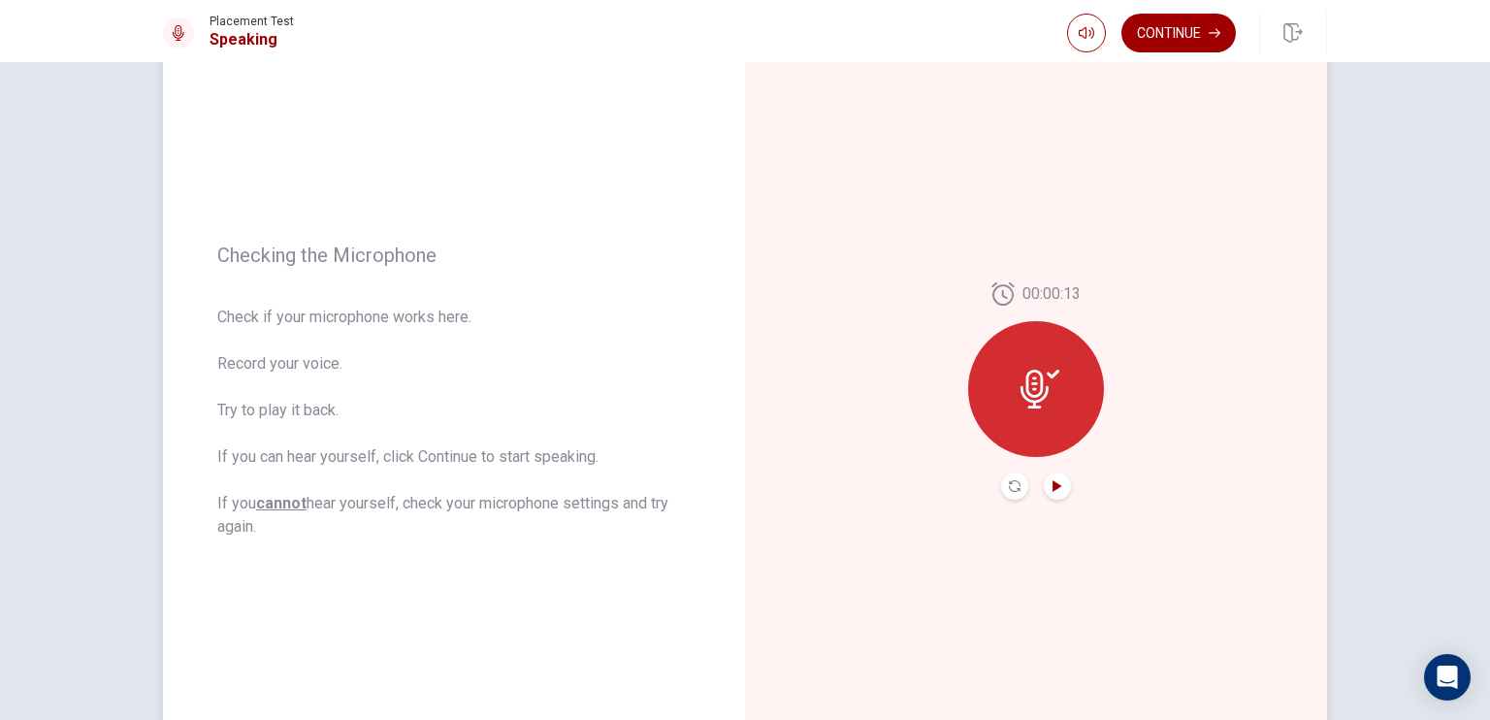
click at [1054, 487] on icon "Play Audio" at bounding box center [1056, 486] width 9 height 12
click at [1191, 37] on button "Continue" at bounding box center [1178, 33] width 114 height 39
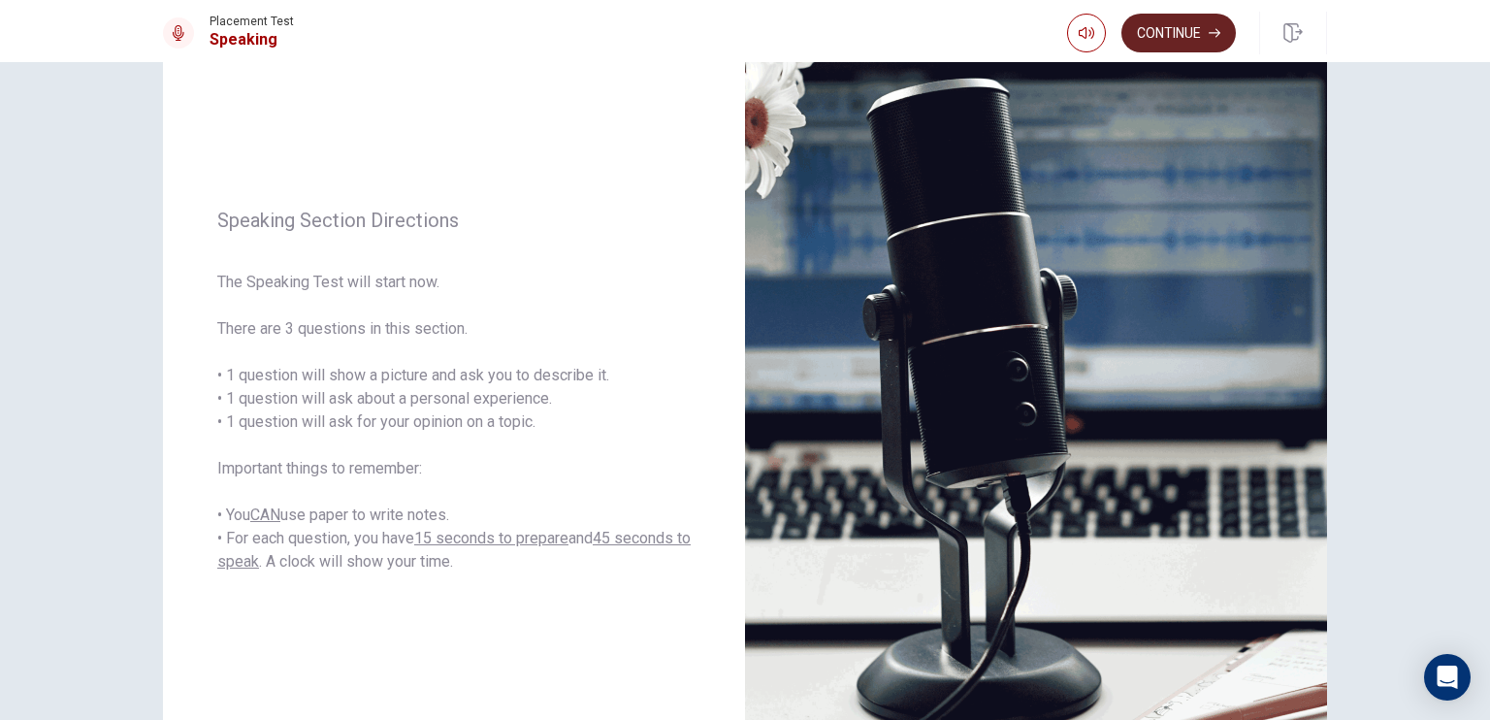
click at [1191, 38] on button "Continue" at bounding box center [1178, 33] width 114 height 39
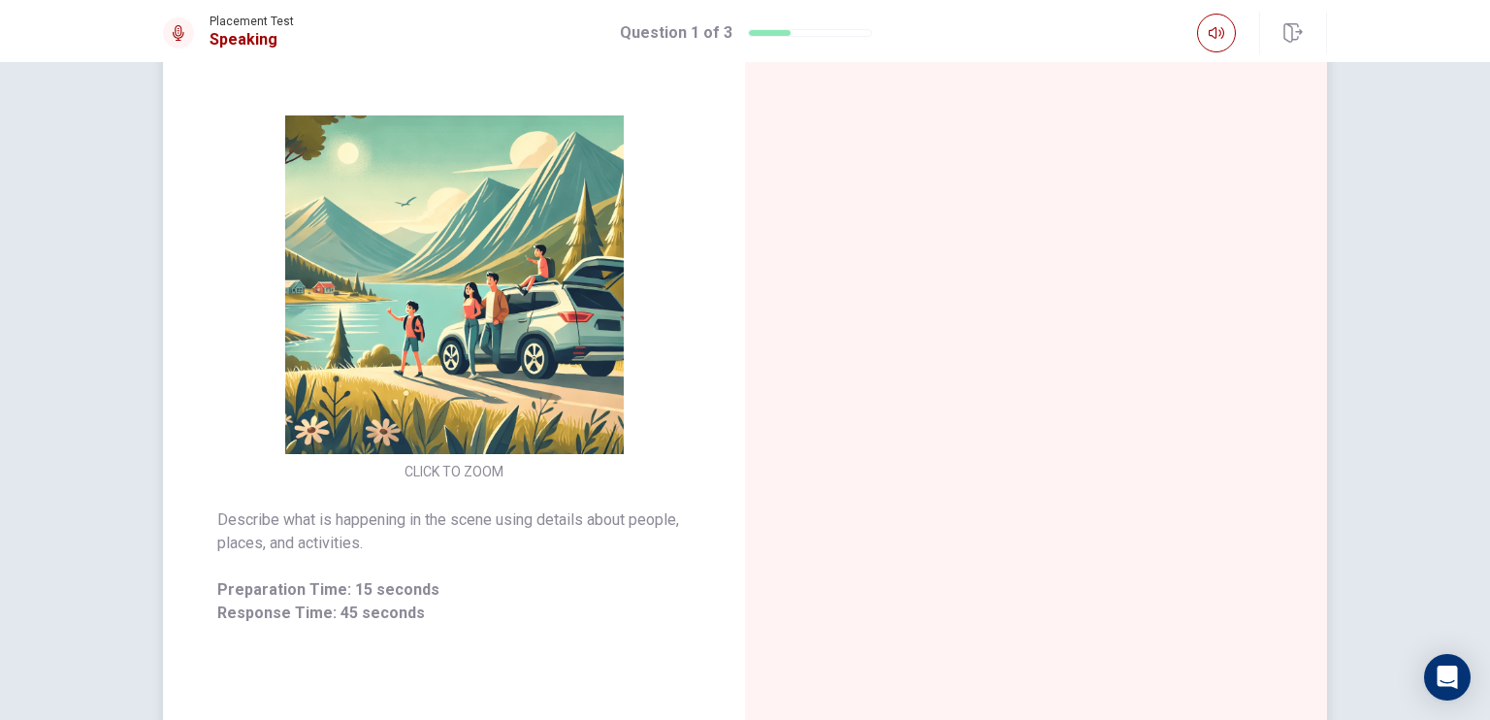
scroll to position [194, 0]
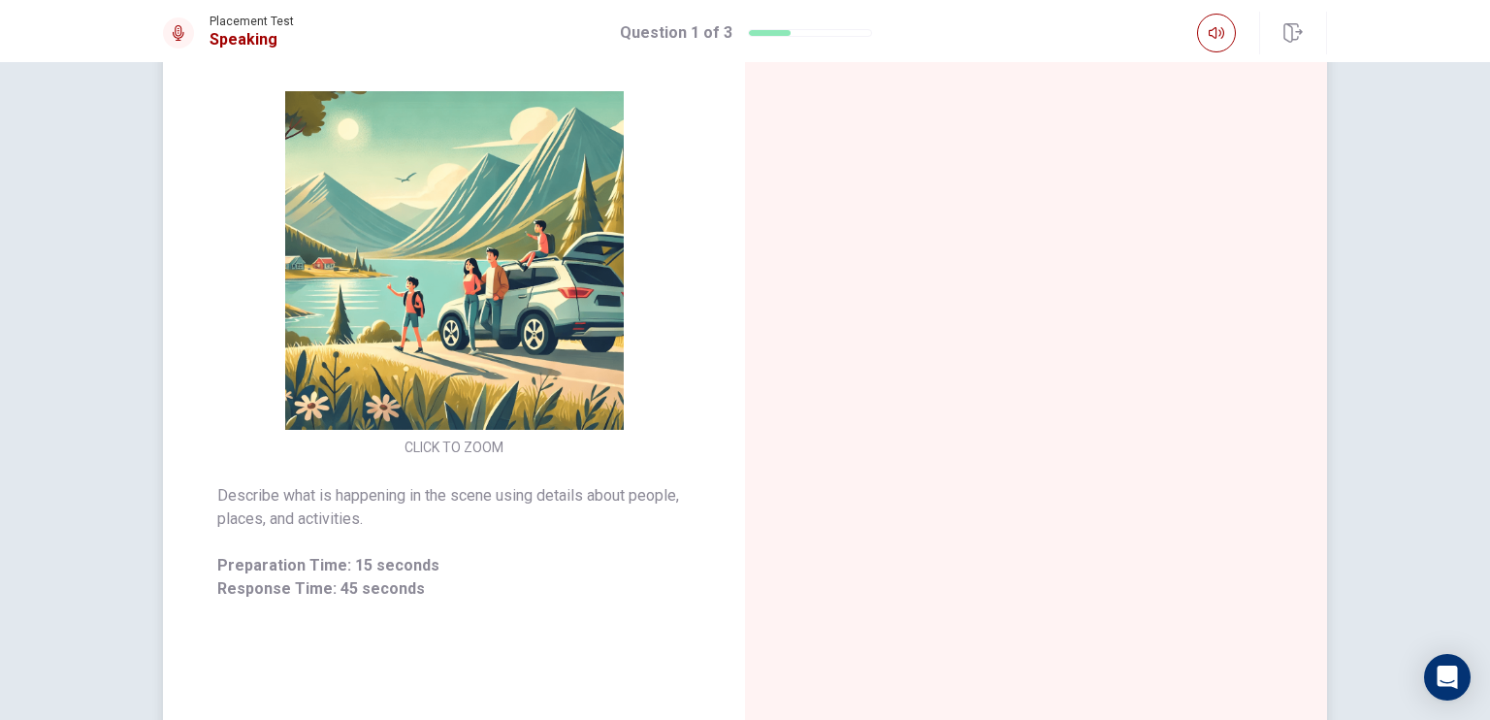
click at [435, 254] on img at bounding box center [454, 260] width 372 height 338
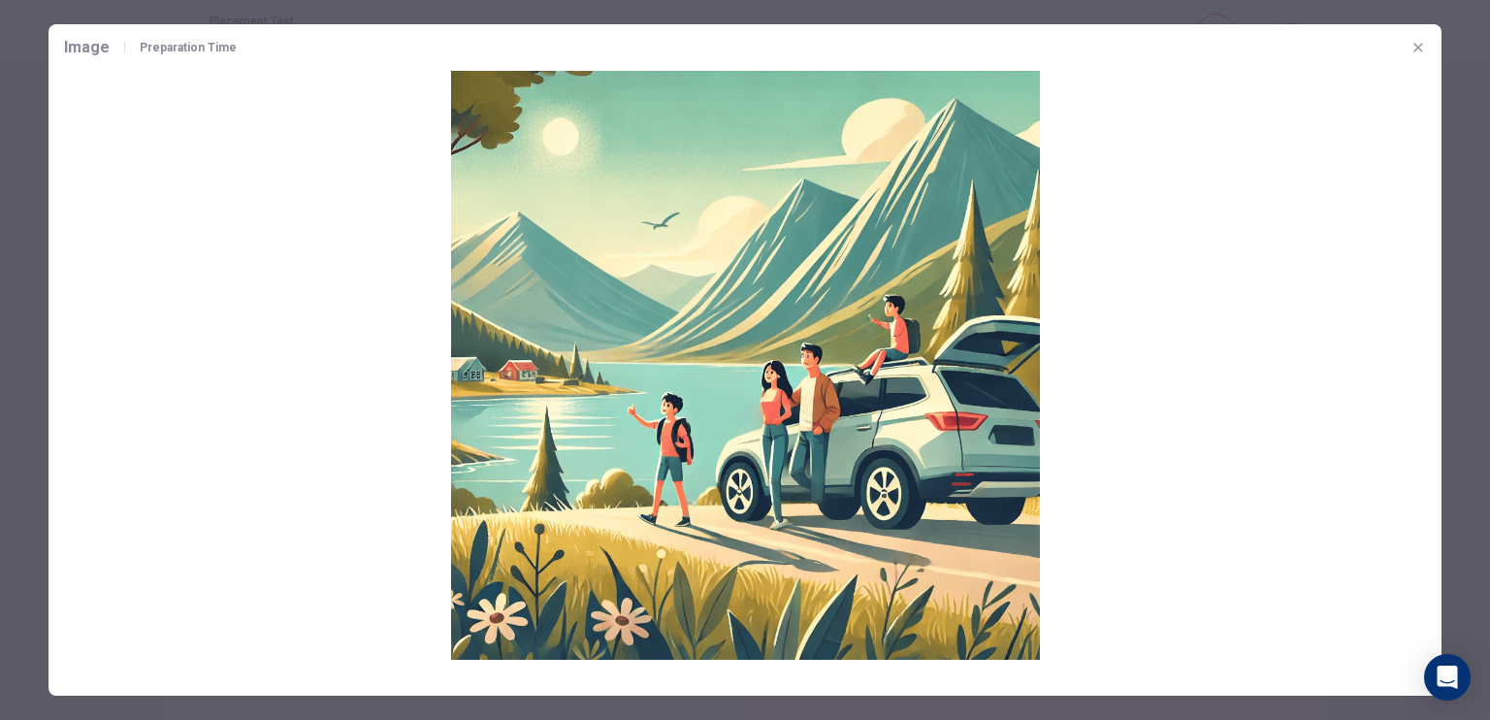
click at [1465, 209] on div at bounding box center [745, 360] width 1490 height 720
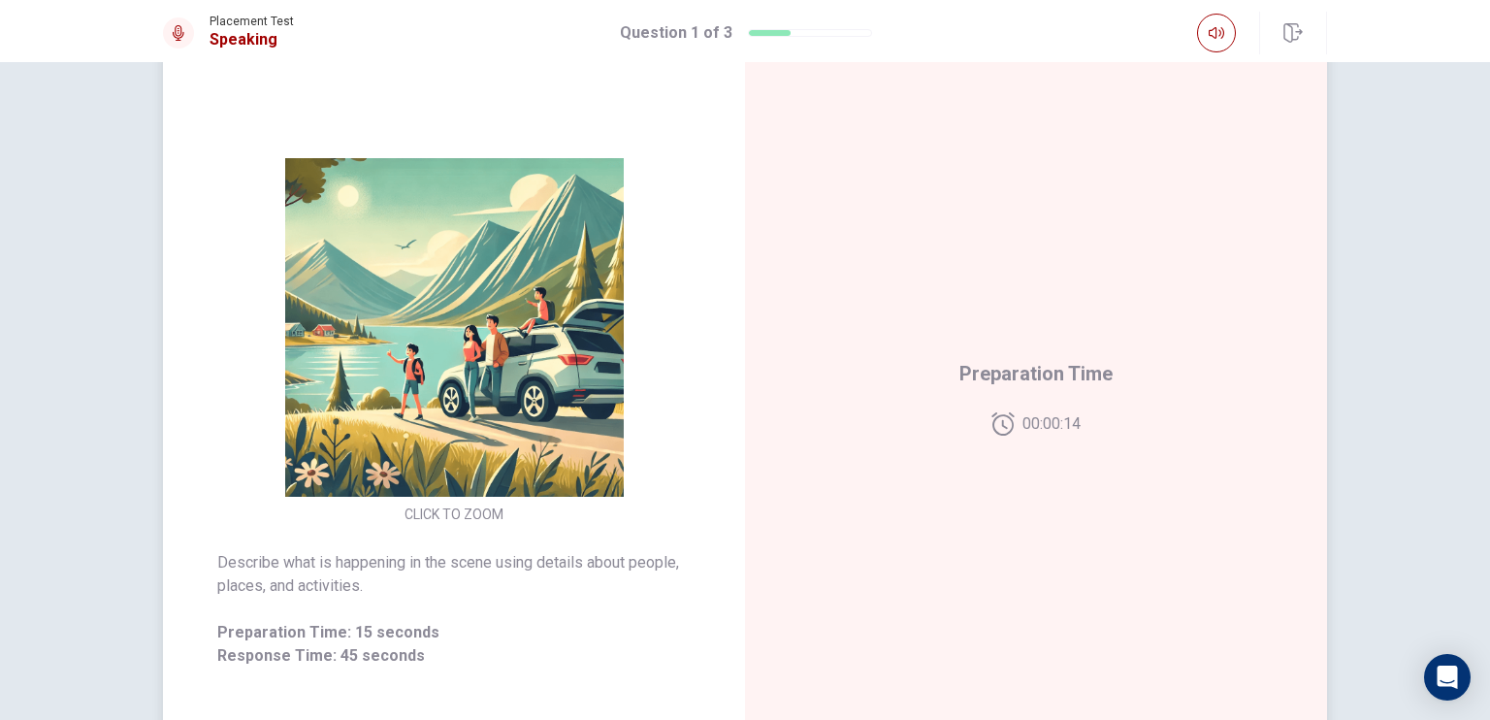
scroll to position [133, 0]
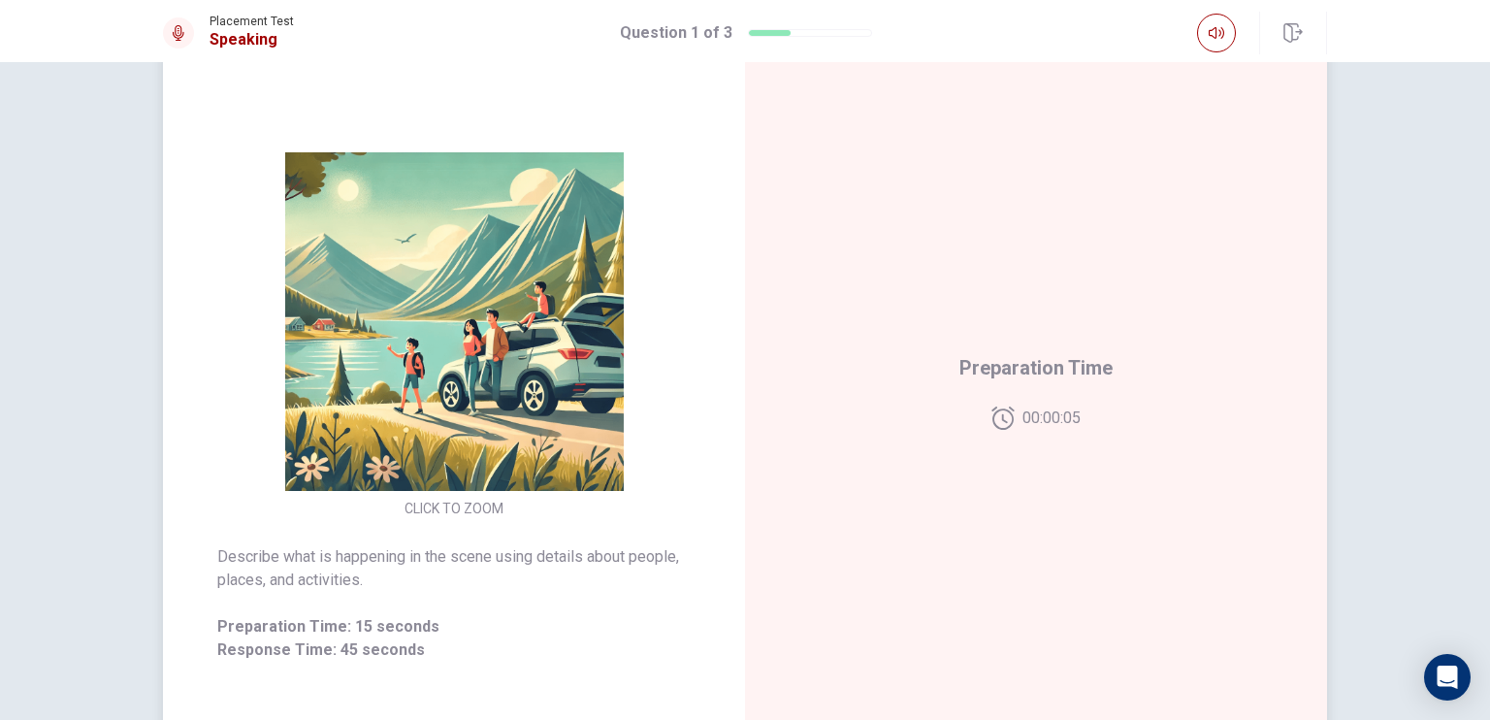
click at [533, 323] on img at bounding box center [454, 321] width 372 height 338
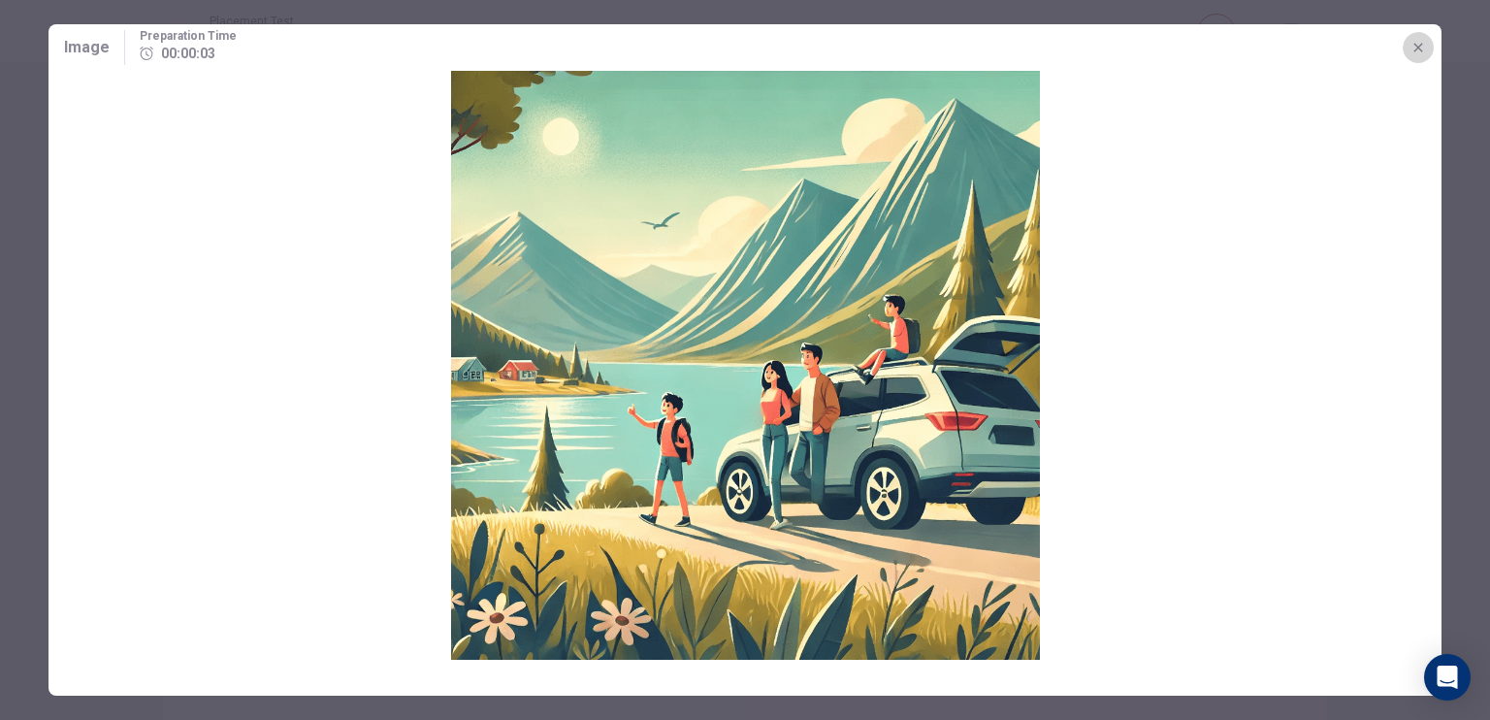
click at [1416, 50] on icon "button" at bounding box center [1418, 48] width 16 height 16
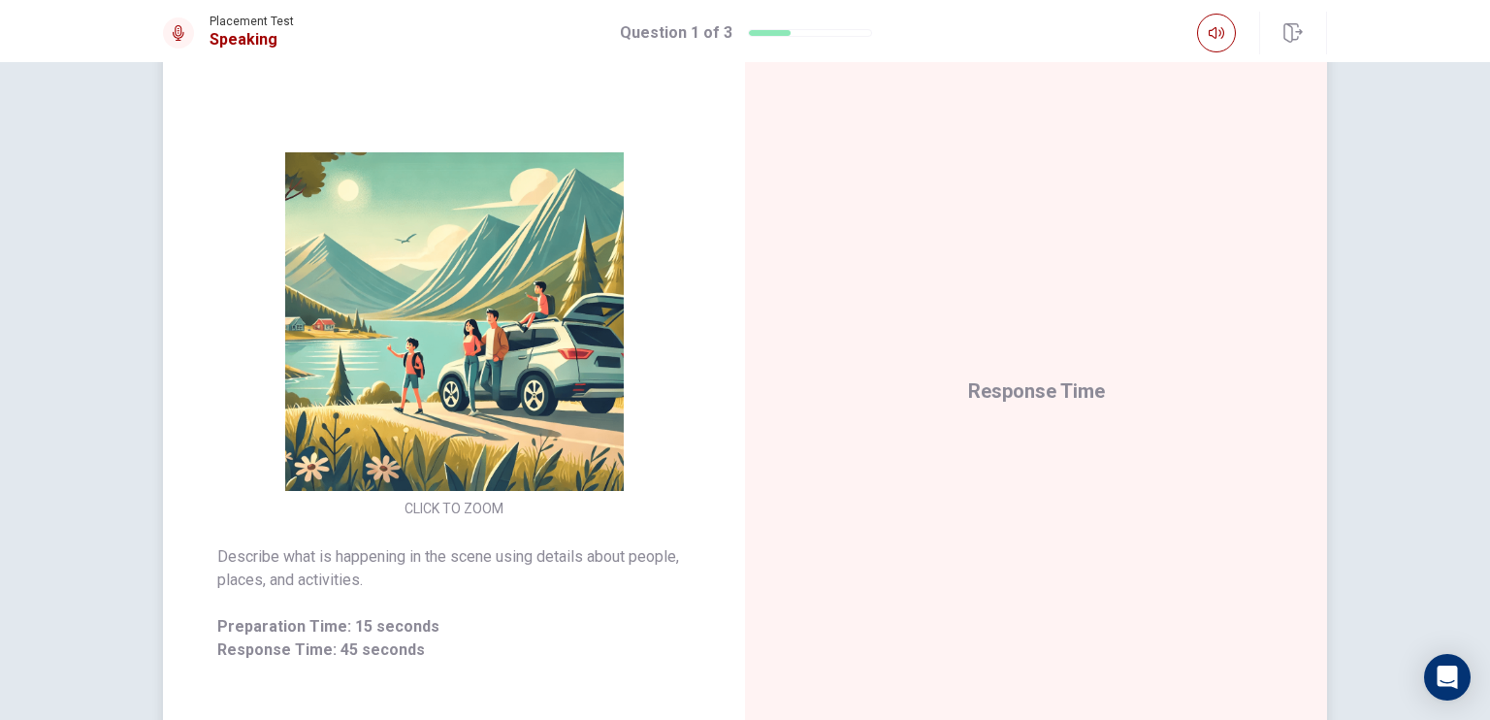
click at [564, 302] on img at bounding box center [454, 321] width 372 height 338
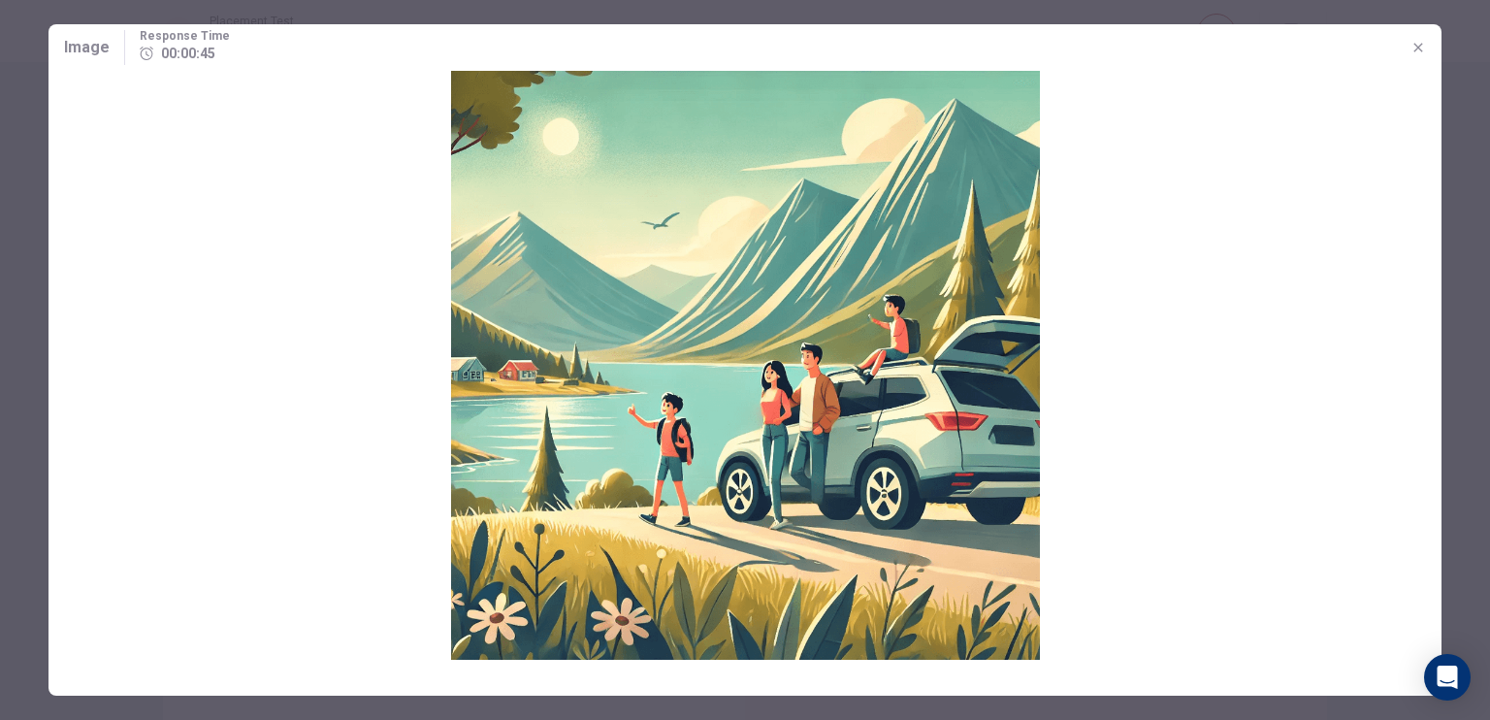
scroll to position [0, 0]
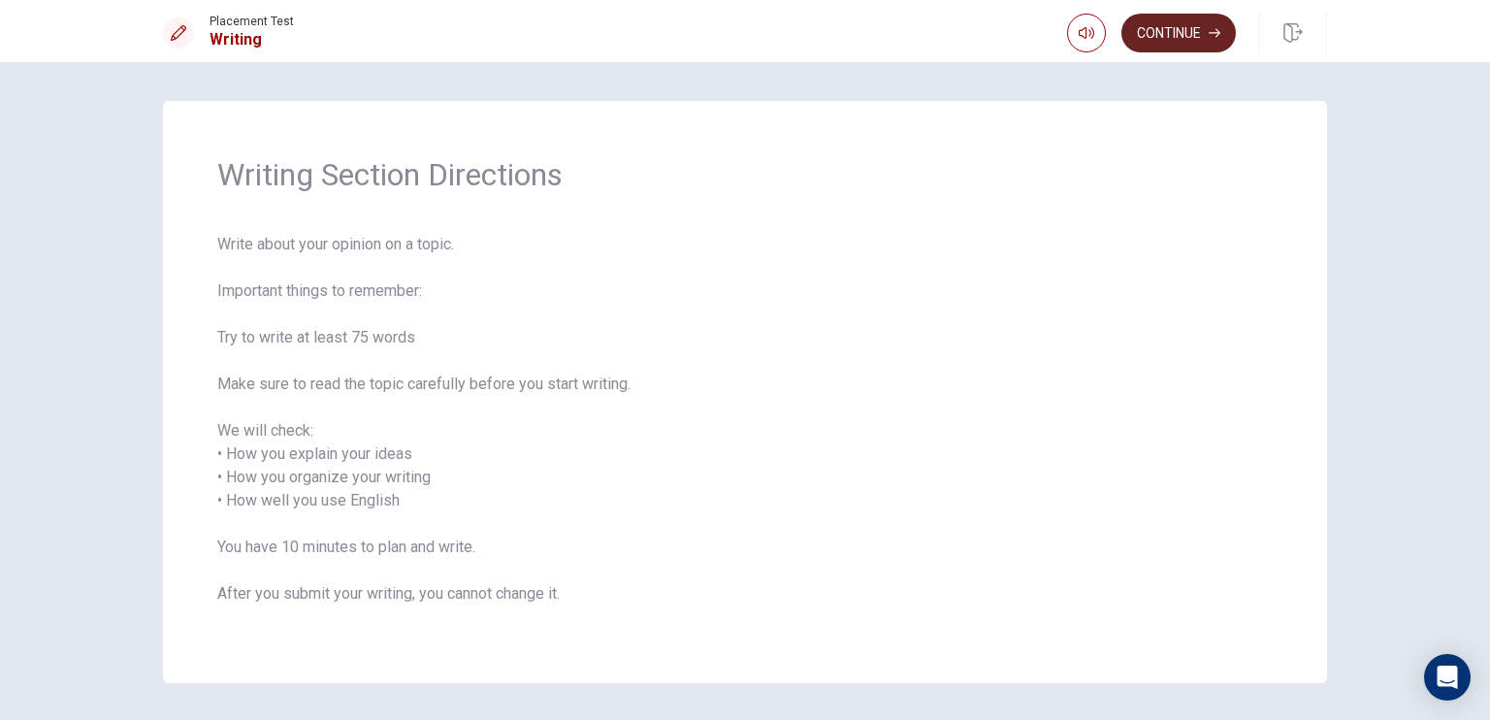
click at [1195, 22] on button "Continue" at bounding box center [1178, 33] width 114 height 39
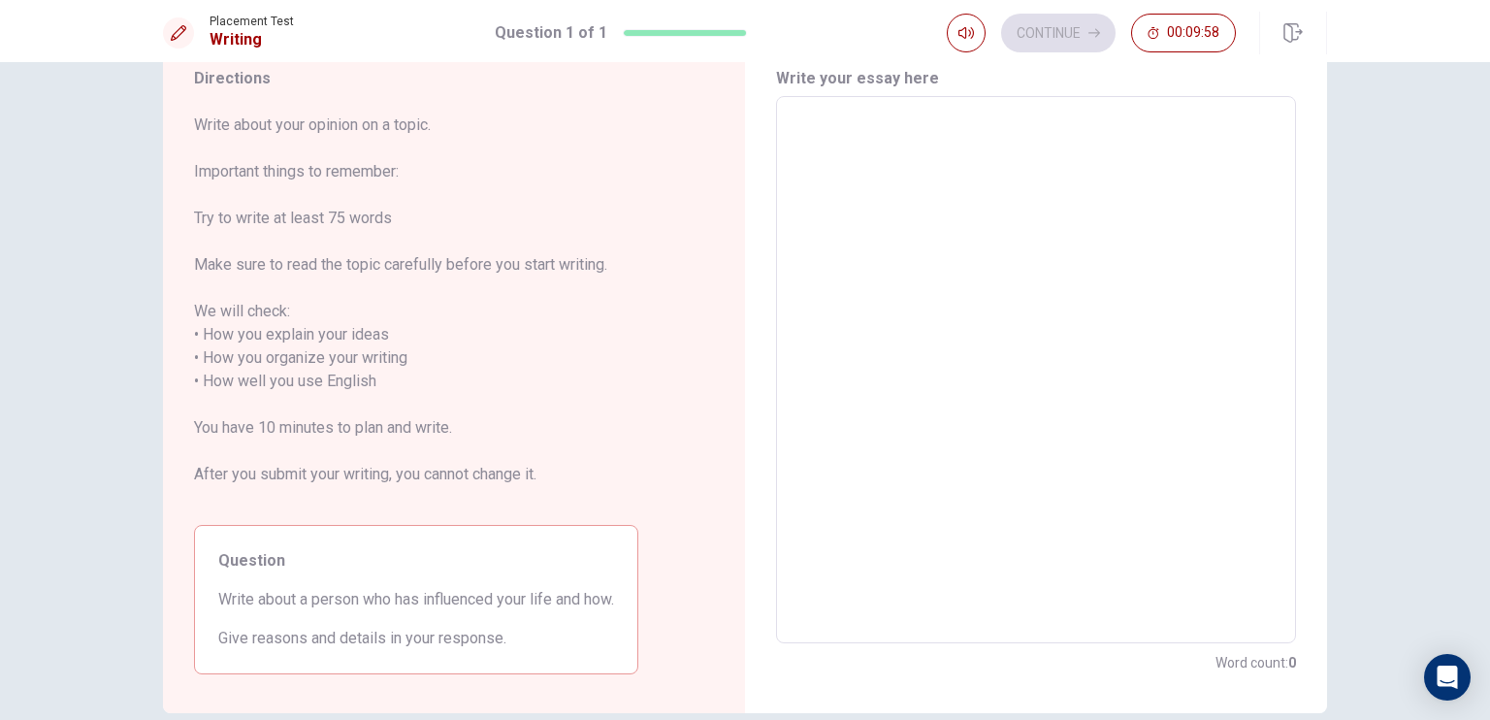
scroll to position [69, 0]
click at [1047, 277] on textarea at bounding box center [1035, 373] width 493 height 515
type textarea "A"
type textarea "x"
type textarea "A"
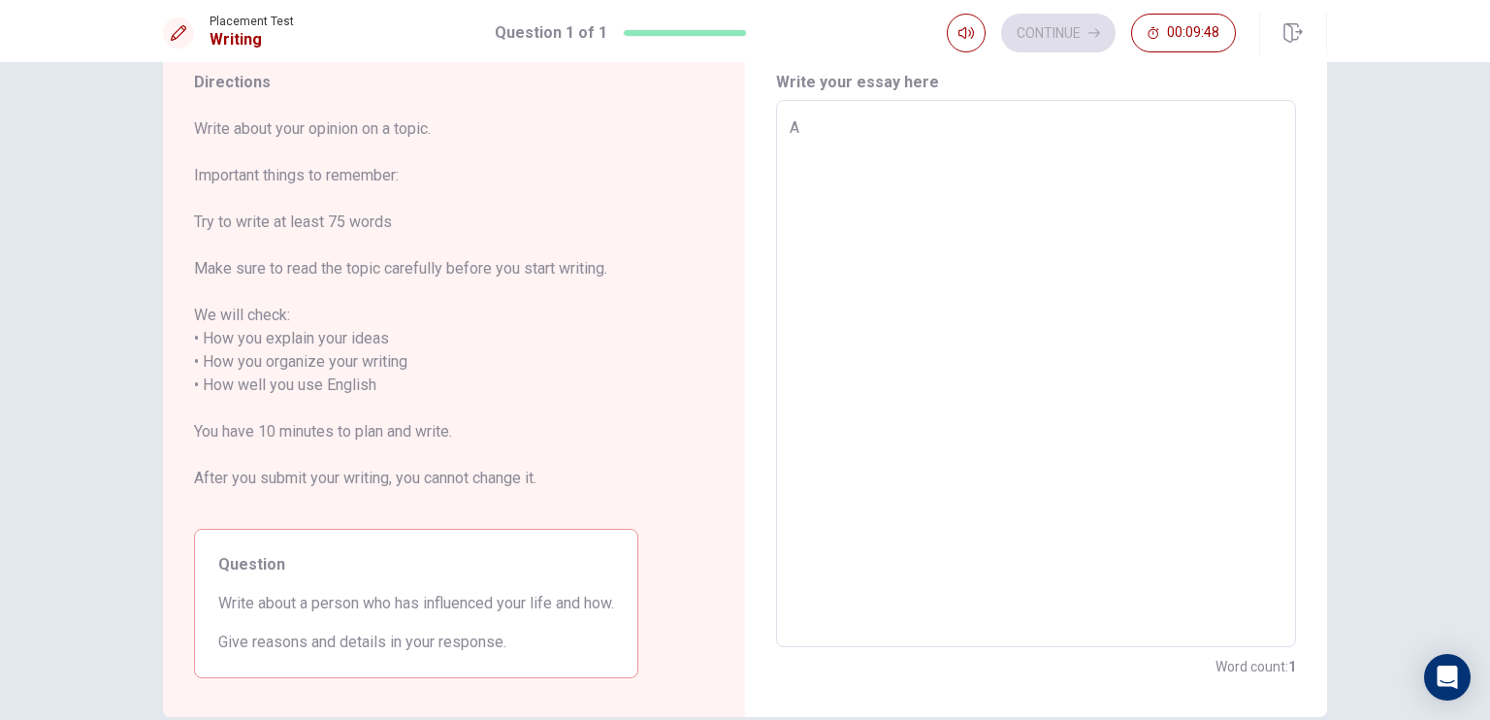
type textarea "x"
type textarea "A p"
type textarea "x"
type textarea "A pe"
type textarea "x"
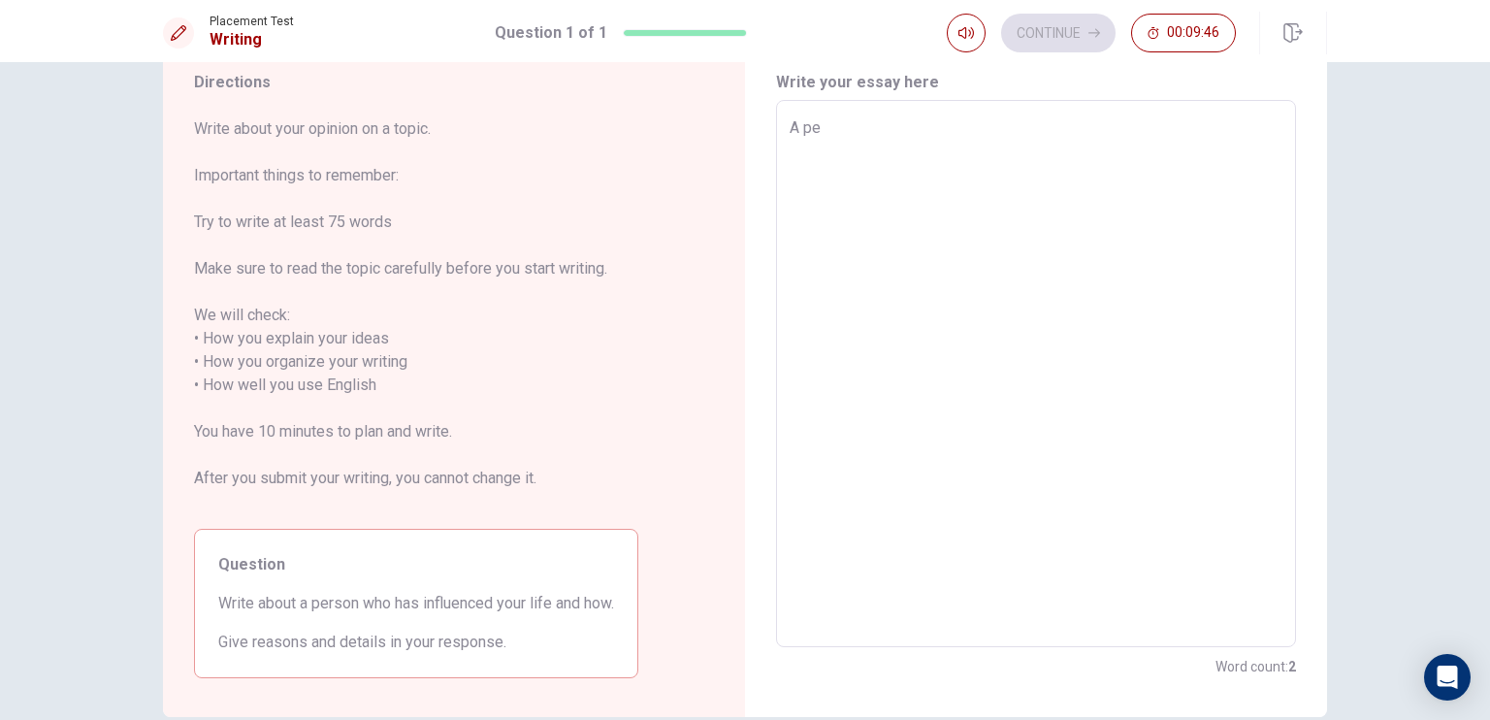
type textarea "A per"
type textarea "x"
type textarea "A pers"
type textarea "x"
type textarea "A perso"
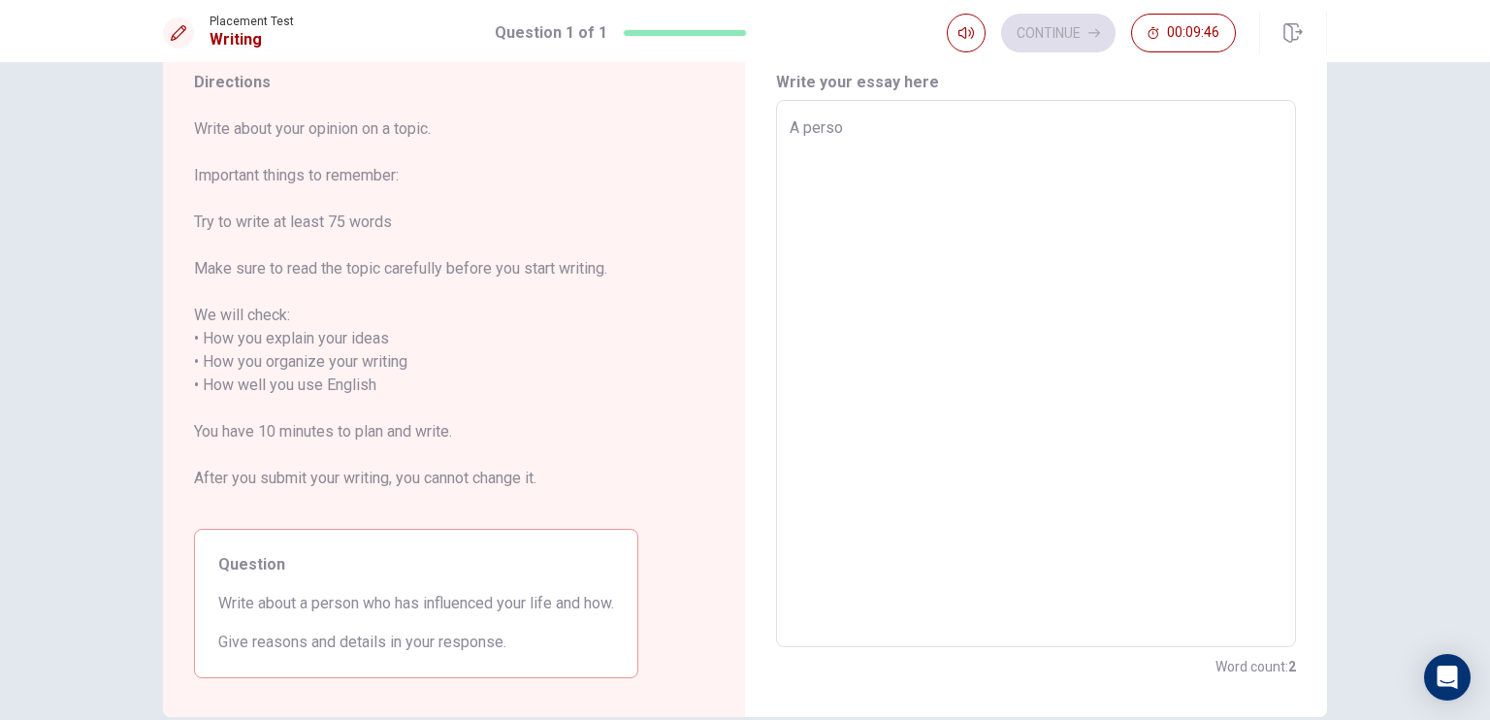
type textarea "x"
type textarea "A person"
type textarea "x"
type textarea "A person"
type textarea "x"
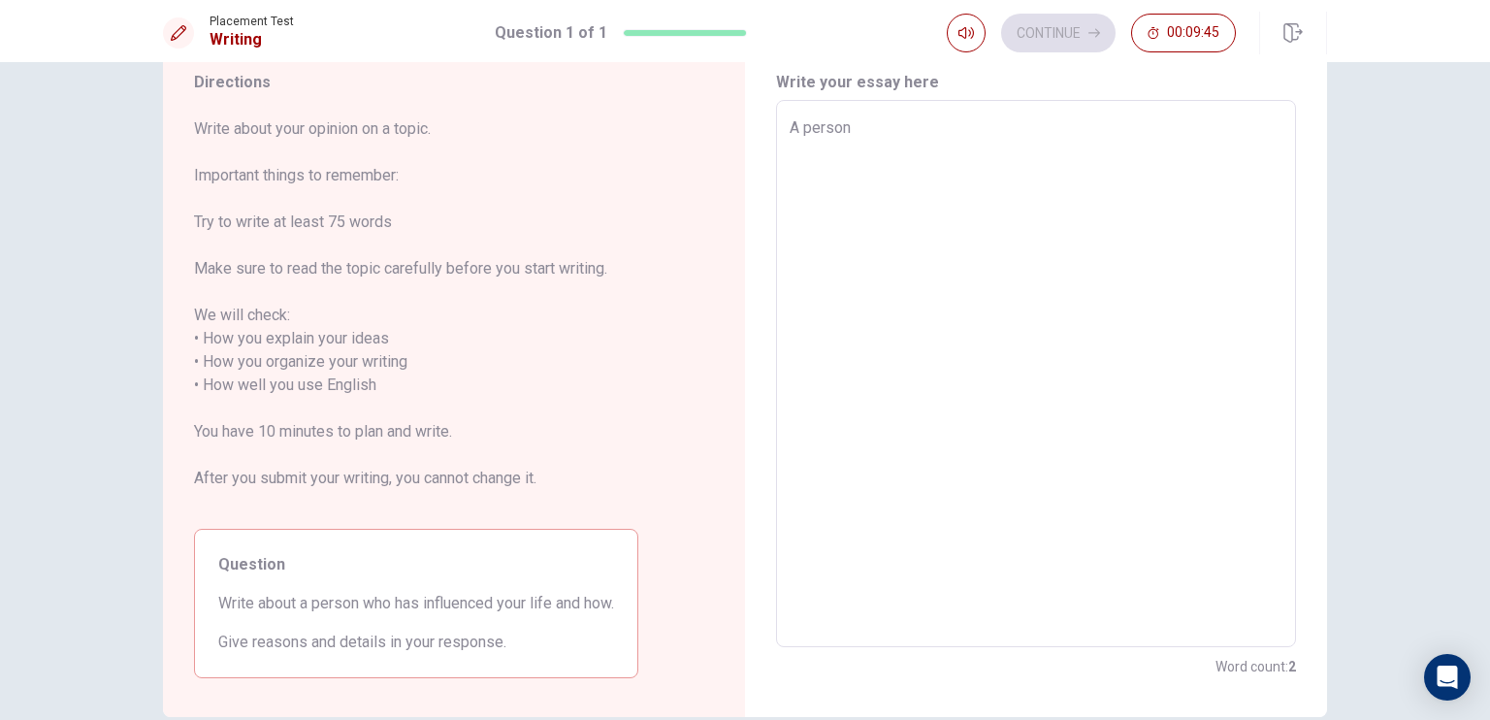
type textarea "A person w"
type textarea "x"
type textarea "A person wh"
type textarea "x"
type textarea "A person who"
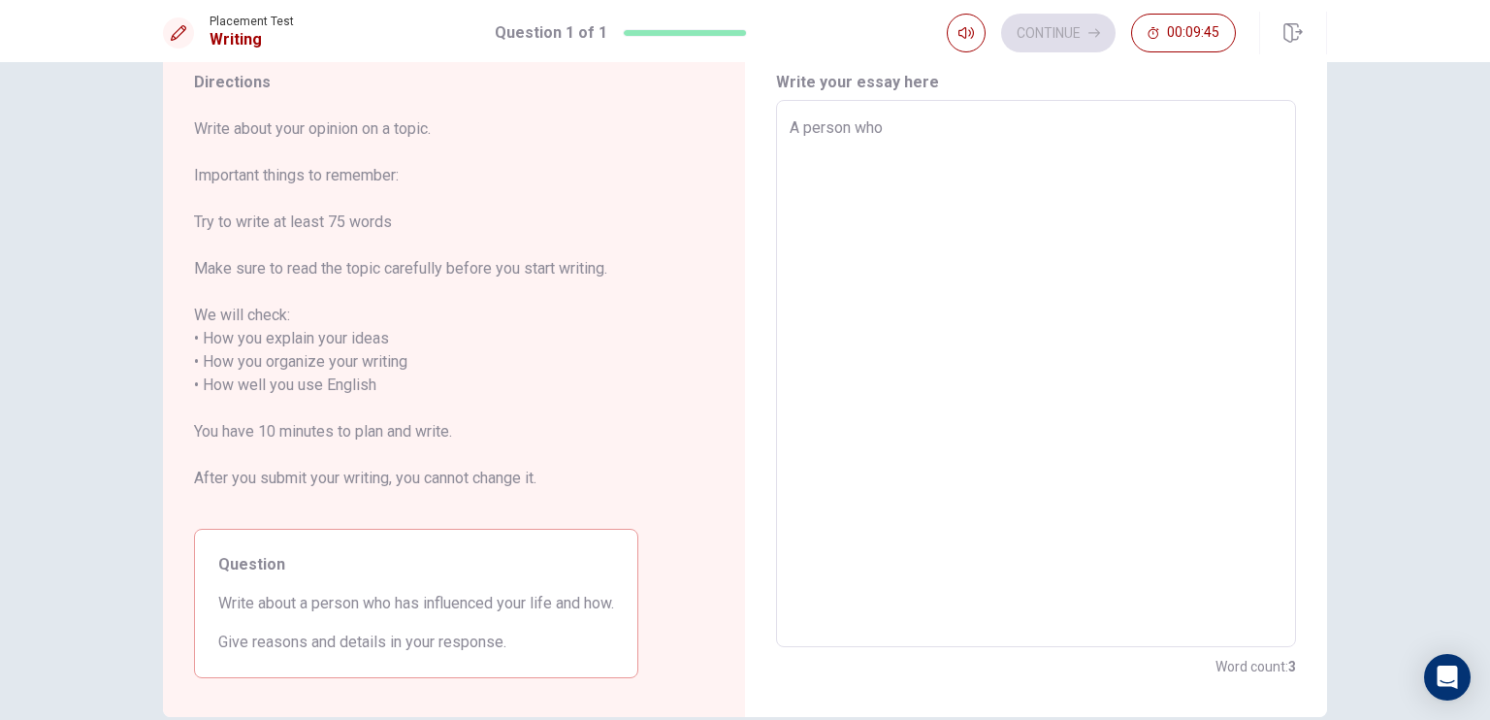
type textarea "x"
type textarea "A person who"
type textarea "x"
type textarea "A person who h"
type textarea "x"
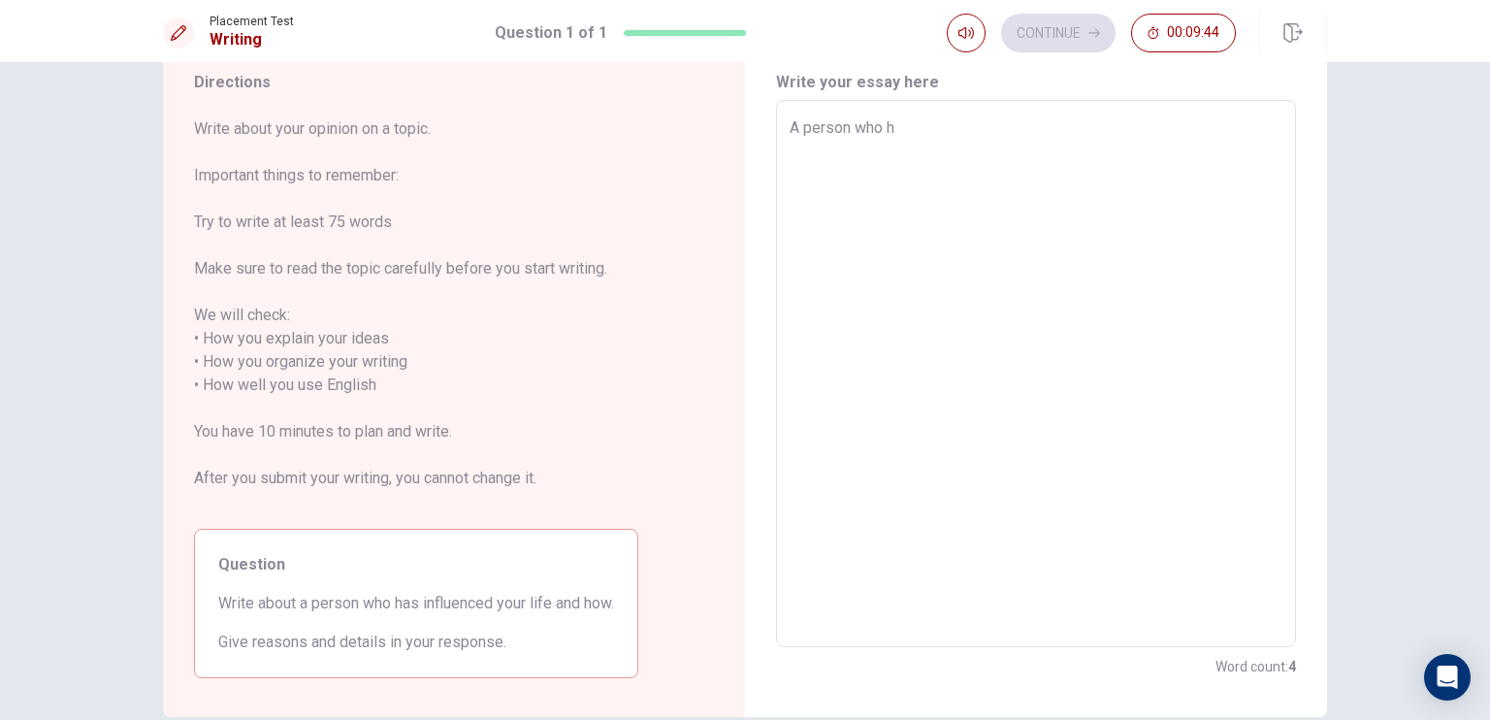
type textarea "A person who ha"
type textarea "x"
type textarea "A person who has"
type textarea "x"
type textarea "A person who has"
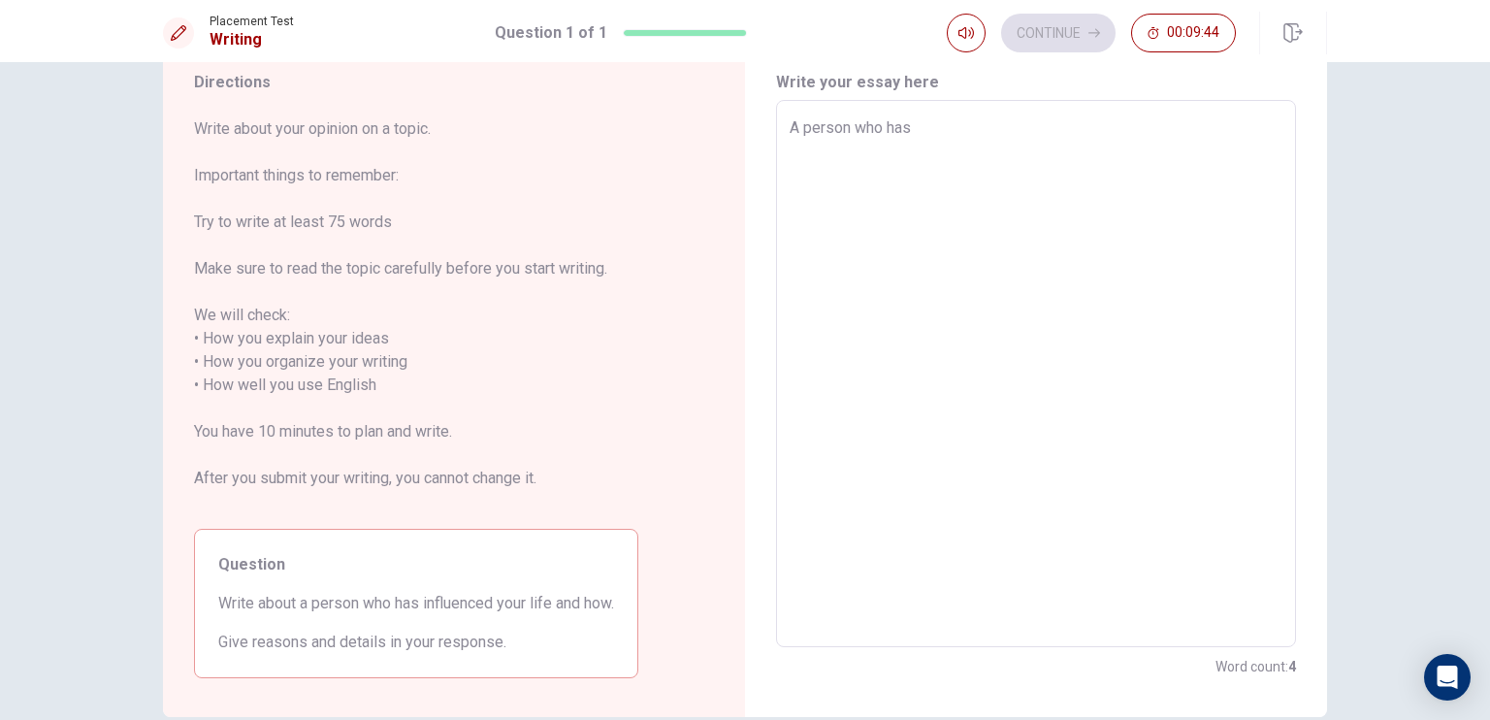
type textarea "x"
type textarea "A person who has i"
type textarea "x"
type textarea "A person who has in"
type textarea "x"
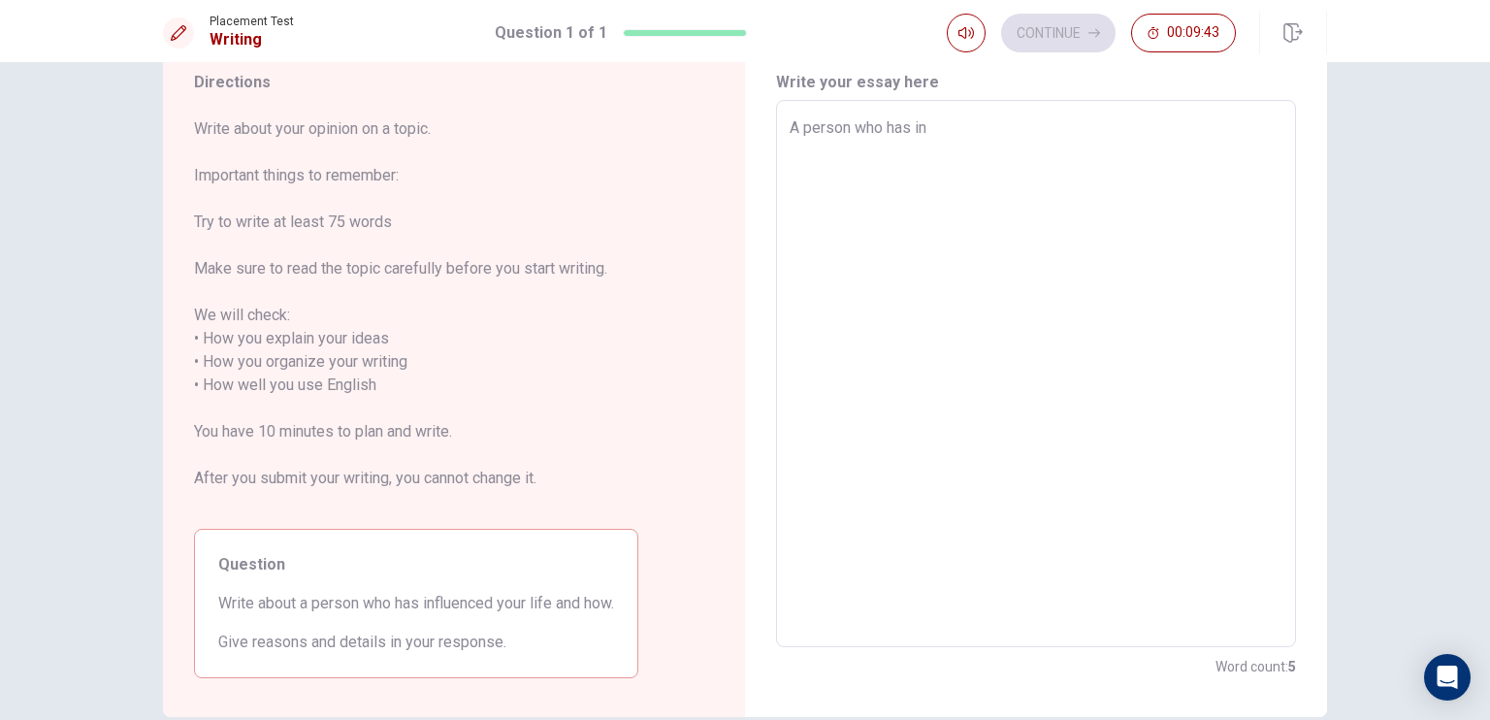
type textarea "A person who has inf"
type textarea "x"
type textarea "A person who has infl"
type textarea "x"
type textarea "A person who has influ"
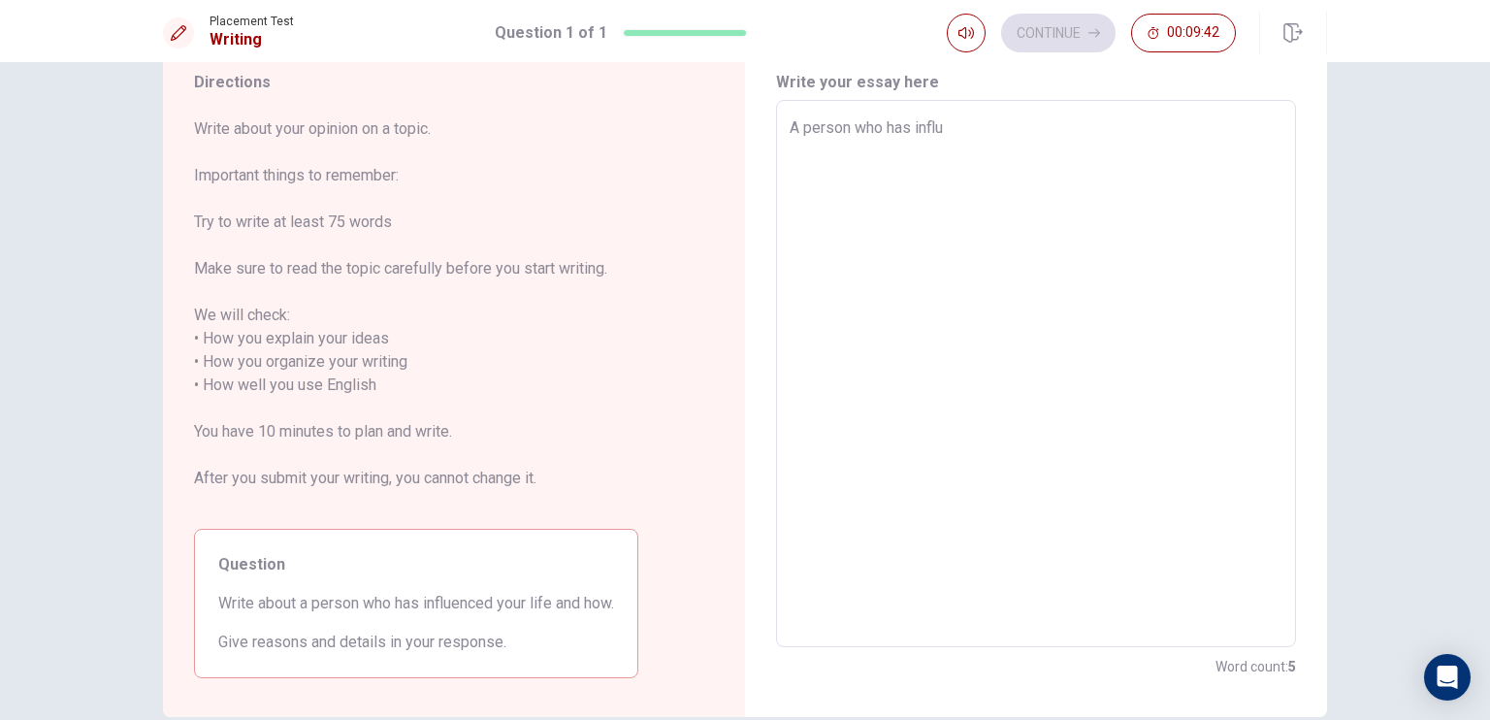
type textarea "x"
type textarea "A person who has influe"
type textarea "x"
type textarea "A person who has influen"
type textarea "x"
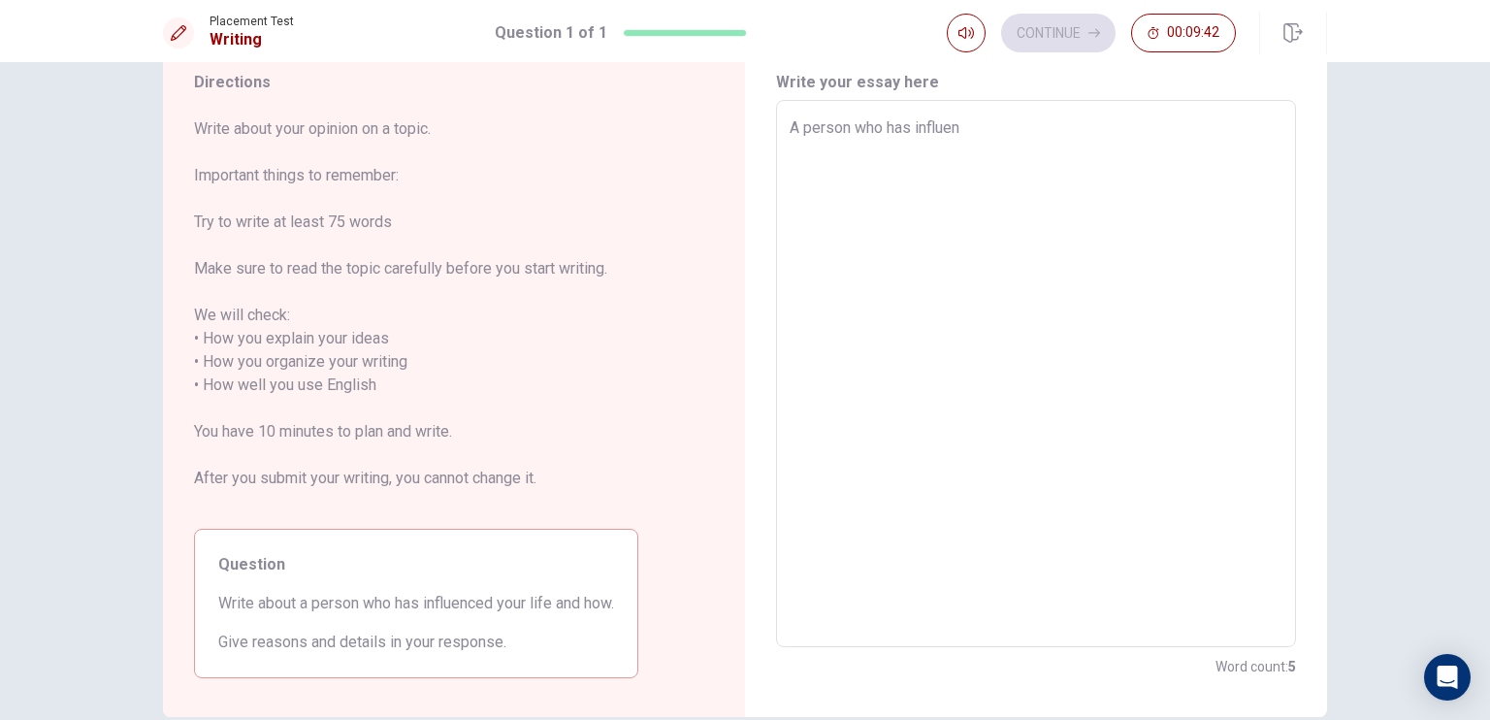
type textarea "A person who has influenc"
type textarea "x"
type textarea "A person who has influence"
type textarea "x"
type textarea "A person who has influenced"
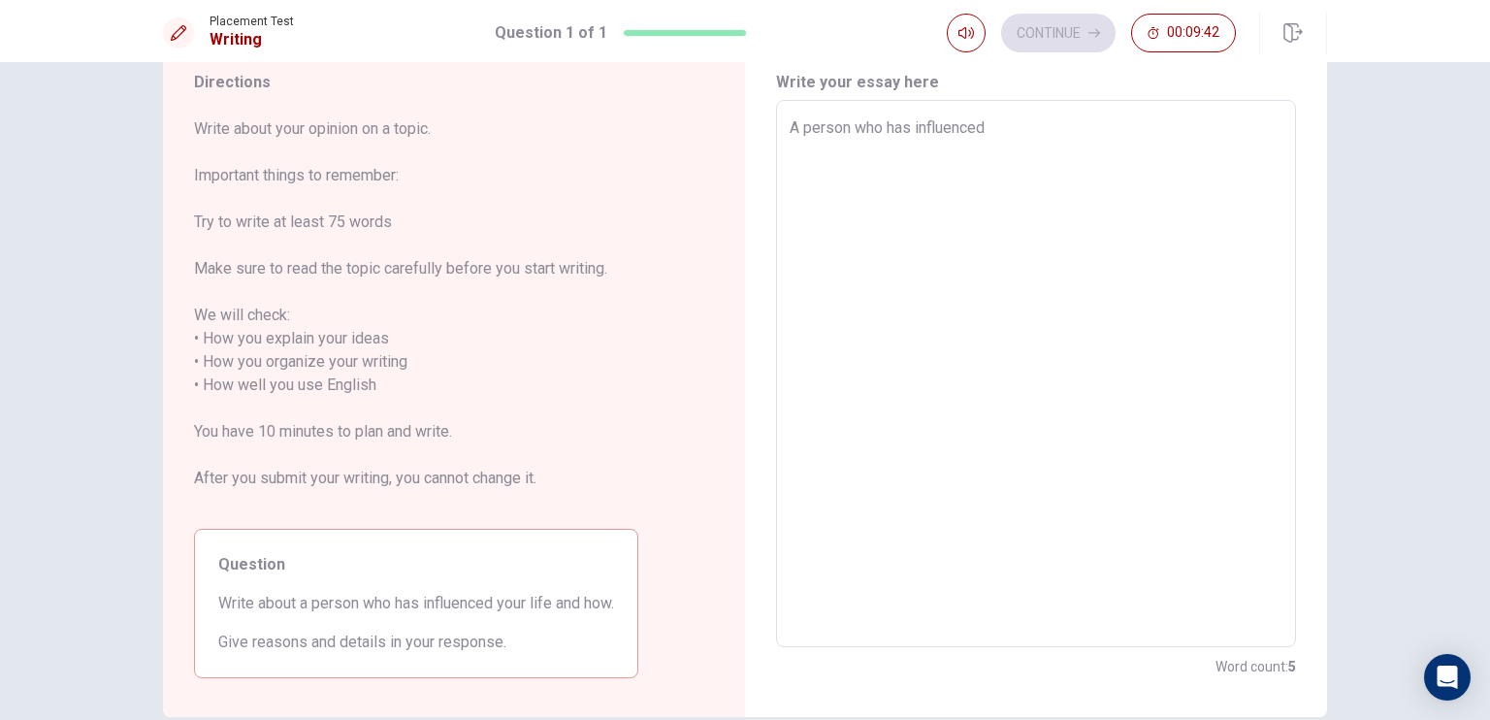
type textarea "x"
type textarea "A person who has influenced"
type textarea "x"
type textarea "A person who has influenced b"
type textarea "x"
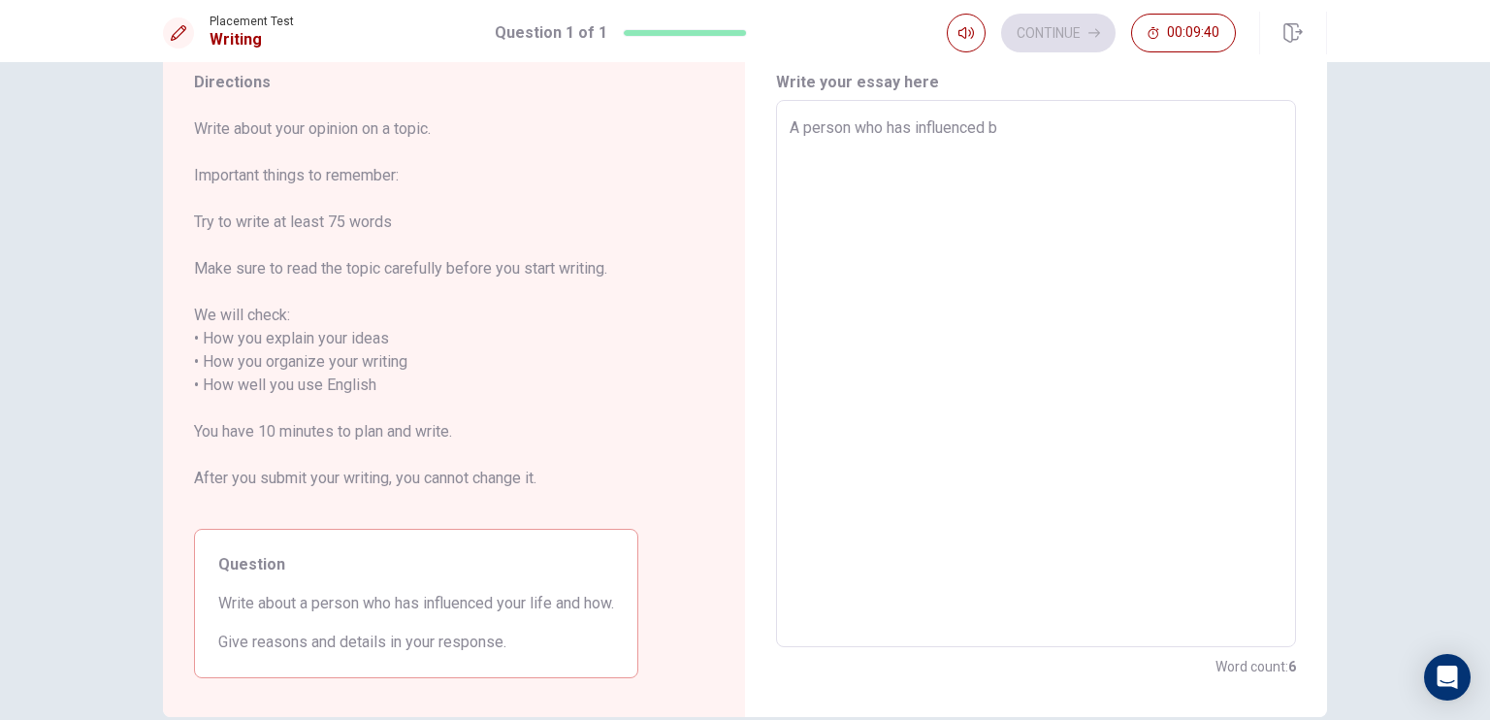
type textarea "A person who has influenced"
type textarea "x"
type textarea "A person who has influenced m"
type textarea "x"
type textarea "A person who has influenced my"
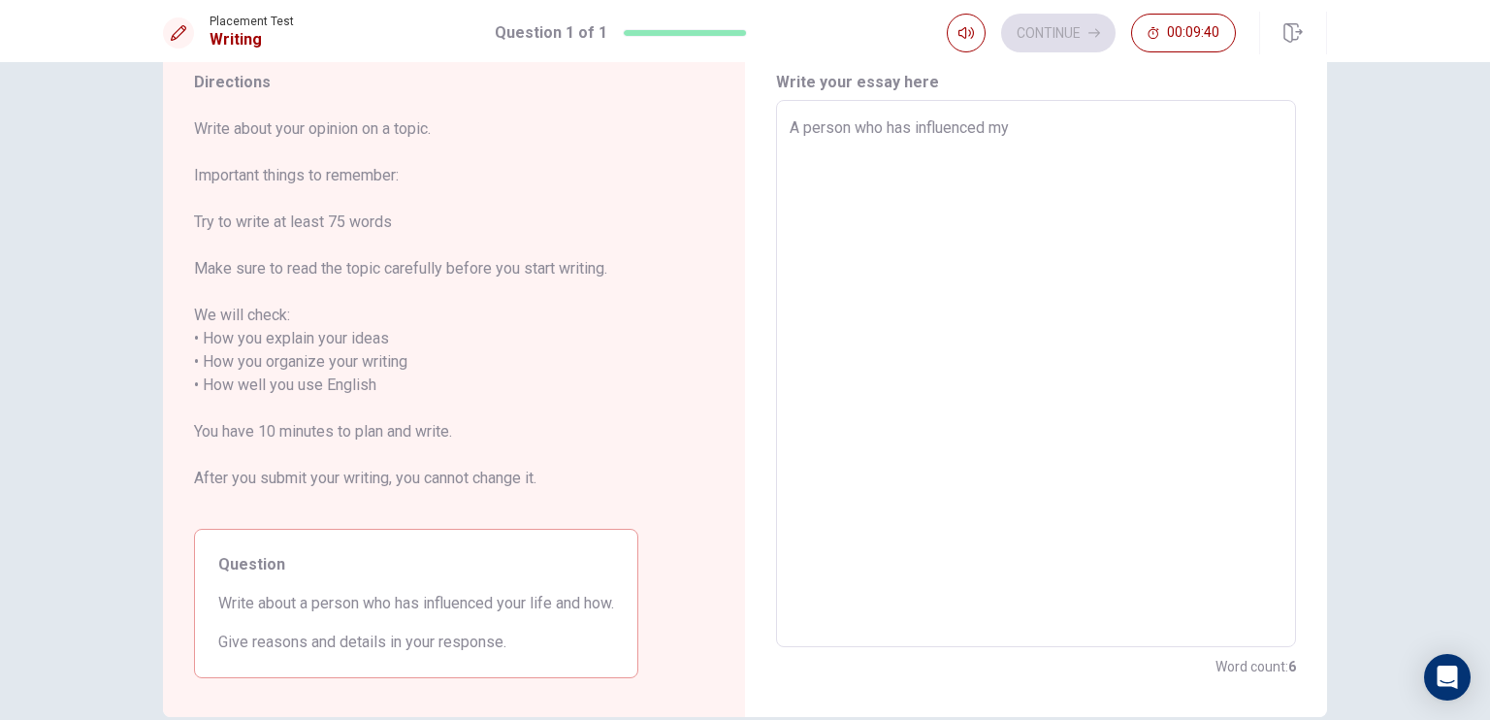
type textarea "x"
type textarea "A person who has influenced my"
type textarea "x"
type textarea "A person who has influenced my l"
type textarea "x"
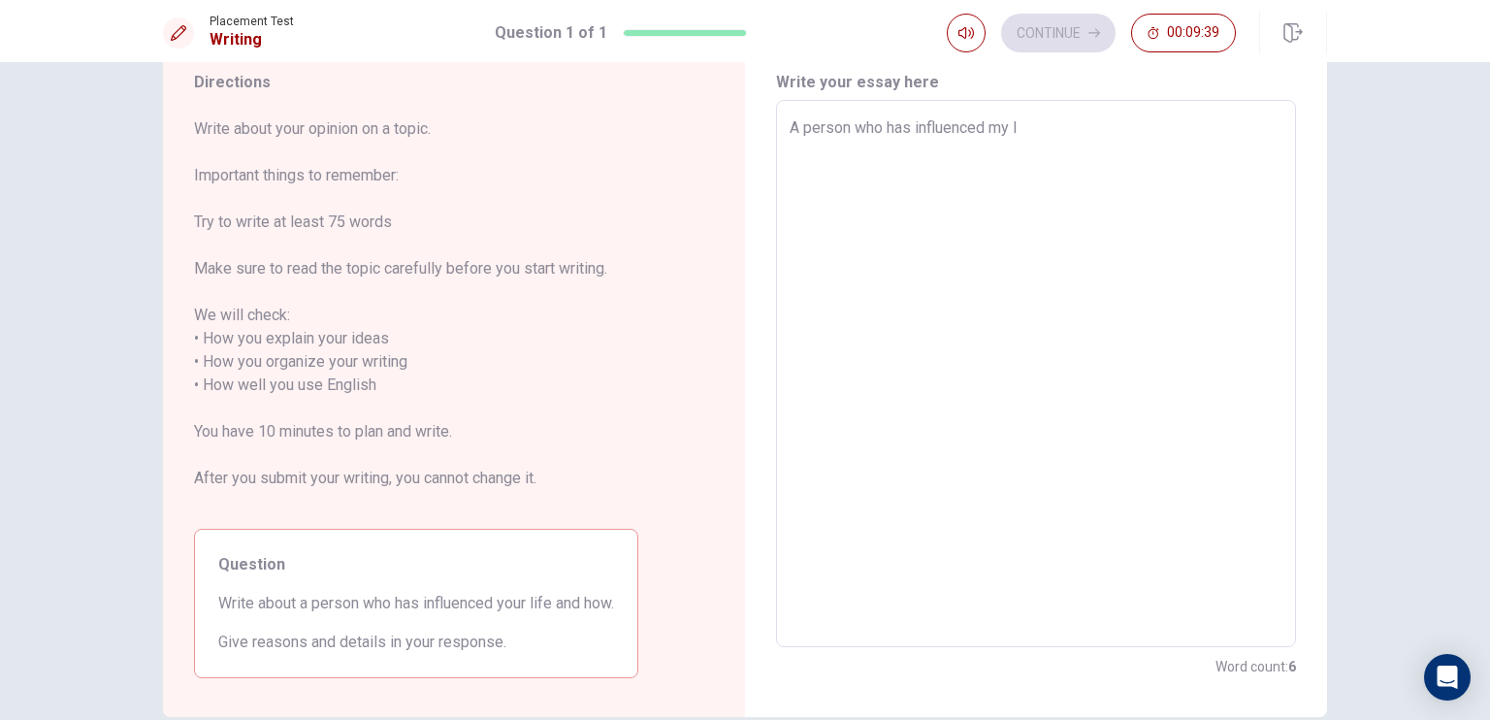
type textarea "A person who has influenced my li"
type textarea "x"
type textarea "A person who has influenced my lif"
type textarea "x"
type textarea "A person who has influenced my life"
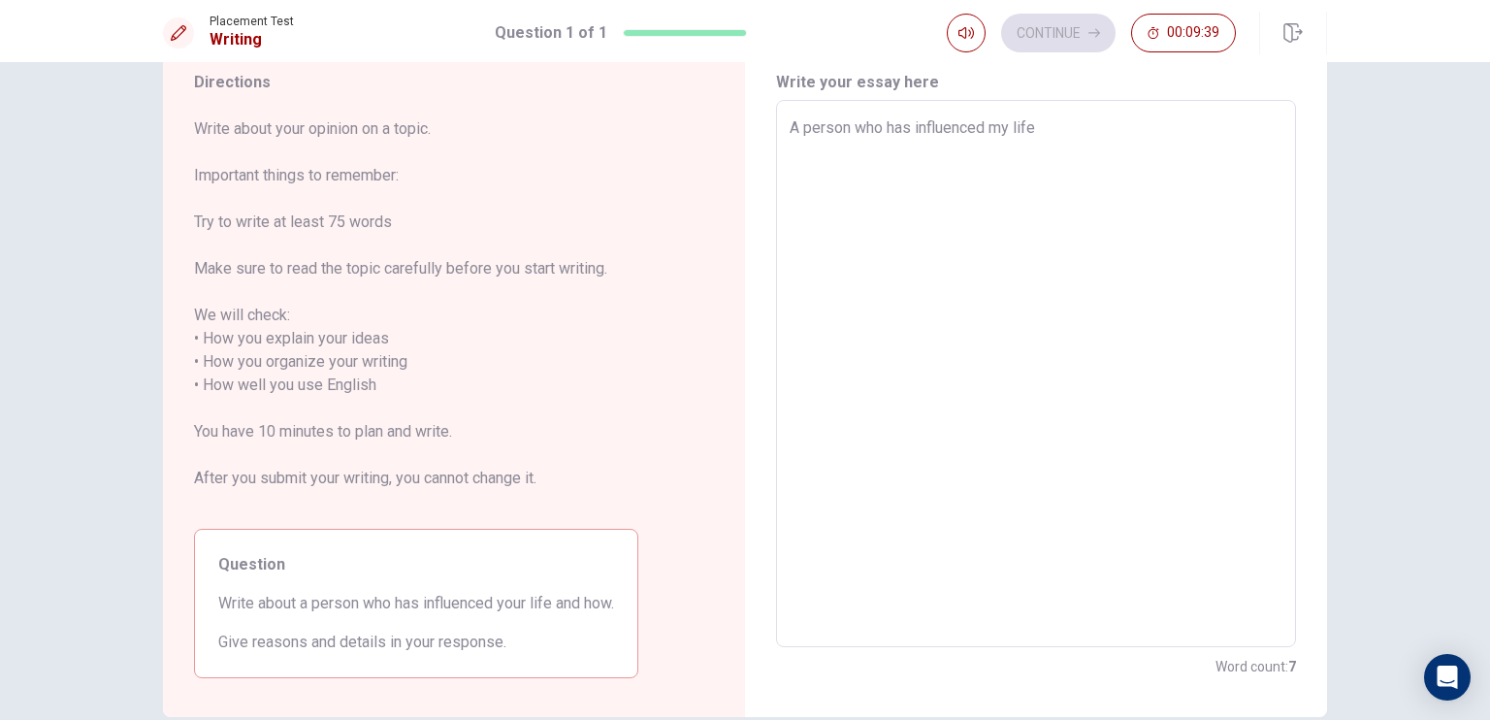
type textarea "x"
type textarea "A person who has influenced my life"
type textarea "x"
type textarea "A person who has influenced my life i"
type textarea "x"
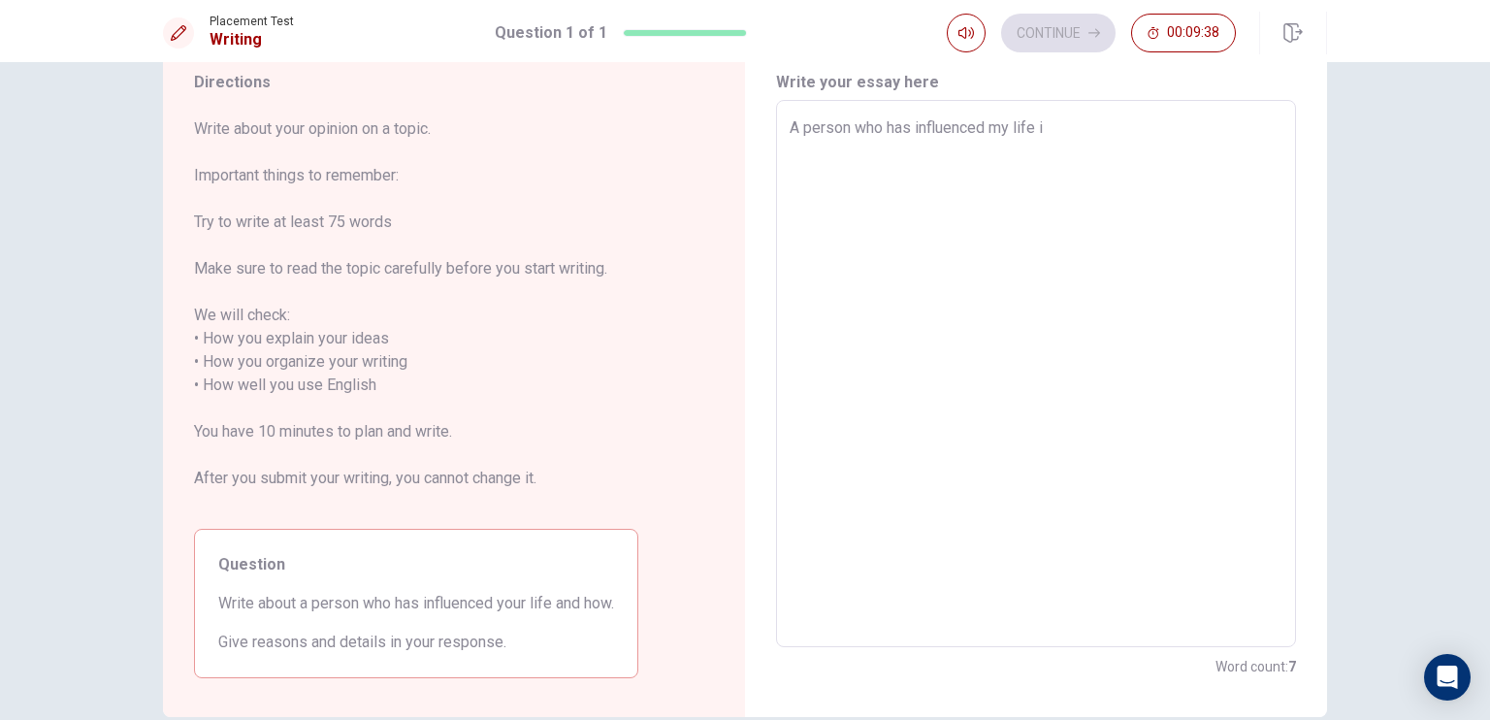
type textarea "A person who has influenced my life is"
type textarea "x"
type textarea "A person who has influenced my life is"
type textarea "x"
type textarea "A person who has influenced my life is m"
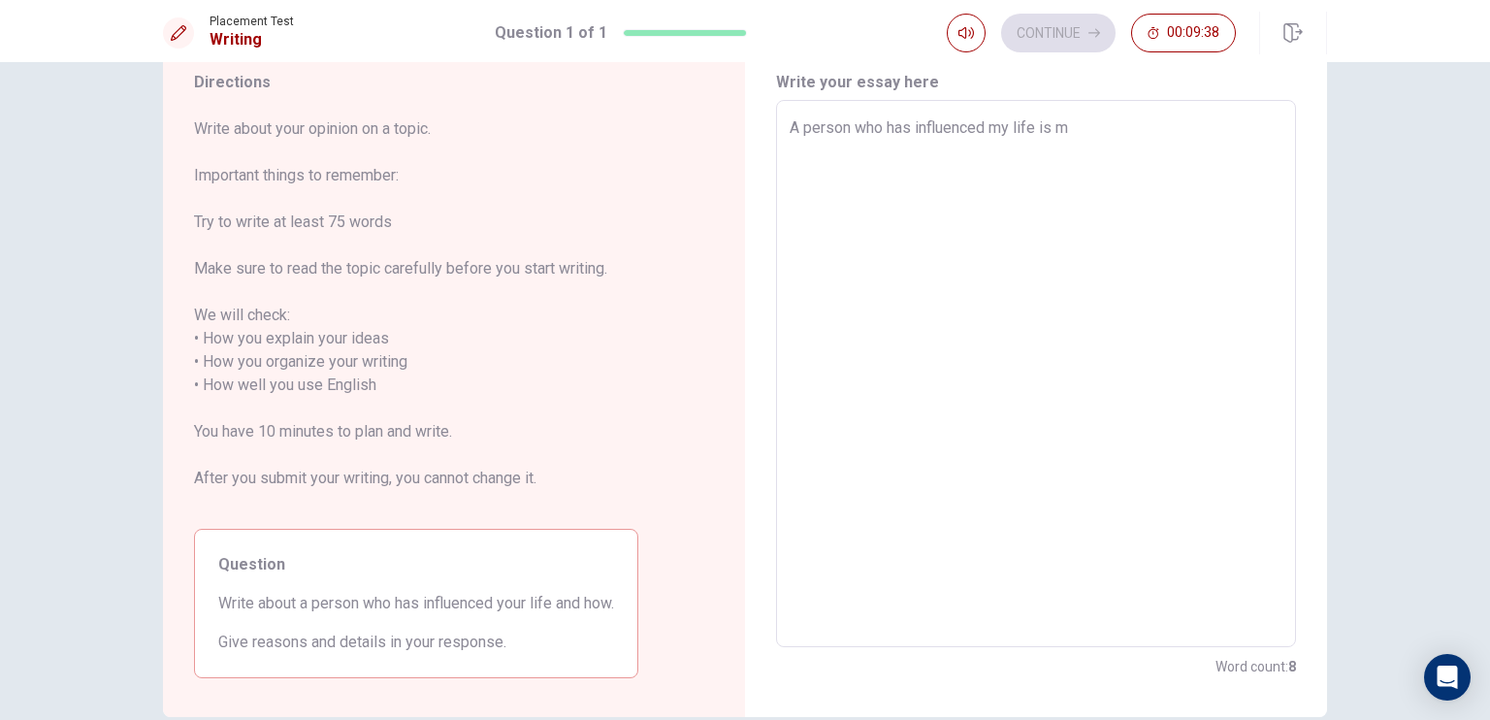
type textarea "x"
type textarea "A person who has influenced my life is my"
type textarea "x"
type textarea "A person who has influenced my life is my"
type textarea "x"
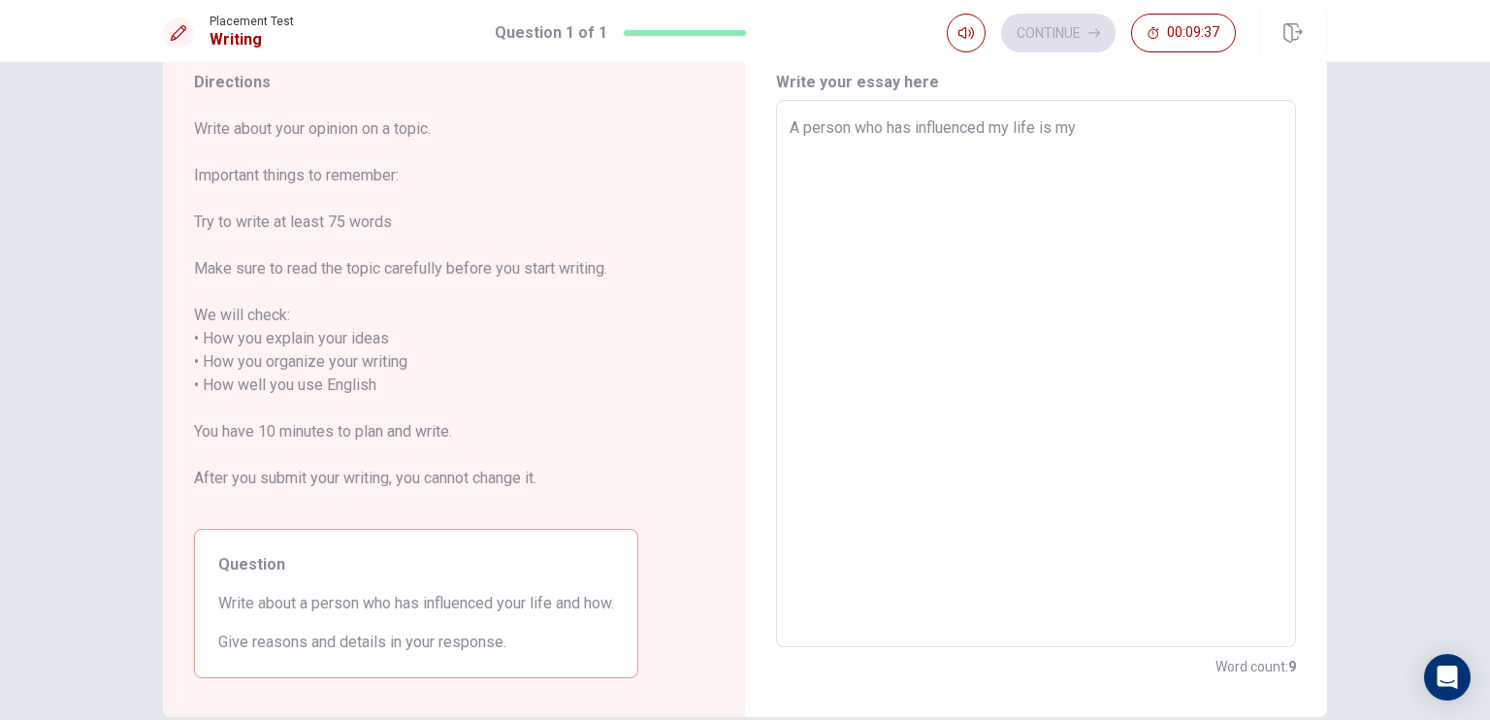
type textarea "A person who has influenced my life is my d"
type textarea "x"
type textarea "A person who has influenced my life is my da"
type textarea "x"
type textarea "A person who has influenced my life is my dad"
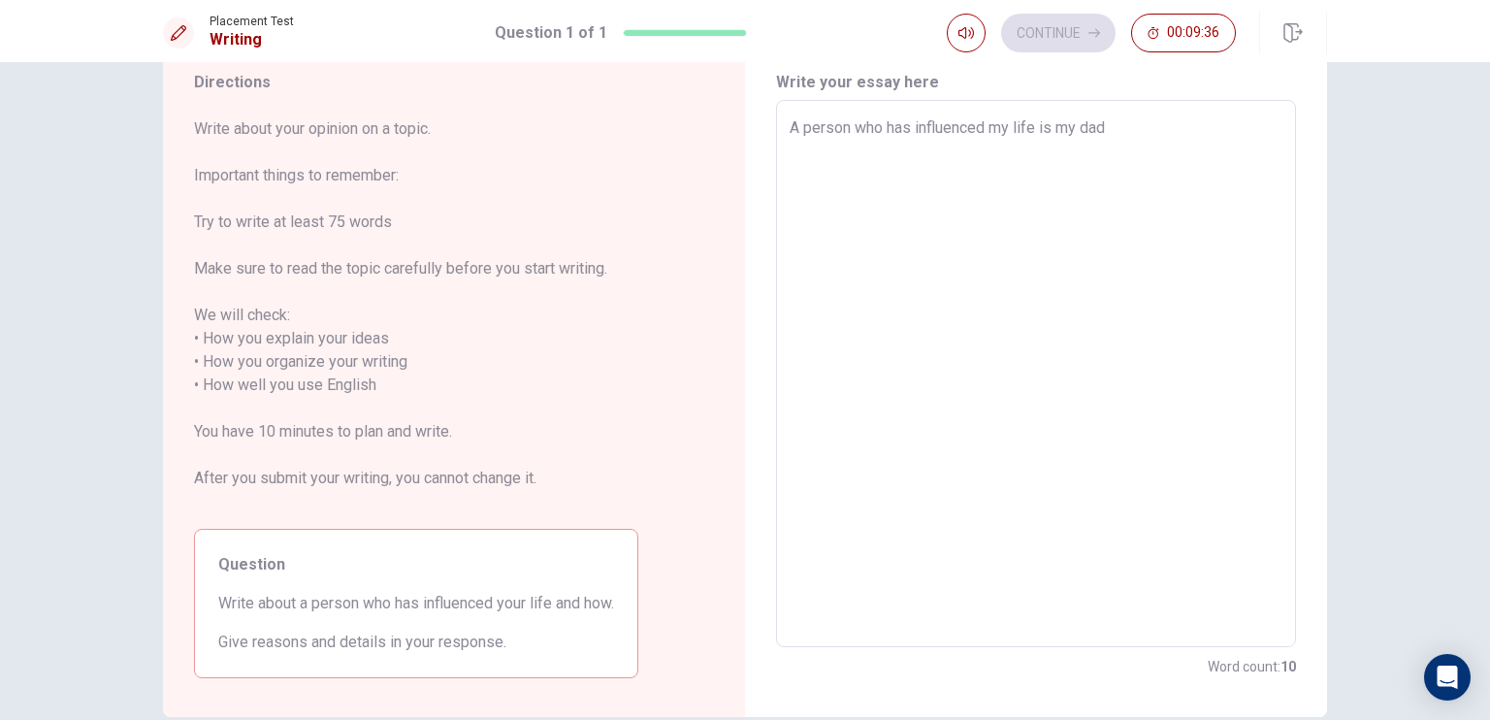
type textarea "x"
type textarea "A person who has influenced my life is my dad,"
type textarea "x"
type textarea "A person who has influenced my life is my dad,"
type textarea "x"
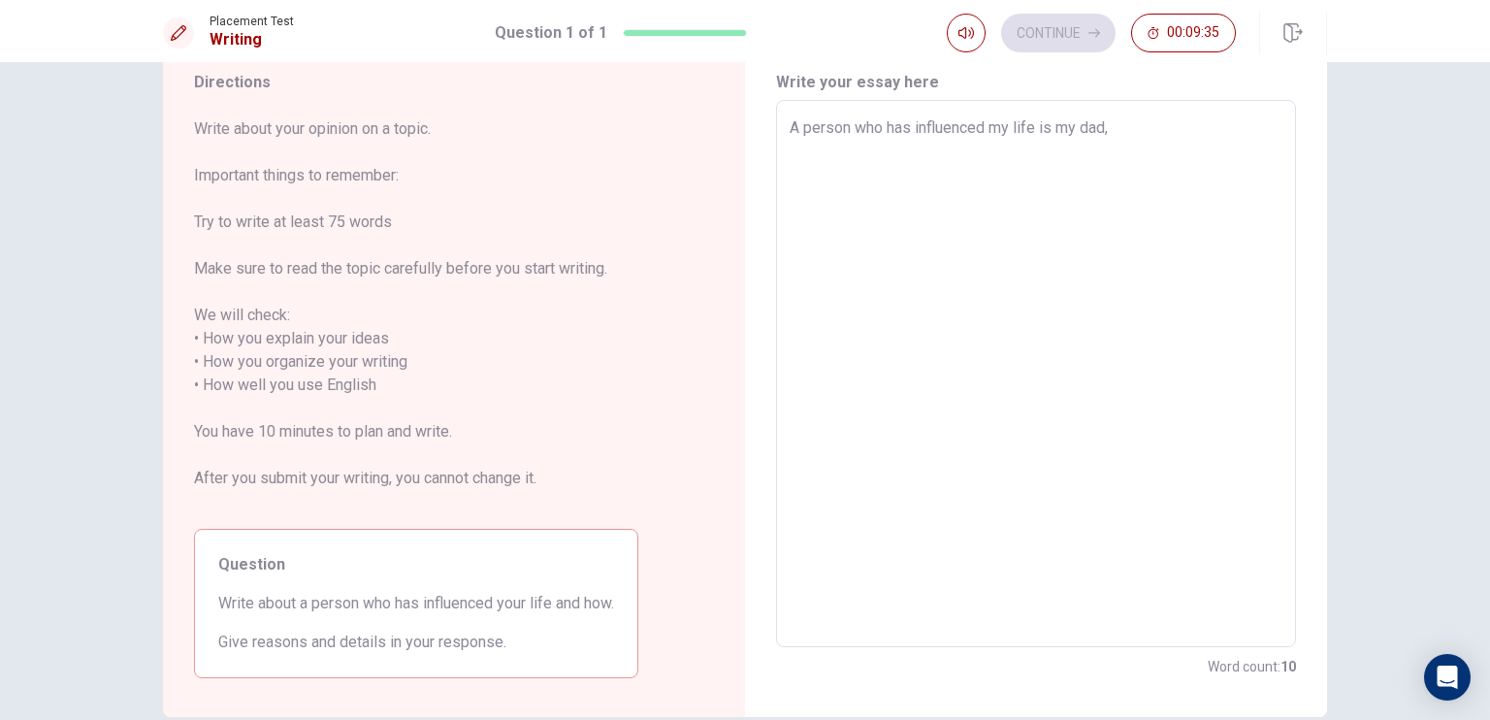
type textarea "A person who has influenced my life is my dad, b"
type textarea "x"
type textarea "A person who has influenced my life is my dad, bu"
type textarea "x"
type textarea "A person who has influenced my life is my dad, but"
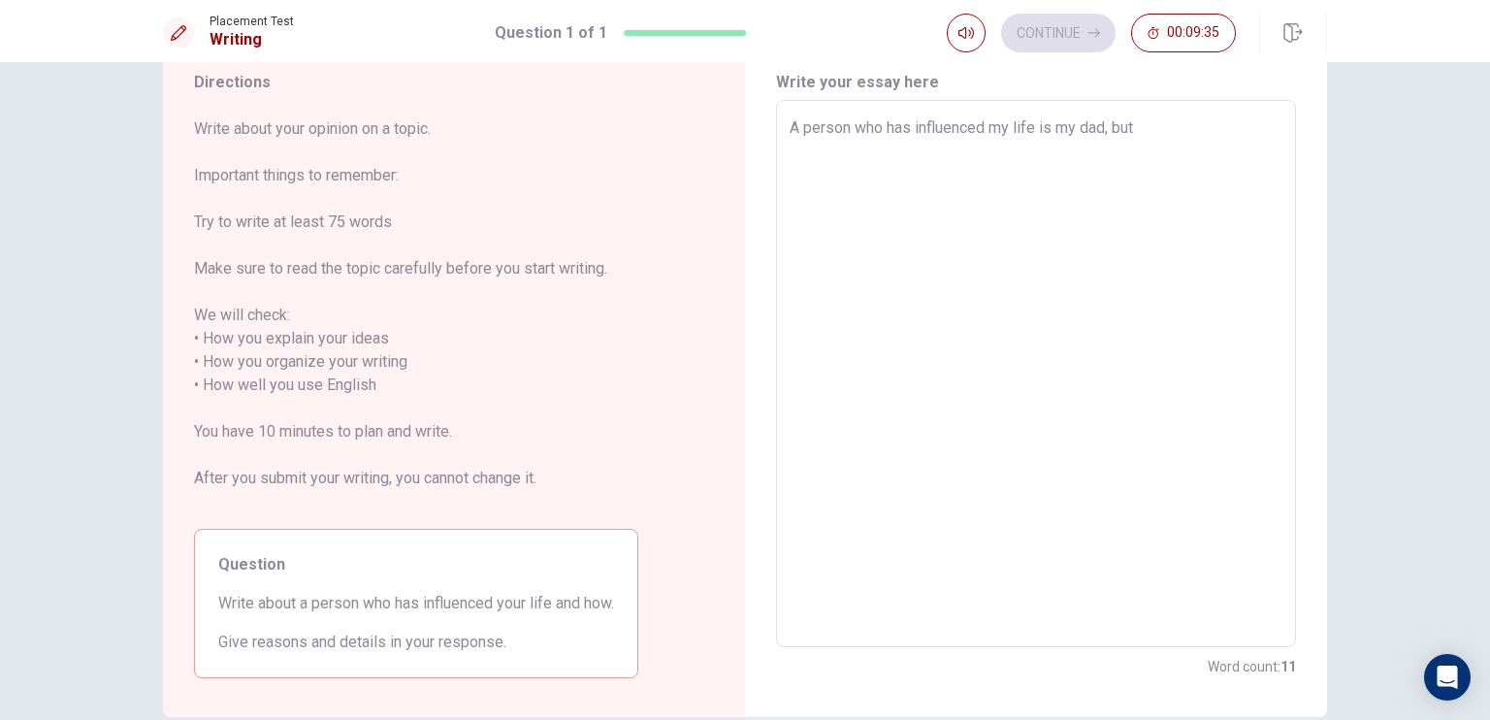
type textarea "x"
type textarea "A person who has influenced my life is my dad, but"
type textarea "x"
type textarea "A person who has influenced my life is my dad, but n"
type textarea "x"
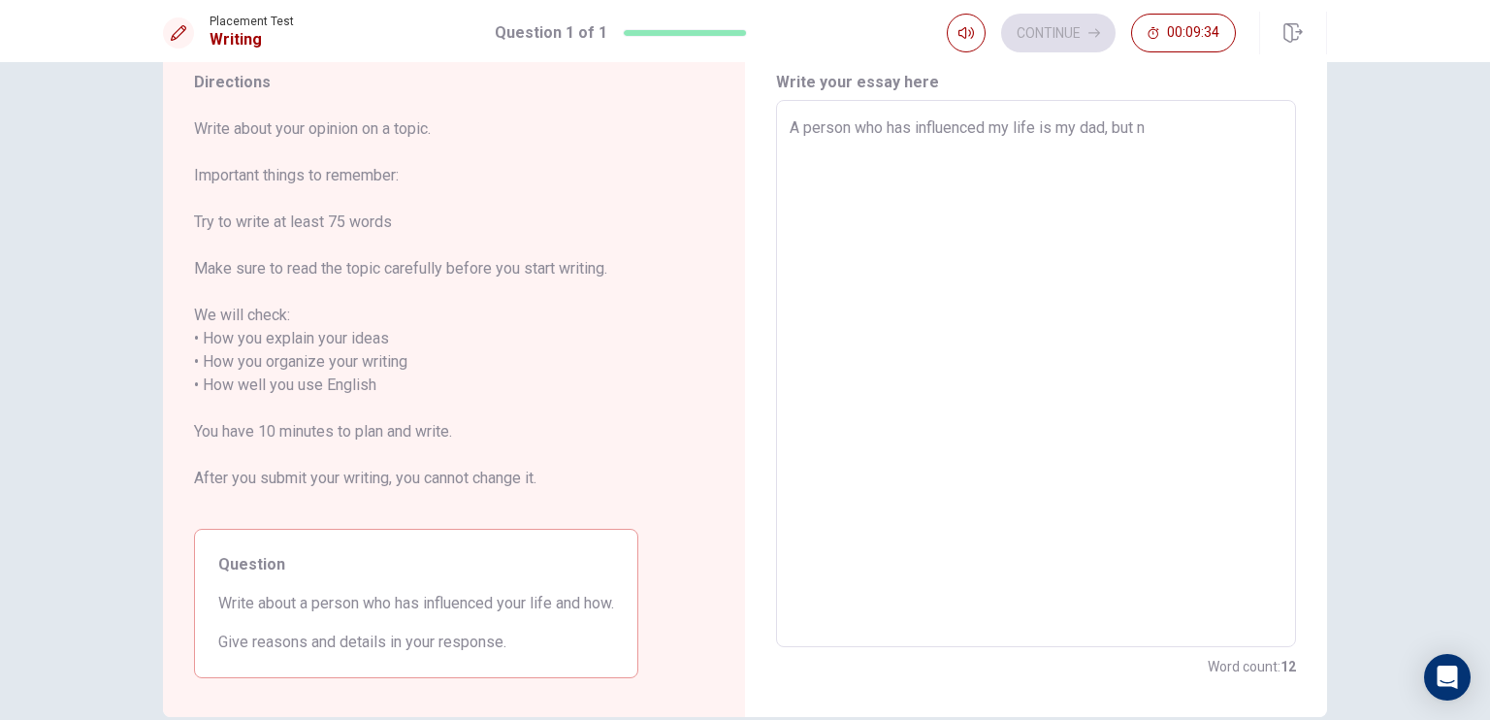
type textarea "A person who has influenced my life is my dad, but no"
type textarea "x"
type textarea "A person who has influenced my life is my dad, but not"
type textarea "x"
type textarea "A person who has influenced my life is my dad, but not"
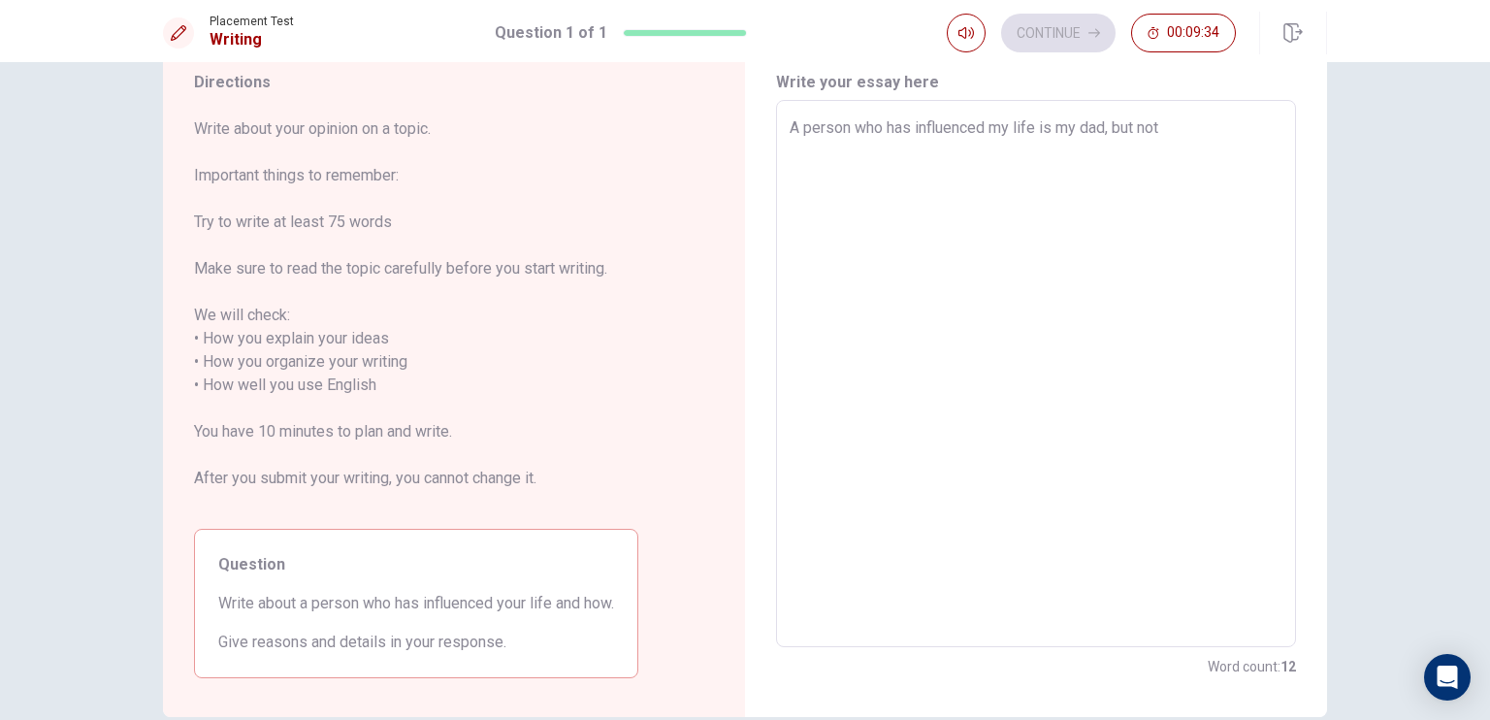
type textarea "x"
type textarea "A person who has influenced my life is my dad, but not f"
type textarea "x"
type textarea "A person who has influenced my life is my dad, but not fr"
type textarea "x"
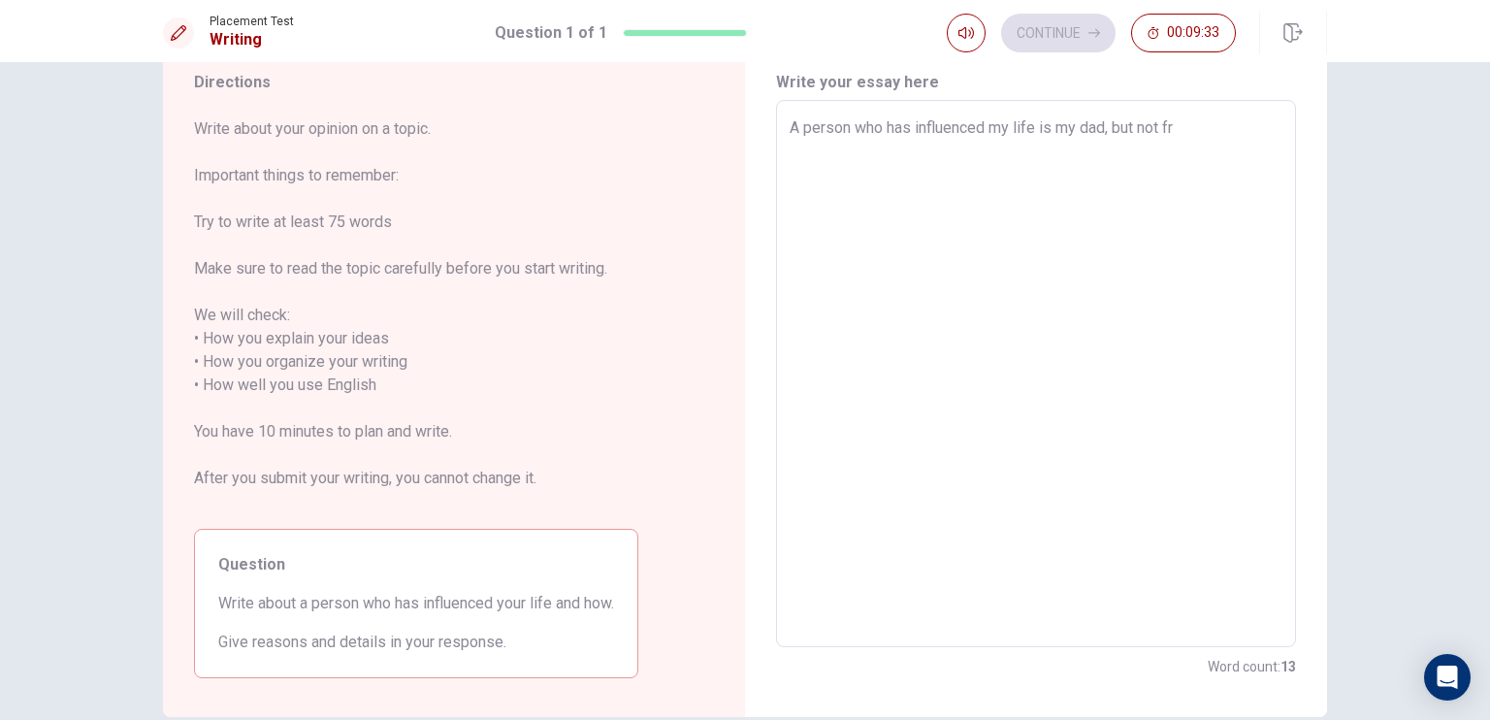
type textarea "A person who has influenced my life is my dad, but not fro"
type textarea "x"
type textarea "A person who has influenced my life is my dad, but not from"
type textarea "x"
type textarea "A person who has influenced my life is my dad, but not from"
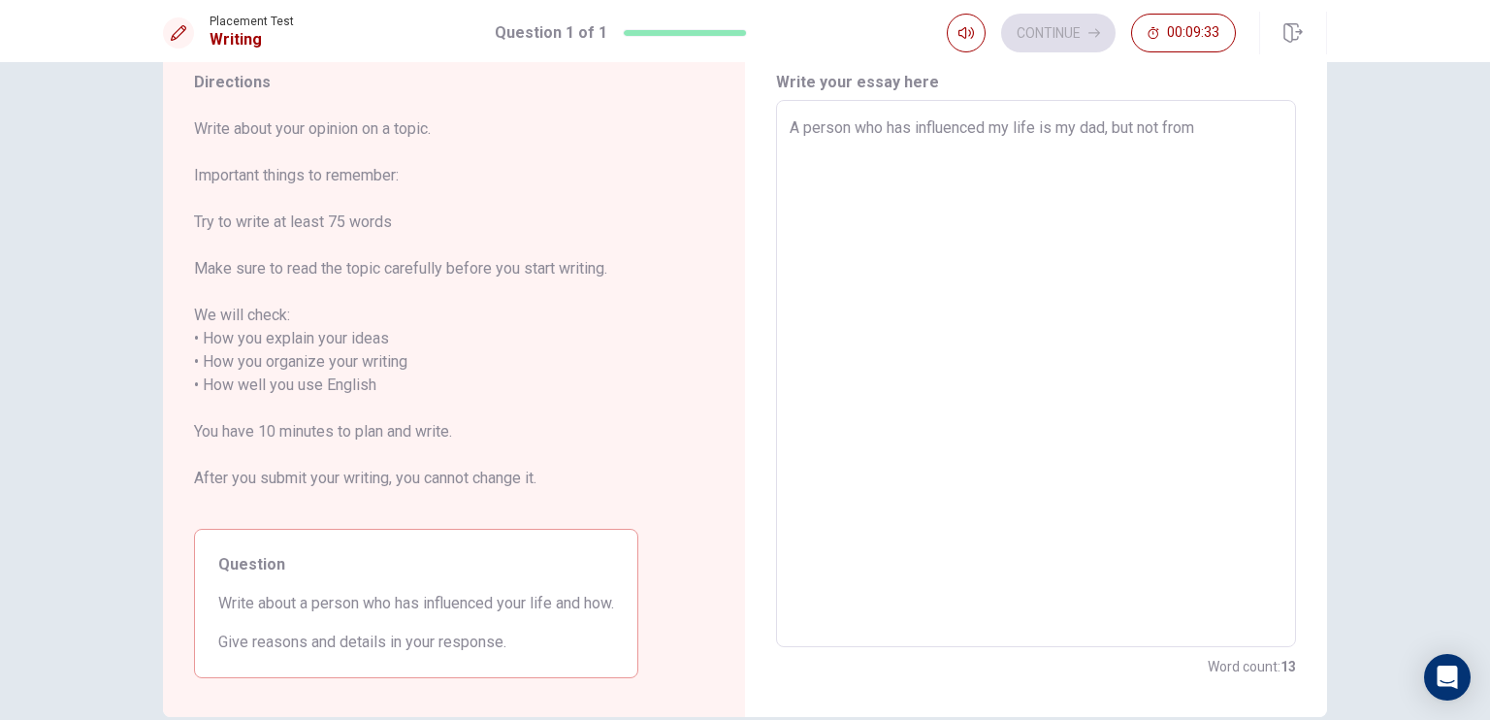
type textarea "x"
type textarea "A person who has influenced my life is my dad, but not from a"
type textarea "x"
type textarea "A person who has influenced my life is my dad, but not from a"
type textarea "x"
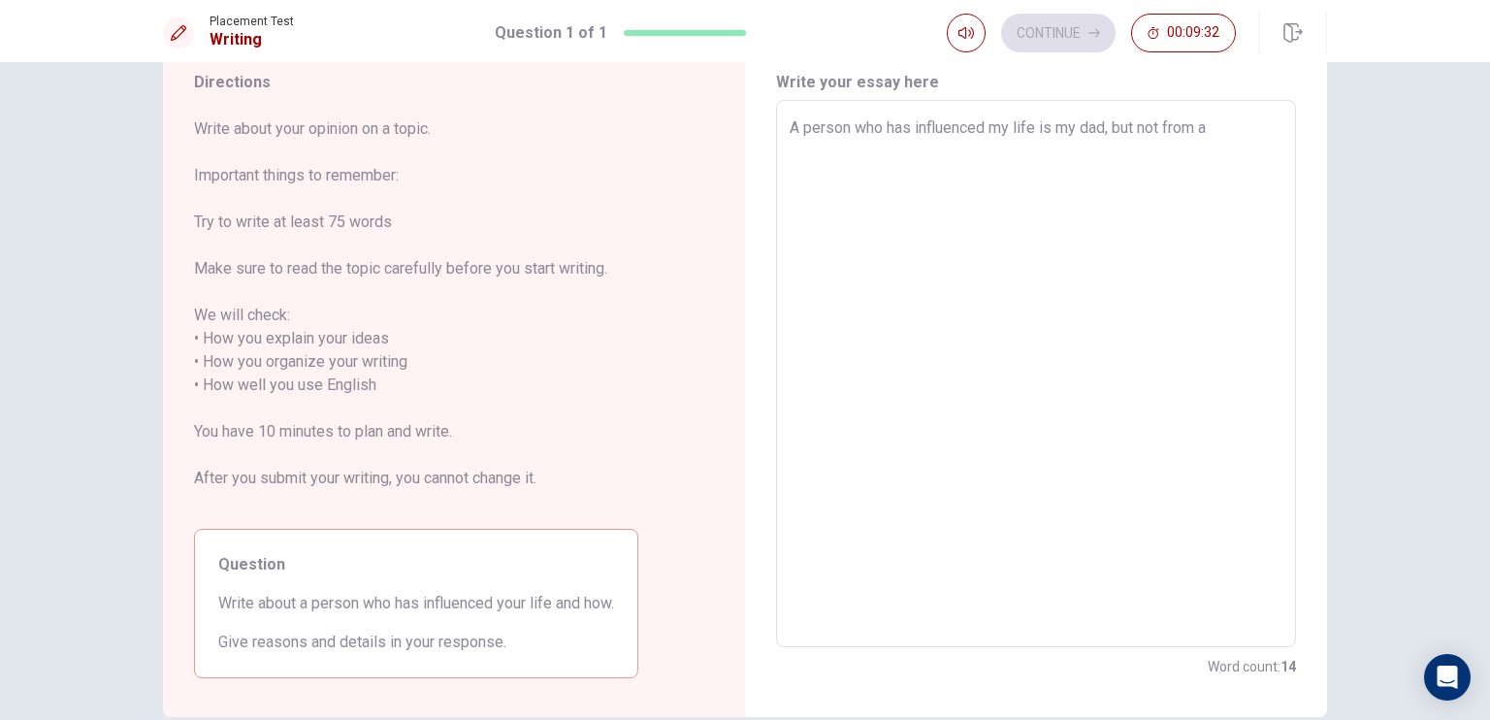
type textarea "A person who has influenced my life is my dad, but not from a p"
type textarea "x"
type textarea "A person who has influenced my life is my dad, but not from a po"
type textarea "x"
type textarea "A person who has influenced my life is my dad, but not from a pos"
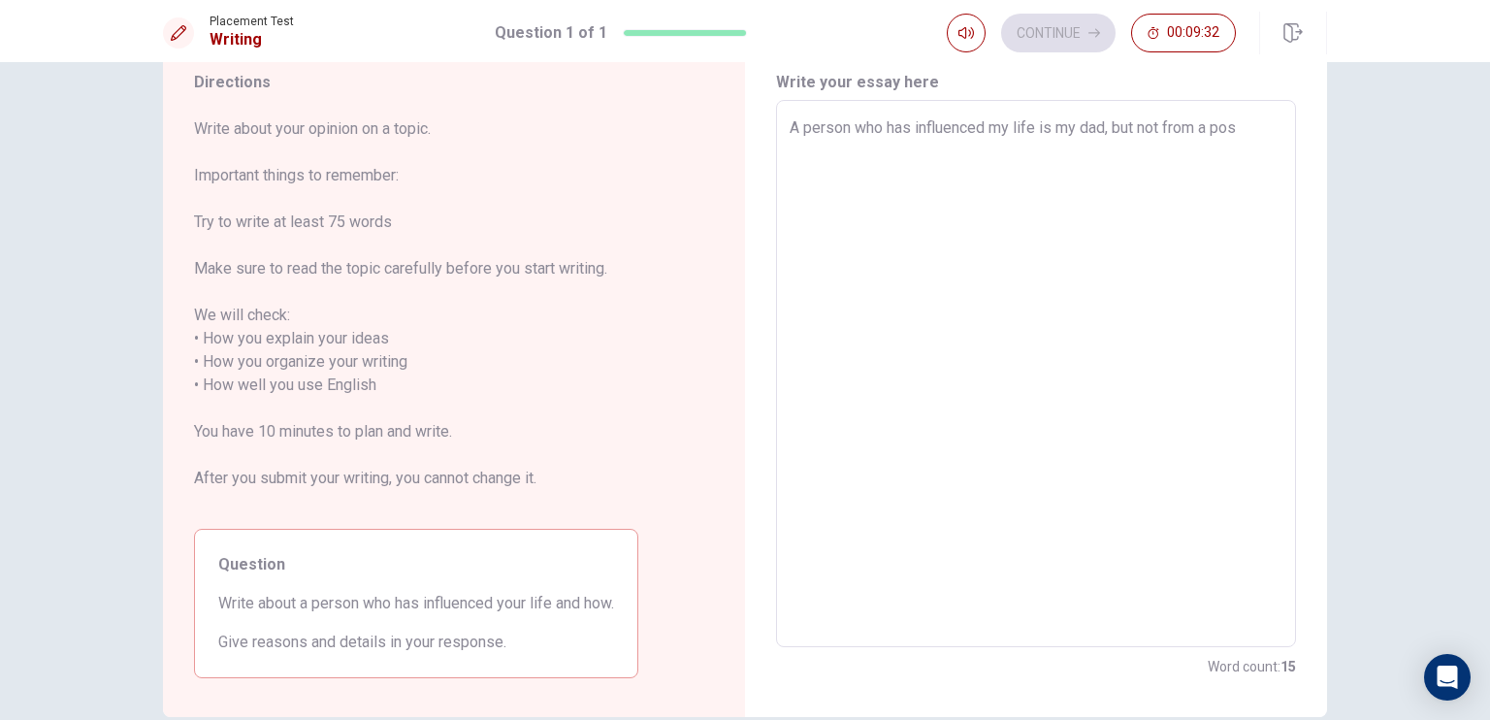
type textarea "x"
type textarea "A person who has influenced my life is my dad, but not from a posi"
type textarea "x"
type textarea "A person who has influenced my life is my dad, but not from a posit"
type textarea "x"
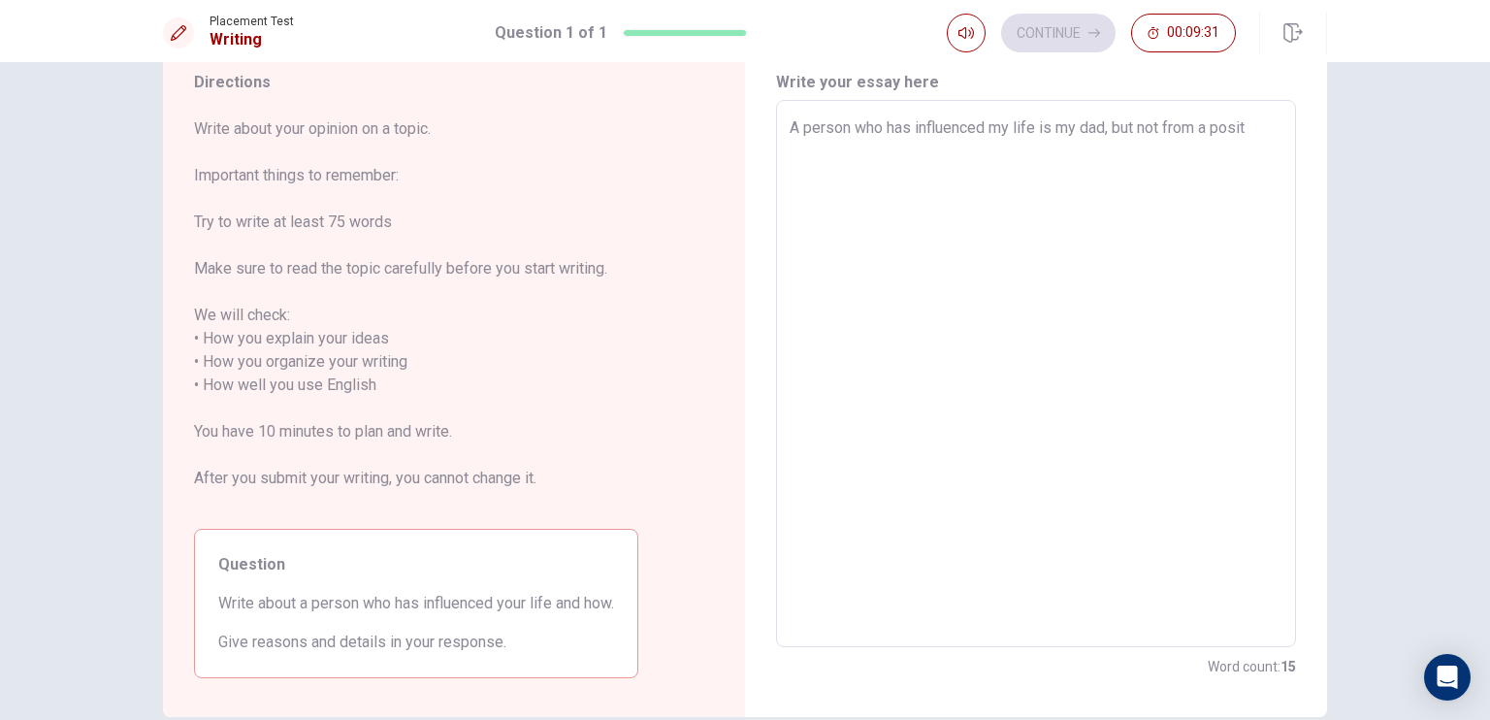
type textarea "A person who has influenced my life is my dad, but not from a positi"
type textarea "x"
type textarea "A person who has influenced my life is my dad, but not from a positiv"
type textarea "x"
type textarea "A person who has influenced my life is my dad, but not from a positive"
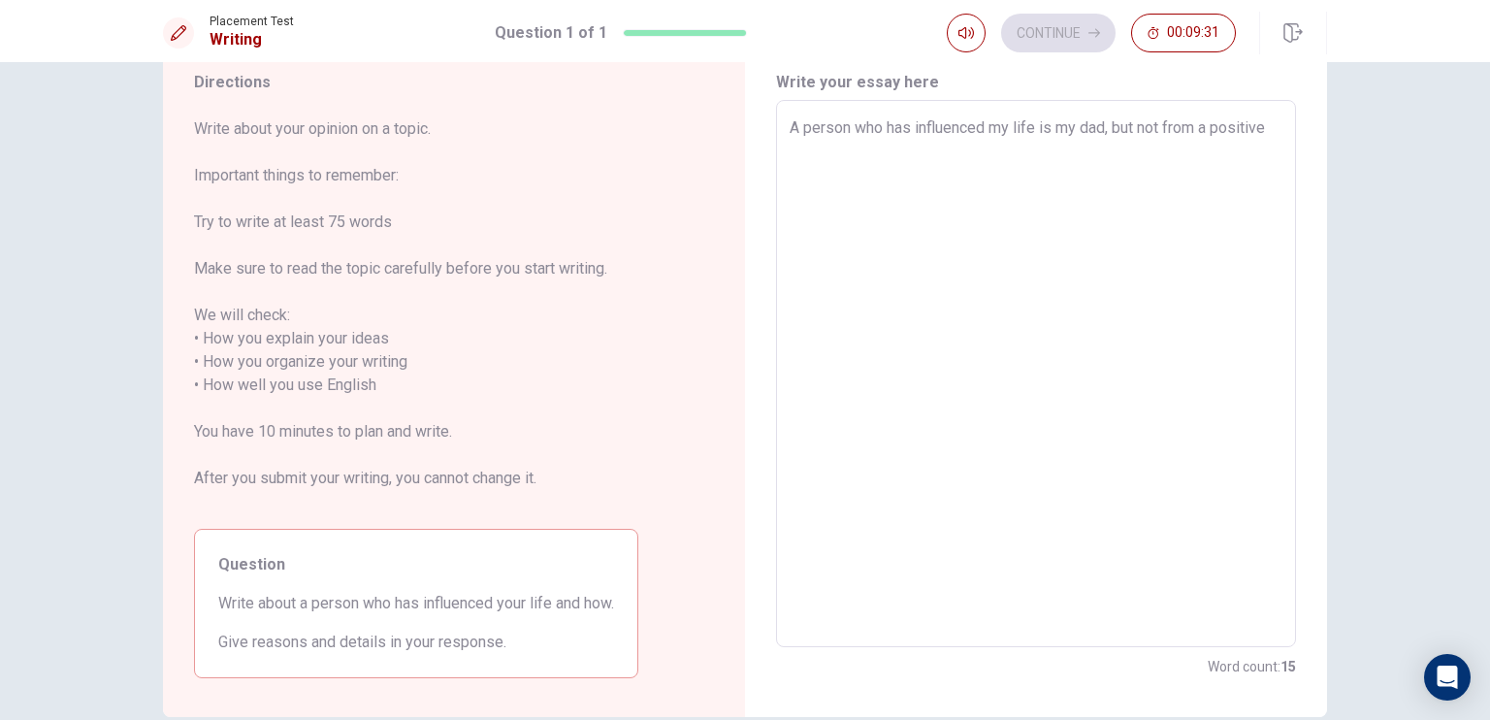
type textarea "x"
type textarea "A person who has influenced my life is my dad, but not from a positive"
type textarea "x"
type textarea "A person who has influenced my life is my dad, but not from a positive l"
type textarea "x"
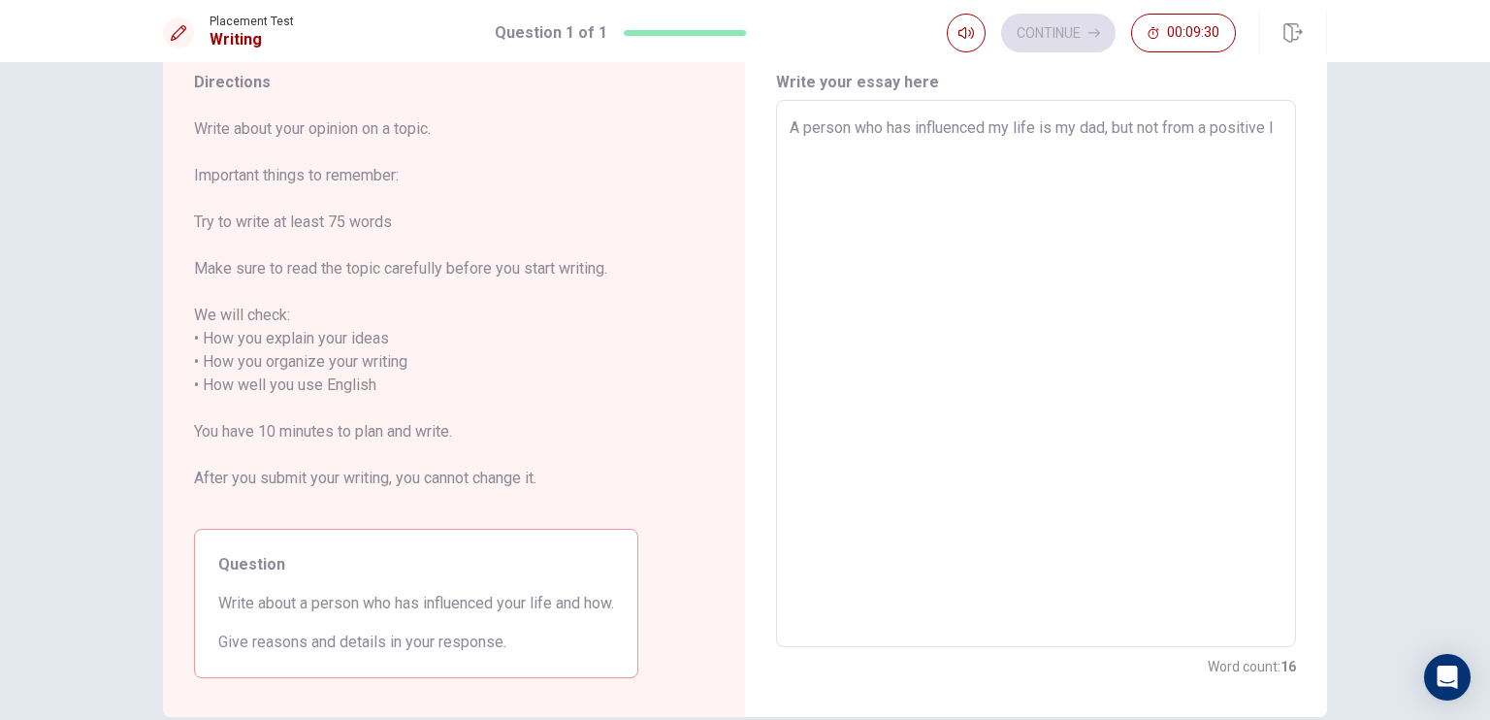
type textarea "A person who has influenced my life is my dad, but not from a positive li"
type textarea "x"
type textarea "A person who has influenced my life is my dad, but not from a positive lig"
type textarea "x"
type textarea "A person who has influenced my life is my dad, but not from a positive ligh"
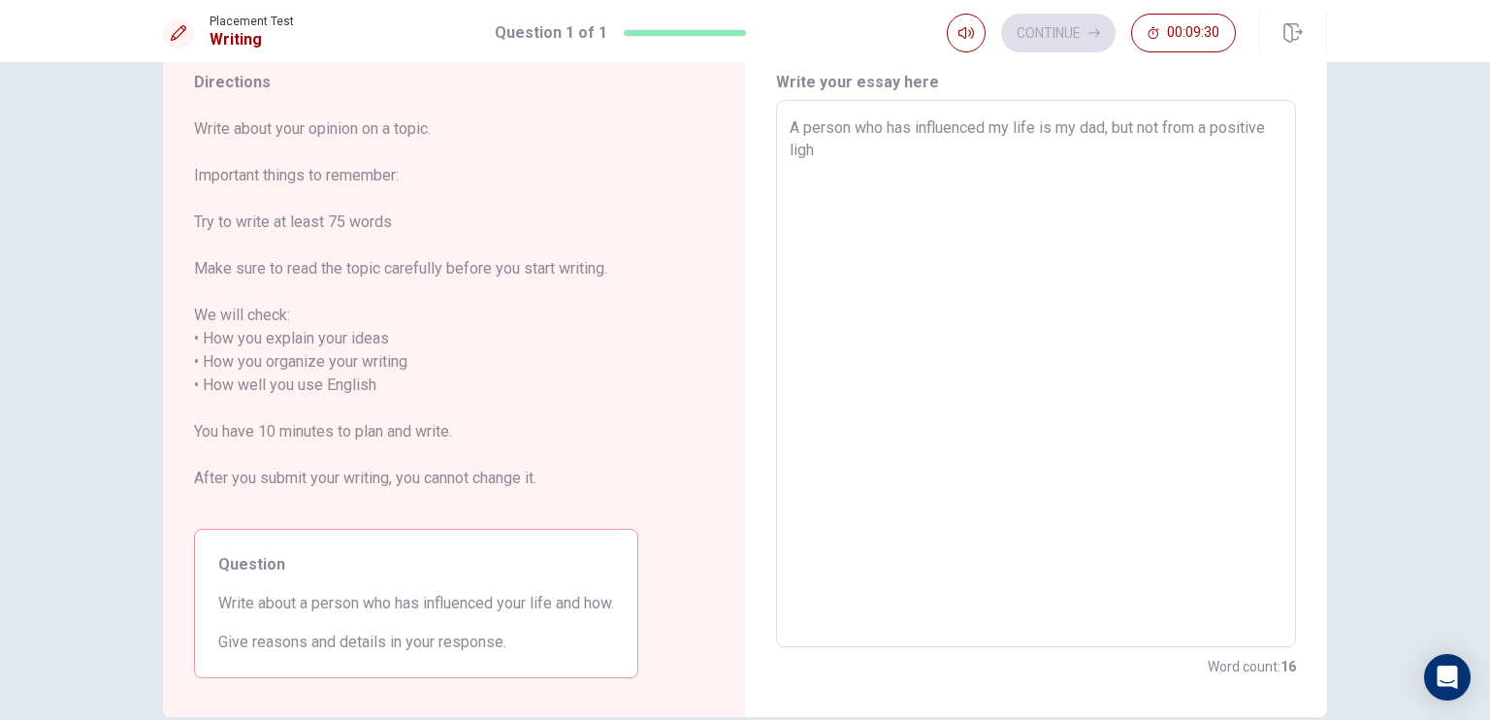
type textarea "x"
type textarea "A person who has influenced my life is my dad, but not from a positive light"
type textarea "x"
type textarea "A person who has influenced my life is my dad, but not from a positive light,"
type textarea "x"
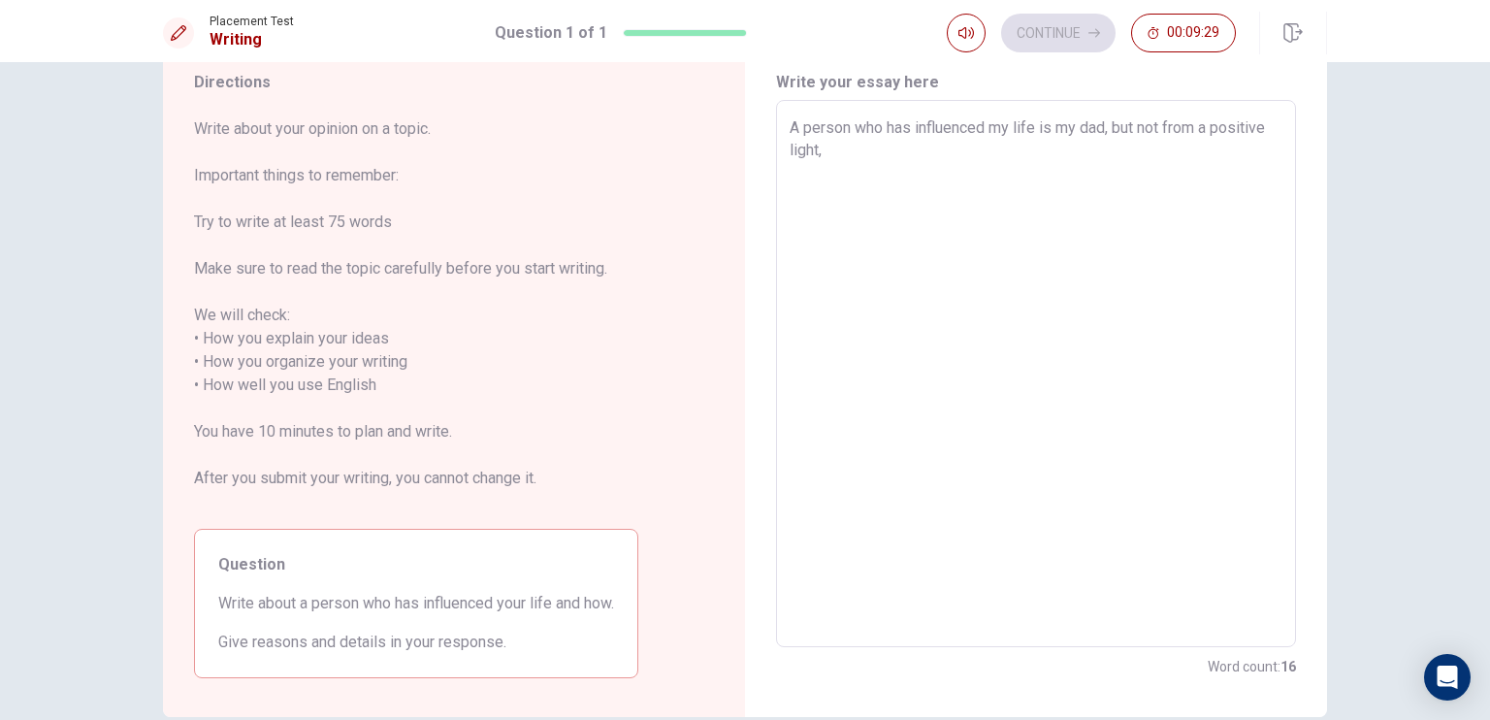
type textarea "A person who has influenced my life is my dad, but not from a positive light,"
type textarea "x"
type textarea "A person who has influenced my life is my dad, but not from a positive light,"
type textarea "x"
type textarea "A person who has influenced my life is my dad, but not from a positive light"
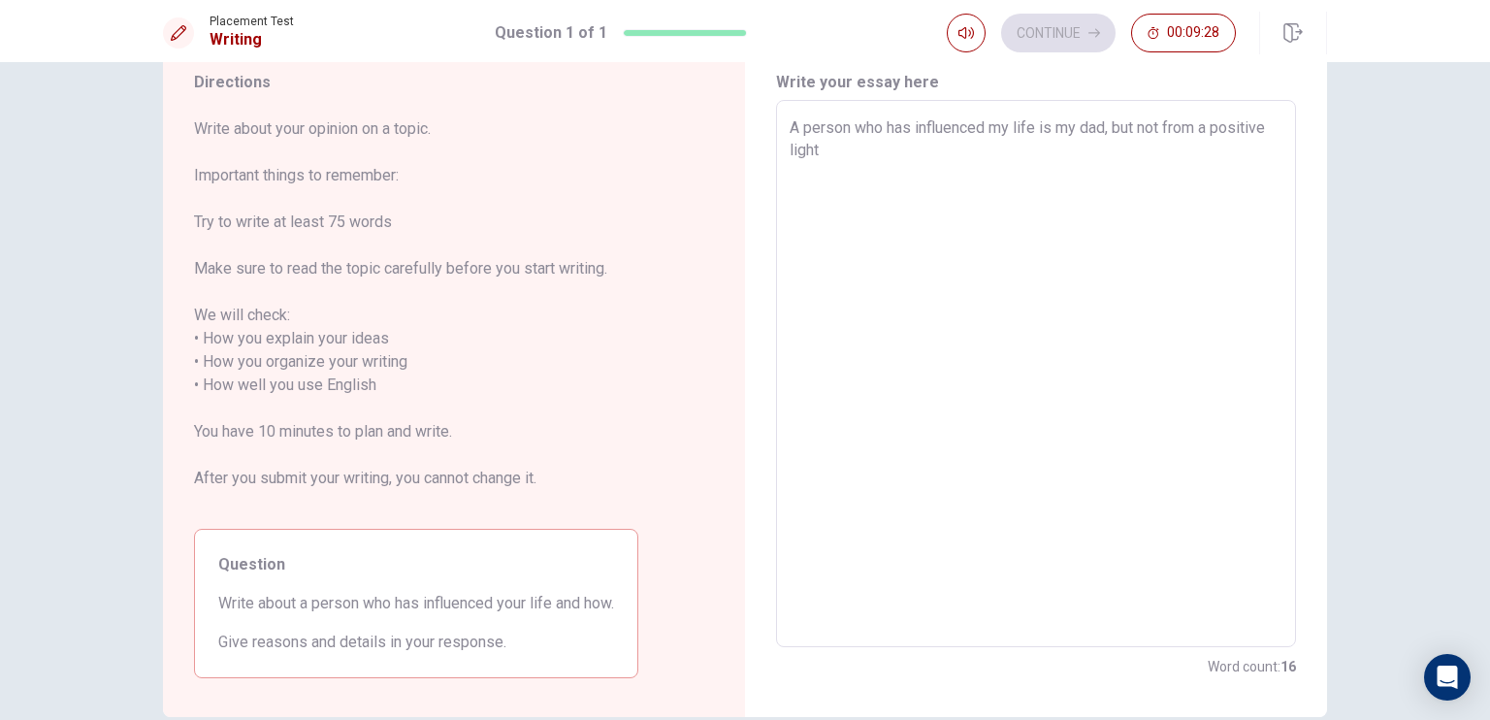
type textarea "x"
type textarea "A person who has influenced my life is my dad, but not from a positive light."
type textarea "x"
type textarea "A person who has influenced my life is my dad, but not from a positive light."
type textarea "x"
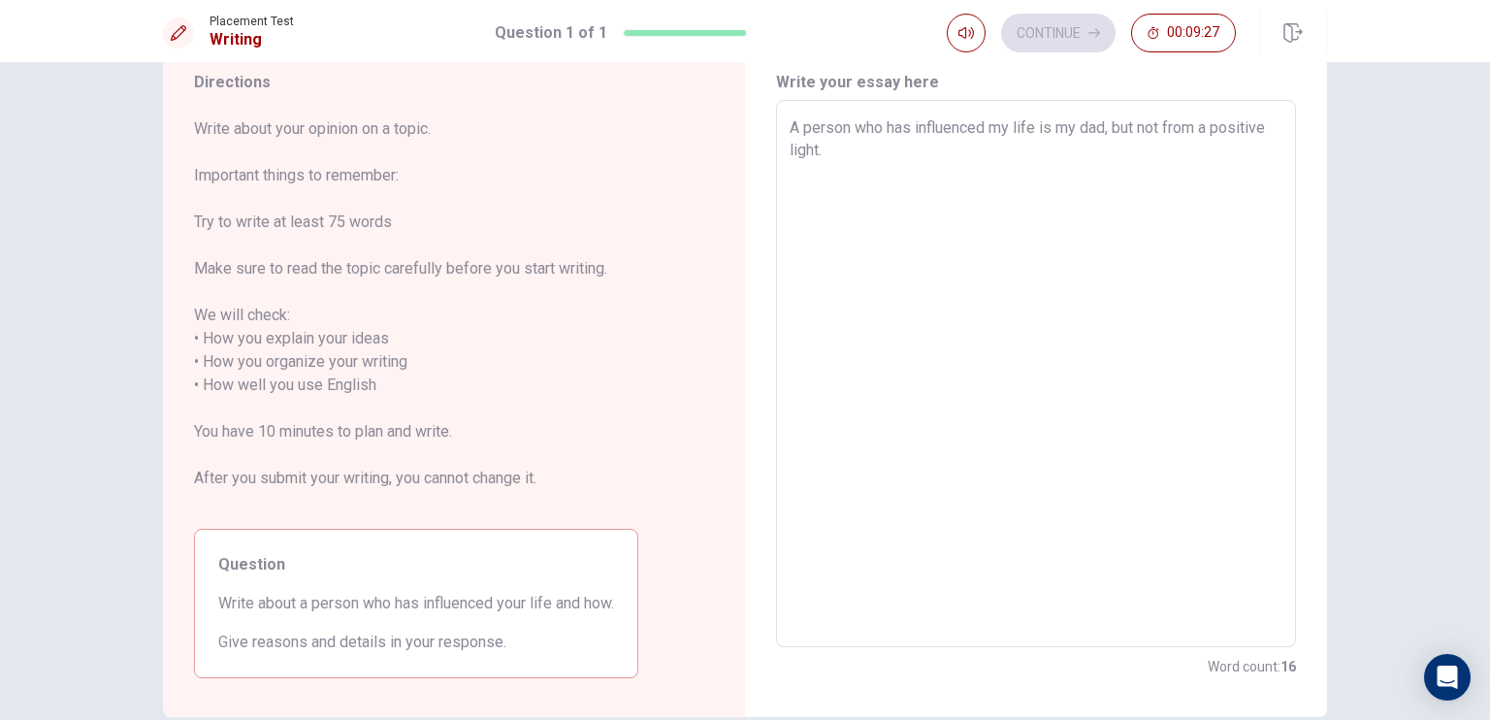
type textarea "A person who has influenced my life is my dad, but not from a positive light. H"
type textarea "x"
type textarea "A person who has influenced my life is my dad, but not from a positive light. He"
type textarea "x"
type textarea "A person who has influenced my life is my dad, but not from a positive light. H"
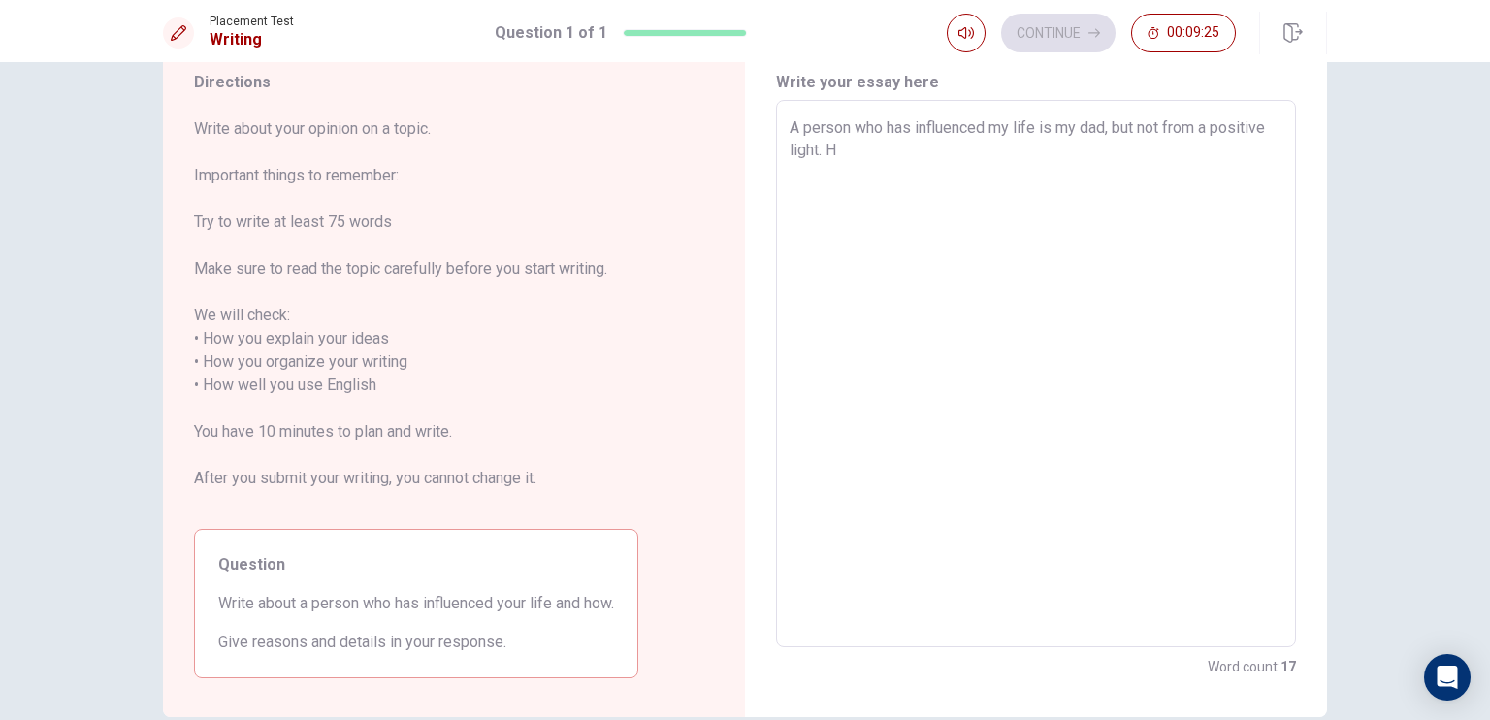
type textarea "x"
type textarea "A person who has influenced my life is my dad, but not from a positive light. Hi"
type textarea "x"
type textarea "A person who has influenced my life is my dad, but not from a positive light. H…"
type textarea "x"
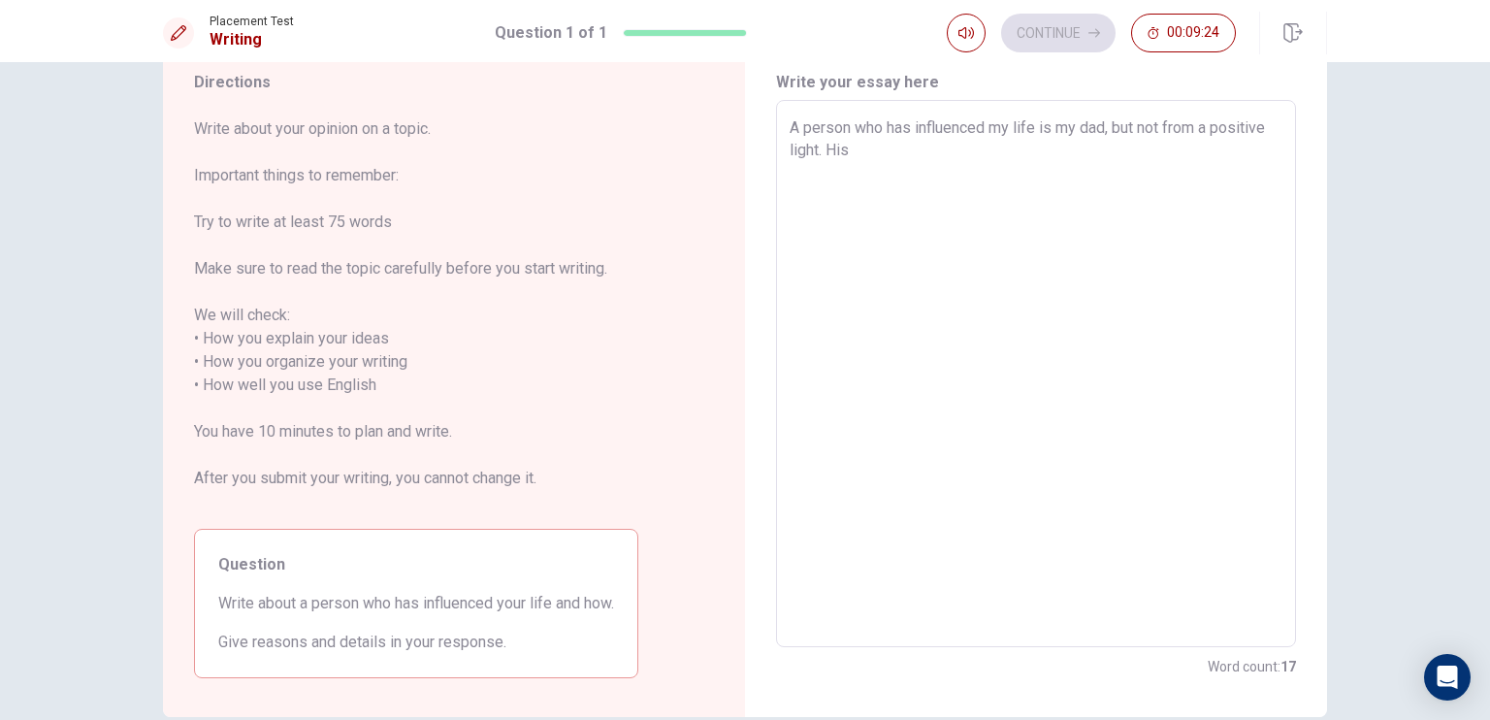
type textarea "A person who has influenced my life is my dad, but not from a positive light. H…"
type textarea "x"
type textarea "A person who has influenced my life is my dad, but not from a positive light. H…"
type textarea "x"
type textarea "A person who has influenced my life is my dad, but not from a positive light. H…"
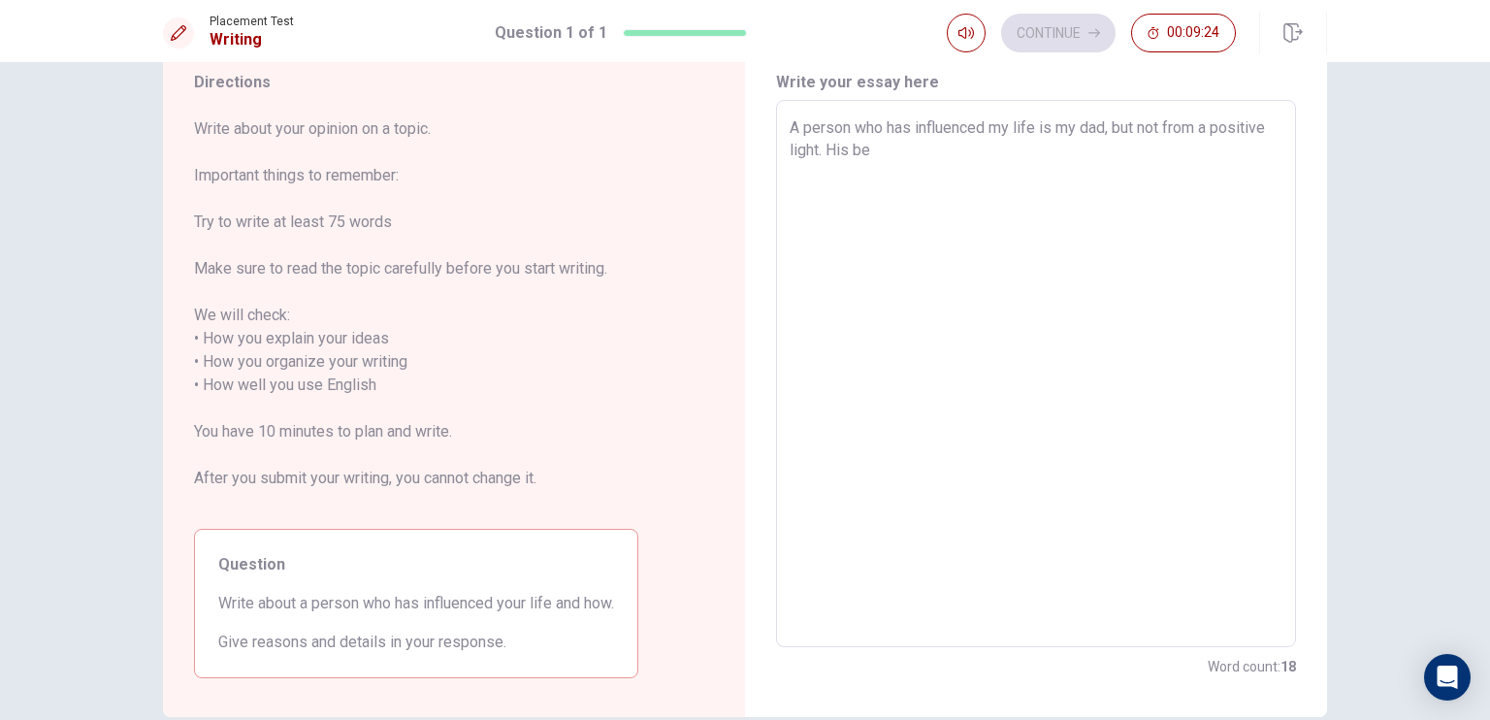
type textarea "x"
type textarea "A person who has influenced my life is my dad, but not from a positive light. H…"
type textarea "x"
type textarea "A person who has influenced my life is my dad, but not from a positive light. H…"
type textarea "x"
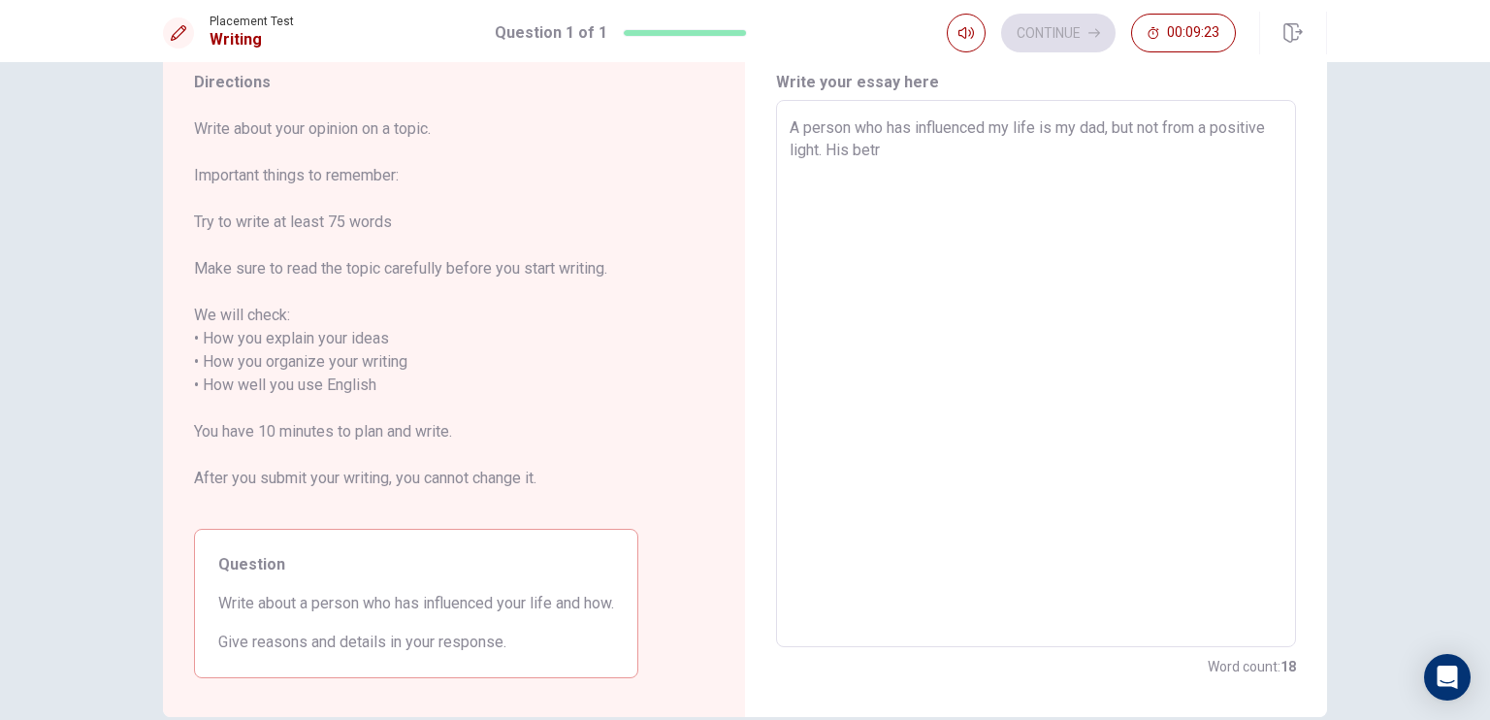
type textarea "A person who has influenced my life is my dad, but not from a positive light. H…"
type textarea "x"
type textarea "A person who has influenced my life is my dad, but not from a positive light. H…"
type textarea "x"
type textarea "A person who has influenced my life is my dad, but not from a positive light. H…"
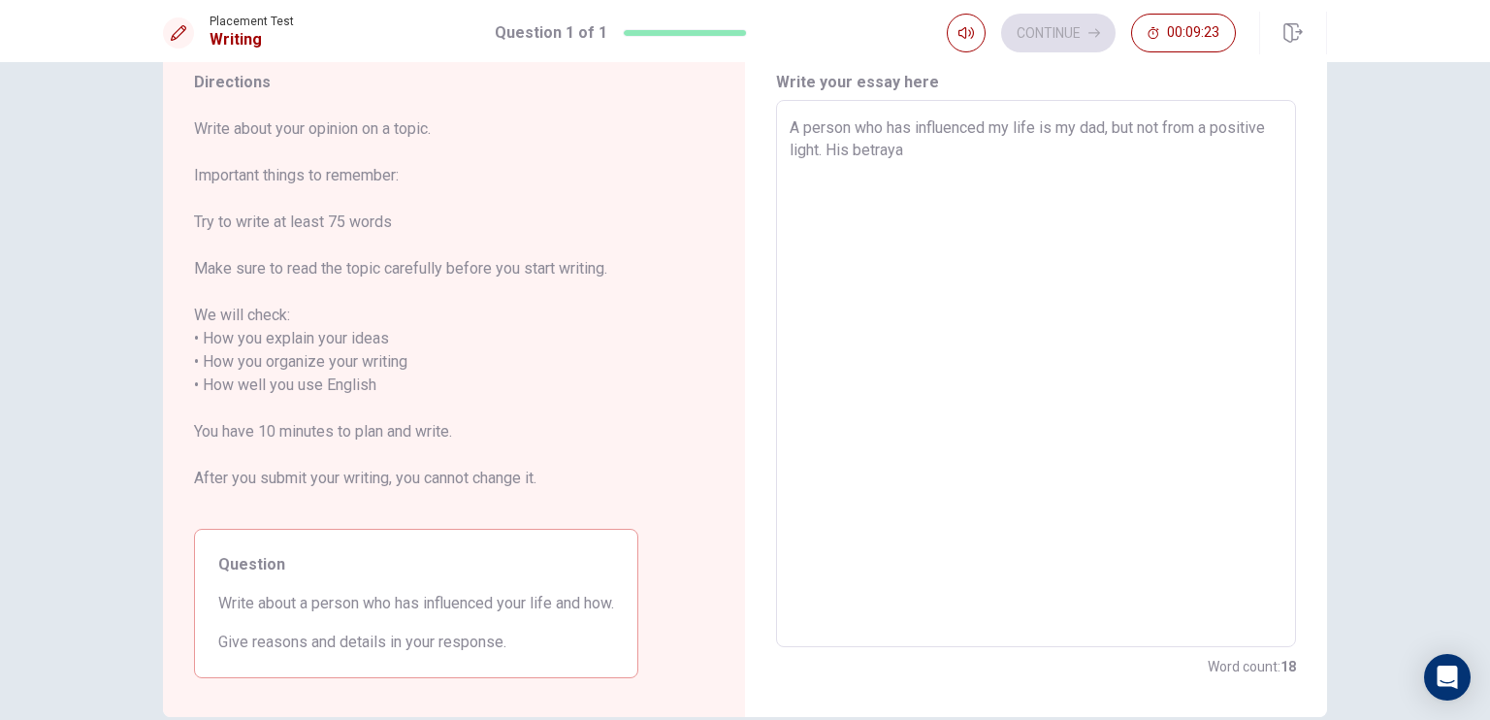
type textarea "x"
type textarea "A person who has influenced my life is my dad, but not from a positive light. H…"
type textarea "x"
type textarea "A person who has influenced my life is my dad, but not from a positive light. H…"
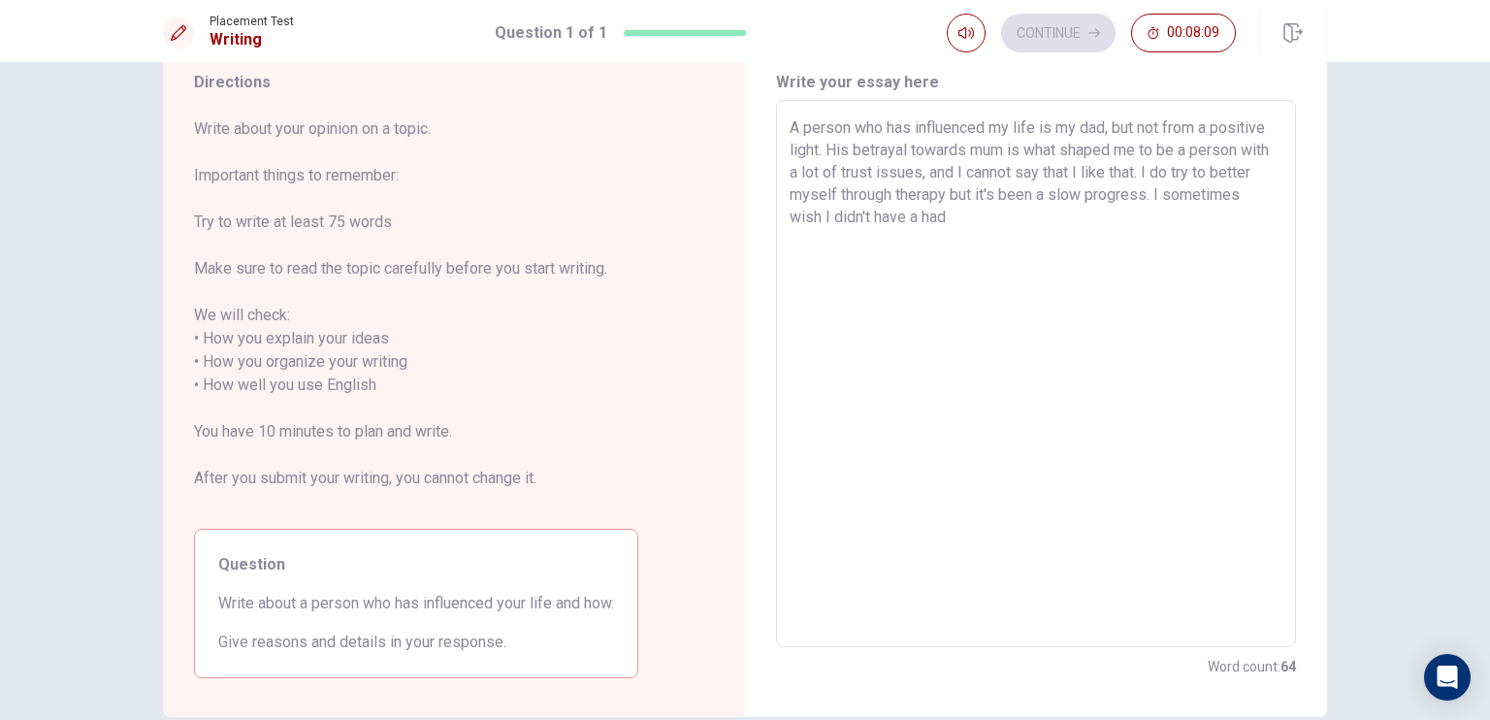
click at [1085, 220] on textarea "A person who has influenced my life is my dad, but not from a positive light. H…" at bounding box center [1035, 373] width 493 height 515
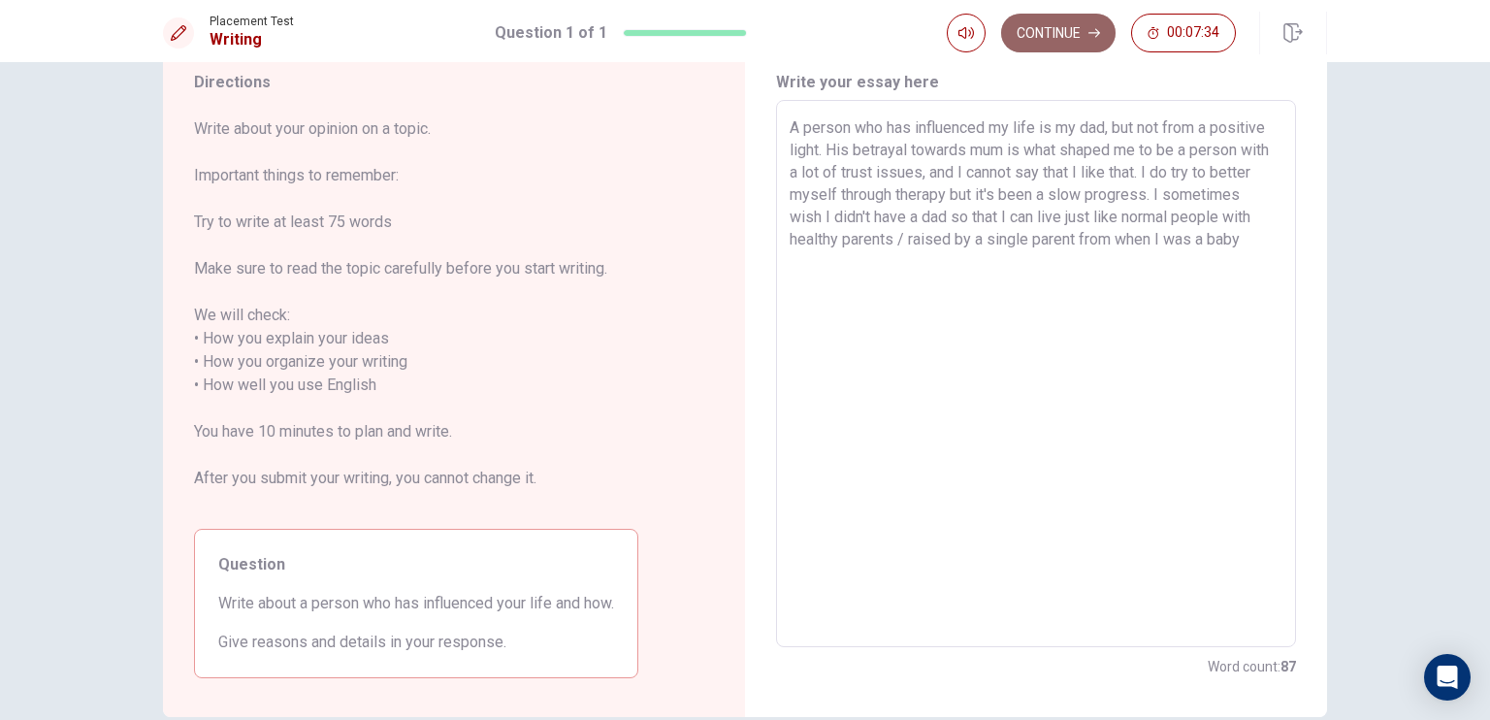
click at [1071, 30] on button "Continue" at bounding box center [1058, 33] width 114 height 39
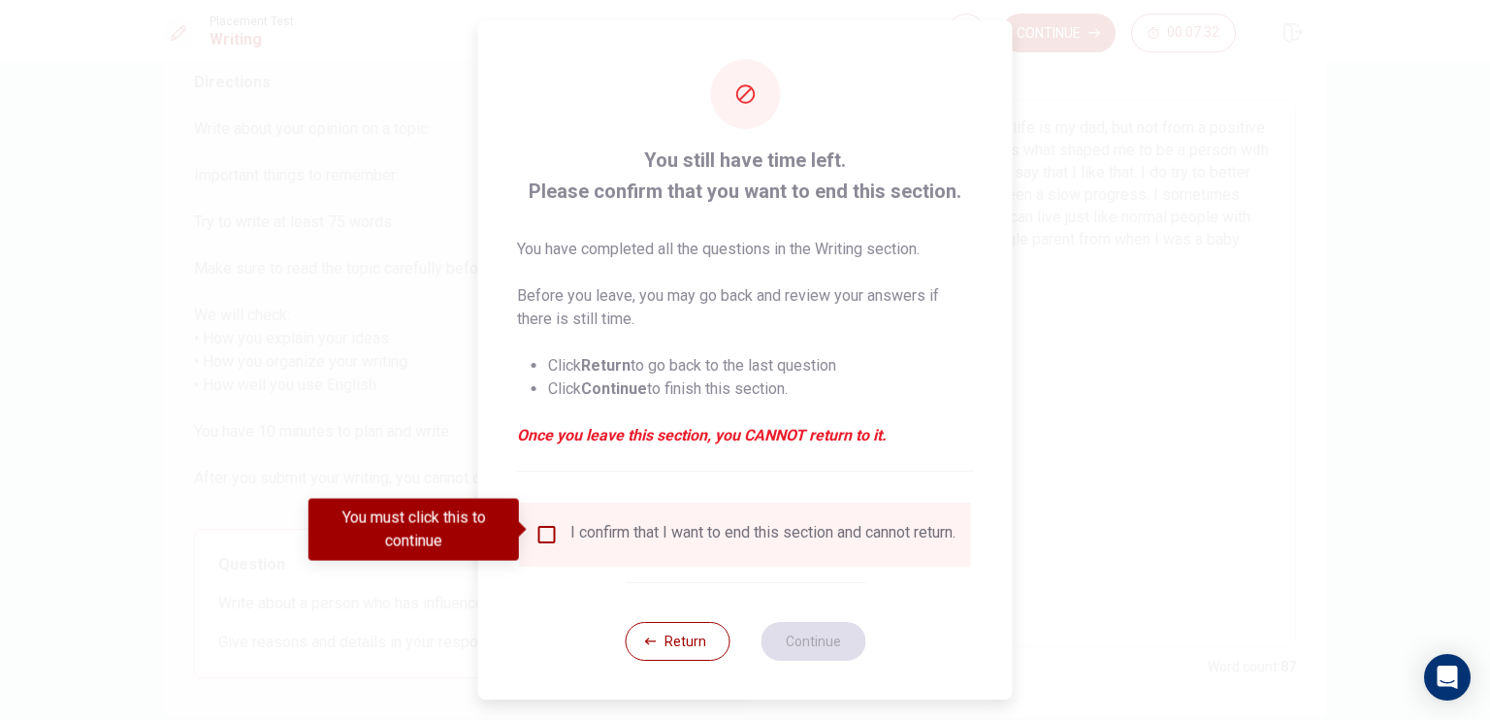
click at [663, 544] on div "I confirm that I want to end this section and cannot return." at bounding box center [762, 534] width 385 height 23
click at [547, 531] on input "You must click this to continue" at bounding box center [546, 534] width 23 height 23
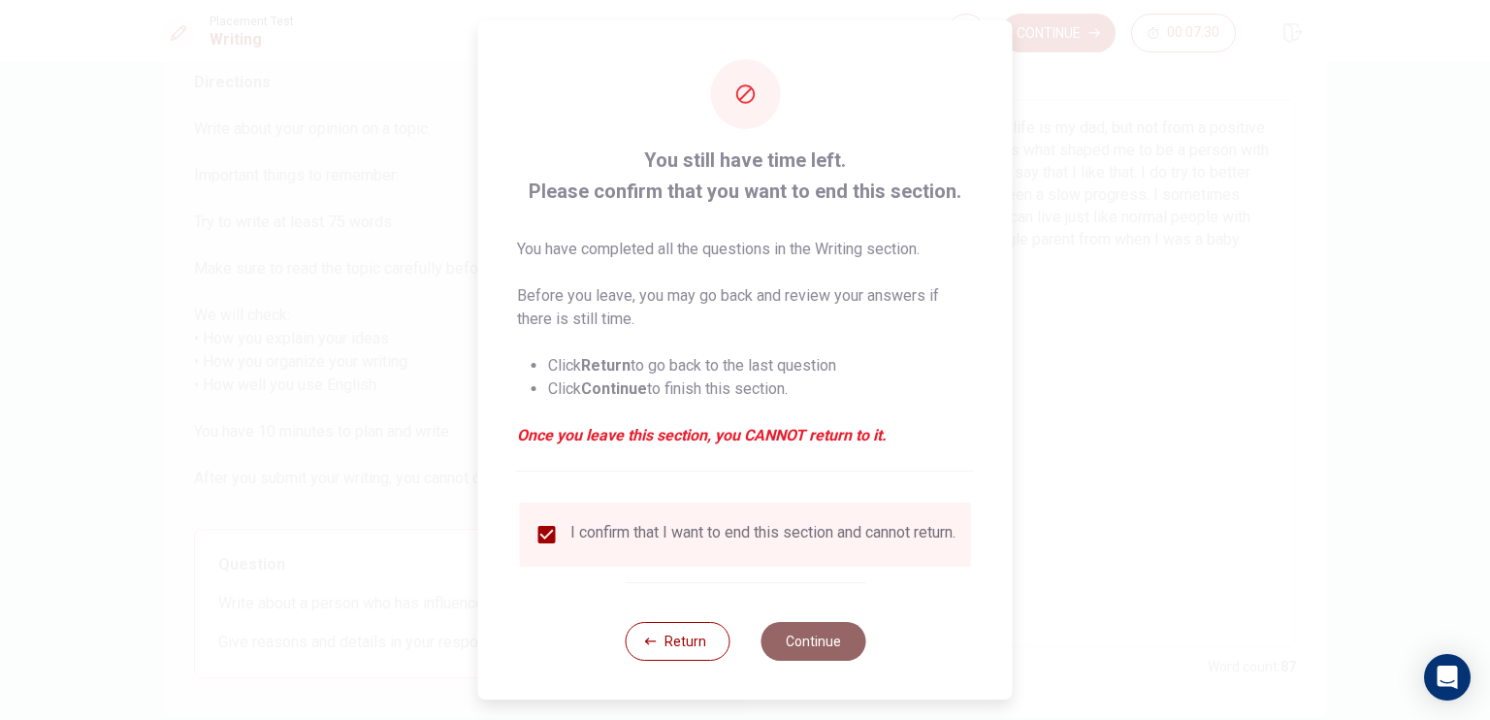
click at [838, 652] on button "Continue" at bounding box center [812, 641] width 105 height 39
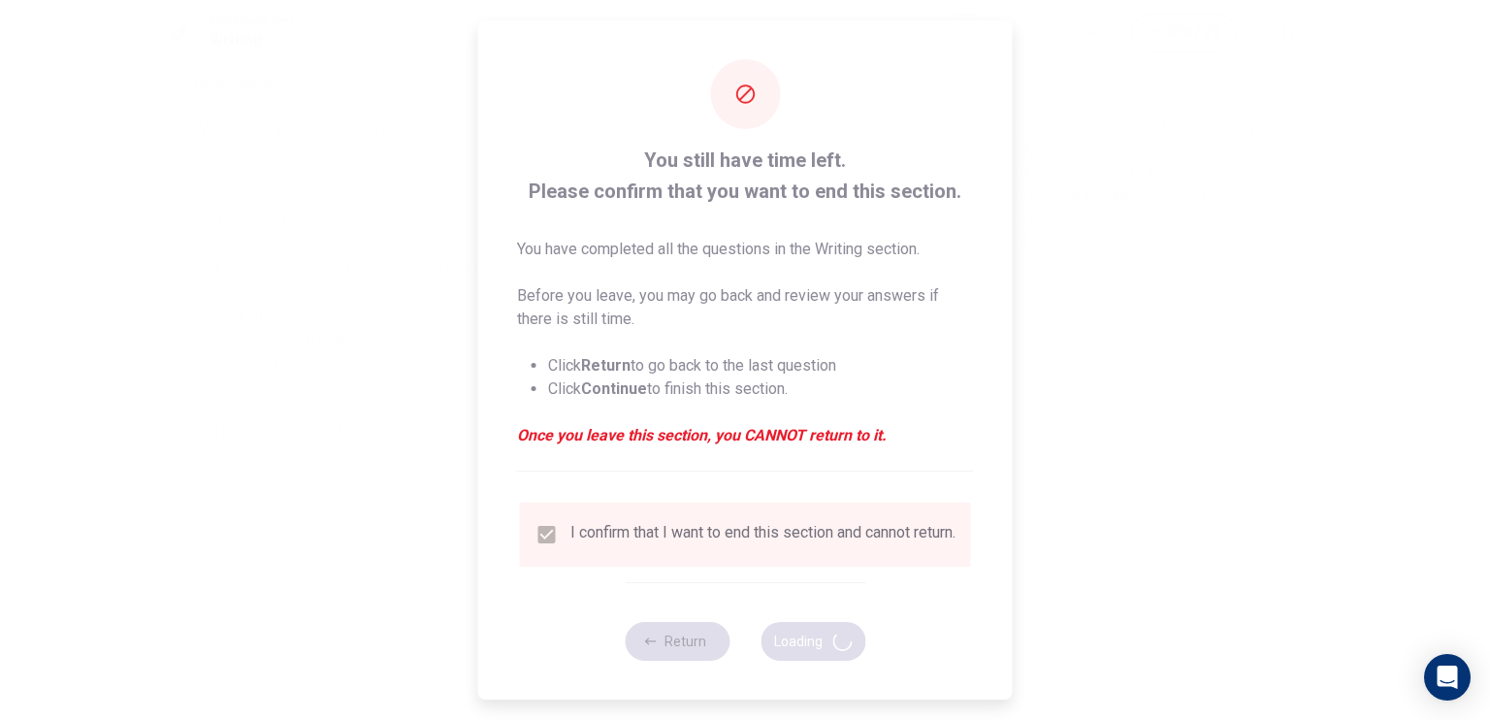
scroll to position [0, 0]
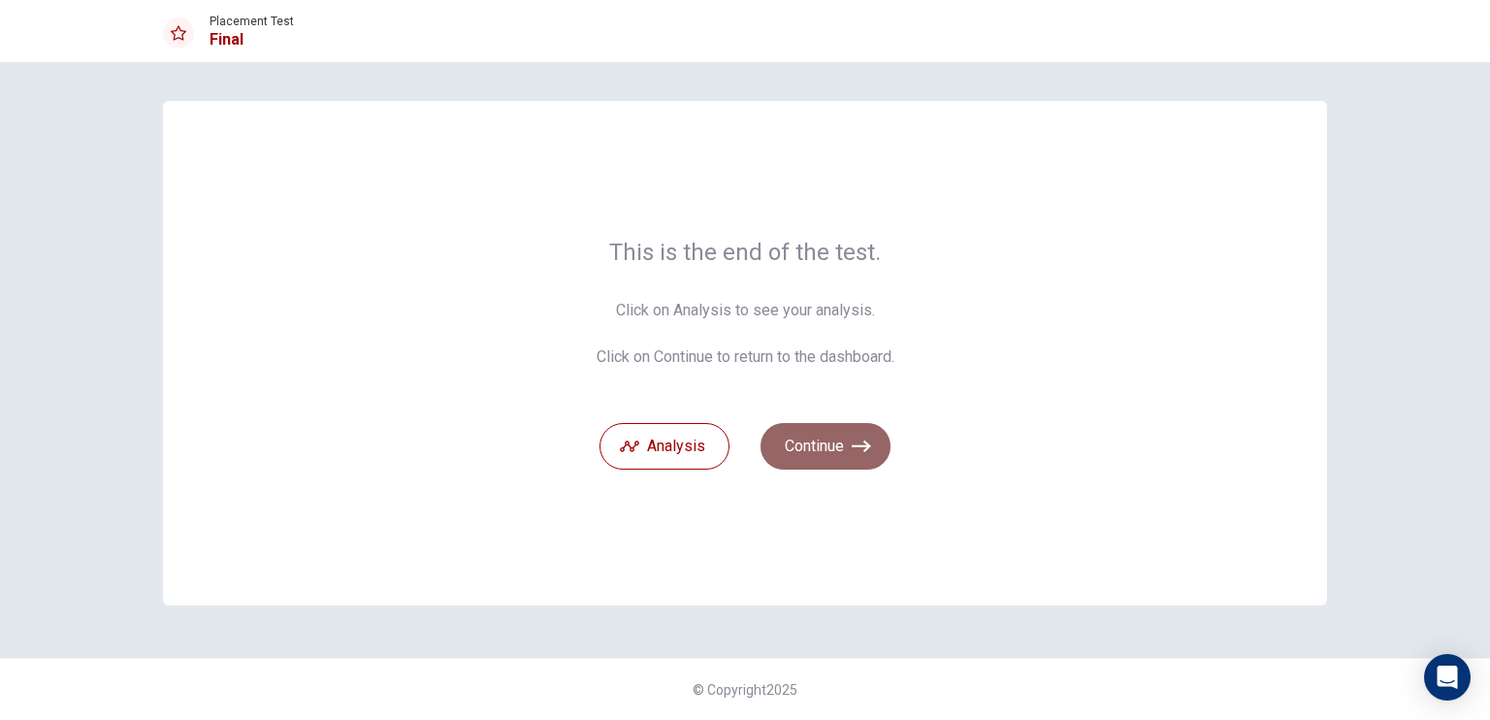
click at [821, 452] on button "Continue" at bounding box center [825, 446] width 130 height 47
